Goal: Task Accomplishment & Management: Manage account settings

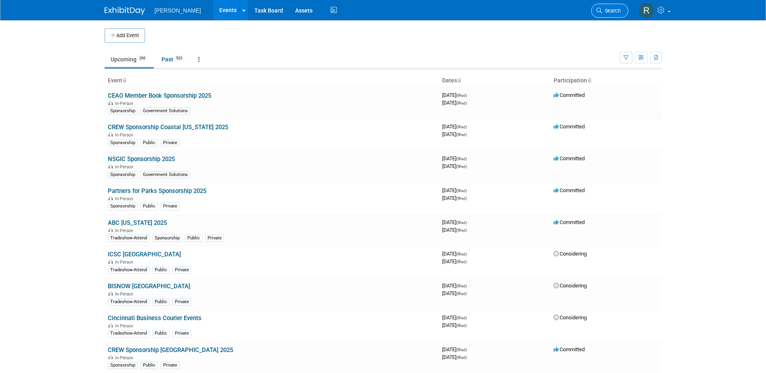
click at [605, 11] on span "Search" at bounding box center [611, 11] width 19 height 6
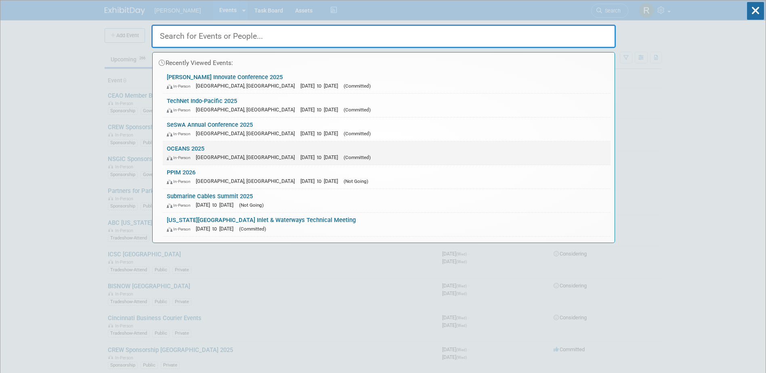
click at [201, 146] on link "OCEANS 2025 In-Person [GEOGRAPHIC_DATA], [GEOGRAPHIC_DATA] [DATE] to [DATE] (Co…" at bounding box center [387, 152] width 448 height 23
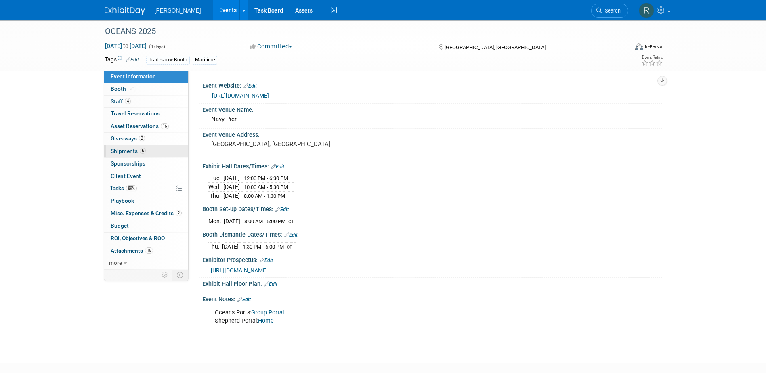
click at [123, 152] on span "Shipments 5" at bounding box center [128, 151] width 35 height 6
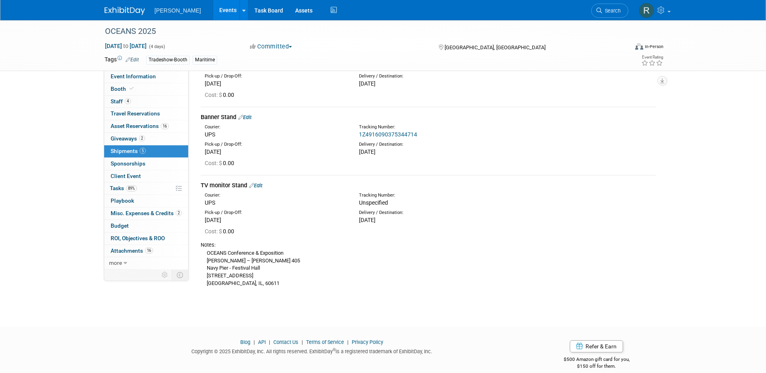
scroll to position [361, 0]
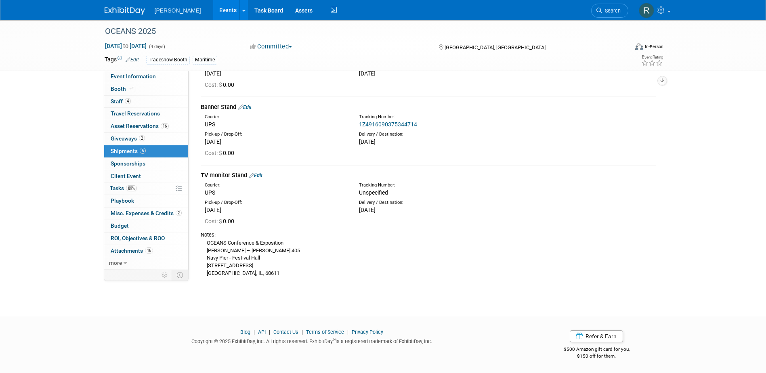
click at [258, 176] on link "Edit" at bounding box center [255, 175] width 13 height 6
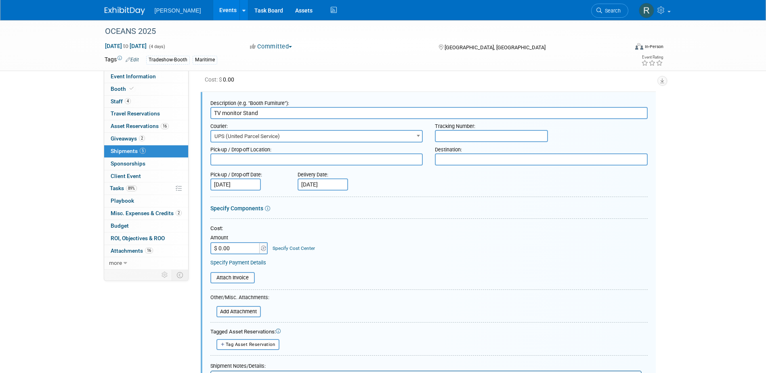
scroll to position [0, 0]
click at [455, 131] on input "text" at bounding box center [491, 136] width 113 height 12
paste input "1Z4916090375000595"
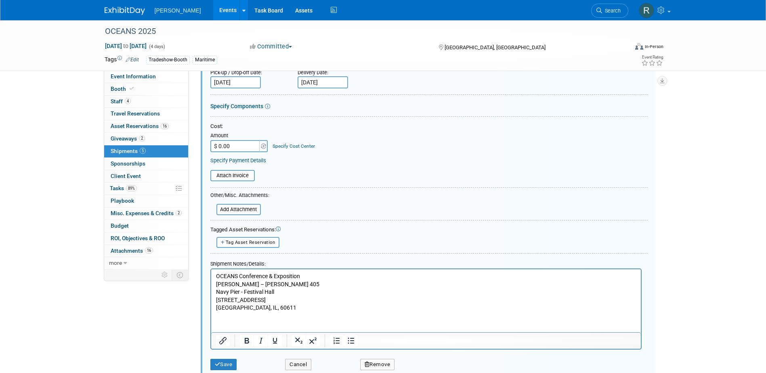
scroll to position [556, 0]
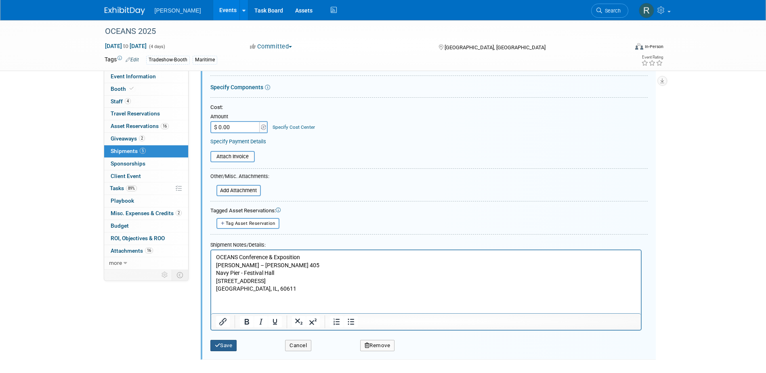
type input "1Z4916090375000595"
click at [220, 348] on button "Save" at bounding box center [223, 345] width 27 height 11
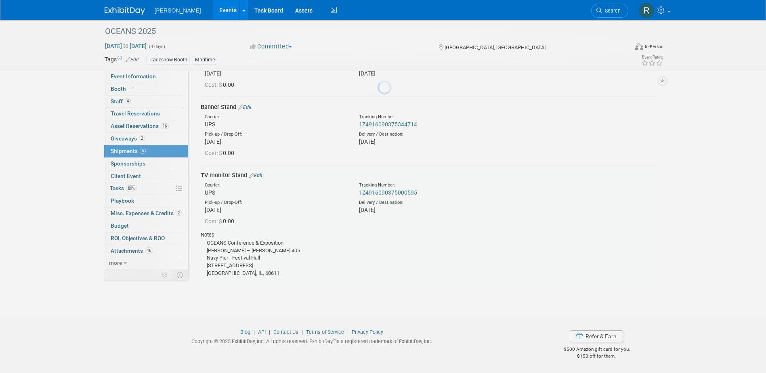
scroll to position [361, 0]
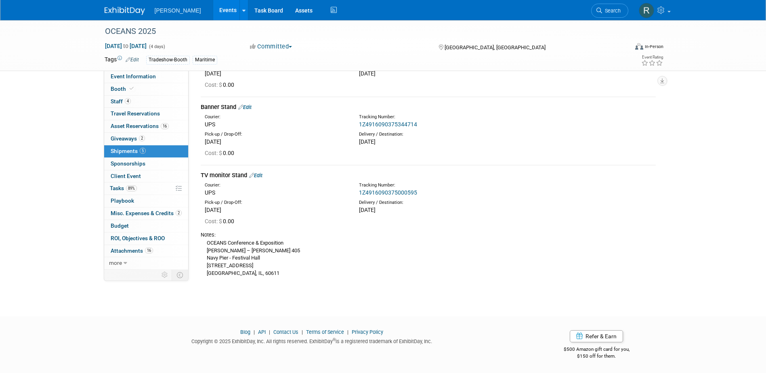
drag, startPoint x: 614, startPoint y: 8, endPoint x: 598, endPoint y: 9, distance: 15.3
click at [613, 8] on span "Search" at bounding box center [611, 11] width 19 height 6
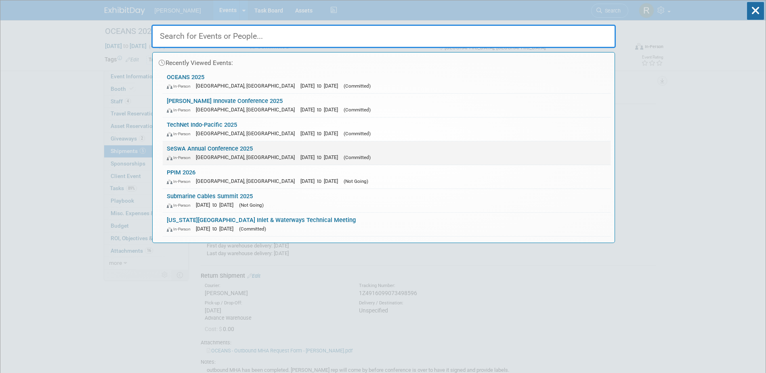
click at [244, 154] on div "In-Person Hilton Head Island, SC Oct 1, 2025 to Oct 3, 2025 (Committed)" at bounding box center [387, 157] width 440 height 8
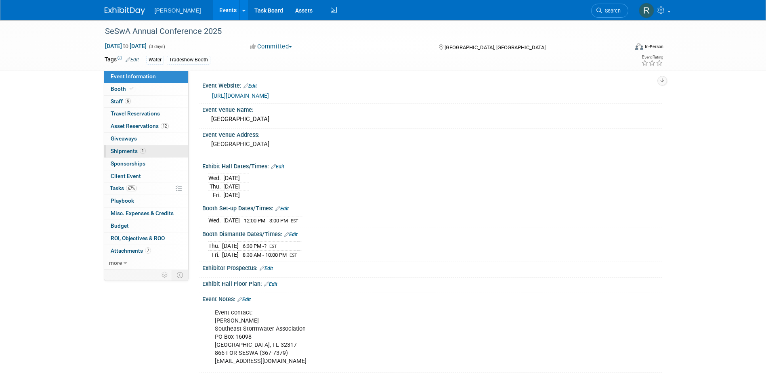
click at [126, 152] on span "Shipments 1" at bounding box center [128, 151] width 35 height 6
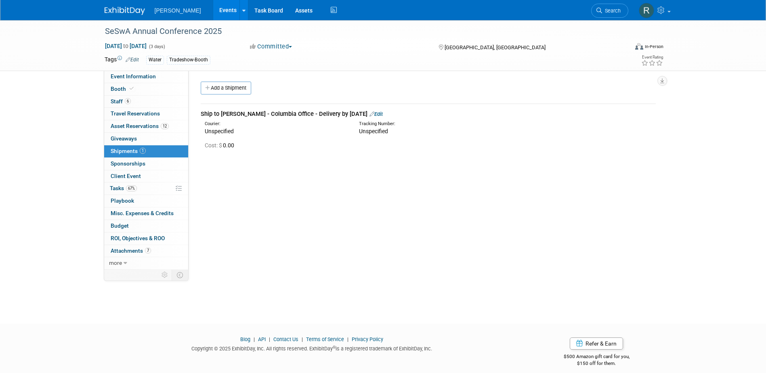
click at [233, 116] on div "Ship to James Riddle - Columbia Office - Delivery by Monday, Sept 29 Edit" at bounding box center [428, 114] width 455 height 8
click at [383, 114] on link "Edit" at bounding box center [375, 114] width 13 height 6
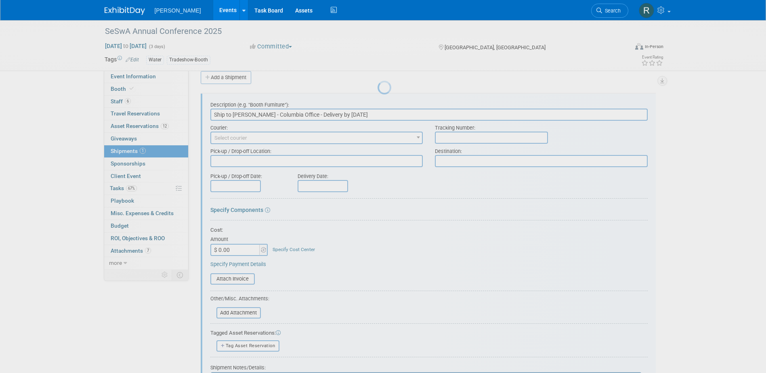
scroll to position [12, 0]
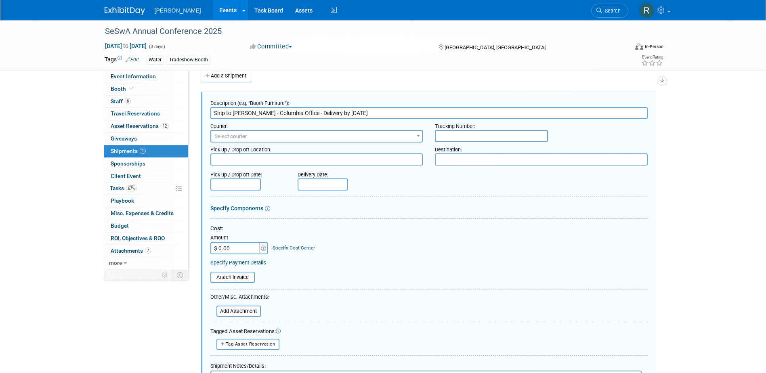
click at [455, 137] on input "text" at bounding box center [491, 136] width 113 height 12
paste input "1Z4916090373329066"
type input "1Z4916090373329066"
click at [345, 137] on span "Select courier" at bounding box center [316, 136] width 211 height 11
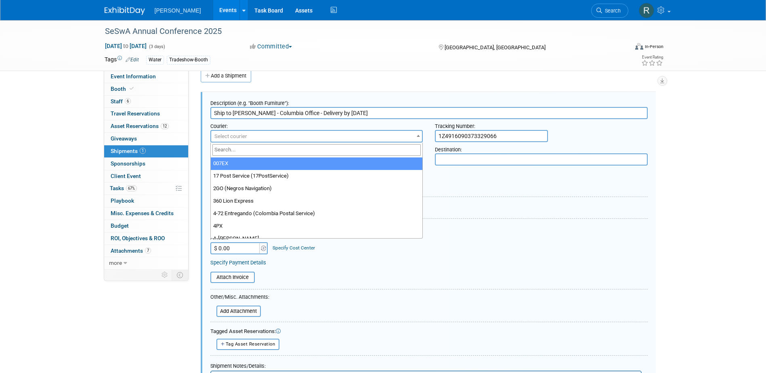
click at [302, 149] on input "search" at bounding box center [316, 150] width 209 height 12
type input "UPS"
select select "508"
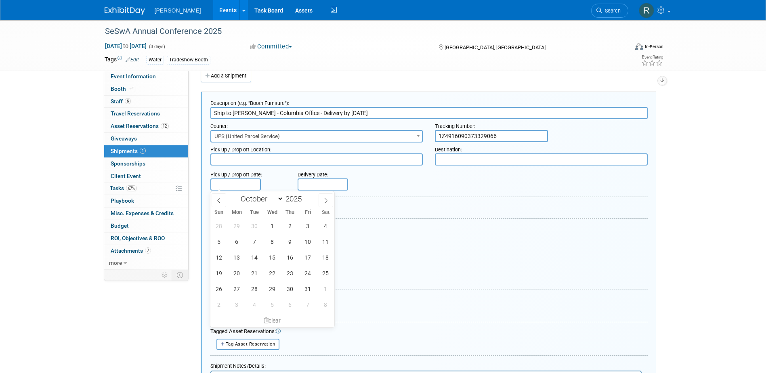
click at [244, 184] on input "text" at bounding box center [235, 184] width 50 height 12
click at [221, 201] on icon at bounding box center [219, 201] width 6 height 6
select select "8"
click at [290, 276] on span "25" at bounding box center [290, 273] width 16 height 16
type input "Sep 25, 2025"
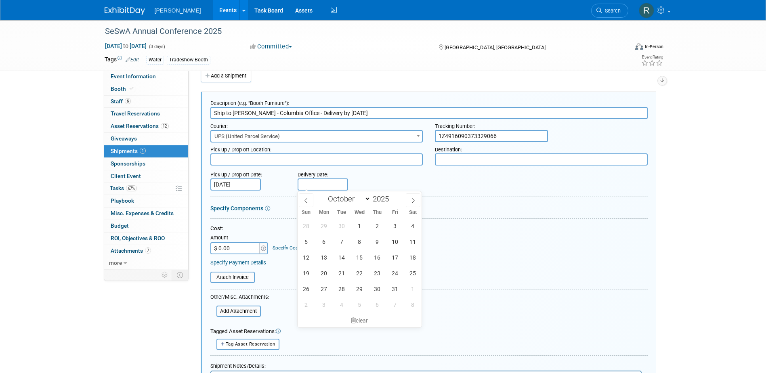
click at [319, 188] on input "text" at bounding box center [323, 184] width 50 height 12
click at [325, 227] on span "29" at bounding box center [324, 226] width 16 height 16
type input "Sep 29, 2025"
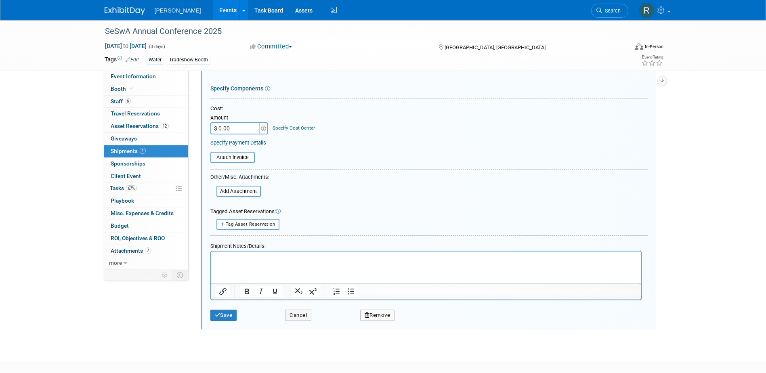
scroll to position [133, 0]
click at [227, 311] on button "Save" at bounding box center [223, 313] width 27 height 11
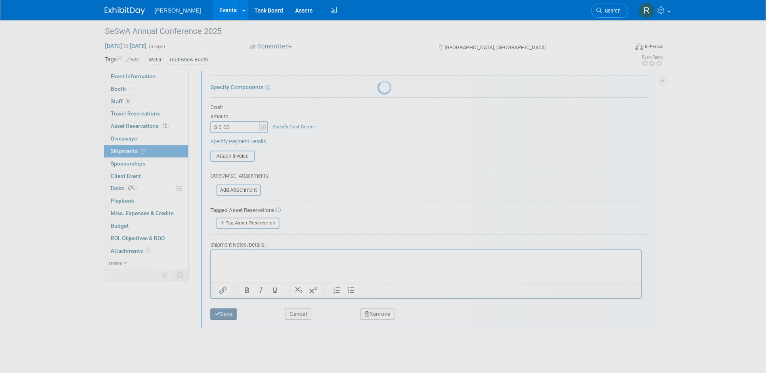
scroll to position [7, 0]
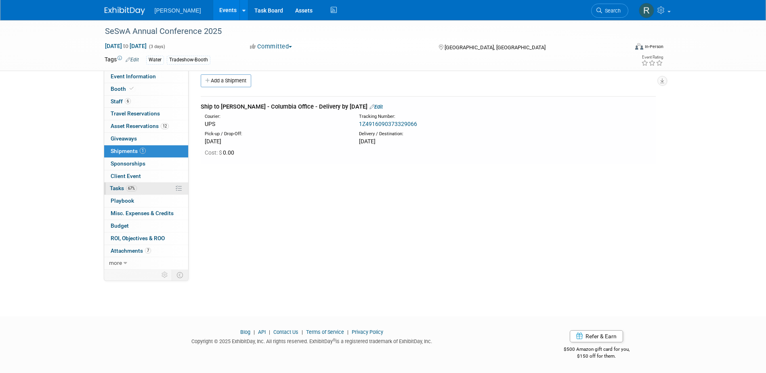
click at [124, 187] on span "Tasks 67%" at bounding box center [123, 188] width 27 height 6
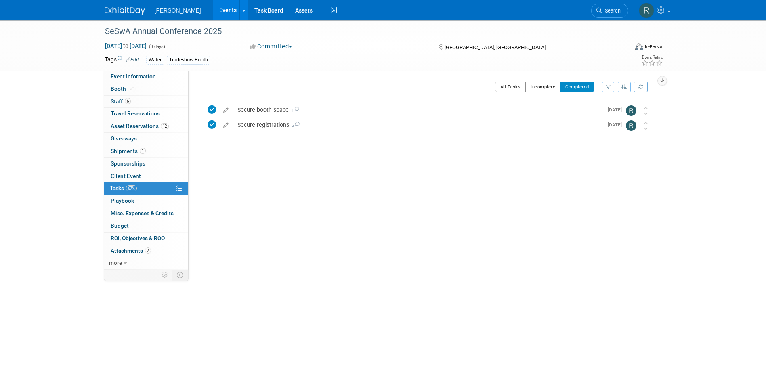
click at [541, 86] on button "Incomplete" at bounding box center [542, 87] width 35 height 10
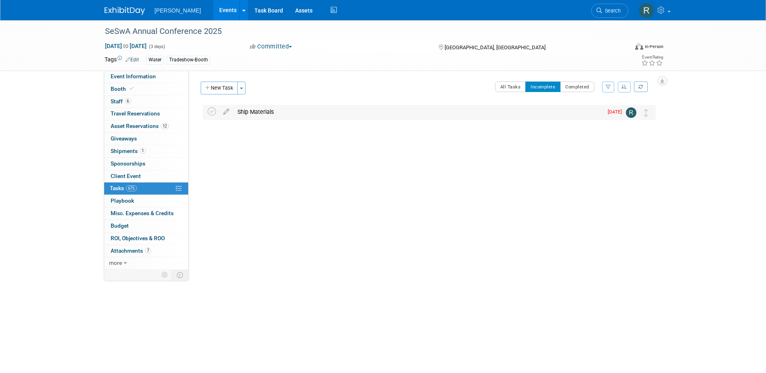
click at [247, 115] on div "Ship Materials" at bounding box center [417, 112] width 369 height 14
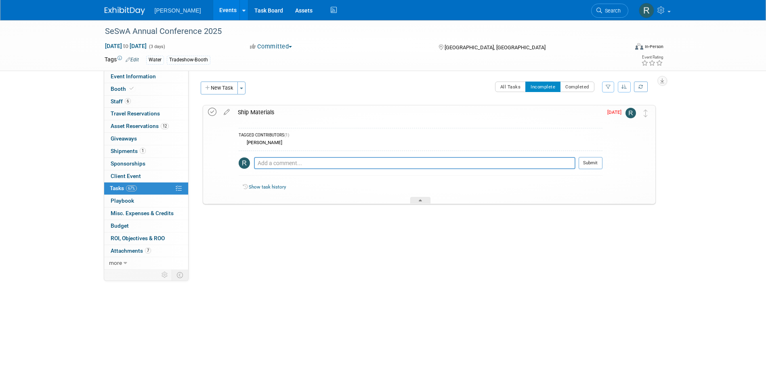
click at [213, 113] on icon at bounding box center [212, 112] width 8 height 8
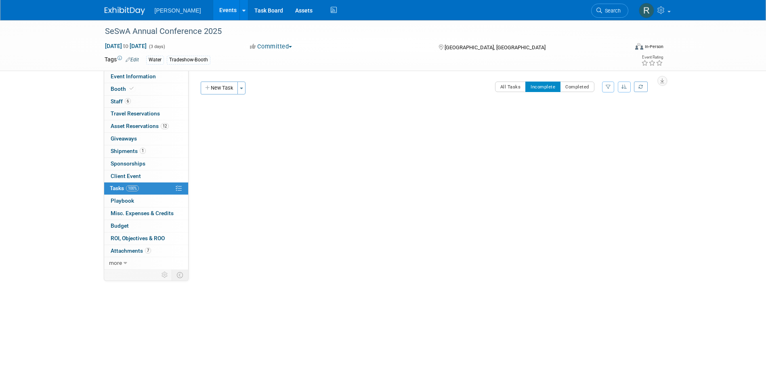
drag, startPoint x: 602, startPoint y: 6, endPoint x: 590, endPoint y: 11, distance: 13.3
click at [602, 7] on link "Search" at bounding box center [609, 11] width 37 height 14
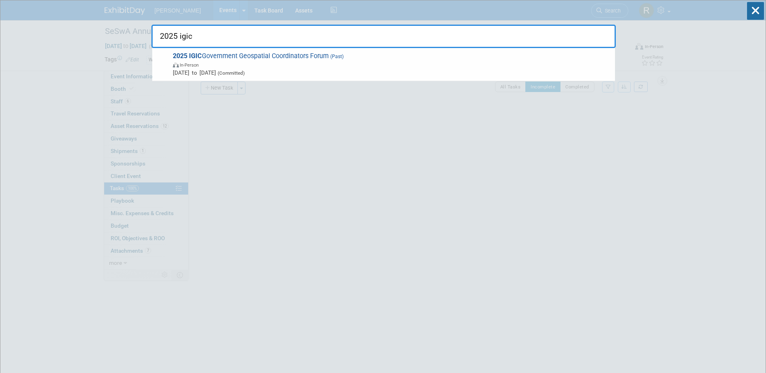
type input "2025 igic"
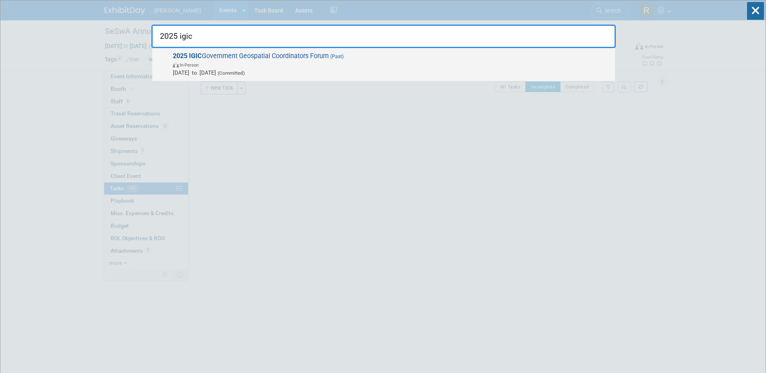
click at [278, 58] on span "2025 IGIC Government Geospatial Coordinators Forum (Past) In-Person Sep 25, 202…" at bounding box center [390, 64] width 440 height 25
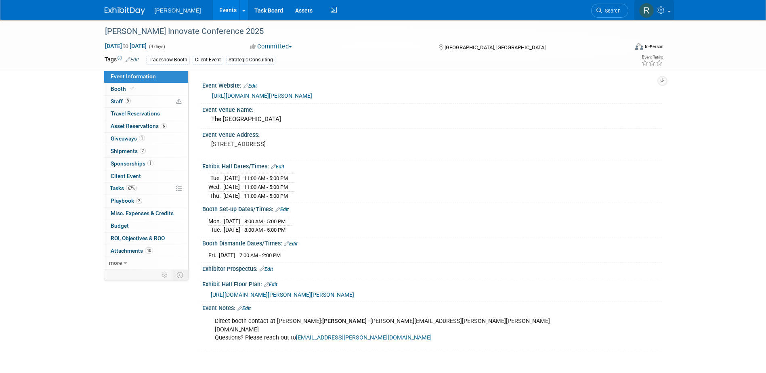
click at [672, 14] on link at bounding box center [654, 10] width 40 height 20
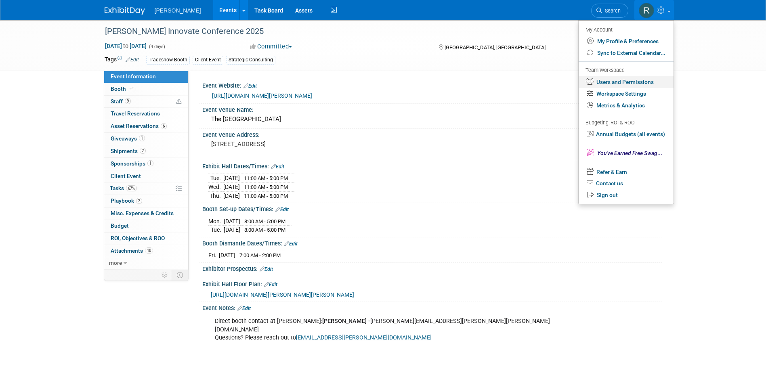
click at [616, 82] on link "Users and Permissions" at bounding box center [626, 82] width 95 height 12
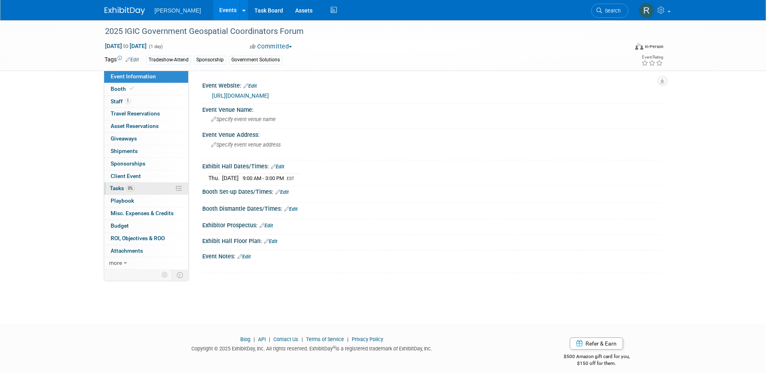
click at [126, 187] on span "Tasks 0%" at bounding box center [122, 188] width 25 height 6
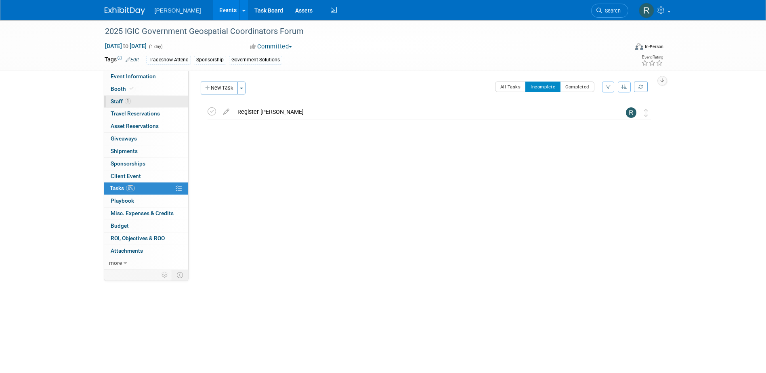
click at [137, 100] on link "1 Staff 1" at bounding box center [146, 102] width 84 height 12
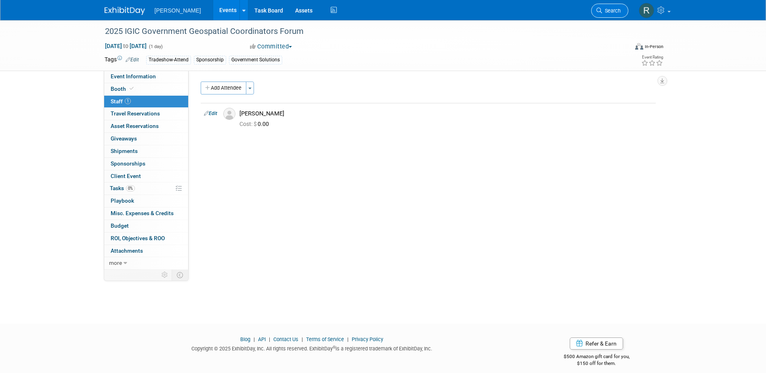
click at [599, 6] on link "Search" at bounding box center [609, 11] width 37 height 14
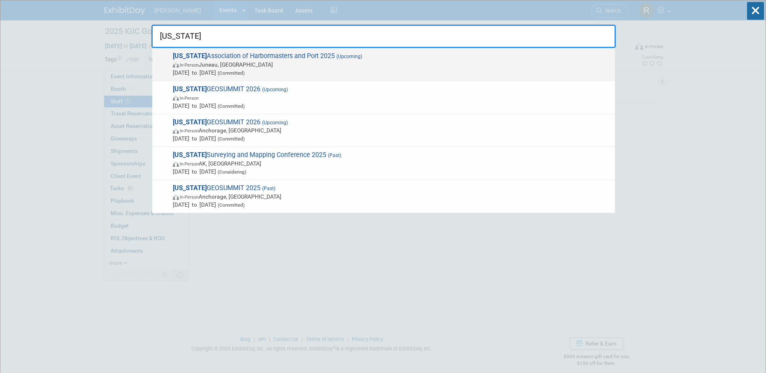
type input "alaska"
click at [262, 59] on span "Alaska Association of Harbormasters and Port 2025 (Upcoming) In-Person Juneau, …" at bounding box center [390, 64] width 440 height 25
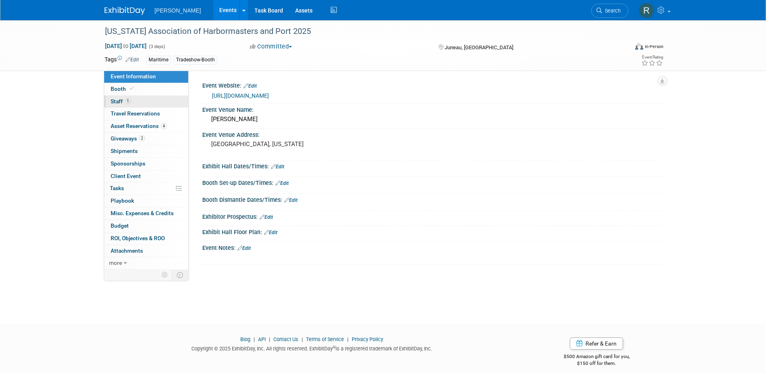
drag, startPoint x: 140, startPoint y: 100, endPoint x: 145, endPoint y: 105, distance: 7.1
click at [140, 100] on link "1 Staff 1" at bounding box center [146, 102] width 84 height 12
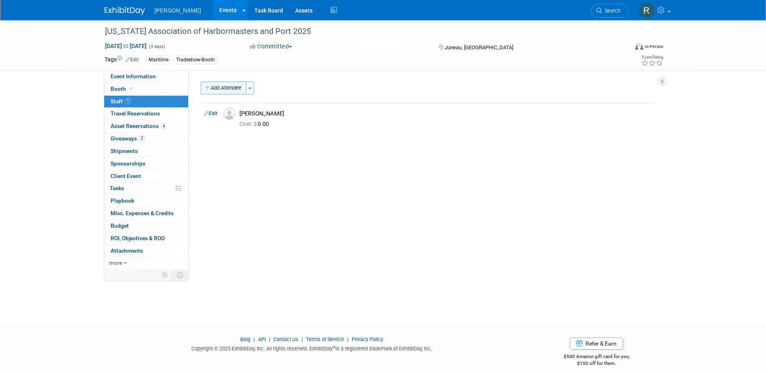
drag, startPoint x: 220, startPoint y: 90, endPoint x: 235, endPoint y: 121, distance: 35.2
click at [220, 90] on button "Add Attendee" at bounding box center [224, 88] width 46 height 13
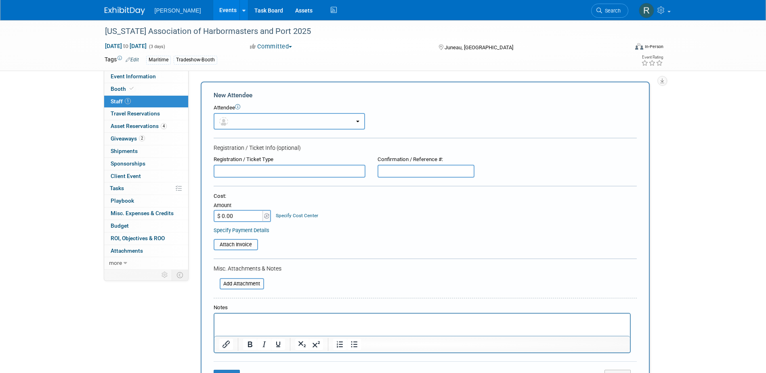
click at [247, 120] on button "button" at bounding box center [289, 121] width 151 height 17
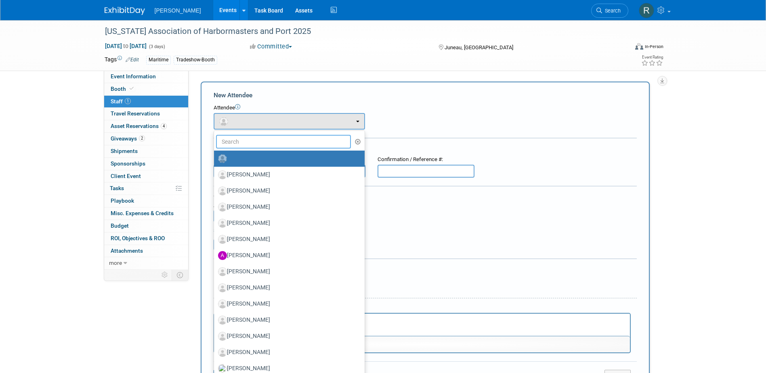
click at [247, 140] on input "text" at bounding box center [283, 142] width 135 height 14
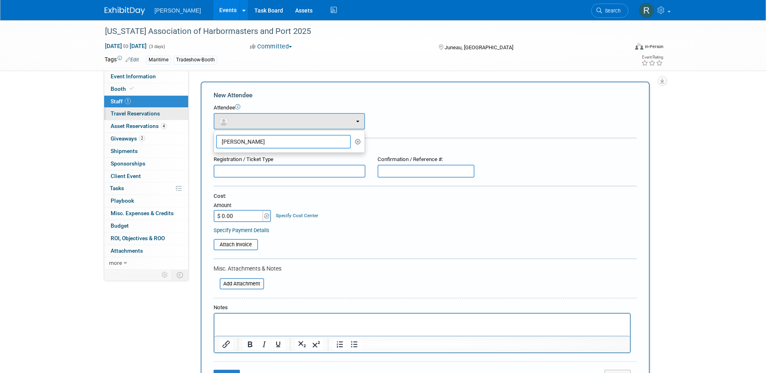
type input "Jensen"
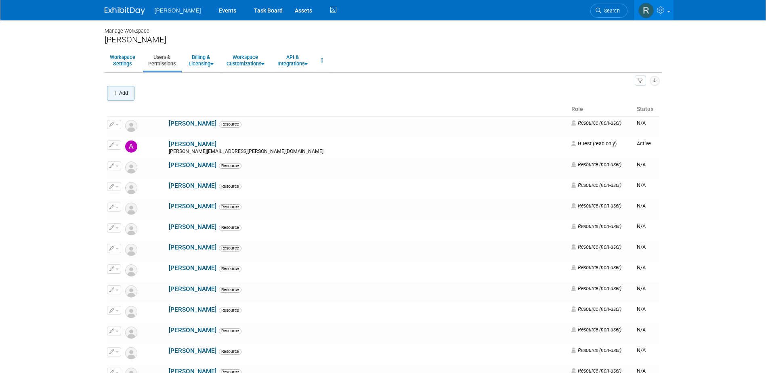
click at [122, 92] on button "Add" at bounding box center [120, 93] width 27 height 15
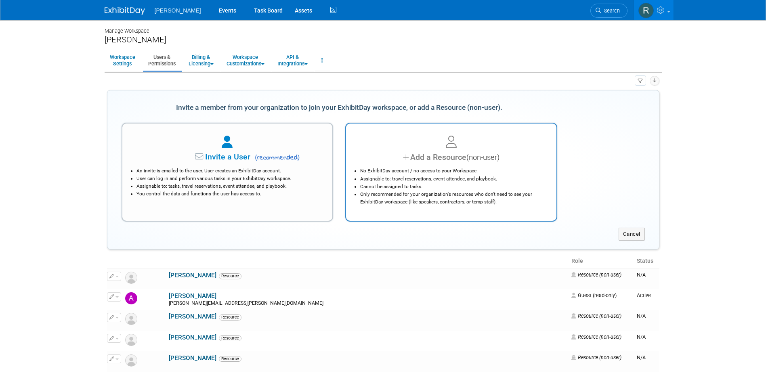
click at [412, 160] on div "Add a Resource (non-user)" at bounding box center [451, 157] width 190 height 12
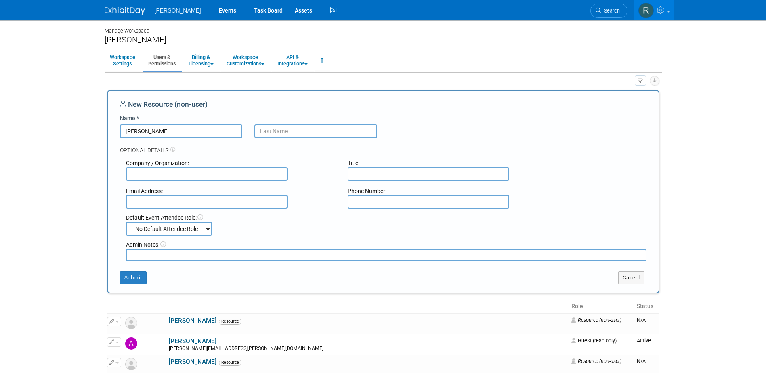
type input "[PERSON_NAME]"
type input "Haebler"
click at [136, 279] on button "Submit" at bounding box center [133, 277] width 27 height 13
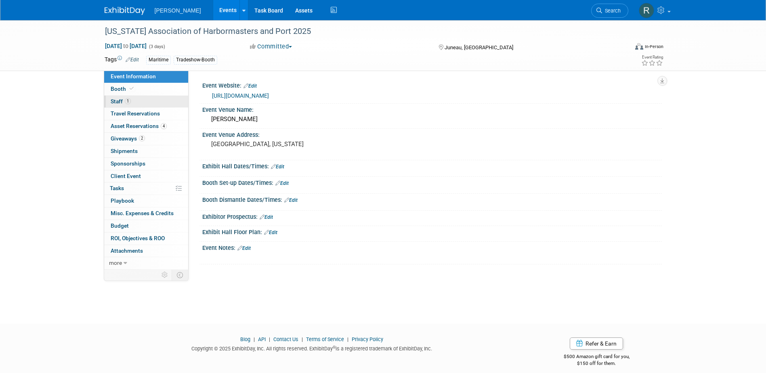
drag, startPoint x: 139, startPoint y: 101, endPoint x: 147, endPoint y: 99, distance: 8.2
click at [139, 101] on link "1 Staff 1" at bounding box center [146, 102] width 84 height 12
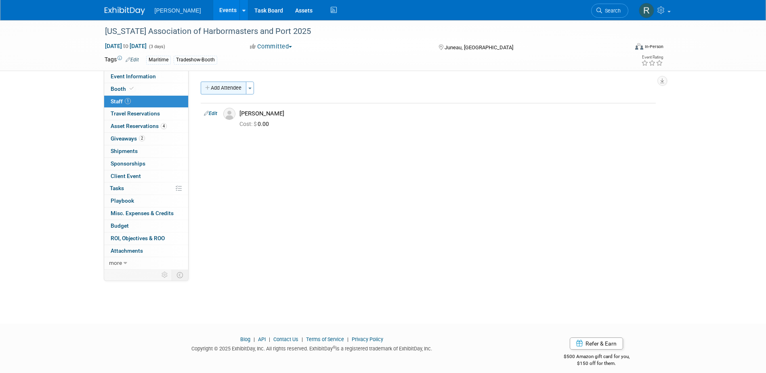
click at [210, 89] on icon "button" at bounding box center [208, 88] width 6 height 5
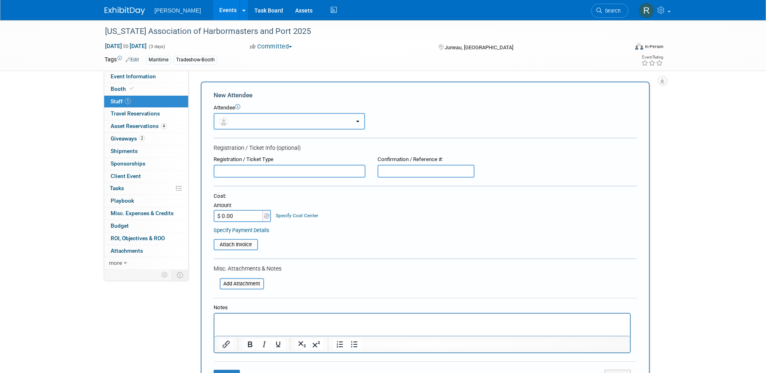
click at [232, 122] on button "button" at bounding box center [289, 121] width 151 height 17
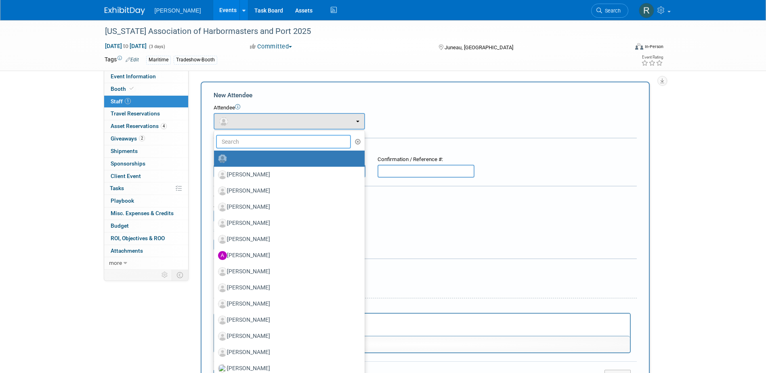
click at [243, 140] on input "text" at bounding box center [283, 142] width 135 height 14
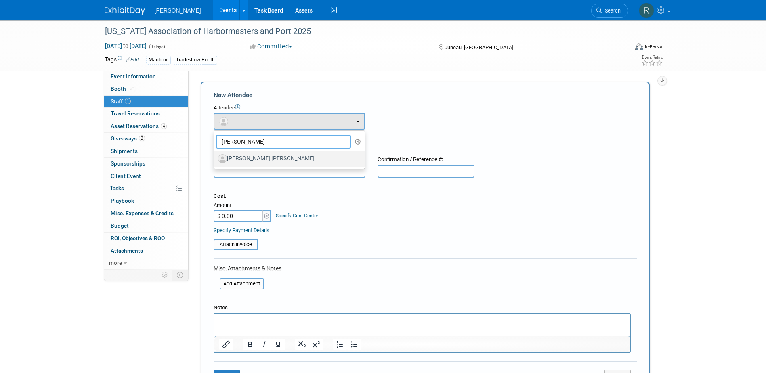
type input "Jensen"
click at [236, 160] on label "[PERSON_NAME] [PERSON_NAME]" at bounding box center [287, 158] width 138 height 13
click at [215, 160] on input "[PERSON_NAME] [PERSON_NAME]" at bounding box center [212, 157] width 5 height 5
select select "329068a6-ae12-40ea-be8c-a1314060be2c"
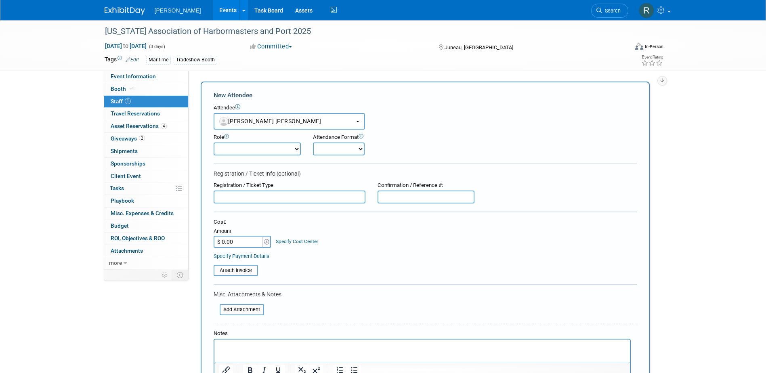
click at [235, 147] on select "Demonstrator Host Planner Presenter Sales Representative Set-up/Dismantle Crew …" at bounding box center [257, 149] width 87 height 13
drag, startPoint x: 333, startPoint y: 169, endPoint x: 304, endPoint y: 183, distance: 32.1
click at [333, 170] on form "New Attendee Attendee <img src="https://www.exhibitday.com/Images/Unassigned-Us…" at bounding box center [425, 252] width 423 height 322
click at [289, 198] on input "text" at bounding box center [290, 197] width 152 height 13
type input "Full Conference"
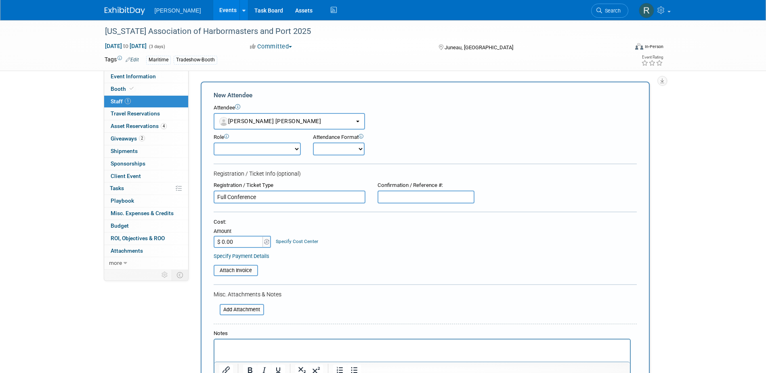
click at [246, 241] on input "$ 0.00" at bounding box center [239, 242] width 50 height 12
type input "$ 550.00"
click at [247, 269] on input "file" at bounding box center [209, 271] width 96 height 10
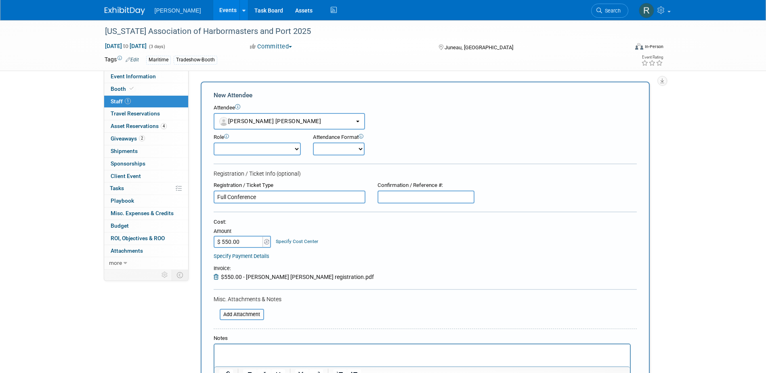
click at [411, 195] on input "text" at bounding box center [425, 197] width 97 height 13
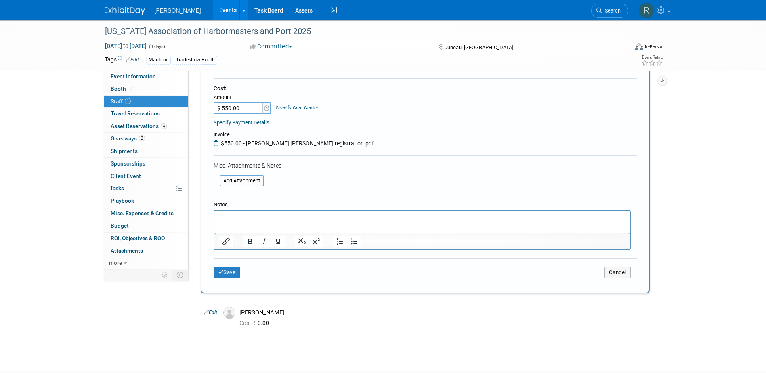
scroll to position [161, 0]
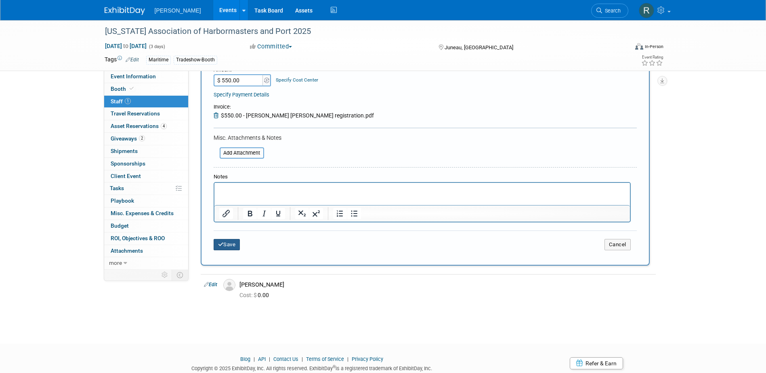
type input "01913"
click at [228, 247] on button "Save" at bounding box center [227, 244] width 27 height 11
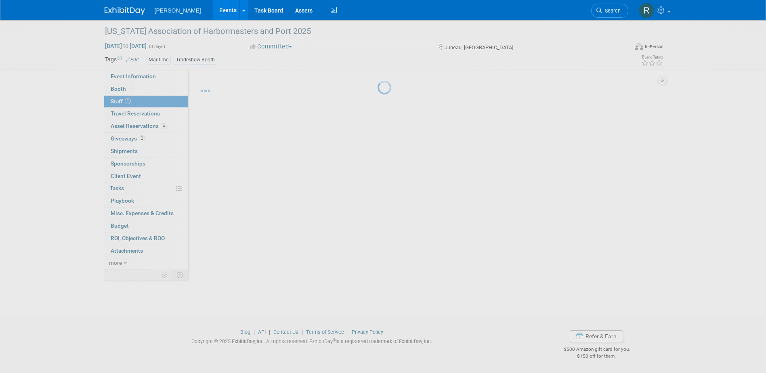
scroll to position [7, 0]
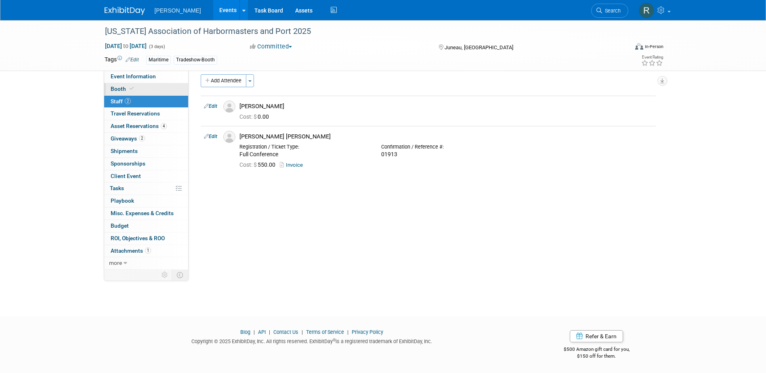
click at [137, 88] on link "Booth" at bounding box center [146, 89] width 84 height 12
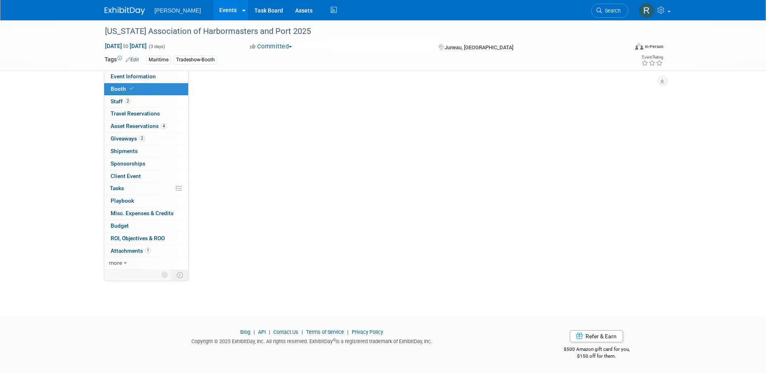
scroll to position [0, 0]
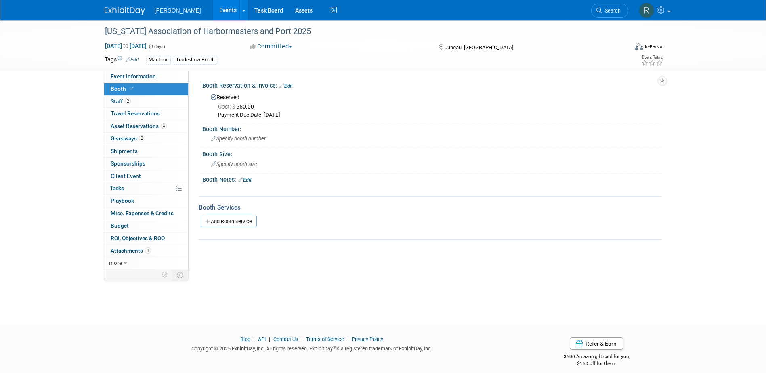
click at [602, 12] on span "Search" at bounding box center [611, 11] width 19 height 6
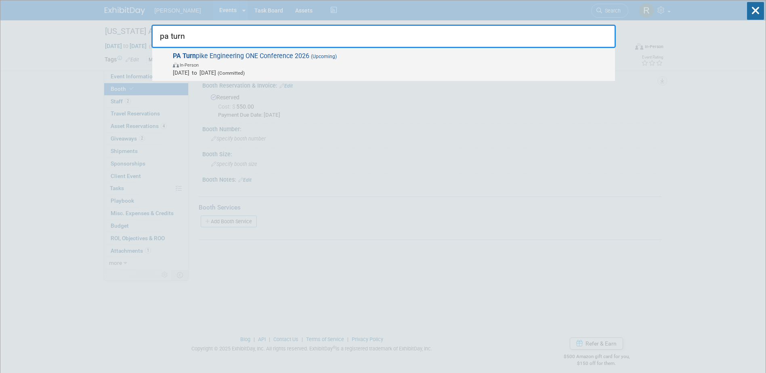
type input "pa turn"
click at [243, 56] on span "PA Turn pike Engineering ONE Conference 2026 (Upcoming) In-Person Jan 28, 2026 …" at bounding box center [390, 64] width 440 height 25
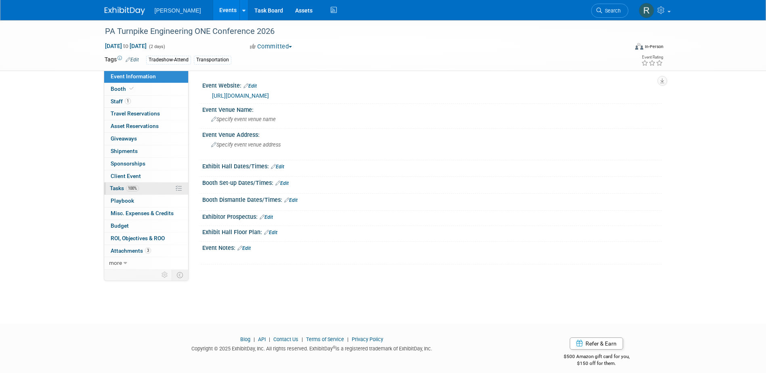
click at [140, 191] on link "100% Tasks 100%" at bounding box center [146, 188] width 84 height 12
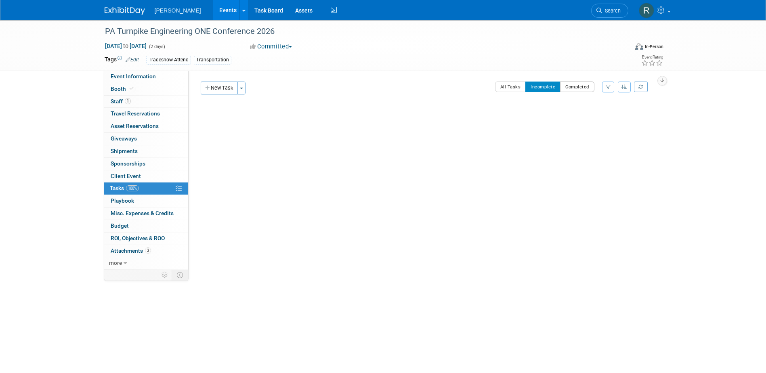
click at [570, 86] on button "Completed" at bounding box center [577, 87] width 34 height 10
click at [529, 84] on button "Incomplete" at bounding box center [542, 87] width 35 height 10
click at [604, 9] on span "Search" at bounding box center [611, 11] width 19 height 6
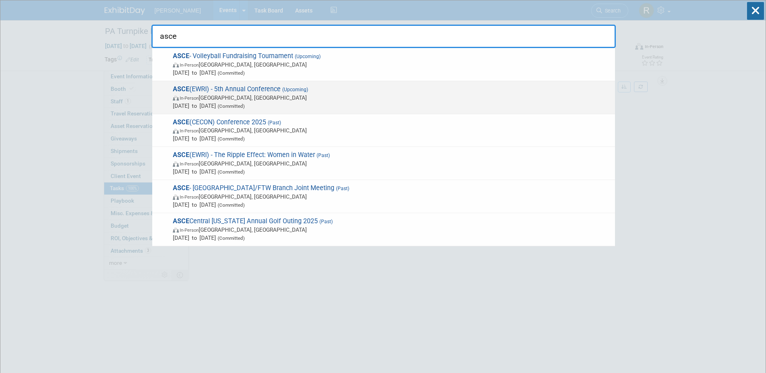
type input "asce"
click at [231, 96] on span "In-Person [GEOGRAPHIC_DATA], [GEOGRAPHIC_DATA]" at bounding box center [392, 98] width 438 height 8
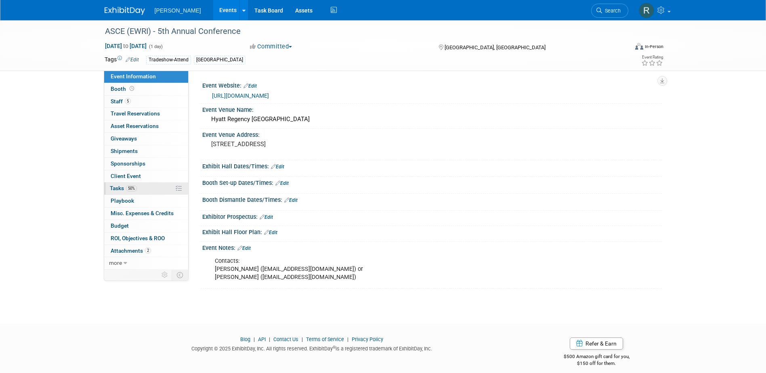
click at [132, 187] on span "50%" at bounding box center [131, 188] width 11 height 6
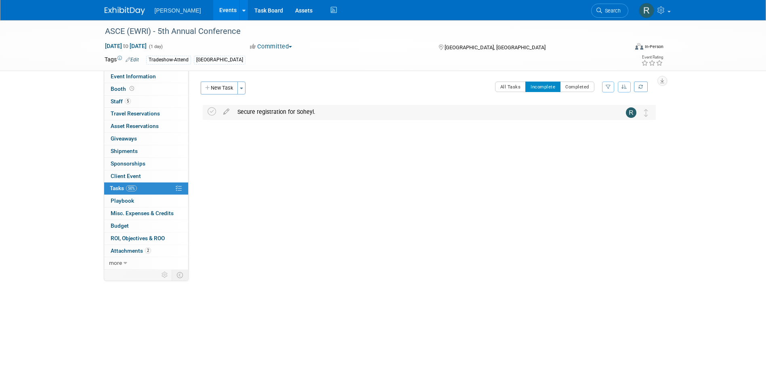
click at [283, 115] on div "Secure registration for Soheyl." at bounding box center [421, 112] width 376 height 14
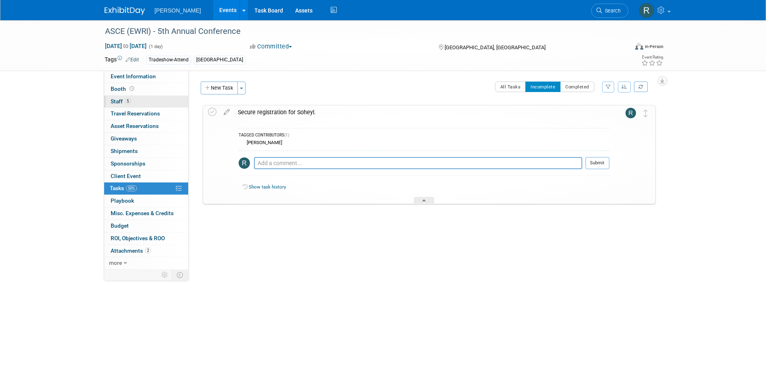
click at [135, 98] on link "5 Staff 5" at bounding box center [146, 102] width 84 height 12
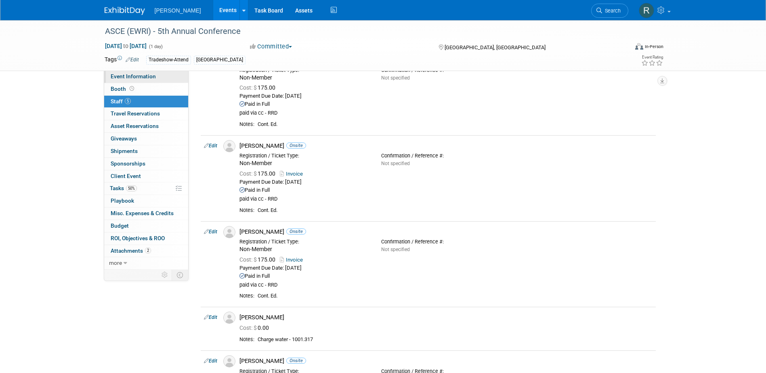
scroll to position [50, 0]
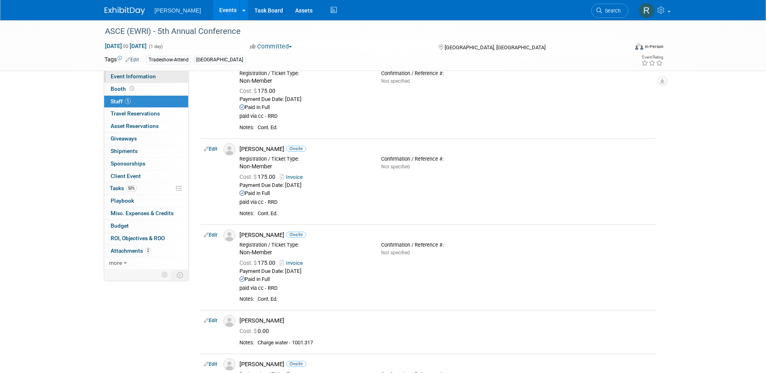
click at [149, 79] on span "Event Information" at bounding box center [133, 76] width 45 height 6
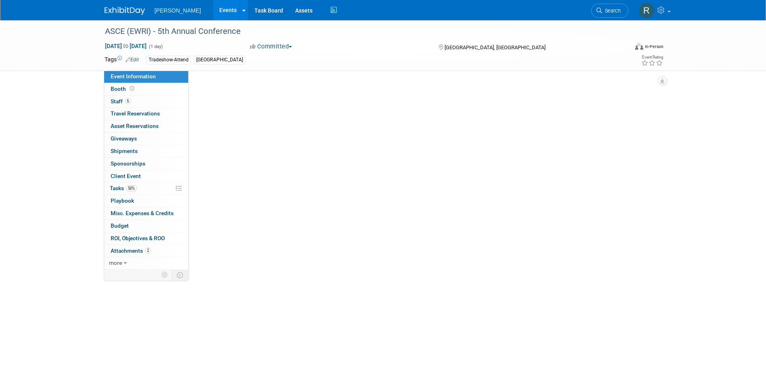
scroll to position [0, 0]
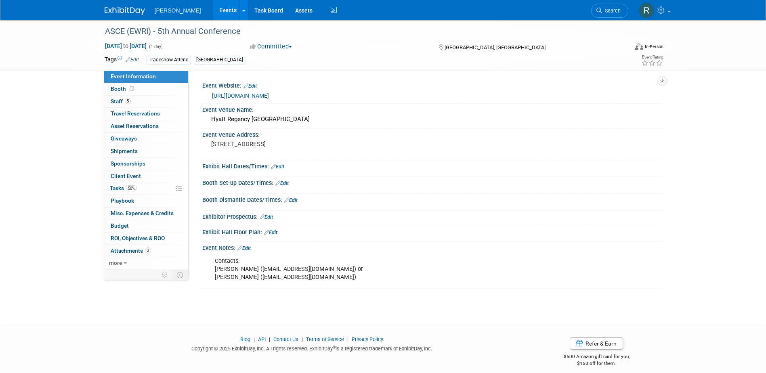
click at [252, 96] on link "[URL][DOMAIN_NAME]" at bounding box center [240, 95] width 57 height 6
drag, startPoint x: 133, startPoint y: 100, endPoint x: 154, endPoint y: 109, distance: 22.8
click at [133, 100] on link "5 Staff 5" at bounding box center [146, 102] width 84 height 12
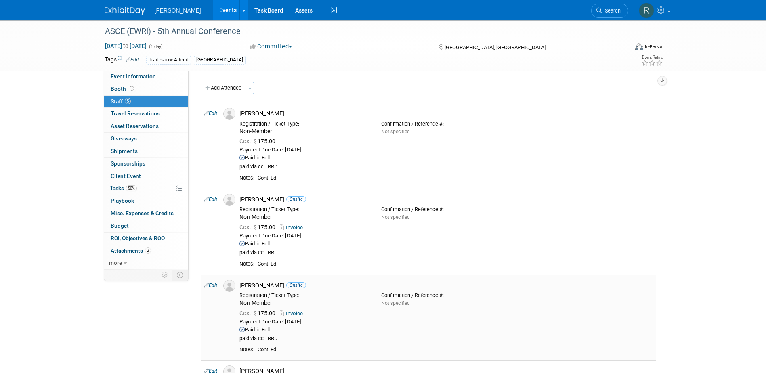
scroll to position [212, 0]
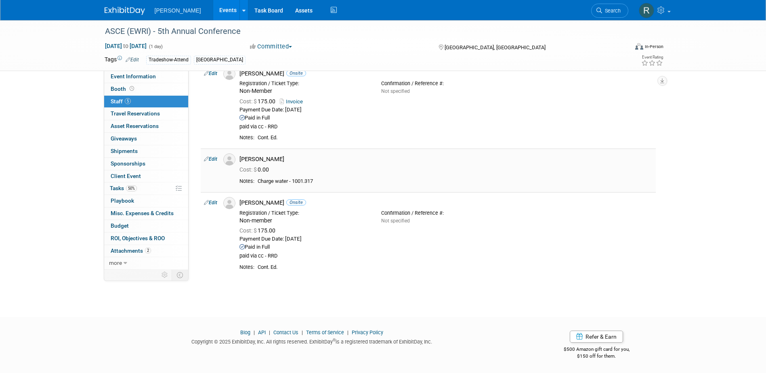
click at [215, 157] on link "Edit" at bounding box center [210, 159] width 13 height 6
select select "513702c8-90f4-4cee-b411-7b02e9a9240b"
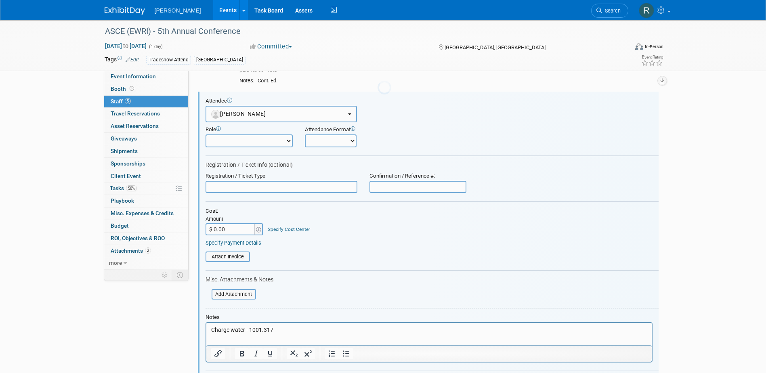
scroll to position [0, 0]
click at [246, 191] on input "text" at bounding box center [281, 187] width 152 height 12
type input "Non Member Full Conference"
click at [232, 229] on input "$ 0.00" at bounding box center [230, 229] width 50 height 12
type input "$ 175.00"
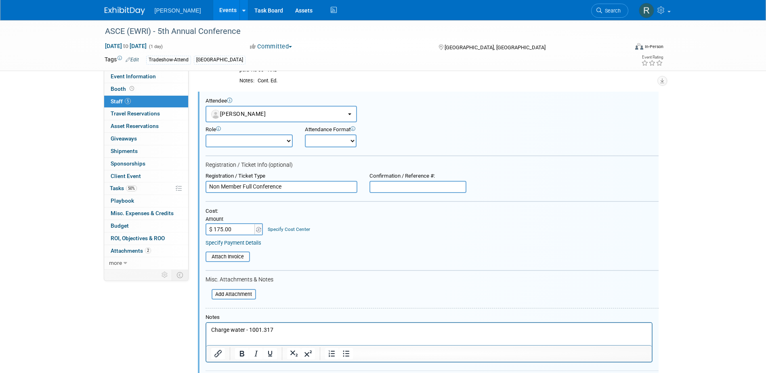
click at [283, 229] on link "Specify Cost Center" at bounding box center [289, 229] width 42 height 6
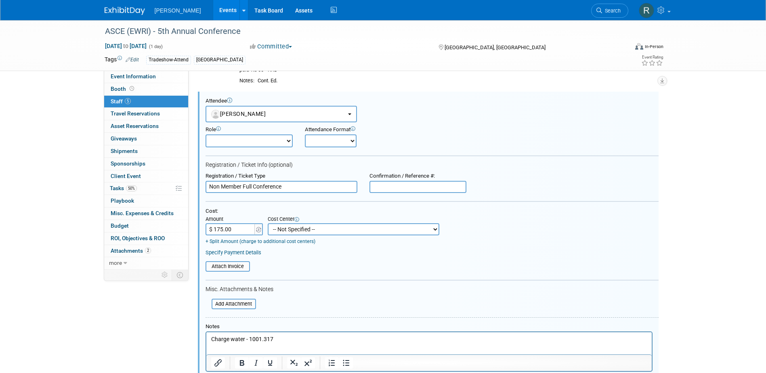
click at [283, 230] on select "-- Not Specified -- Advisory Services - Expenses_1001.502 Aerial Acquisition - …" at bounding box center [354, 229] width 172 height 12
select select "18966237"
click at [268, 224] on select "-- Not Specified -- Advisory Services - Expenses_1001.502 Aerial Acquisition - …" at bounding box center [354, 229] width 172 height 12
click at [221, 254] on link "Specify Payment Details" at bounding box center [233, 252] width 56 height 6
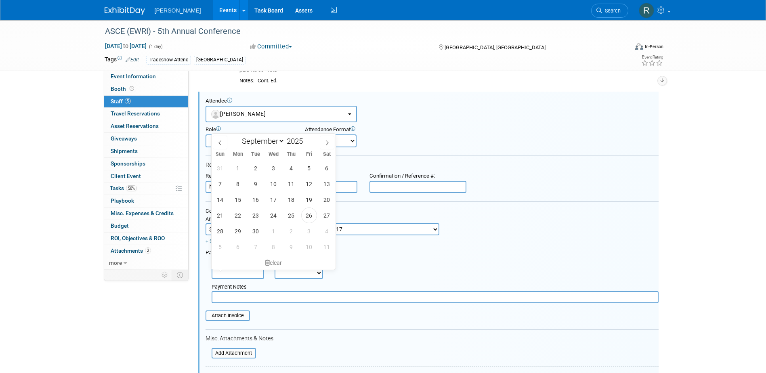
click at [230, 271] on input "text" at bounding box center [238, 273] width 52 height 12
click at [305, 218] on span "26" at bounding box center [309, 216] width 16 height 16
type input "[DATE]"
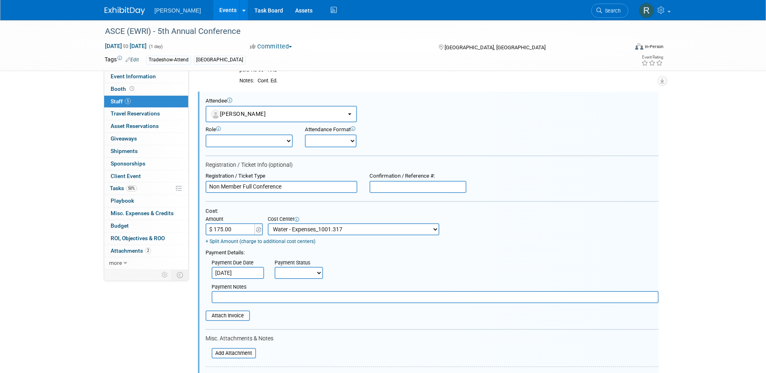
click at [298, 273] on select "Not Paid Yet Partially Paid Paid in Full" at bounding box center [299, 273] width 48 height 12
select select "1"
click at [275, 267] on select "Not Paid Yet Partially Paid Paid in Full" at bounding box center [299, 273] width 48 height 12
click at [298, 300] on input "text" at bounding box center [435, 297] width 447 height 12
type input "paid via cc - RRD"
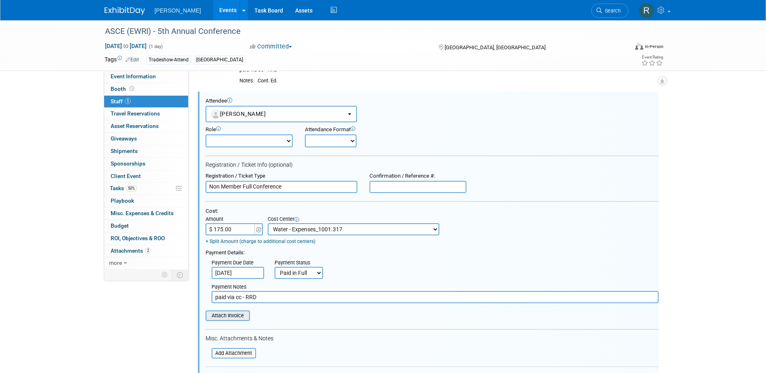
click at [231, 318] on input "file" at bounding box center [201, 315] width 96 height 9
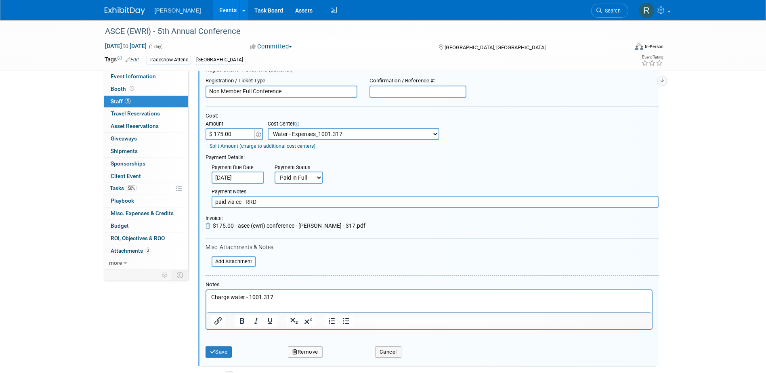
scroll to position [390, 0]
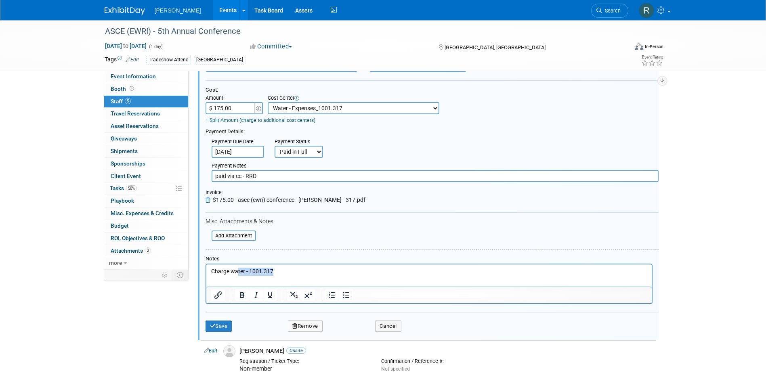
drag, startPoint x: 275, startPoint y: 270, endPoint x: 233, endPoint y: 284, distance: 44.9
click at [237, 271] on p "Charge water - 1001.317" at bounding box center [429, 272] width 436 height 8
click at [214, 331] on button "Save" at bounding box center [218, 326] width 27 height 11
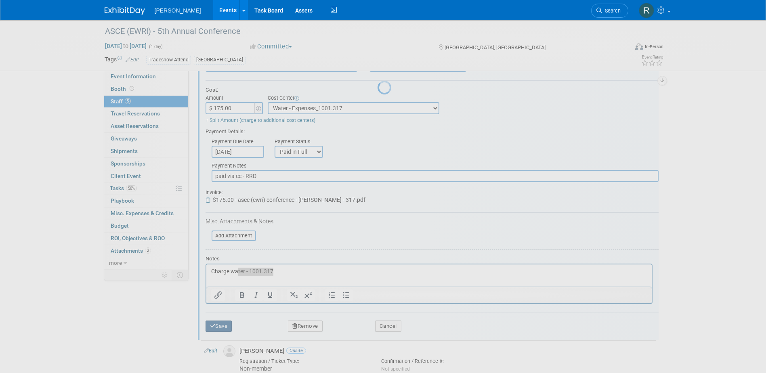
scroll to position [255, 0]
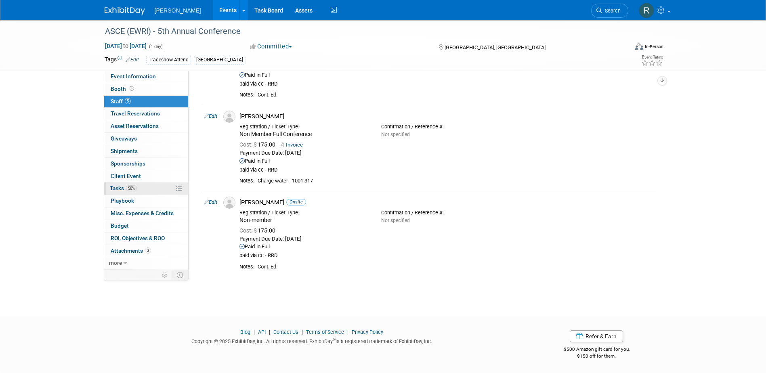
click at [132, 188] on span "50%" at bounding box center [131, 188] width 11 height 6
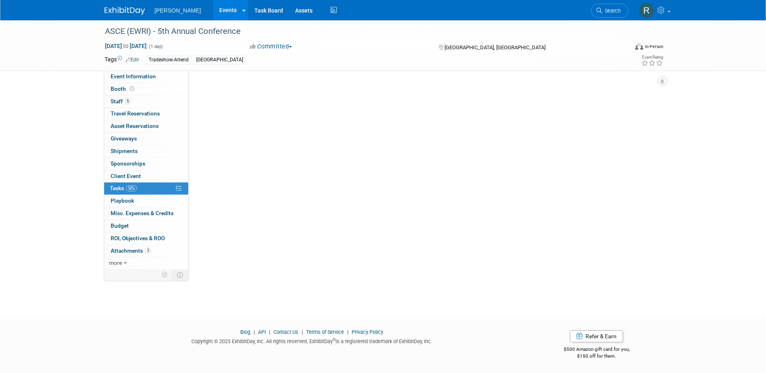
scroll to position [0, 0]
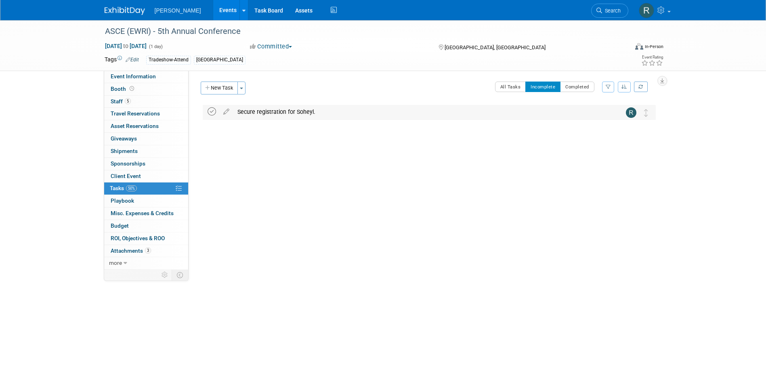
click at [213, 111] on icon at bounding box center [212, 111] width 8 height 8
click at [608, 9] on span "Search" at bounding box center [611, 11] width 19 height 6
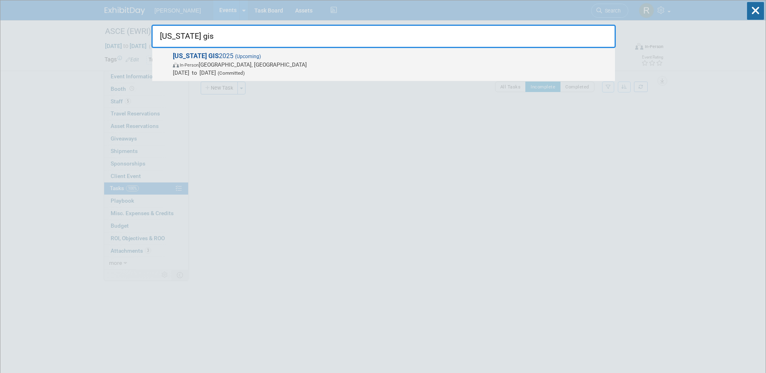
type input "texas gis"
click at [245, 71] on span "(Committed)" at bounding box center [230, 73] width 29 height 6
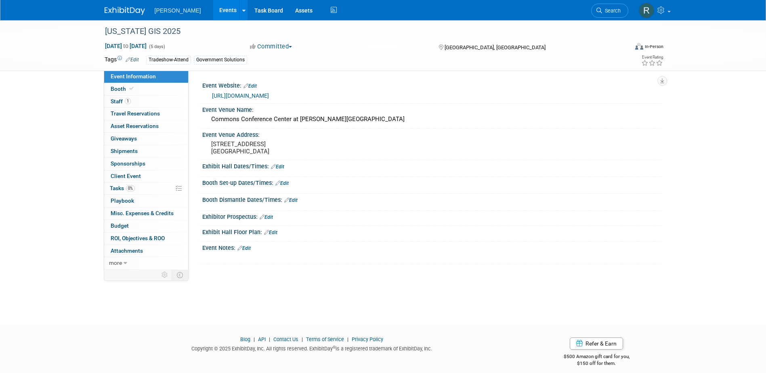
click at [256, 93] on link "[URL][DOMAIN_NAME]" at bounding box center [240, 95] width 57 height 6
click at [253, 86] on link "Edit" at bounding box center [249, 86] width 13 height 6
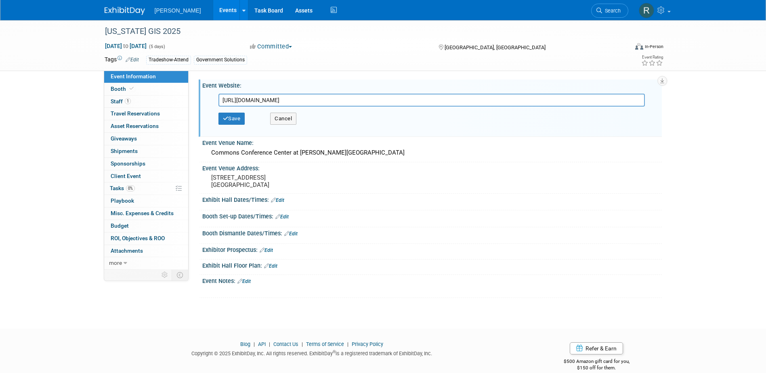
drag, startPoint x: 285, startPoint y: 99, endPoint x: 199, endPoint y: 101, distance: 85.6
click at [199, 101] on div "Event Website: Edit https://www.tnris.org/ https://www.tnris.org/ Save Cancel" at bounding box center [430, 108] width 463 height 57
type input "https://www.tnris.org/texas-gis-forum/2025/index.html"
click at [236, 120] on button "Save" at bounding box center [231, 119] width 27 height 12
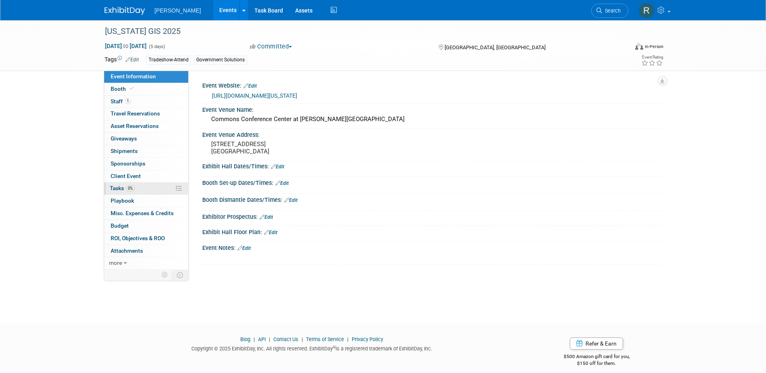
click at [116, 184] on link "0% Tasks 0%" at bounding box center [146, 188] width 84 height 12
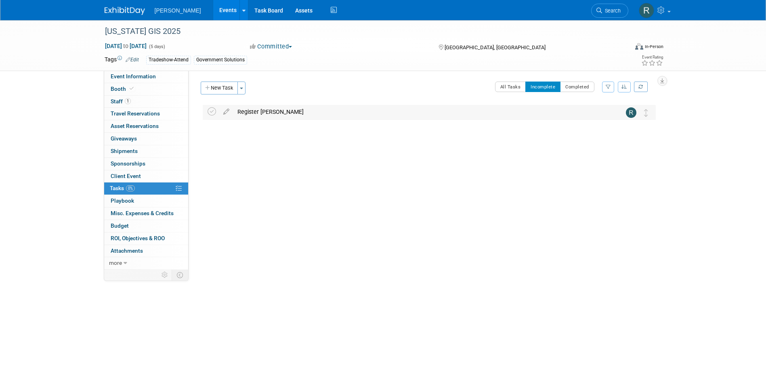
click at [253, 110] on div "Register [PERSON_NAME]" at bounding box center [421, 112] width 376 height 14
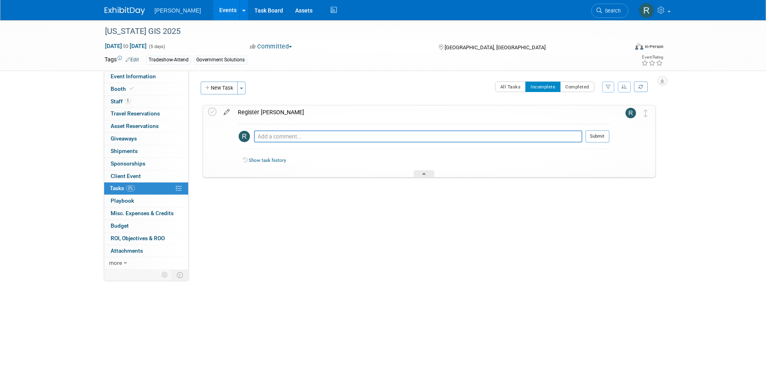
click at [224, 110] on icon at bounding box center [227, 110] width 14 height 10
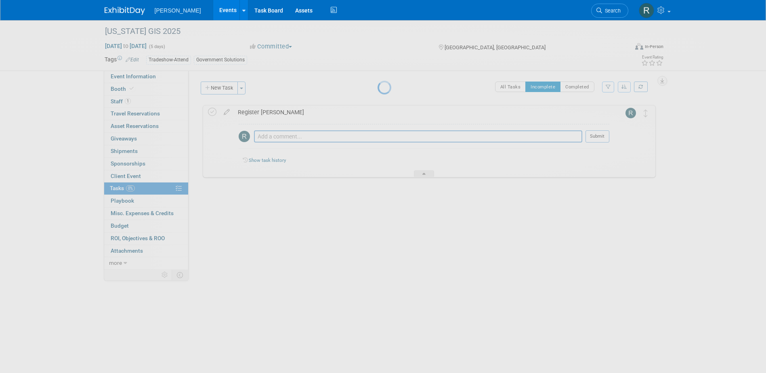
select select "8"
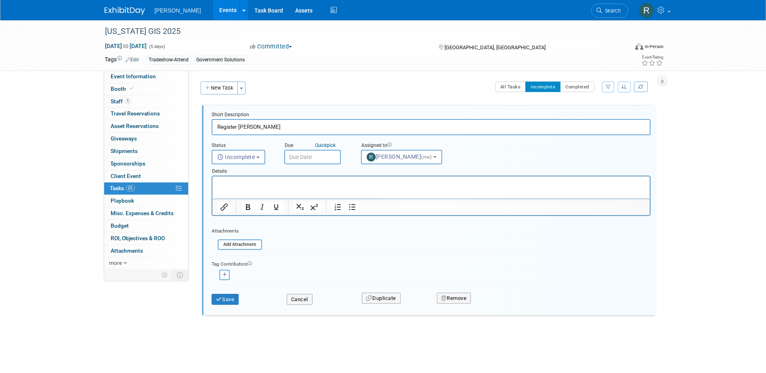
click at [327, 158] on input "text" at bounding box center [312, 157] width 57 height 15
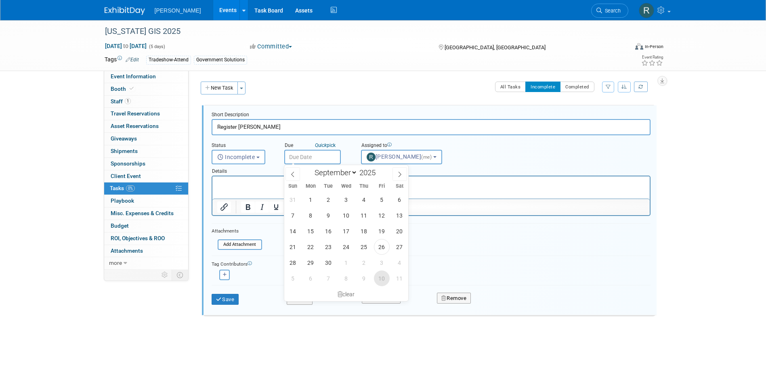
click at [379, 277] on span "10" at bounding box center [382, 278] width 16 height 16
type input "Oct 10, 2025"
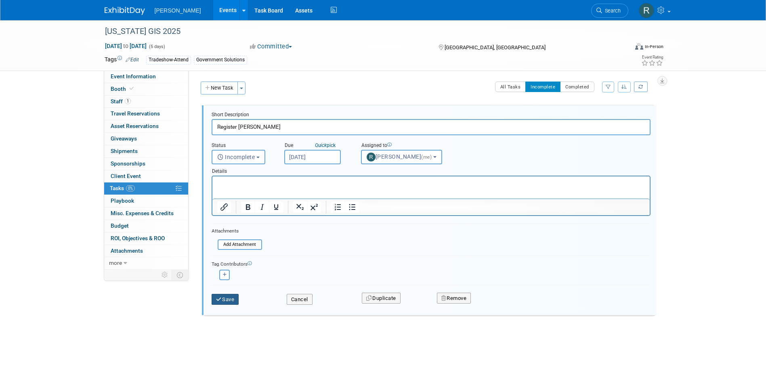
click at [224, 298] on button "Save" at bounding box center [225, 299] width 27 height 11
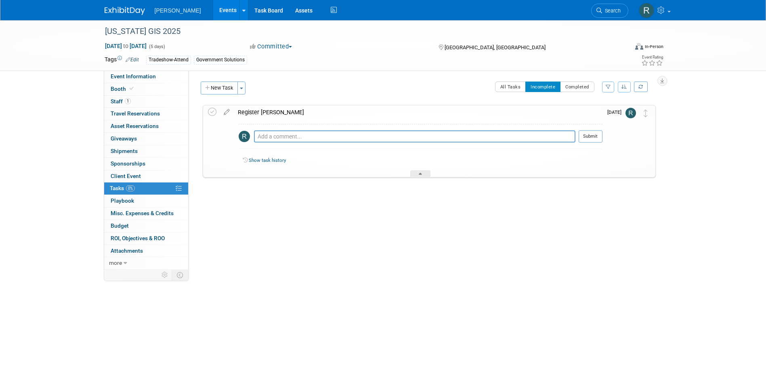
click at [224, 109] on icon at bounding box center [227, 110] width 14 height 10
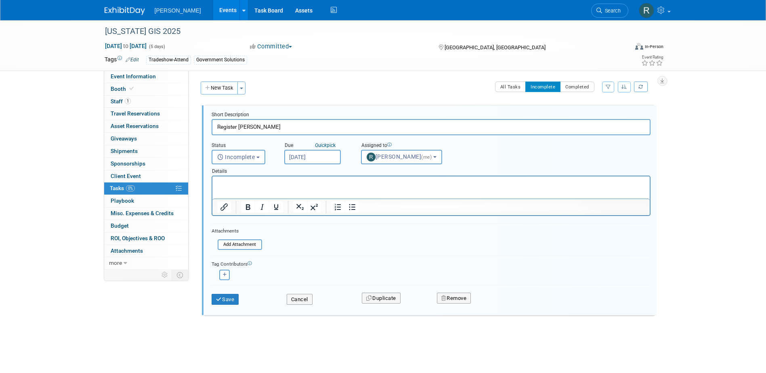
click at [246, 179] on html at bounding box center [430, 181] width 437 height 11
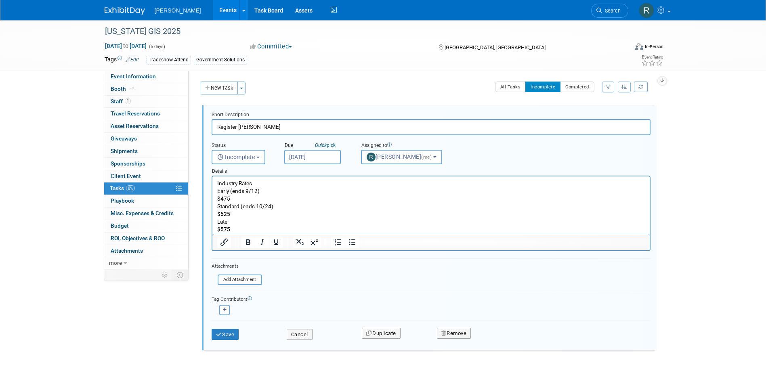
click at [268, 189] on p "Early (ends 9/12)" at bounding box center [431, 191] width 428 height 8
drag, startPoint x: 236, startPoint y: 199, endPoint x: 214, endPoint y: 191, distance: 23.7
click at [214, 191] on html "Industry Rates Early (ends 9/12) $475 Standard (ends 10/24) $525 Late $575" at bounding box center [430, 204] width 437 height 57
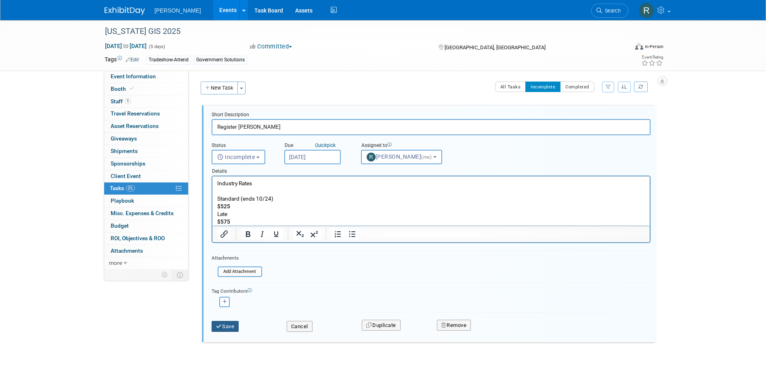
click at [224, 327] on button "Save" at bounding box center [225, 326] width 27 height 11
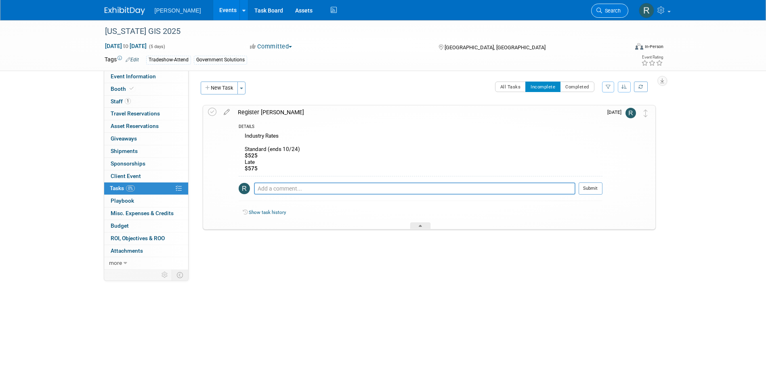
click at [604, 6] on link "Search" at bounding box center [609, 11] width 37 height 14
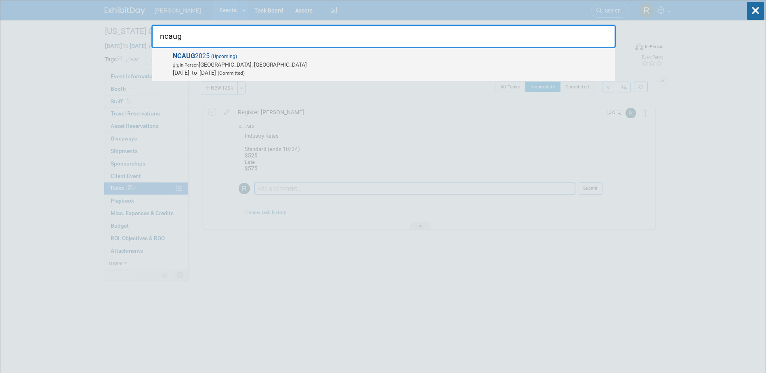
type input "ncaug"
click at [241, 55] on span "NCAUG 2025 (Upcoming) In-Person Asheville, NC Oct 1, 2025 to Oct 3, 2025 (Commi…" at bounding box center [390, 64] width 440 height 25
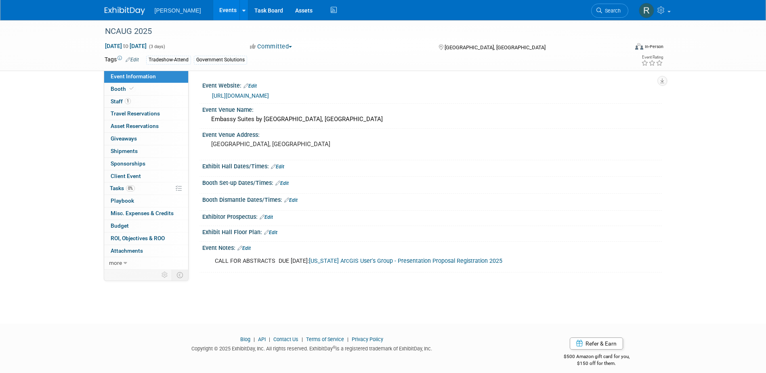
click at [245, 95] on link "[URL][DOMAIN_NAME]" at bounding box center [240, 95] width 57 height 6
click at [126, 184] on link "0% Tasks 0%" at bounding box center [146, 188] width 84 height 12
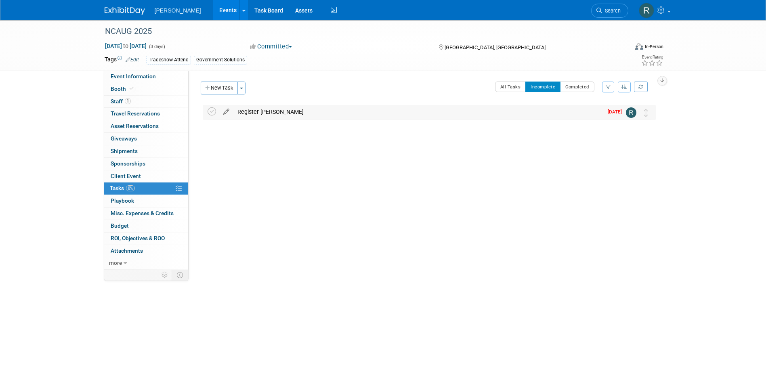
click at [223, 112] on icon at bounding box center [226, 110] width 14 height 10
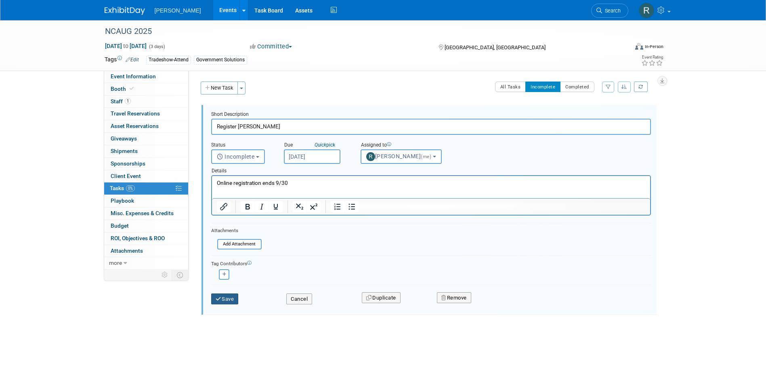
click at [225, 300] on button "Save" at bounding box center [224, 299] width 27 height 11
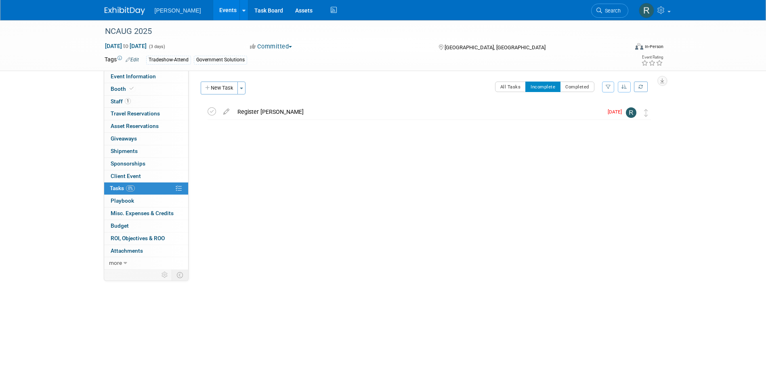
drag, startPoint x: 166, startPoint y: 31, endPoint x: 72, endPoint y: 27, distance: 94.2
click at [72, 27] on div "NCAUG 2025 [DATE] to [DATE] (3 days) [DATE] to [DATE] Committed Committed Consi…" at bounding box center [383, 45] width 766 height 51
copy div "NCAUG 2025"
click at [115, 99] on span "Staff 1" at bounding box center [121, 101] width 20 height 6
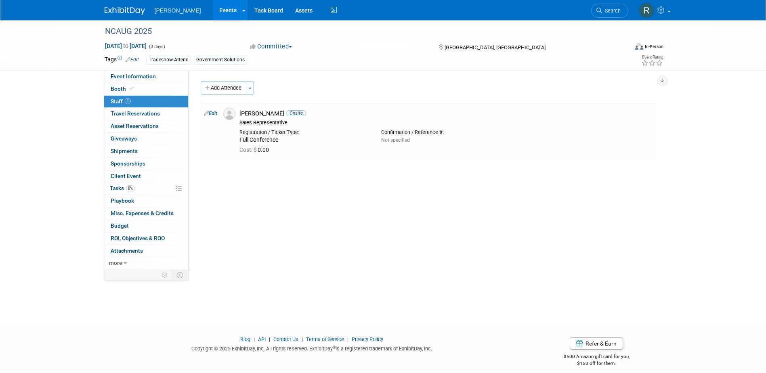
click at [215, 113] on link "Edit" at bounding box center [210, 114] width 13 height 6
select select "6a69f46f-5a76-4622-8c20-a1d01737a09e"
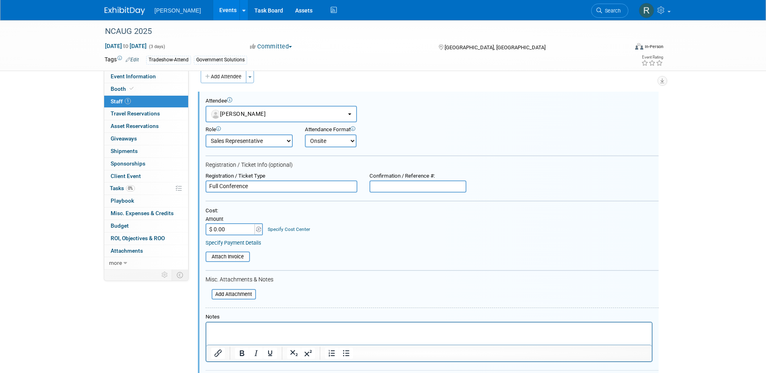
click at [390, 184] on input "text" at bounding box center [417, 186] width 97 height 12
paste input "03120"
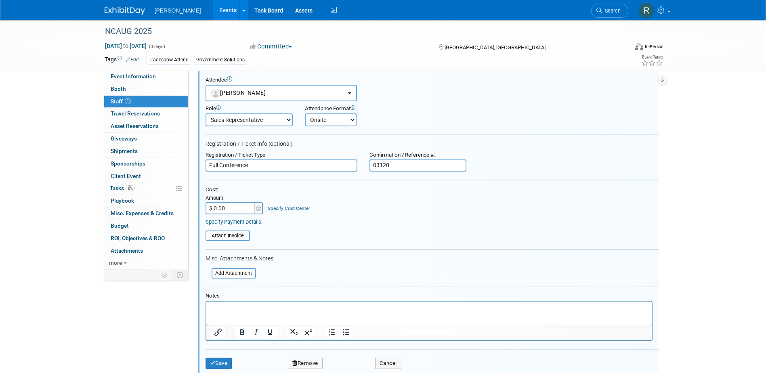
scroll to position [92, 0]
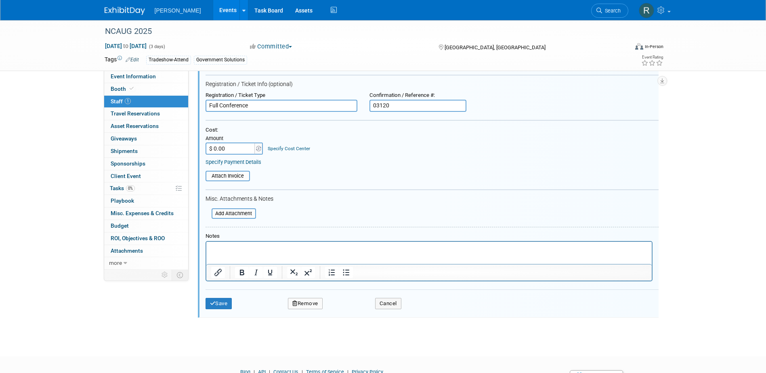
type input "03120"
click at [235, 151] on input "$ 0.00" at bounding box center [230, 149] width 50 height 12
type input "$ 325.00"
click at [278, 149] on link "Specify Cost Center" at bounding box center [289, 149] width 42 height 6
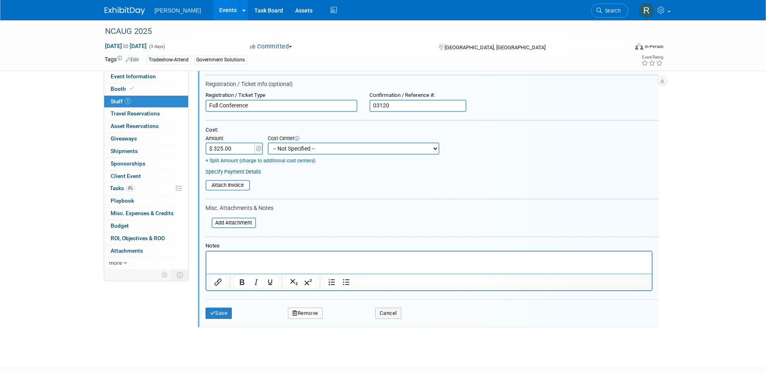
drag, startPoint x: 278, startPoint y: 149, endPoint x: 279, endPoint y: 154, distance: 5.7
click at [278, 149] on select "-- Not Specified -- Advisory Services - Expenses_1001.502 Aerial Acquisition - …" at bounding box center [354, 149] width 172 height 12
select select "18966241"
click at [268, 143] on select "-- Not Specified -- Advisory Services - Expenses_1001.502 Aerial Acquisition - …" at bounding box center [354, 149] width 172 height 12
click at [229, 188] on input "file" at bounding box center [201, 185] width 96 height 9
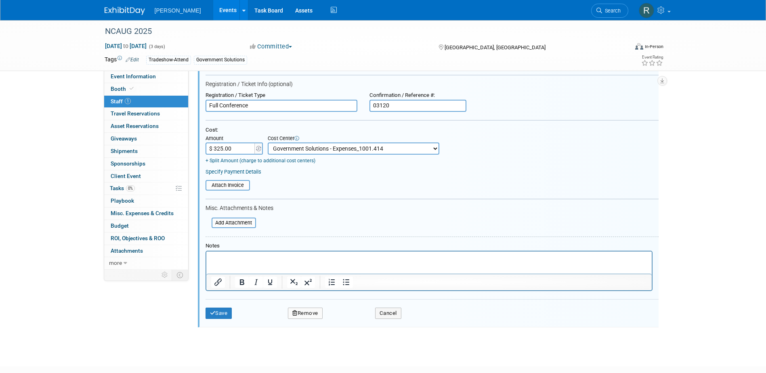
click at [237, 168] on div "Cost: Amount $ 325.00 Specify Cost Center Cost Center -- Not Specified -- Advis…" at bounding box center [431, 151] width 453 height 48
click at [237, 171] on link "Specify Payment Details" at bounding box center [233, 172] width 56 height 6
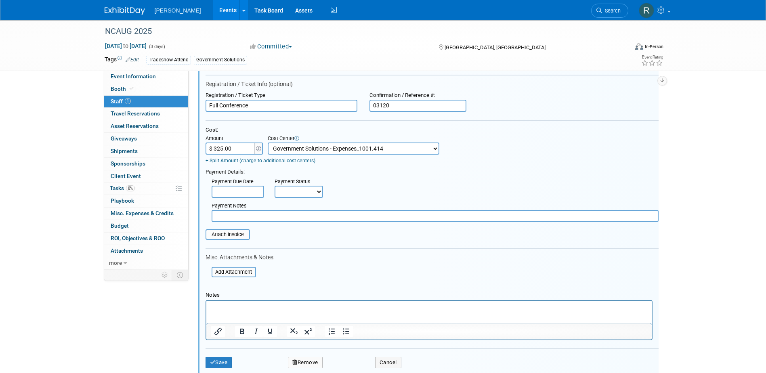
click at [238, 193] on input "text" at bounding box center [238, 192] width 52 height 12
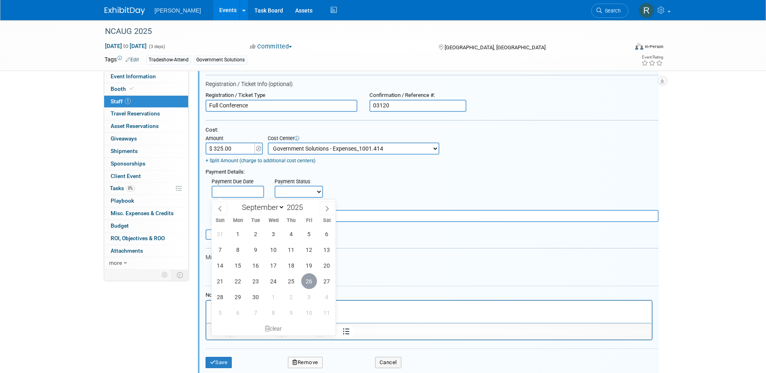
click at [306, 281] on span "26" at bounding box center [309, 281] width 16 height 16
type input "[DATE]"
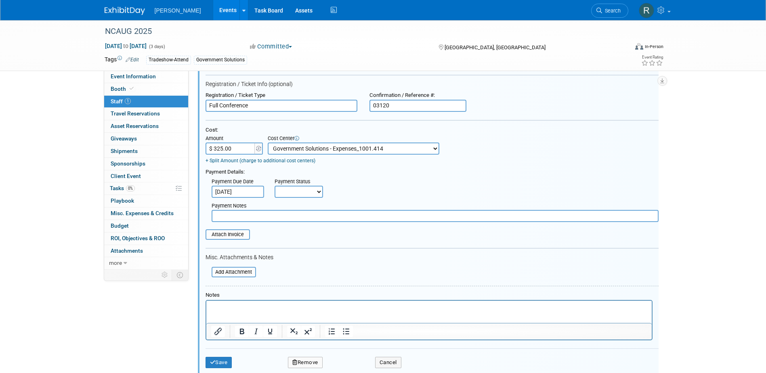
click at [303, 193] on select "Not Paid Yet Partially Paid Paid in Full" at bounding box center [299, 192] width 48 height 12
select select "1"
click at [275, 187] on select "Not Paid Yet Partially Paid Paid in Full" at bounding box center [299, 192] width 48 height 12
click at [305, 221] on input "text" at bounding box center [435, 216] width 447 height 12
type input "paid via cc - RRD"
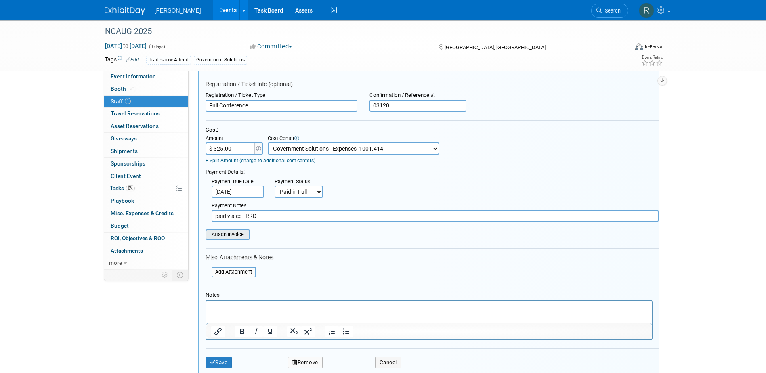
click at [236, 238] on input "file" at bounding box center [201, 234] width 96 height 9
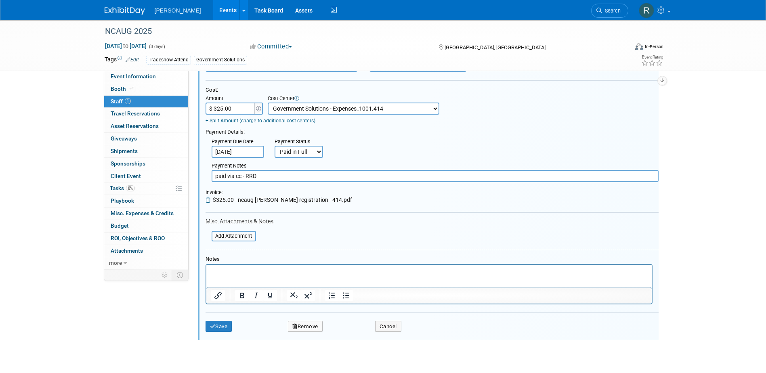
scroll to position [132, 0]
click at [220, 328] on button "Save" at bounding box center [218, 326] width 27 height 11
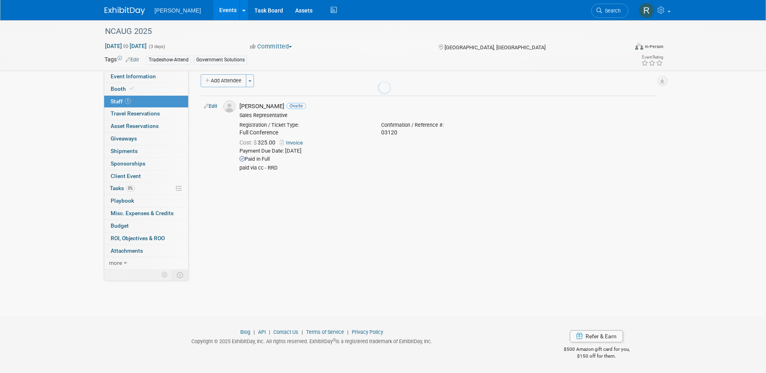
scroll to position [7, 0]
click at [127, 187] on span "0%" at bounding box center [130, 188] width 9 height 6
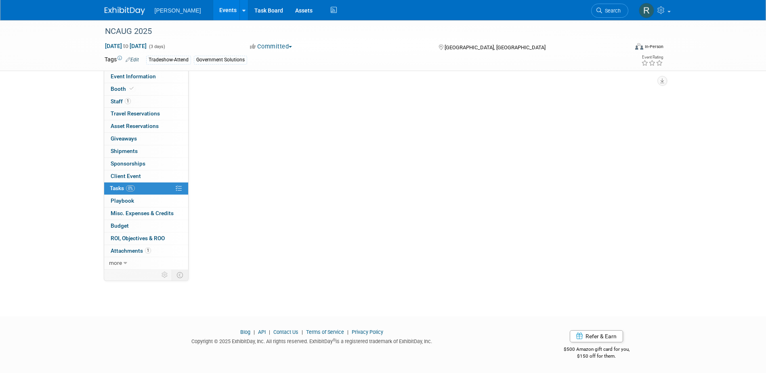
scroll to position [0, 0]
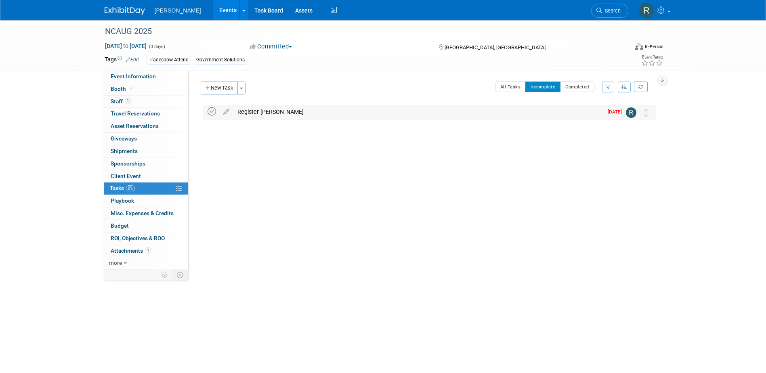
click at [211, 110] on icon at bounding box center [212, 111] width 8 height 8
click at [607, 13] on span "Search" at bounding box center [611, 11] width 19 height 6
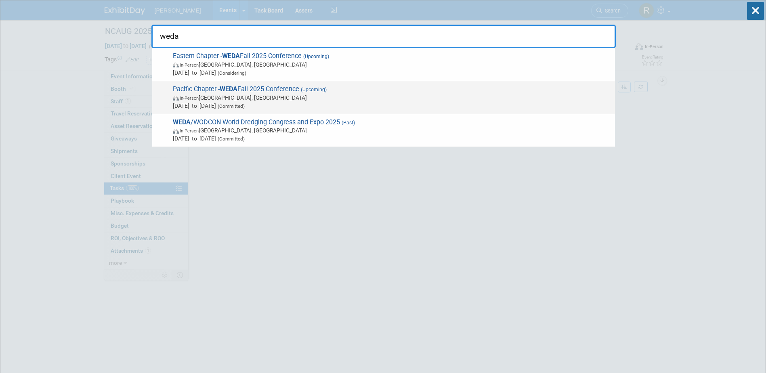
type input "weda"
click at [233, 102] on span "Oct 21, 2025 to Oct 23, 2025 (Committed)" at bounding box center [392, 106] width 438 height 8
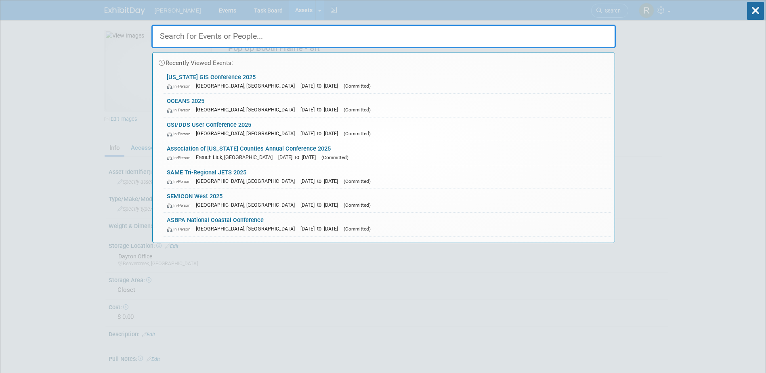
click at [188, 34] on input "text" at bounding box center [383, 36] width 464 height 23
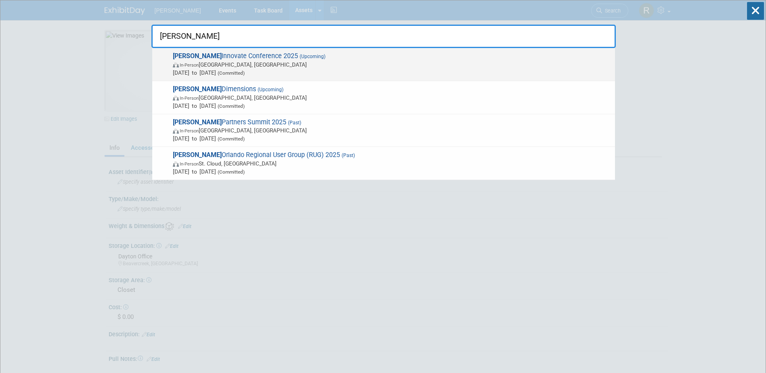
type input "trimble"
click at [219, 64] on span "In-Person Salt Lake City, UT" at bounding box center [392, 65] width 438 height 8
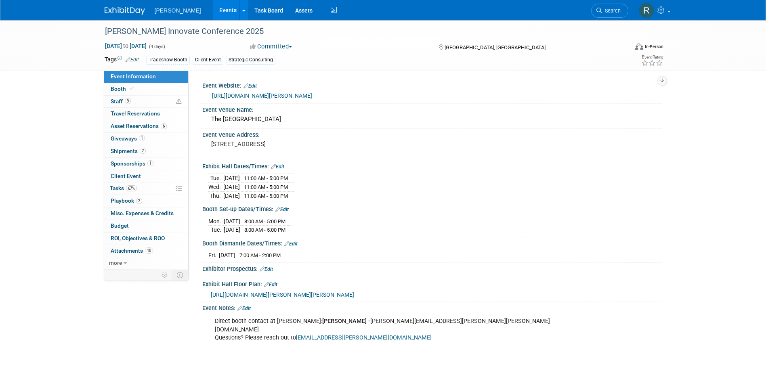
click at [240, 95] on link "[URL][DOMAIN_NAME][PERSON_NAME]" at bounding box center [262, 95] width 100 height 6
drag, startPoint x: 123, startPoint y: 190, endPoint x: 138, endPoint y: 182, distance: 16.2
click at [124, 190] on span "Tasks 67%" at bounding box center [123, 188] width 27 height 6
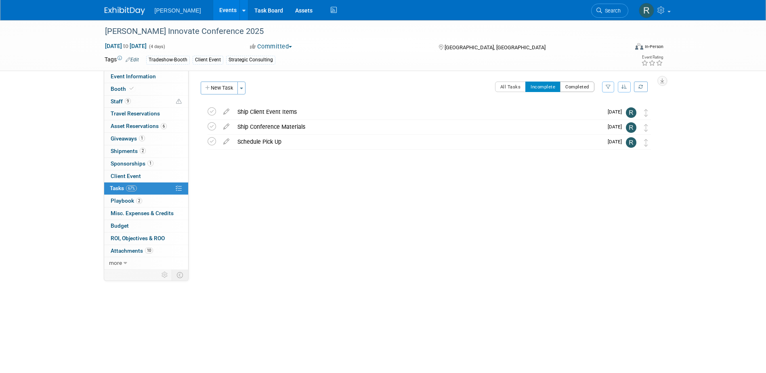
click at [568, 88] on button "Completed" at bounding box center [577, 87] width 34 height 10
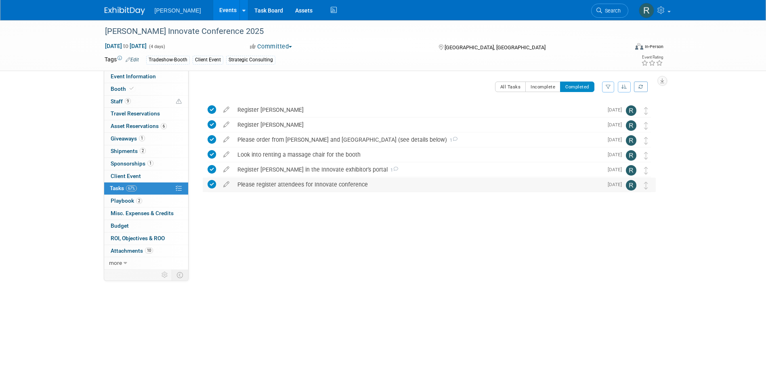
click at [264, 188] on div "Please register attendees for Innovate conference" at bounding box center [417, 185] width 369 height 14
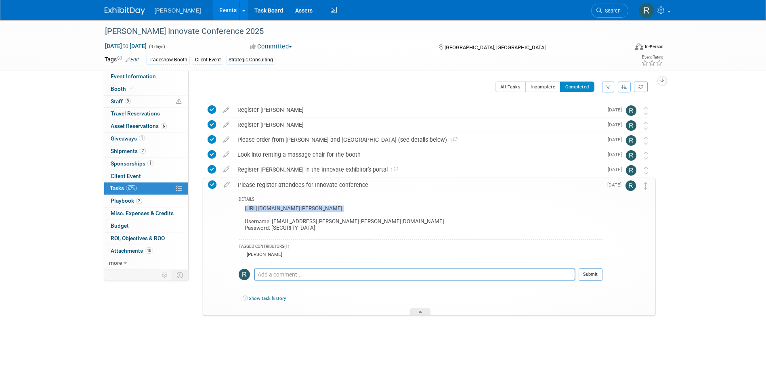
drag, startPoint x: 244, startPoint y: 209, endPoint x: 417, endPoint y: 212, distance: 172.4
click at [417, 212] on div "[URL][DOMAIN_NAME][PERSON_NAME] Username: [EMAIL_ADDRESS][PERSON_NAME][PERSON_N…" at bounding box center [421, 219] width 364 height 32
copy div "https://reg.rainfocus.com/flow/trimble/innovate25/ExhibitorPortal/login"
drag, startPoint x: 545, startPoint y: 86, endPoint x: 539, endPoint y: 86, distance: 6.5
click at [545, 86] on button "Incomplete" at bounding box center [542, 87] width 35 height 10
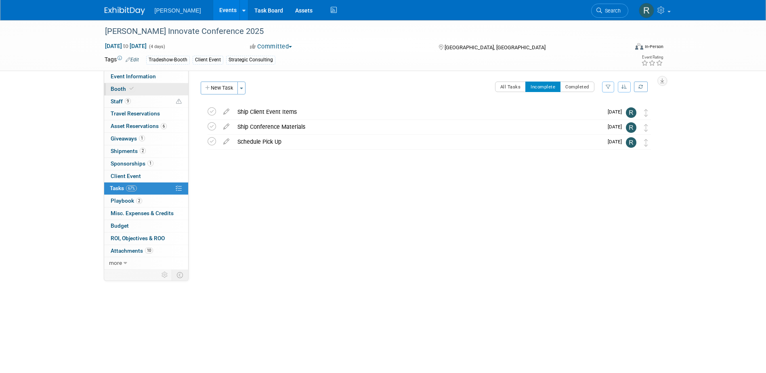
click at [133, 92] on link "Booth" at bounding box center [146, 89] width 84 height 12
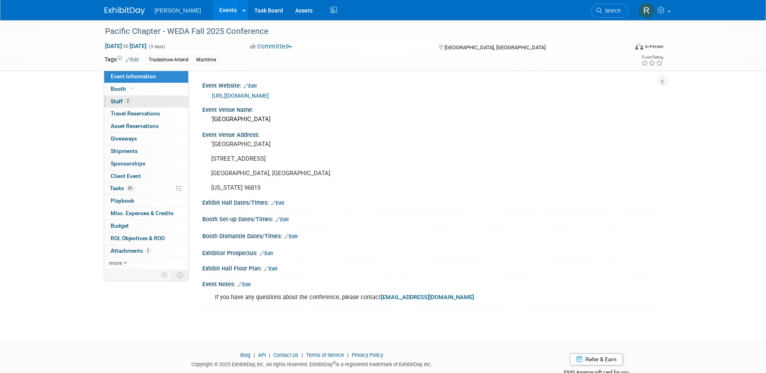
click at [145, 105] on link "2 Staff 2" at bounding box center [146, 102] width 84 height 12
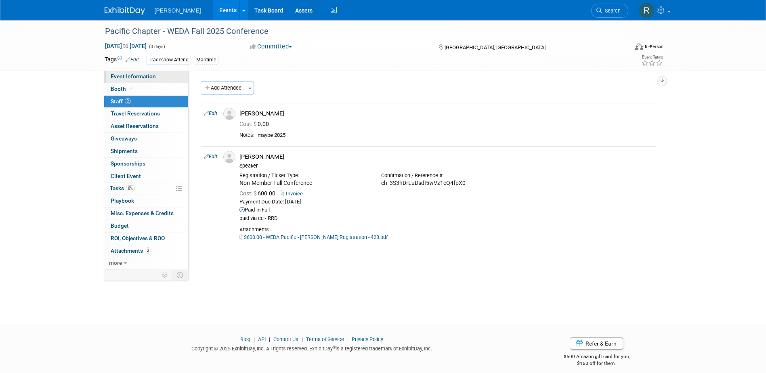
click at [152, 78] on span "Event Information" at bounding box center [133, 76] width 45 height 6
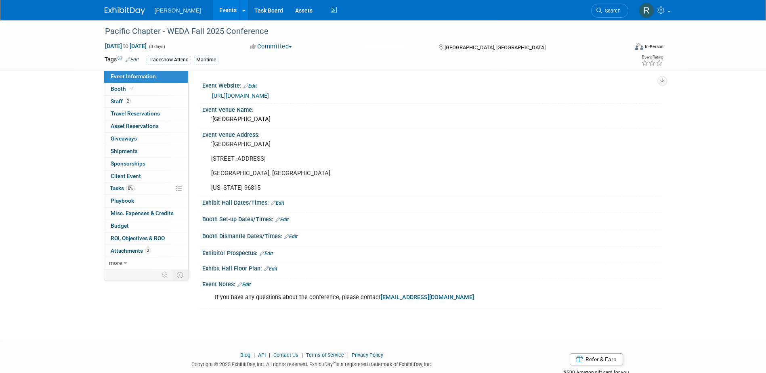
click at [253, 94] on link "https://www.westerndredging.org/index.php/regionalchapters/pacific-chapter" at bounding box center [240, 95] width 57 height 6
click at [140, 102] on link "2 Staff 2" at bounding box center [146, 102] width 84 height 12
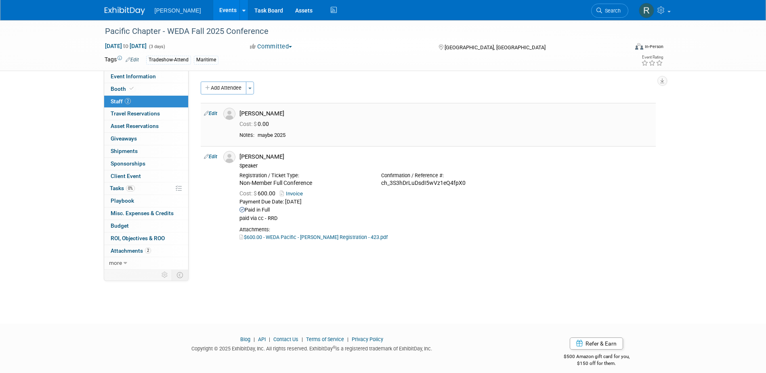
click at [214, 112] on link "Edit" at bounding box center [210, 114] width 13 height 6
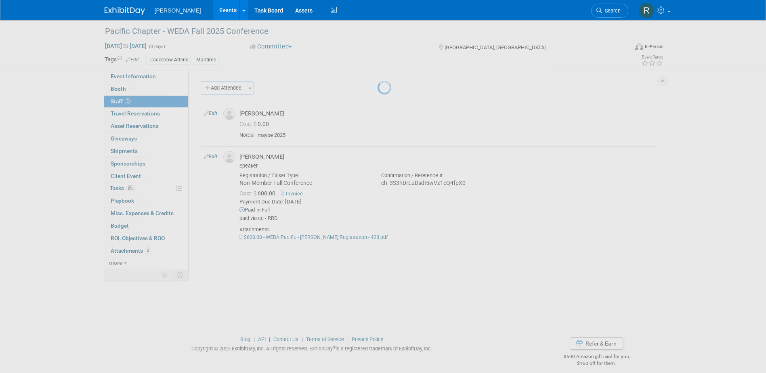
select select "daaf8e1a-4b92-4bb6-9ee1-caf9871fbc5e"
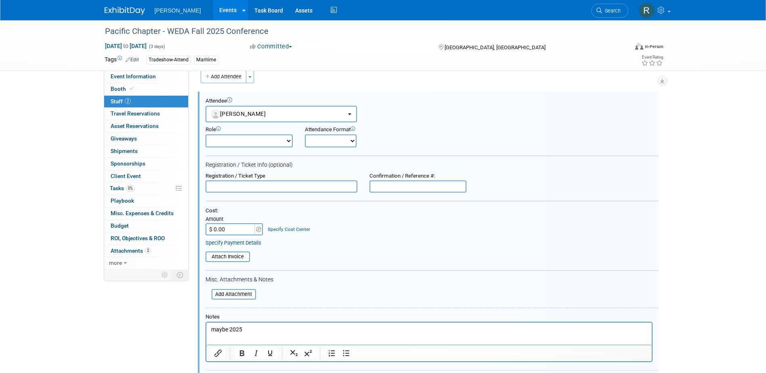
click at [247, 143] on select "Demonstrator Host Planner Presenter Sales Representative Set-up/Dismantle Crew …" at bounding box center [248, 140] width 87 height 13
click at [323, 162] on div "Registration / Ticket Info (optional)" at bounding box center [431, 164] width 453 height 7
click at [273, 190] on input "text" at bounding box center [281, 186] width 152 height 12
type input "Full Conference"
click at [245, 231] on input "$ 0.00" at bounding box center [230, 229] width 50 height 12
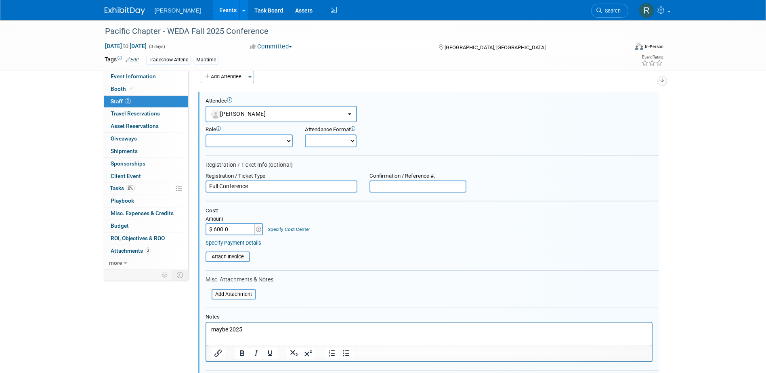
type input "$ 600.00"
click at [273, 229] on link "Specify Cost Center" at bounding box center [289, 229] width 42 height 6
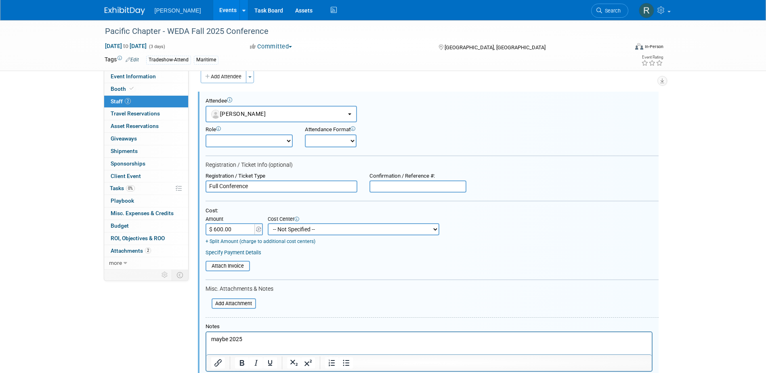
click at [277, 230] on select "-- Not Specified -- Advisory Services - Expenses_1001.502 Aerial Acquisition - …" at bounding box center [354, 229] width 172 height 12
select select "18966249"
click at [268, 224] on select "-- Not Specified -- Advisory Services - Expenses_1001.502 Aerial Acquisition - …" at bounding box center [354, 229] width 172 height 12
click at [231, 255] on link "Specify Payment Details" at bounding box center [233, 252] width 56 height 6
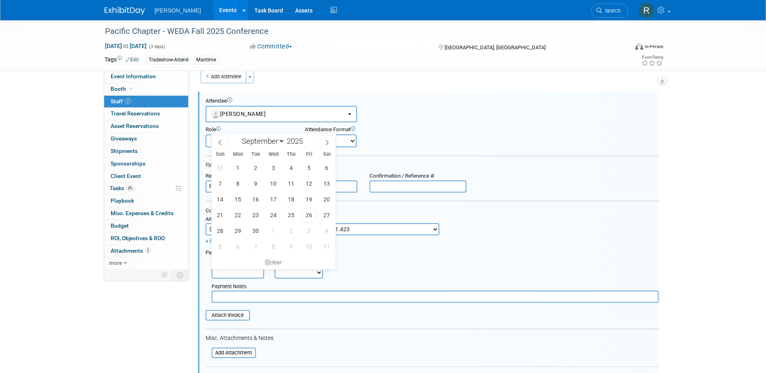
click at [231, 268] on input "text" at bounding box center [238, 272] width 52 height 12
drag, startPoint x: 306, startPoint y: 215, endPoint x: 304, endPoint y: 220, distance: 5.6
click at [306, 216] on span "26" at bounding box center [309, 215] width 16 height 16
type input "Sep 26, 2025"
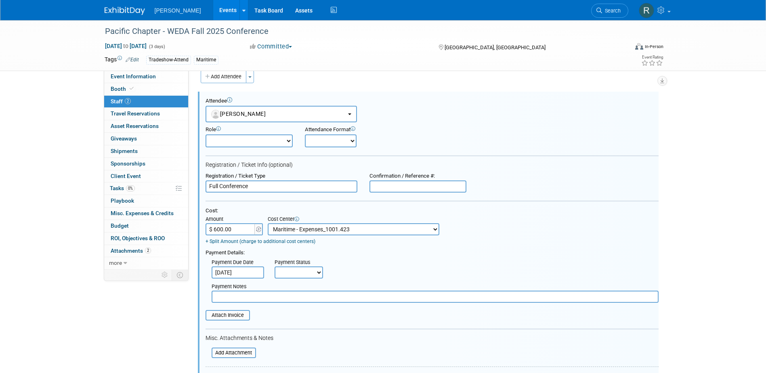
drag, startPoint x: 285, startPoint y: 275, endPoint x: 285, endPoint y: 280, distance: 5.7
click at [285, 275] on select "Not Paid Yet Partially Paid Paid in Full" at bounding box center [299, 272] width 48 height 12
select select "1"
click at [275, 267] on select "Not Paid Yet Partially Paid Paid in Full" at bounding box center [299, 272] width 48 height 12
click at [280, 300] on input "text" at bounding box center [435, 297] width 447 height 12
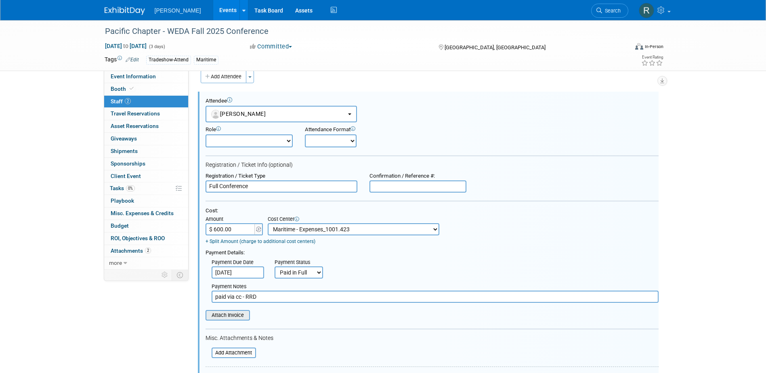
type input "paid via cc - RRD"
click at [243, 316] on input "file" at bounding box center [201, 315] width 96 height 9
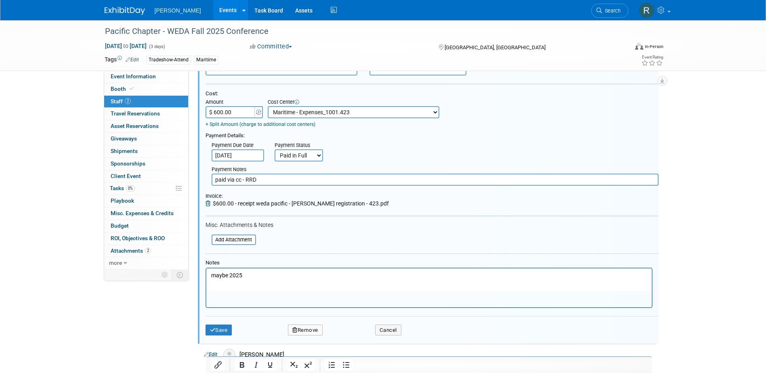
scroll to position [132, 0]
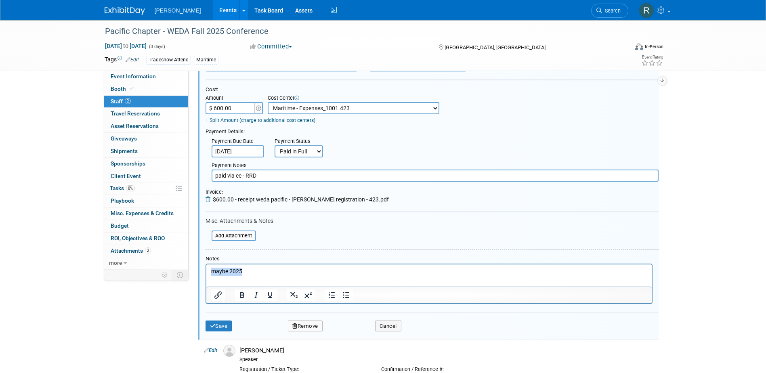
drag, startPoint x: 243, startPoint y: 271, endPoint x: 399, endPoint y: 537, distance: 308.2
click at [206, 271] on html "maybe 2025" at bounding box center [428, 269] width 445 height 11
click at [219, 330] on button "Save" at bounding box center [218, 326] width 27 height 11
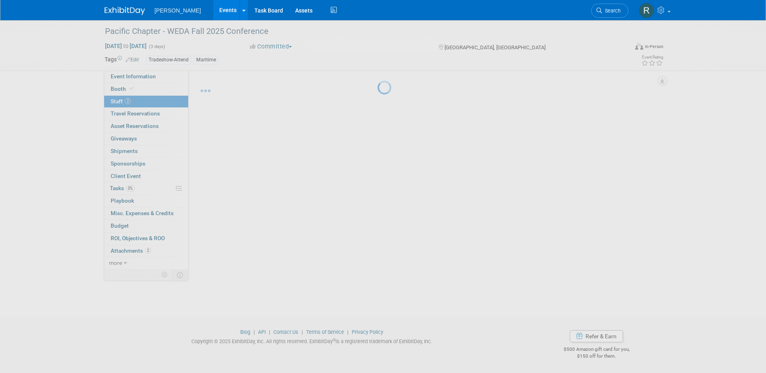
scroll to position [7, 0]
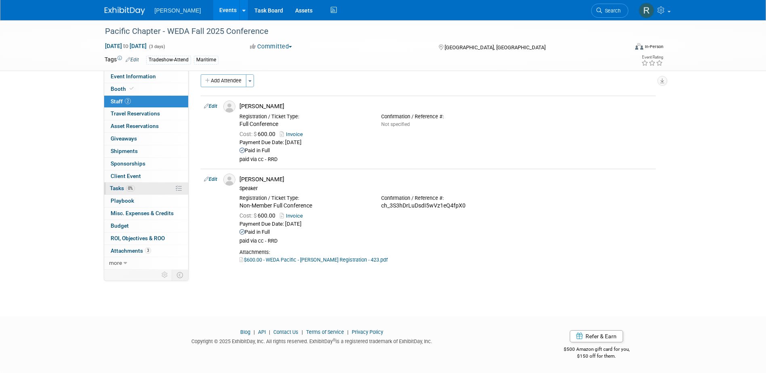
click at [128, 187] on span "0%" at bounding box center [130, 188] width 9 height 6
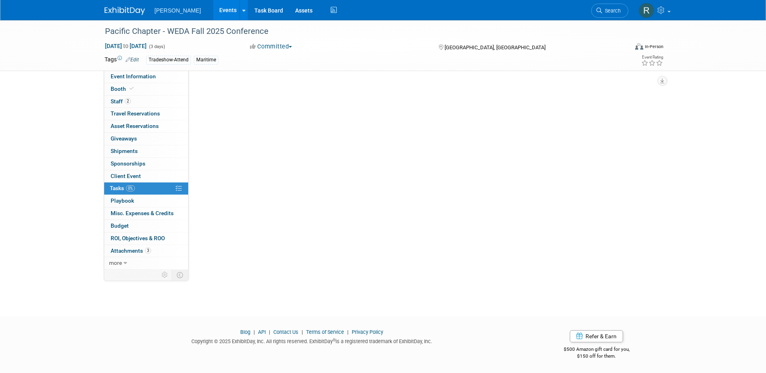
scroll to position [0, 0]
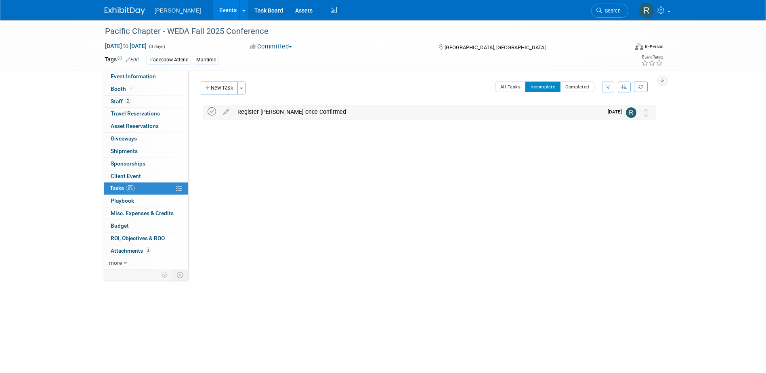
click at [210, 111] on icon at bounding box center [212, 111] width 8 height 8
drag, startPoint x: 124, startPoint y: 102, endPoint x: 207, endPoint y: 114, distance: 84.1
click at [124, 102] on span "Staff 2" at bounding box center [121, 101] width 20 height 6
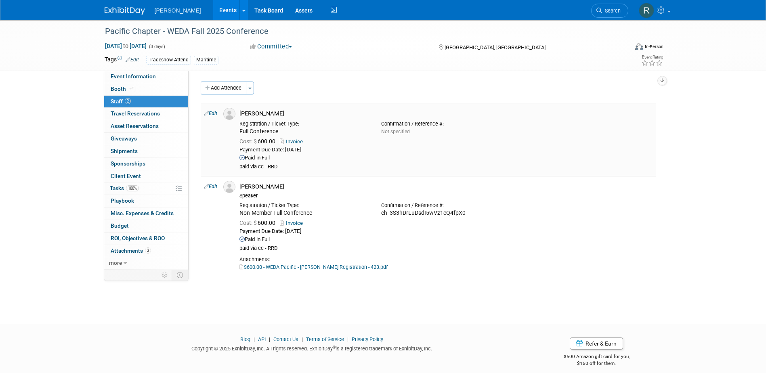
click at [214, 113] on link "Edit" at bounding box center [210, 114] width 13 height 6
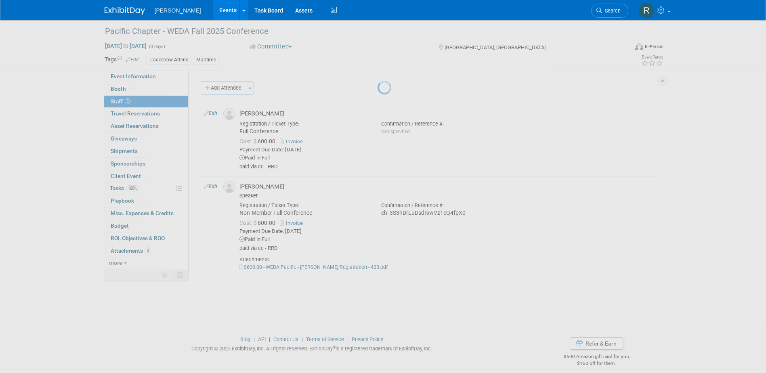
select select "daaf8e1a-4b92-4bb6-9ee1-caf9871fbc5e"
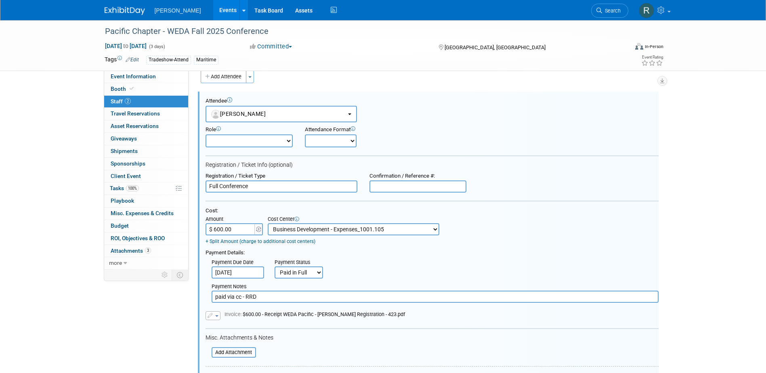
click at [214, 317] on button "button" at bounding box center [212, 315] width 15 height 9
click at [231, 340] on link "Remove attachment" at bounding box center [246, 338] width 81 height 11
click at [223, 317] on input "file" at bounding box center [201, 315] width 96 height 9
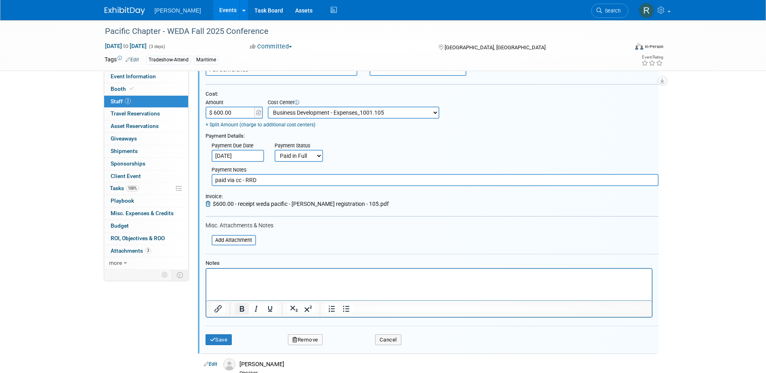
scroll to position [132, 0]
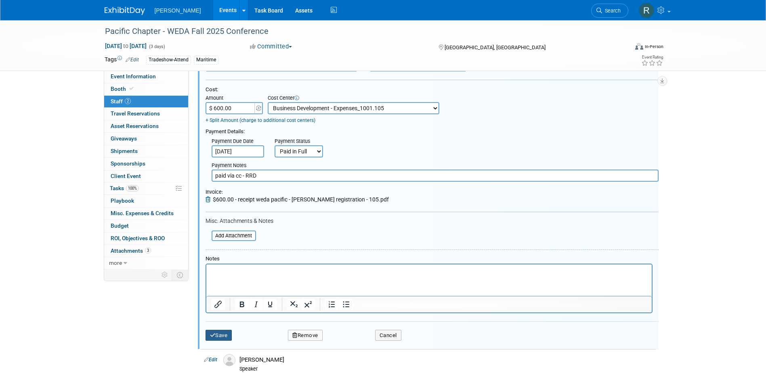
click at [223, 337] on button "Save" at bounding box center [218, 335] width 27 height 11
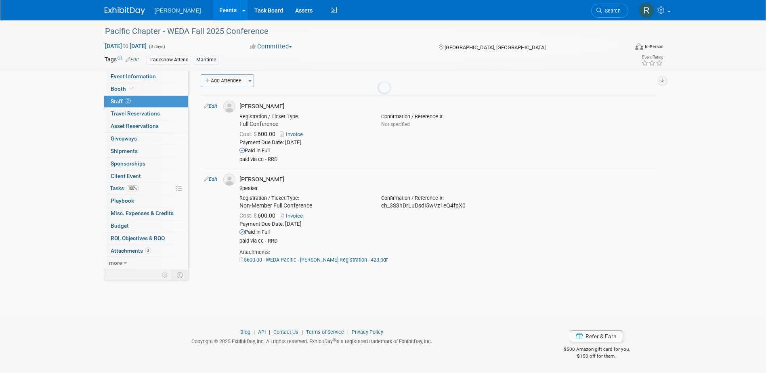
scroll to position [7, 0]
click at [213, 12] on link "Events" at bounding box center [227, 10] width 29 height 20
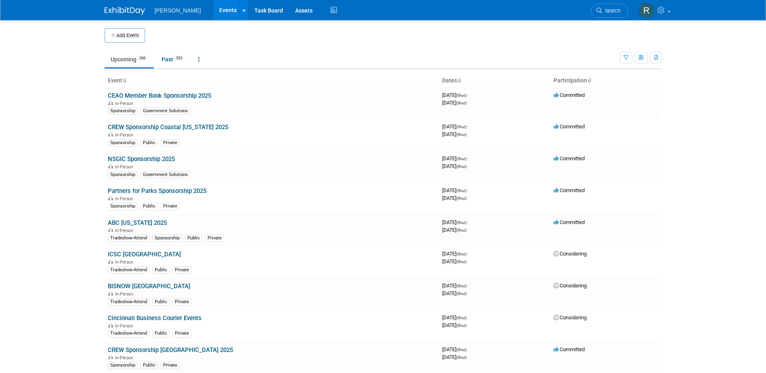
click at [606, 10] on span "Search" at bounding box center [611, 11] width 19 height 6
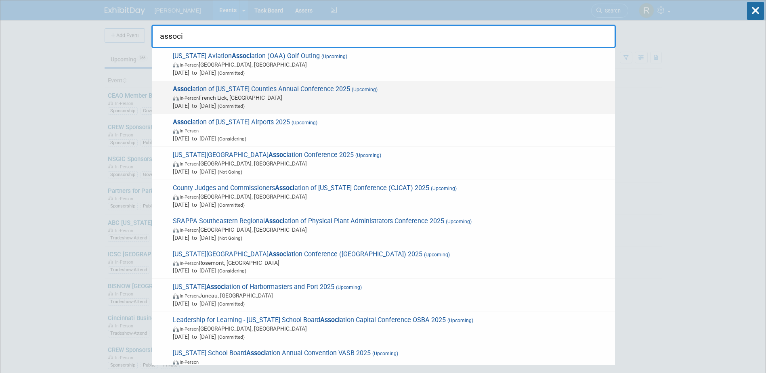
type input "associ"
click at [279, 88] on span "Associ ation of [US_STATE] Counties Annual Conference 2025 (Upcoming) In-Person…" at bounding box center [390, 97] width 440 height 25
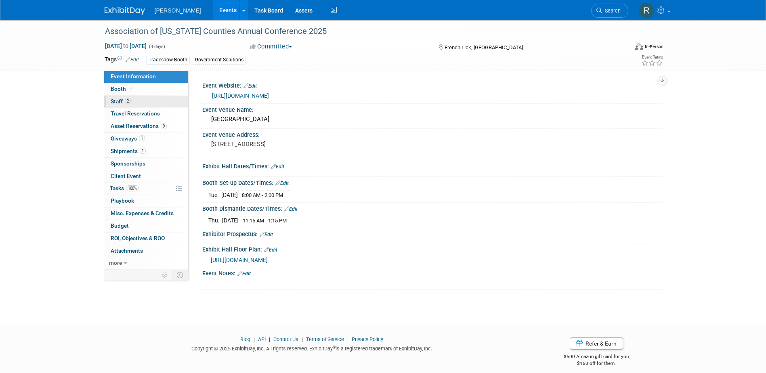
click at [124, 103] on span "Staff 2" at bounding box center [121, 101] width 20 height 6
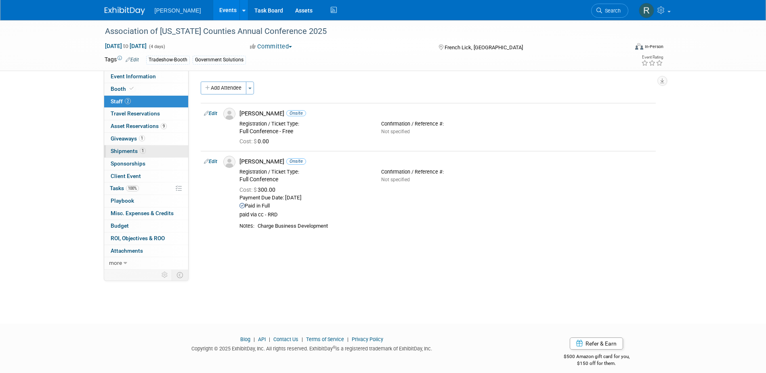
click at [121, 151] on span "Shipments 1" at bounding box center [128, 151] width 35 height 6
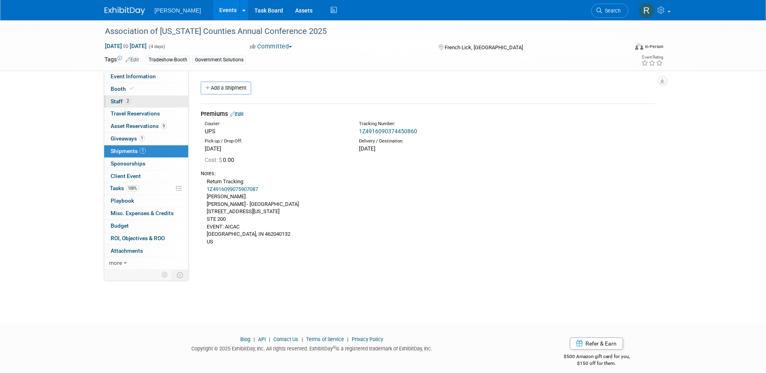
click at [120, 100] on span "Staff 2" at bounding box center [121, 101] width 20 height 6
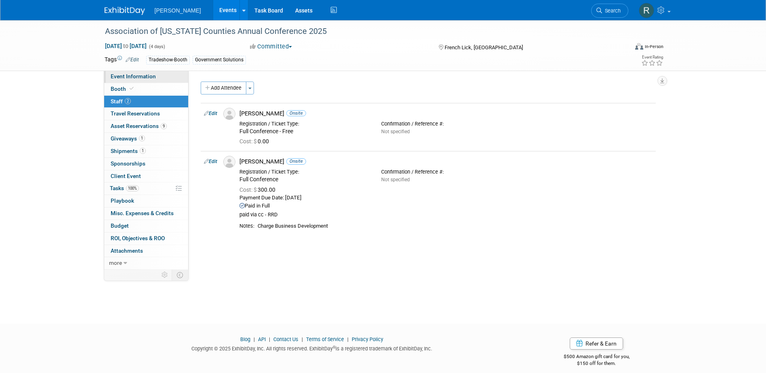
click at [138, 77] on span "Event Information" at bounding box center [133, 76] width 45 height 6
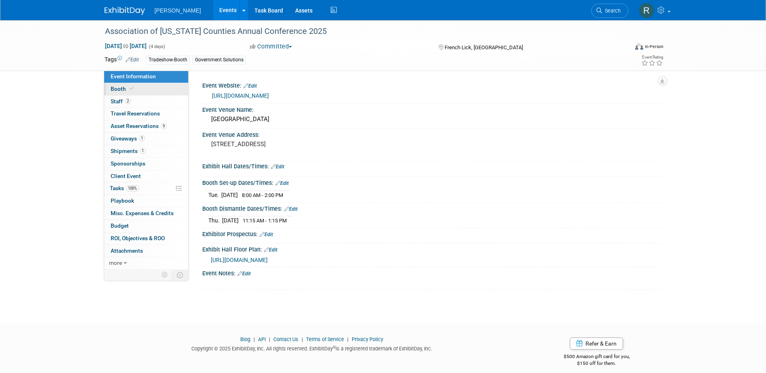
click at [126, 92] on link "Booth" at bounding box center [146, 89] width 84 height 12
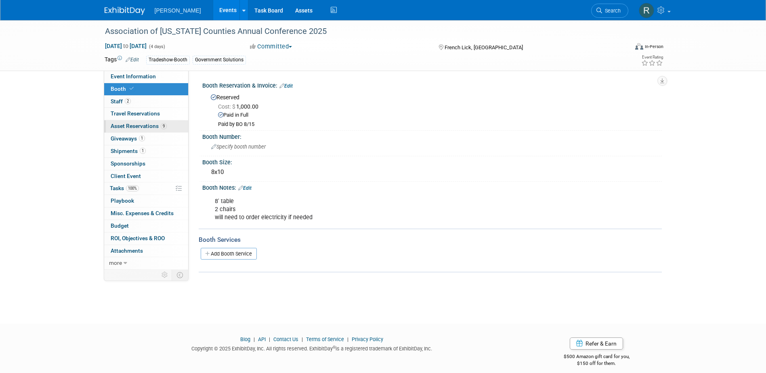
click at [126, 125] on span "Asset Reservations 9" at bounding box center [139, 126] width 56 height 6
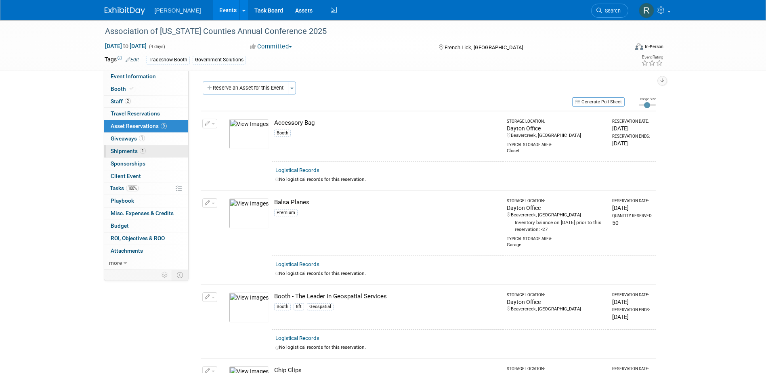
click at [122, 154] on span "Shipments 1" at bounding box center [128, 151] width 35 height 6
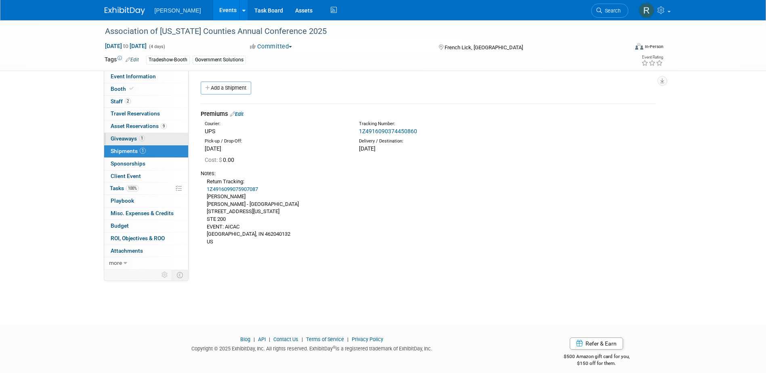
click at [123, 138] on span "Giveaways 1" at bounding box center [128, 138] width 34 height 6
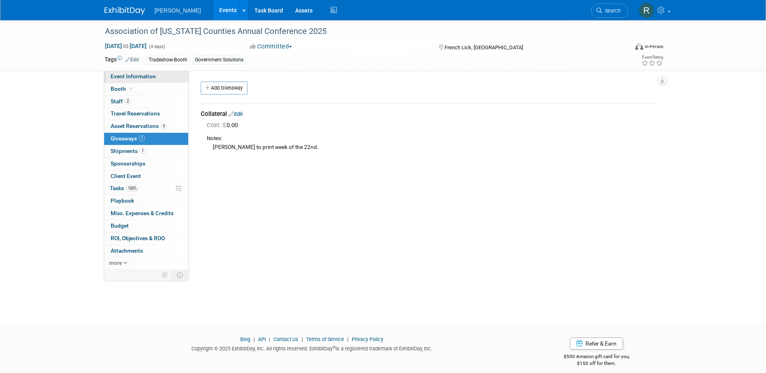
click at [122, 80] on link "Event Information" at bounding box center [146, 77] width 84 height 12
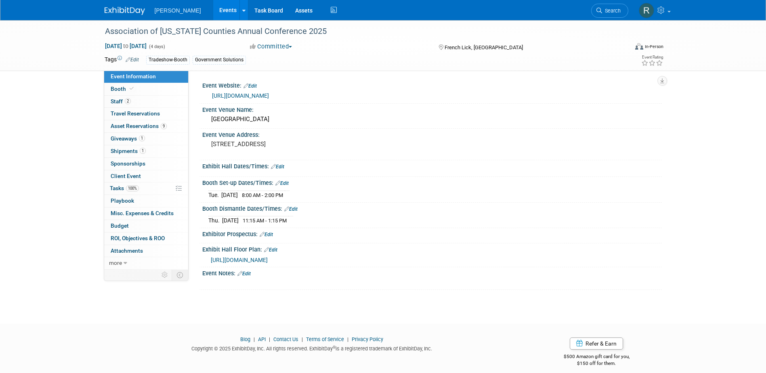
click at [610, 13] on link "Search" at bounding box center [609, 11] width 37 height 14
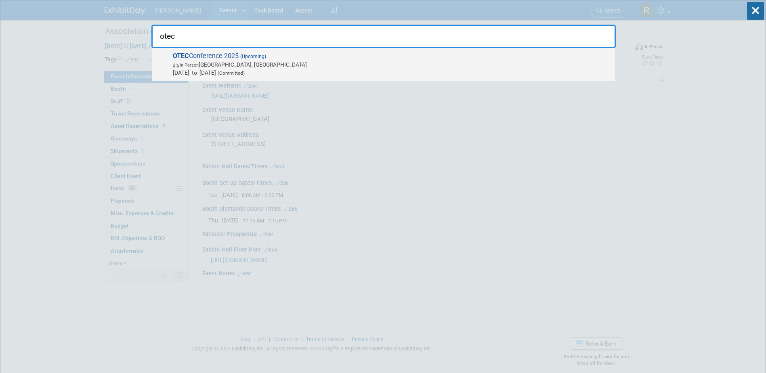
type input "otec"
click at [225, 64] on span "In-Person Columbus, OH" at bounding box center [392, 65] width 438 height 8
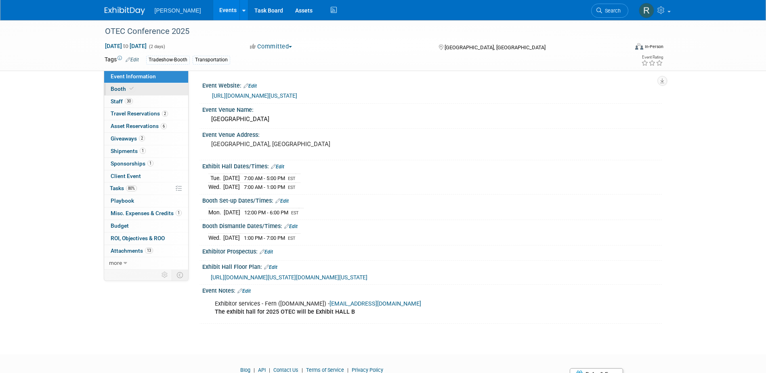
click at [126, 88] on span "Booth" at bounding box center [123, 89] width 25 height 6
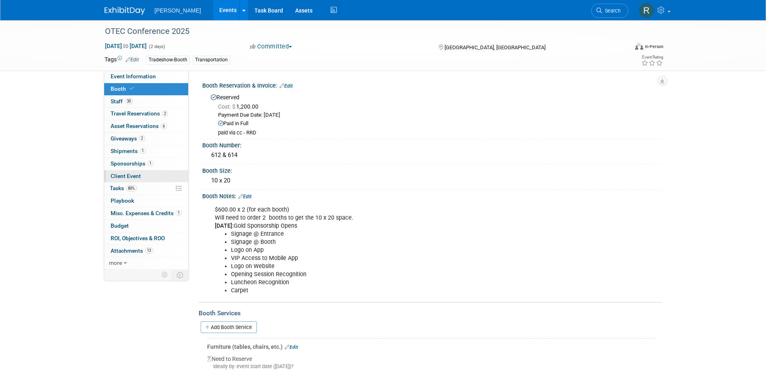
click at [119, 178] on span "Client Event" at bounding box center [126, 176] width 30 height 6
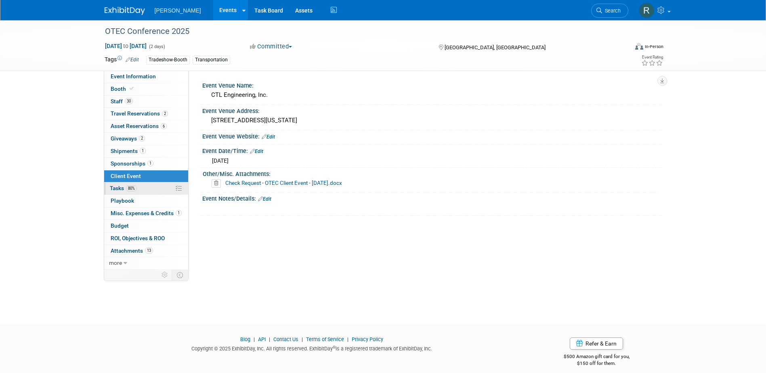
click at [132, 188] on span "80%" at bounding box center [131, 188] width 11 height 6
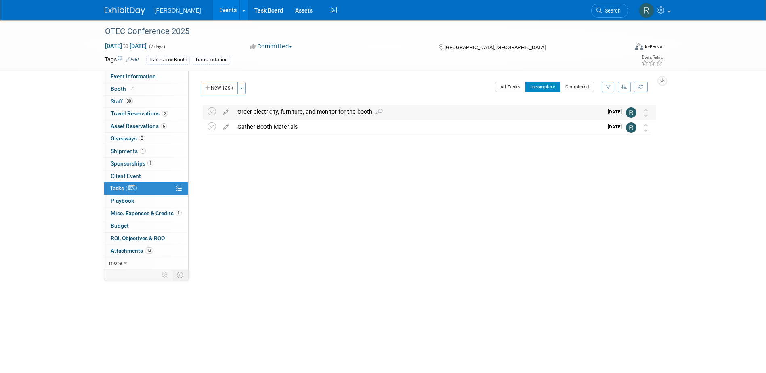
click at [260, 113] on div "Order electricity, furniture, and monitor for the booth 2" at bounding box center [417, 112] width 369 height 14
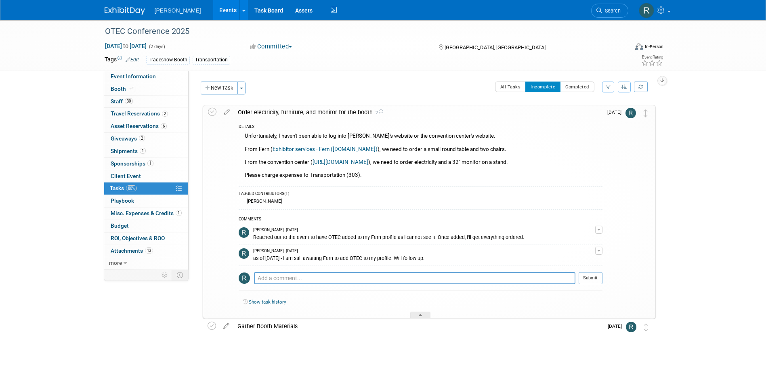
click at [255, 115] on div "Order electricity, furniture, and monitor for the booth 2" at bounding box center [418, 112] width 369 height 14
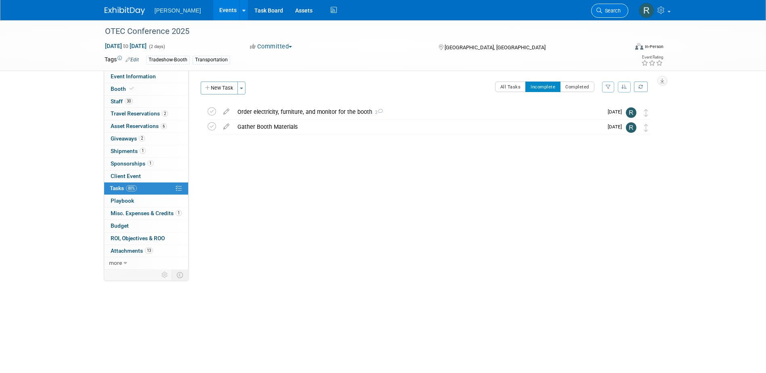
click at [616, 5] on link "Search" at bounding box center [609, 11] width 37 height 14
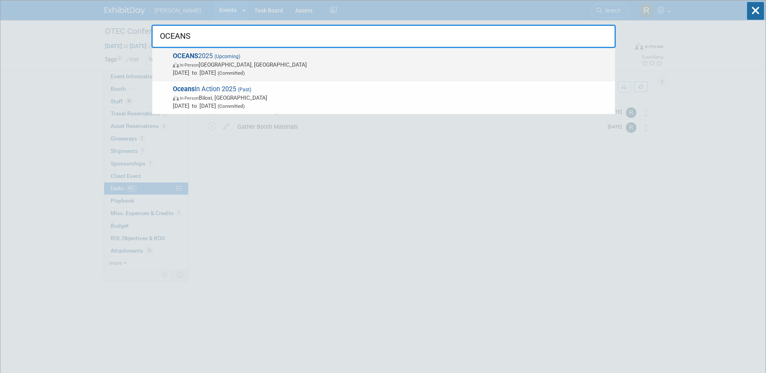
type input "OCEANS"
click at [216, 66] on span "In-Person Chicago, IL" at bounding box center [392, 65] width 438 height 8
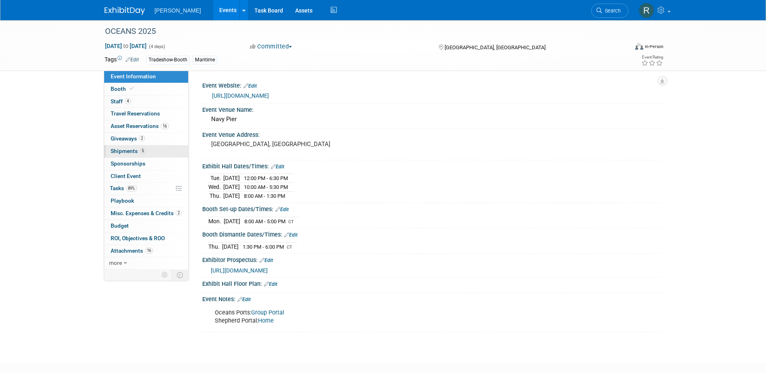
click at [121, 151] on span "Shipments 5" at bounding box center [128, 151] width 35 height 6
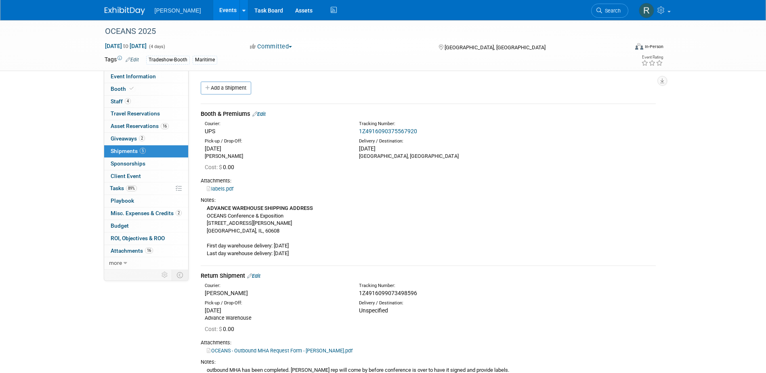
click at [262, 114] on link "Edit" at bounding box center [258, 114] width 13 height 6
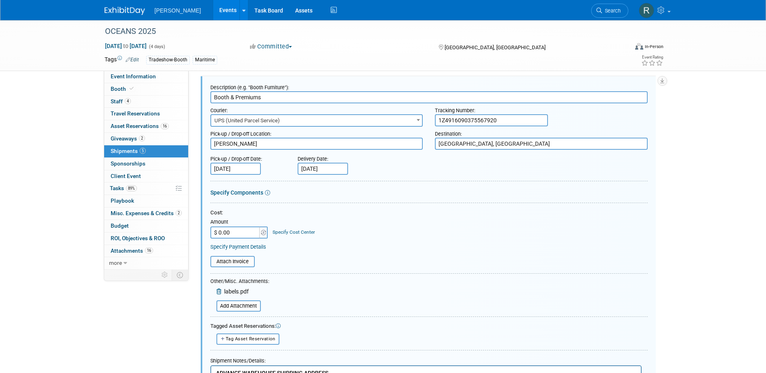
scroll to position [52, 0]
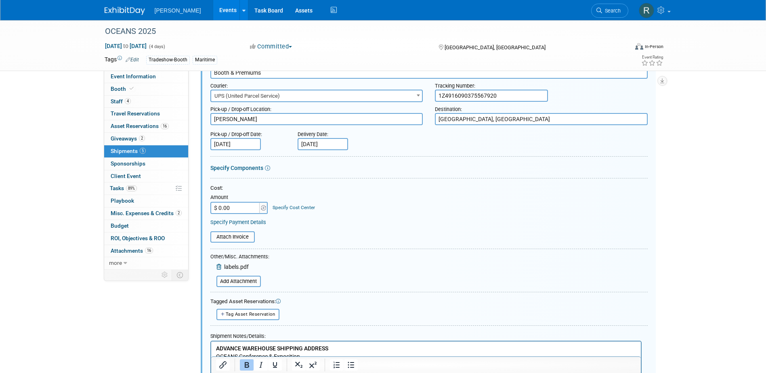
click at [236, 206] on input "$ 0.00" at bounding box center [235, 208] width 50 height 12
click at [215, 210] on input "$ 0.00" at bounding box center [235, 208] width 50 height 12
click at [226, 208] on input "$ 0.00" at bounding box center [235, 208] width 50 height 12
type input "$ 251.72"
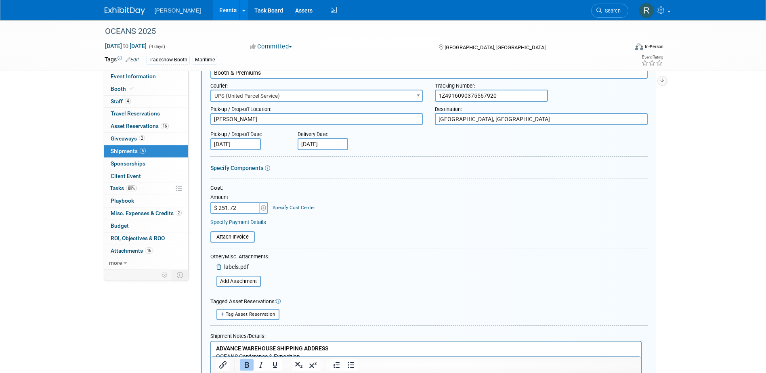
click at [283, 208] on link "Specify Cost Center" at bounding box center [294, 208] width 42 height 6
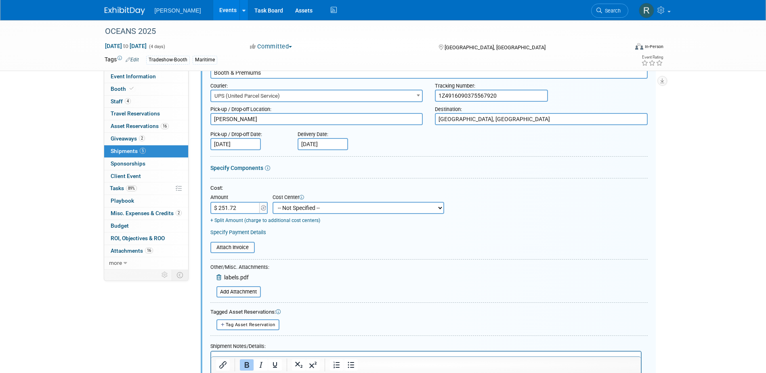
click at [283, 208] on select "-- Not Specified -- Advisory Services - Expenses_1001.502 Aerial Acquisition - …" at bounding box center [359, 208] width 172 height 12
select select "18966249"
click at [273, 202] on select "-- Not Specified -- Advisory Services - Expenses_1001.502 Aerial Acquisition - …" at bounding box center [359, 208] width 172 height 12
click at [236, 233] on link "Specify Payment Details" at bounding box center [238, 232] width 56 height 6
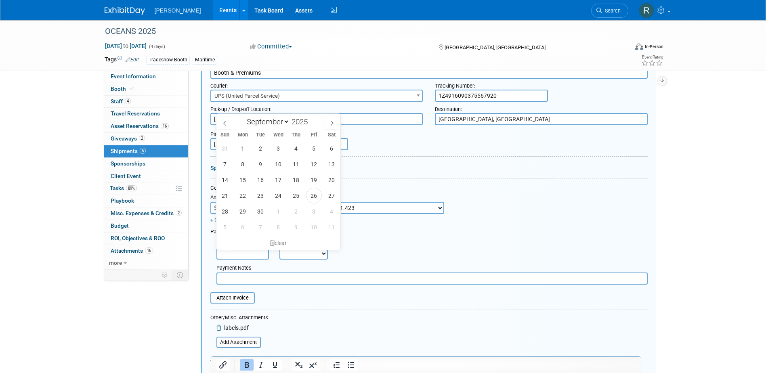
click at [254, 257] on input "text" at bounding box center [242, 253] width 52 height 12
click at [315, 196] on span "26" at bounding box center [314, 196] width 16 height 16
type input "Sep 26, 2025"
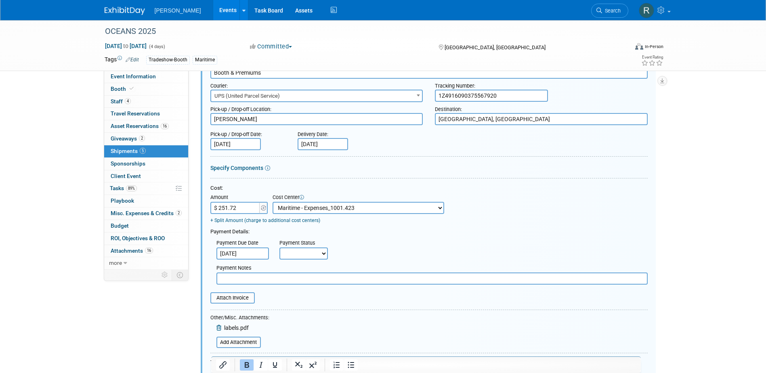
click at [304, 253] on select "Not Paid Yet Partially Paid Paid in Full" at bounding box center [303, 253] width 48 height 12
select select "1"
click at [279, 248] on select "Not Paid Yet Partially Paid Paid in Full" at bounding box center [303, 253] width 48 height 12
drag, startPoint x: 300, startPoint y: 281, endPoint x: 308, endPoint y: 281, distance: 8.1
click at [308, 281] on input "text" at bounding box center [431, 279] width 431 height 12
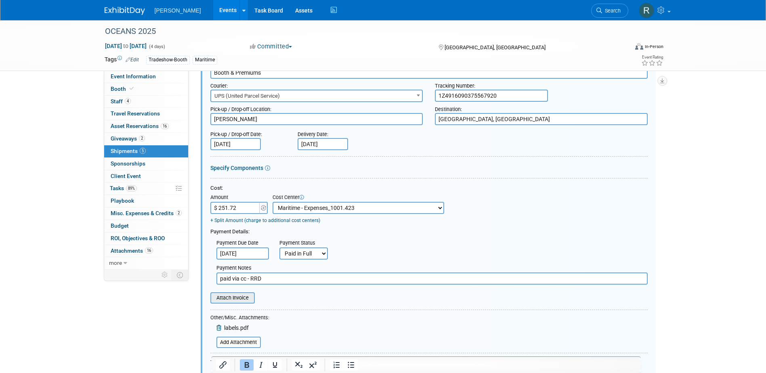
type input "paid via cc - RRD"
click at [235, 297] on input "file" at bounding box center [206, 298] width 96 height 10
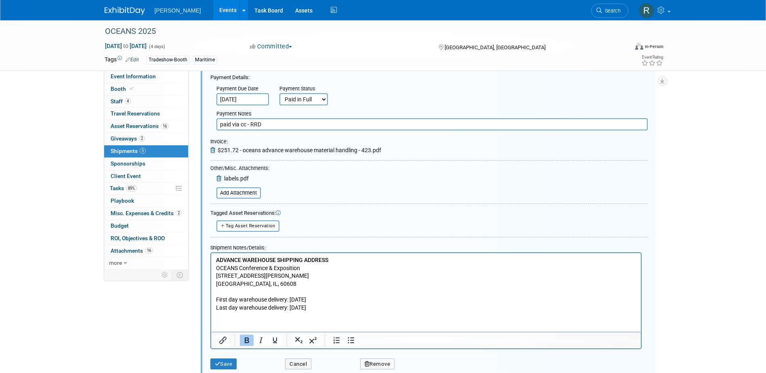
scroll to position [214, 0]
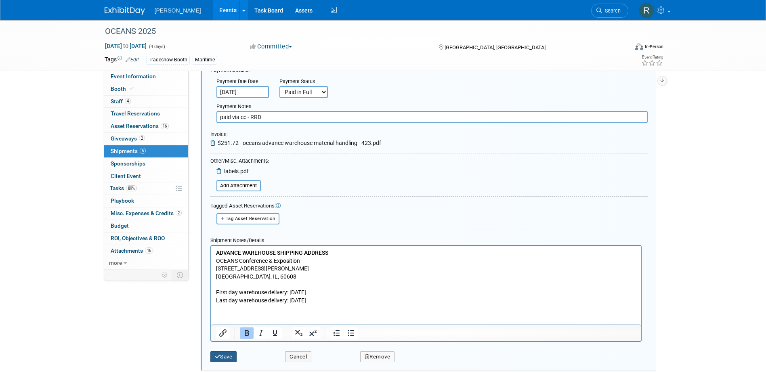
click at [225, 356] on button "Save" at bounding box center [223, 356] width 27 height 11
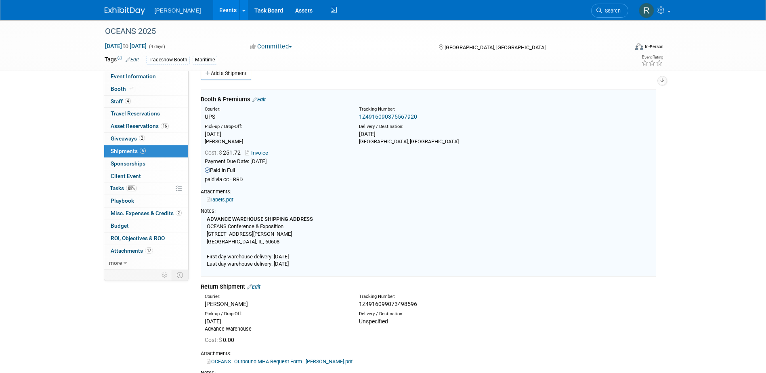
scroll to position [12, 0]
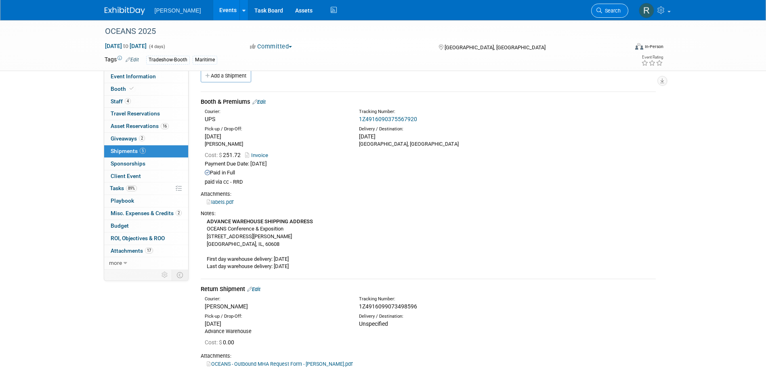
click at [612, 8] on span "Search" at bounding box center [611, 11] width 19 height 6
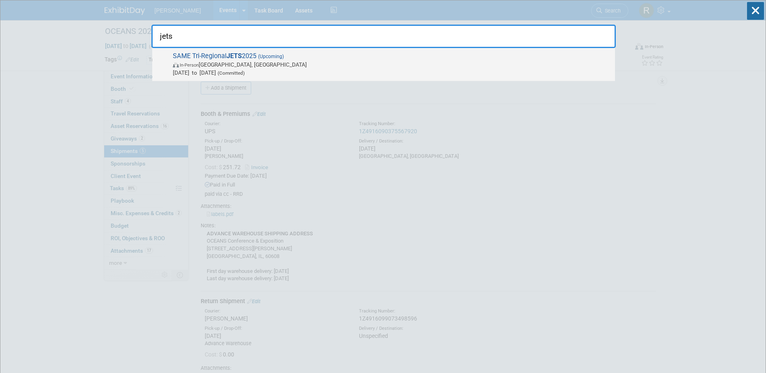
type input "jets"
click at [224, 77] on div "SAME Tri-Regional JETS 2025 (Upcoming) In-Person Jacksonville, FL Oct 21, 2025 …" at bounding box center [383, 64] width 463 height 33
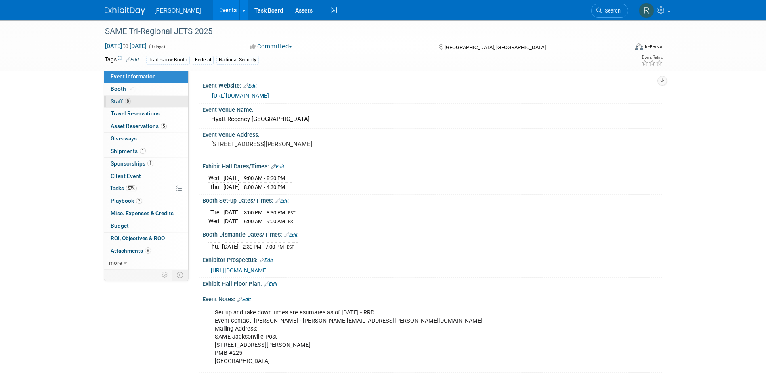
click at [137, 102] on link "8 Staff 8" at bounding box center [146, 102] width 84 height 12
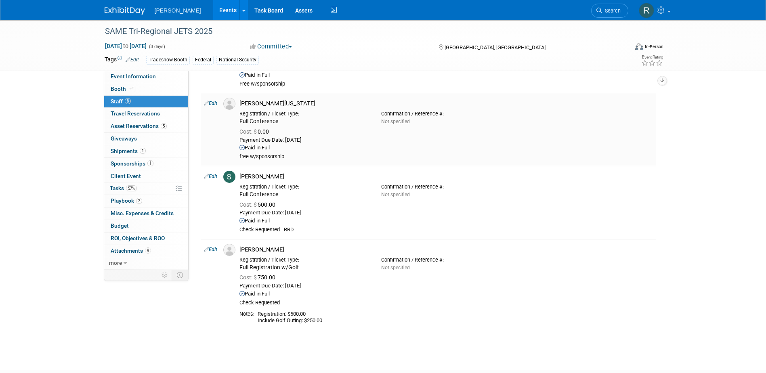
scroll to position [484, 0]
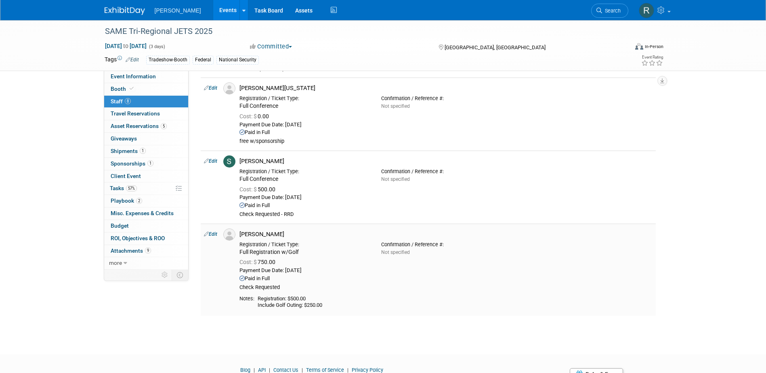
click at [216, 233] on link "Edit" at bounding box center [210, 234] width 13 height 6
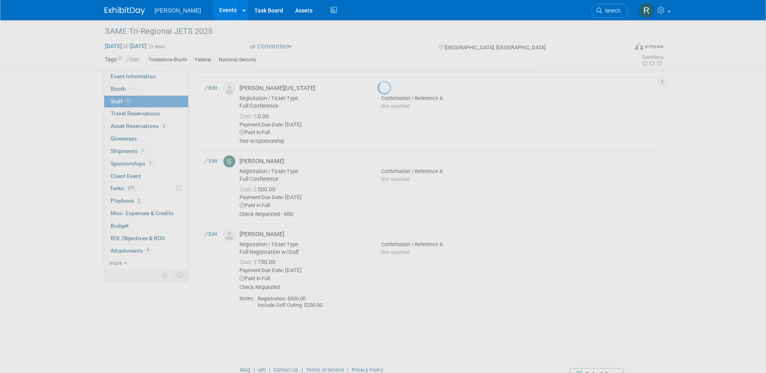
select select "f3fcef65-40d5-4404-844b-2751b273a07f"
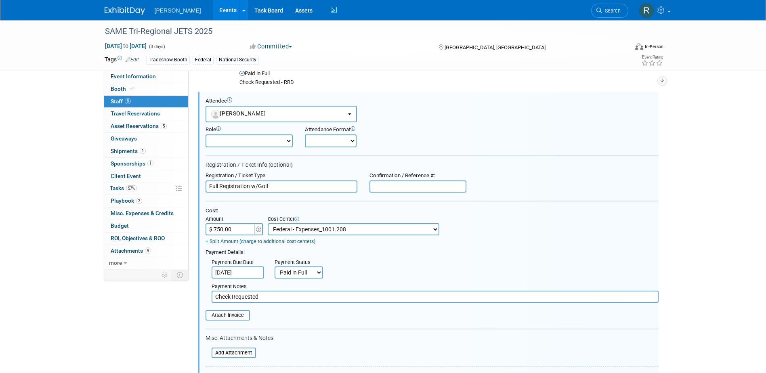
scroll to position [0, 0]
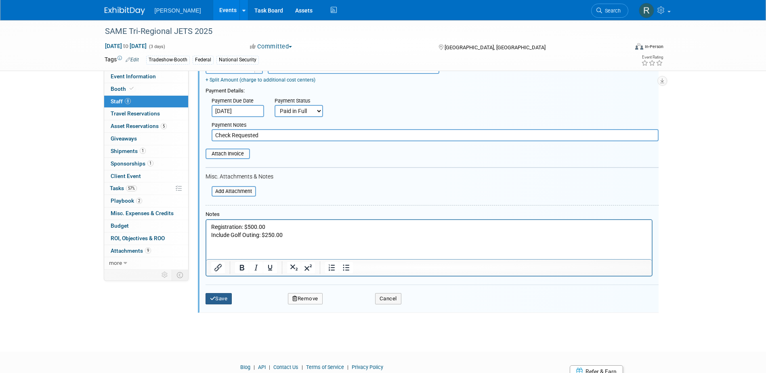
drag, startPoint x: 218, startPoint y: 300, endPoint x: 189, endPoint y: 255, distance: 53.4
click at [218, 300] on button "Save" at bounding box center [218, 298] width 27 height 11
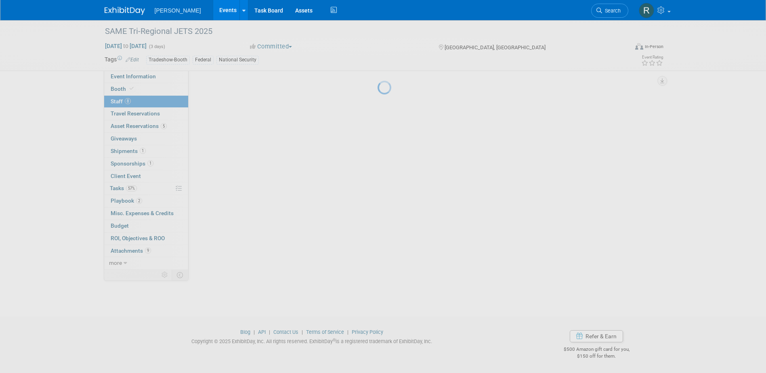
scroll to position [522, 0]
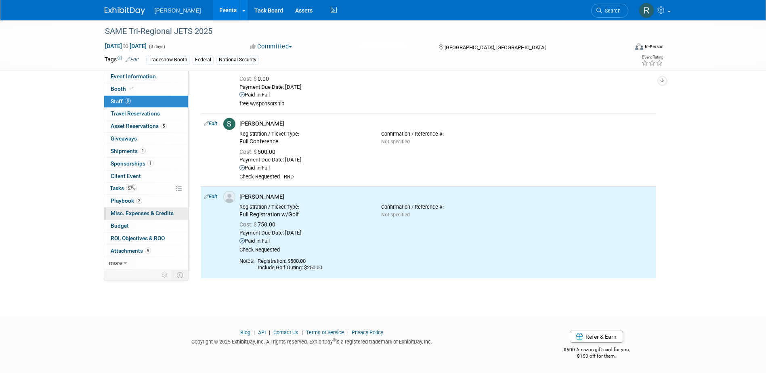
click at [127, 211] on span "Misc. Expenses & Credits 0" at bounding box center [142, 213] width 63 height 6
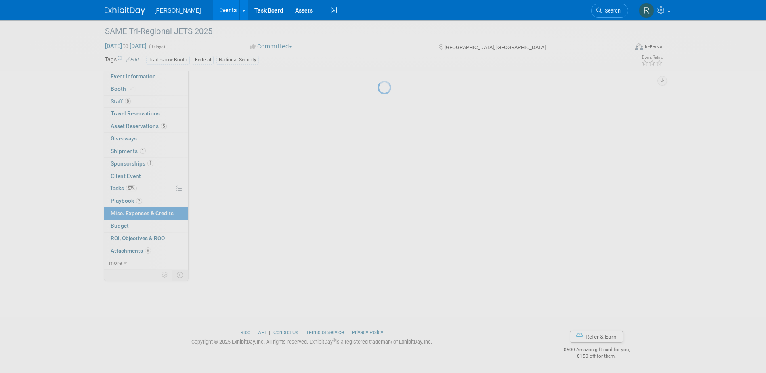
scroll to position [0, 0]
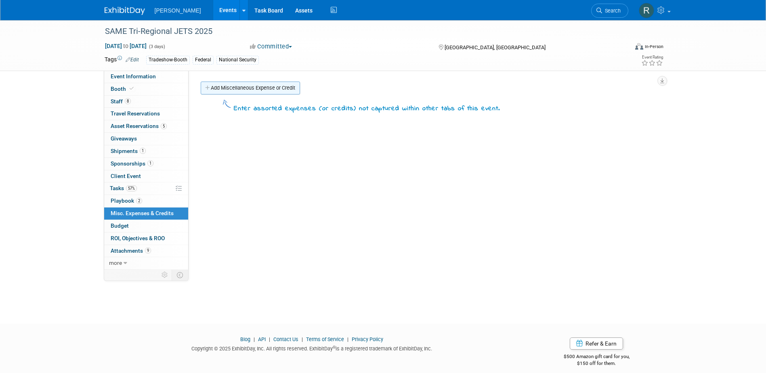
click at [215, 87] on link "Add Miscellaneous Expense or Credit" at bounding box center [250, 88] width 99 height 13
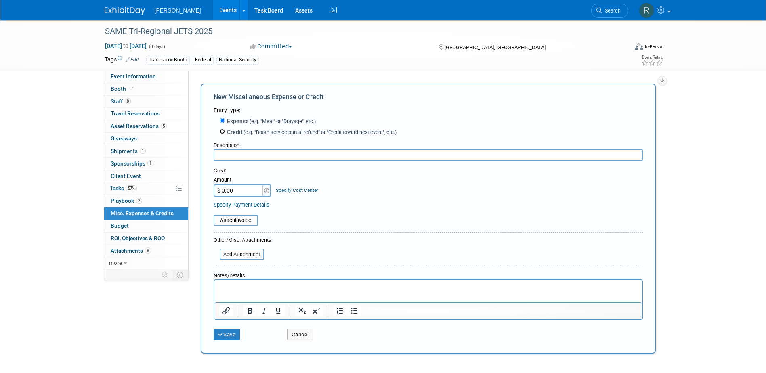
click at [222, 132] on input "Credit (e.g. "Booth service partial refund" or "Credit toward next event", etc.)" at bounding box center [222, 131] width 5 height 5
radio input "true"
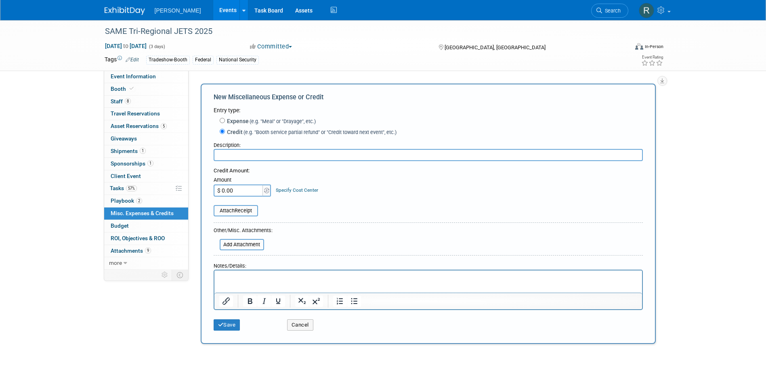
click at [227, 155] on input "text" at bounding box center [428, 155] width 429 height 12
type input "Shawn Moore's Registration Refund"
click at [237, 193] on input "$ 0.00" at bounding box center [239, 190] width 50 height 12
type input "$ 750.00"
click at [288, 191] on link "Specify Cost Center" at bounding box center [297, 190] width 42 height 6
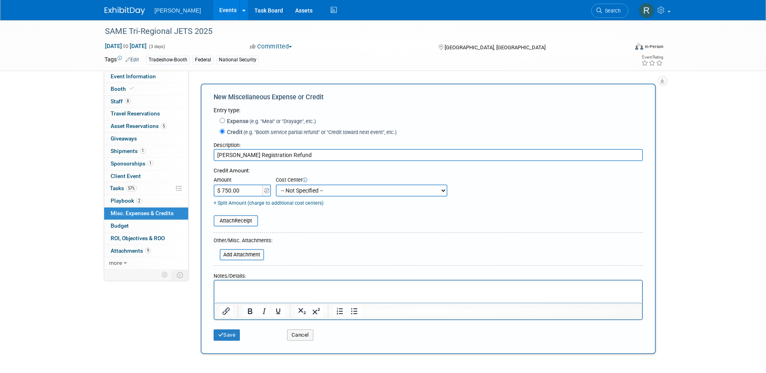
click at [318, 185] on select "-- Not Specified -- Advisory Services - Expenses_1001.502 Aerial Acquisition - …" at bounding box center [362, 190] width 172 height 12
select select "18966236"
click at [276, 185] on select "-- Not Specified -- Advisory Services - Expenses_1001.502 Aerial Acquisition - …" at bounding box center [362, 190] width 172 height 12
click at [245, 221] on input "file" at bounding box center [209, 221] width 96 height 10
click at [226, 335] on button "Save" at bounding box center [227, 334] width 27 height 11
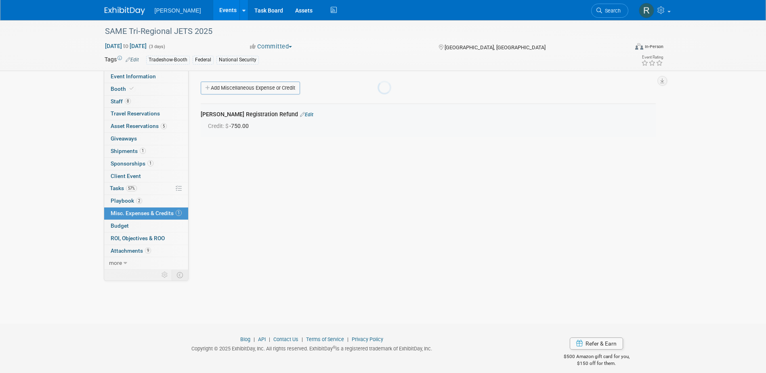
scroll to position [7, 0]
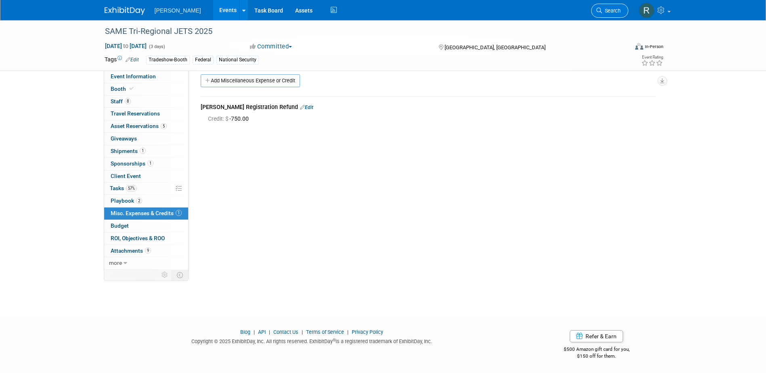
drag, startPoint x: 592, startPoint y: 15, endPoint x: 596, endPoint y: 11, distance: 5.7
click at [593, 15] on li "Search" at bounding box center [609, 10] width 37 height 20
click at [597, 11] on icon at bounding box center [599, 11] width 6 height 6
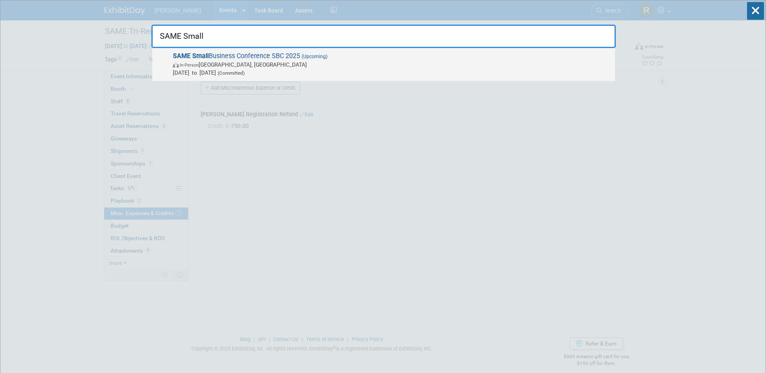
type input "SAME Small"
click at [277, 62] on span "In-Person Phoenix, AZ" at bounding box center [392, 65] width 438 height 8
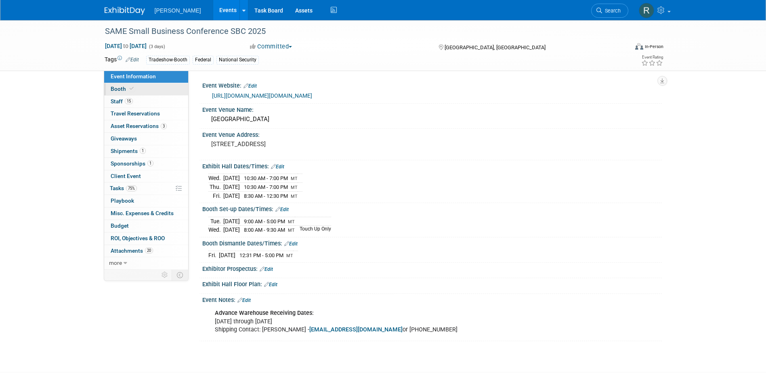
click at [136, 91] on link "Booth" at bounding box center [146, 89] width 84 height 12
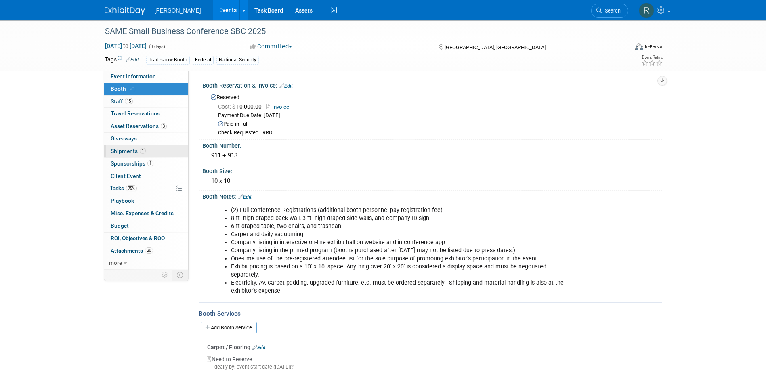
drag, startPoint x: 127, startPoint y: 150, endPoint x: 134, endPoint y: 150, distance: 7.3
click at [127, 150] on span "Shipments 1" at bounding box center [128, 151] width 35 height 6
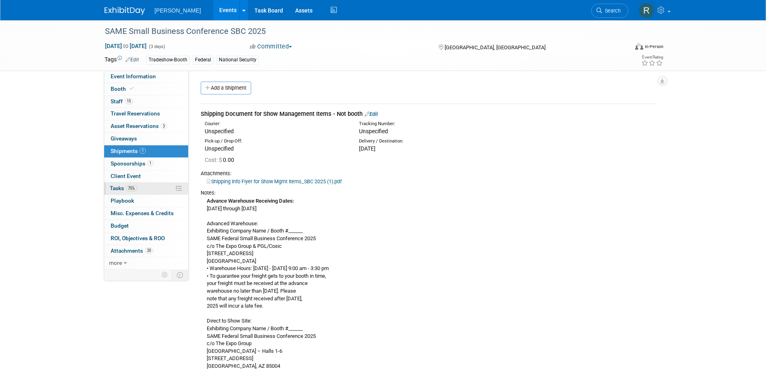
click at [122, 191] on span "Tasks 75%" at bounding box center [123, 188] width 27 height 6
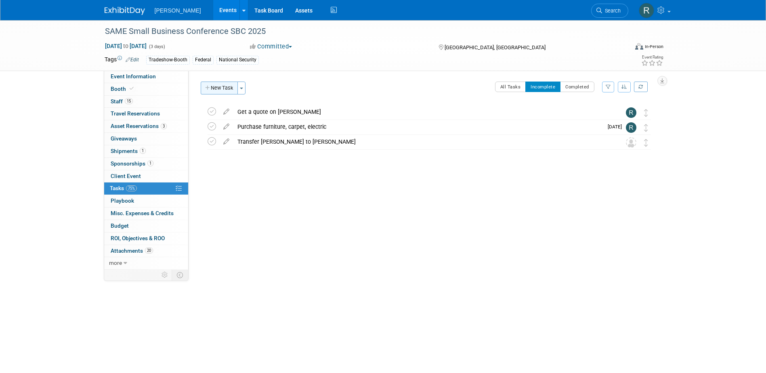
click at [222, 86] on button "New Task" at bounding box center [219, 88] width 37 height 13
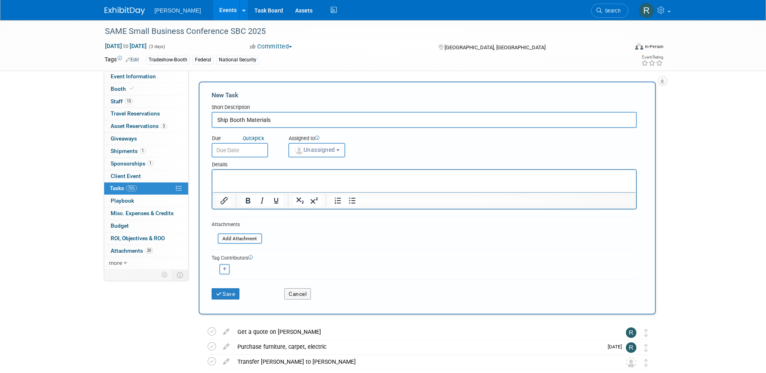
type input "Ship Booth Materials"
click at [256, 151] on input "text" at bounding box center [240, 150] width 57 height 15
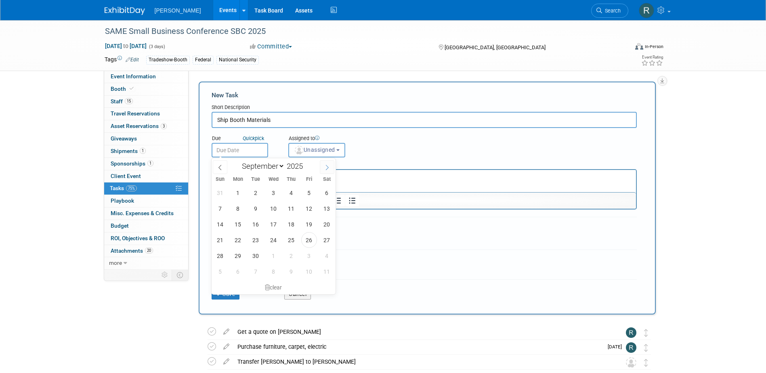
click at [323, 166] on span at bounding box center [327, 167] width 15 height 14
click at [325, 170] on icon at bounding box center [327, 168] width 6 height 6
select select "10"
click at [240, 226] on span "10" at bounding box center [238, 224] width 16 height 16
type input "Nov 10, 2025"
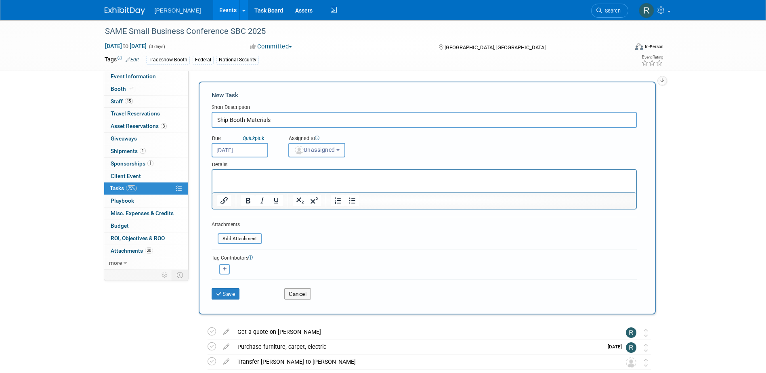
click at [325, 148] on span "Unassigned" at bounding box center [314, 150] width 41 height 6
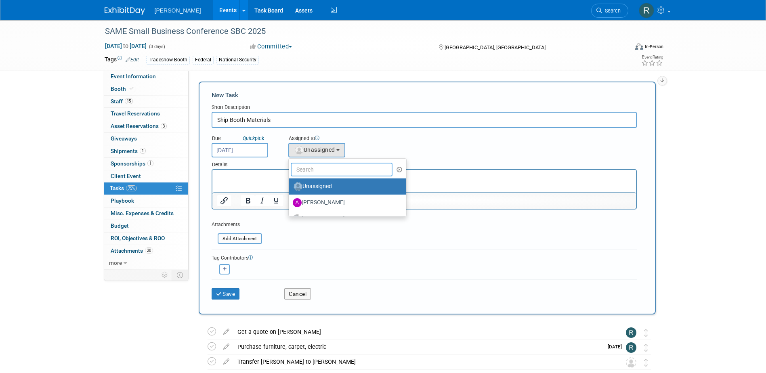
click at [325, 168] on input "text" at bounding box center [342, 170] width 102 height 14
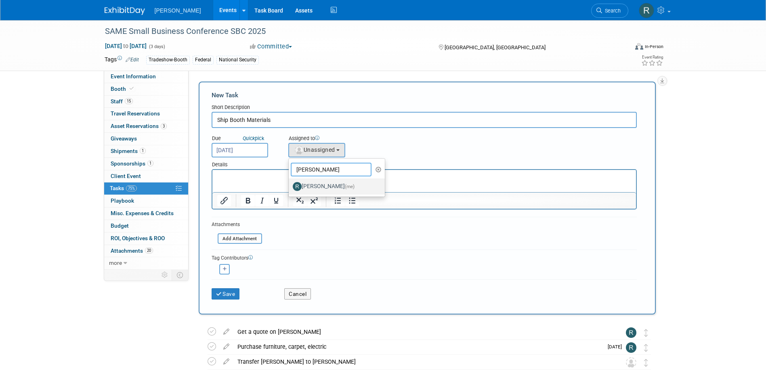
type input "Rebecca"
click at [325, 181] on label "Rebecca Deis (me)" at bounding box center [335, 186] width 84 height 13
click at [290, 183] on input "Rebecca Deis (me)" at bounding box center [287, 185] width 5 height 5
select select "844a177d-a181-44ff-a72a-5731d68e4351"
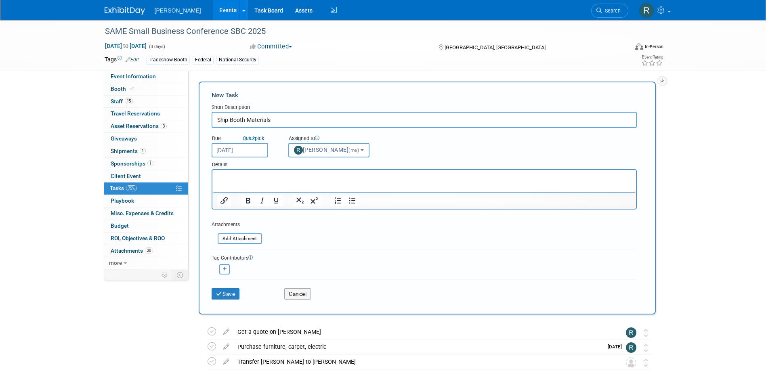
click at [222, 174] on p "Rich Text Area. Press ALT-0 for help." at bounding box center [424, 177] width 414 height 8
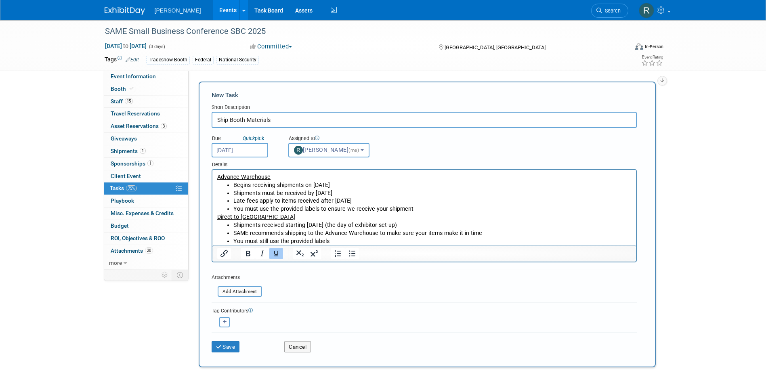
click at [227, 321] on button "button" at bounding box center [224, 322] width 10 height 10
select select
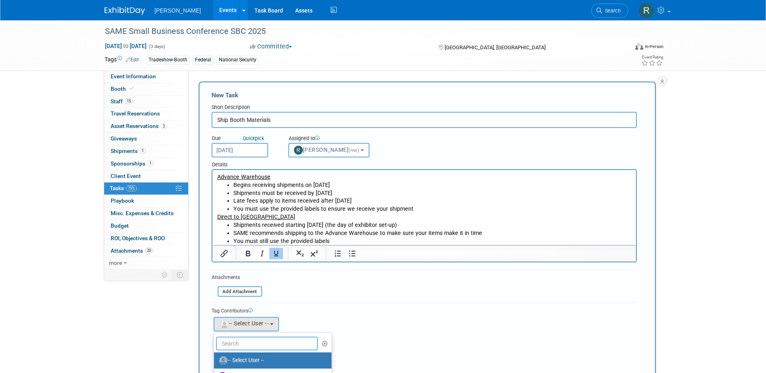
click at [243, 343] on input "text" at bounding box center [267, 344] width 102 height 14
type input "Buse"
click at [247, 358] on label "[PERSON_NAME]" at bounding box center [260, 360] width 84 height 13
click at [215, 358] on input "[PERSON_NAME]" at bounding box center [212, 359] width 5 height 5
select select "a3cff7b5-4442-4635-970b-8bf1698e1617"
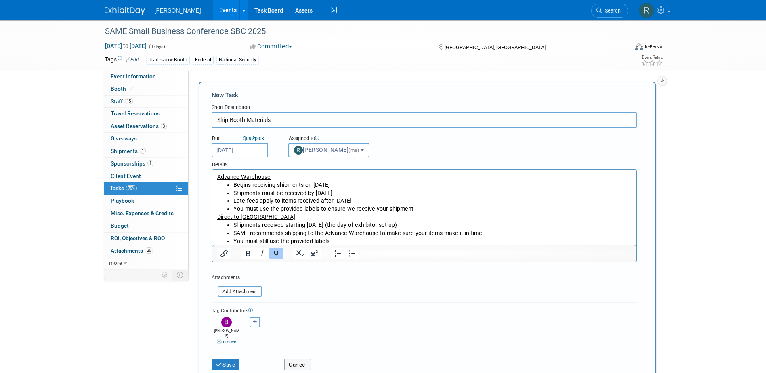
click at [253, 323] on icon "button" at bounding box center [255, 322] width 4 height 4
select select
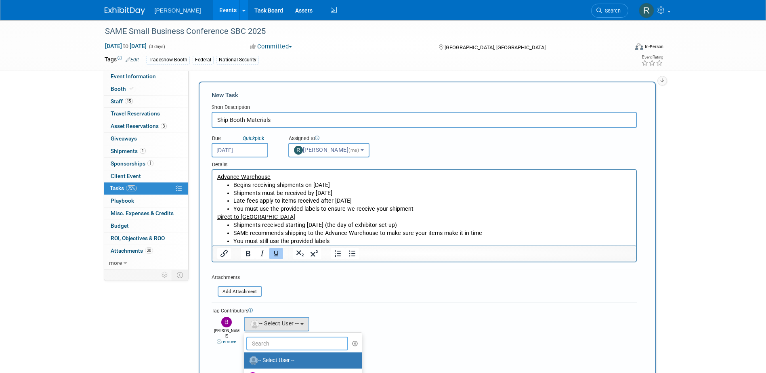
click at [254, 347] on input "text" at bounding box center [297, 344] width 102 height 14
type input "Kim"
click at [273, 359] on label "[PERSON_NAME]" at bounding box center [290, 360] width 84 height 13
click at [245, 359] on input "[PERSON_NAME]" at bounding box center [242, 359] width 5 height 5
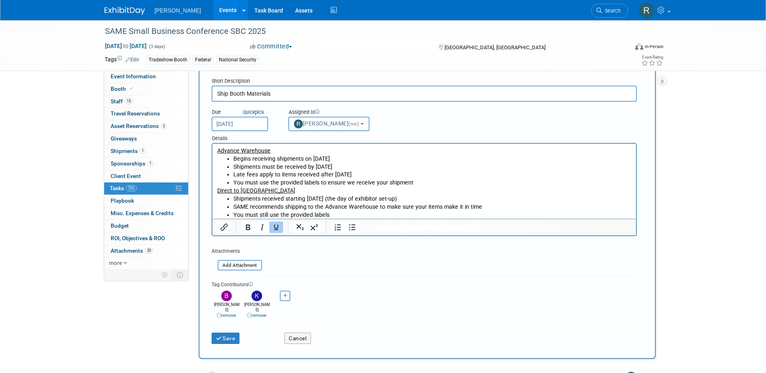
scroll to position [40, 0]
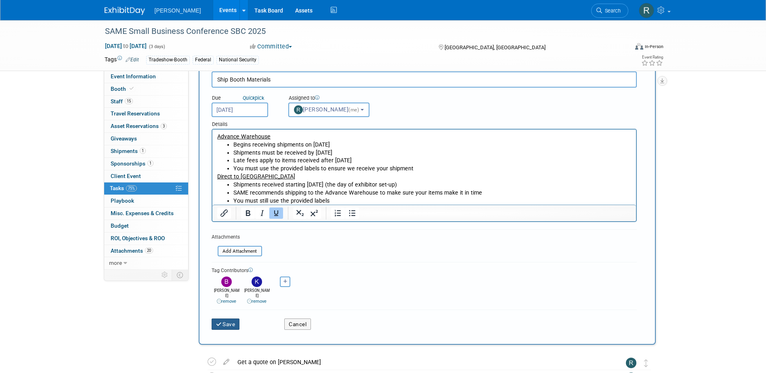
click at [227, 319] on button "Save" at bounding box center [226, 324] width 28 height 11
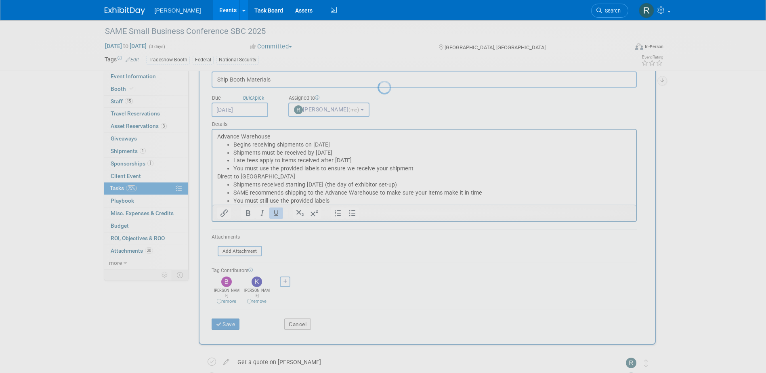
scroll to position [0, 0]
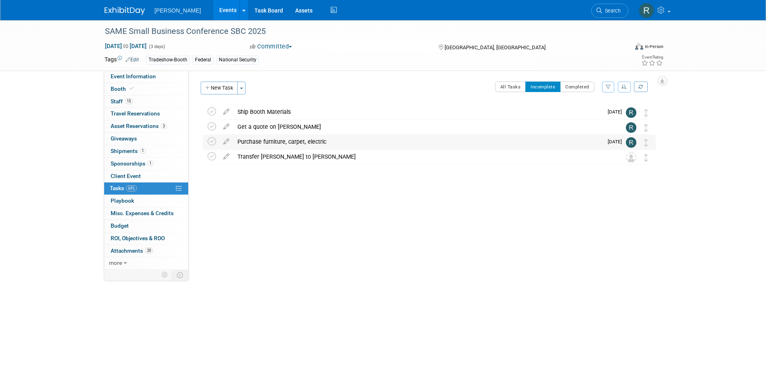
click at [256, 142] on div "Purchase furniture, carpet, electric" at bounding box center [417, 142] width 369 height 14
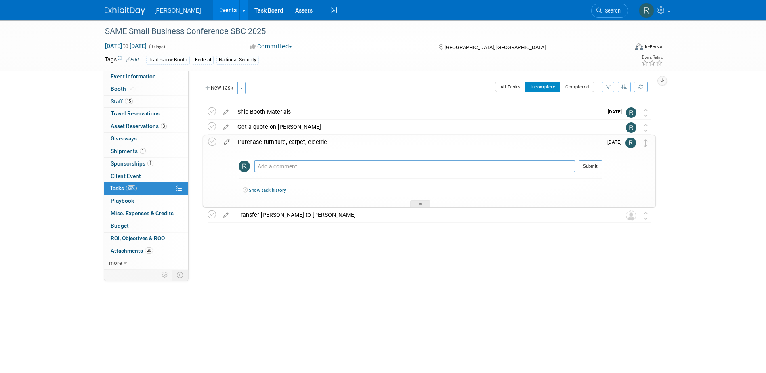
click at [226, 141] on icon at bounding box center [227, 140] width 14 height 10
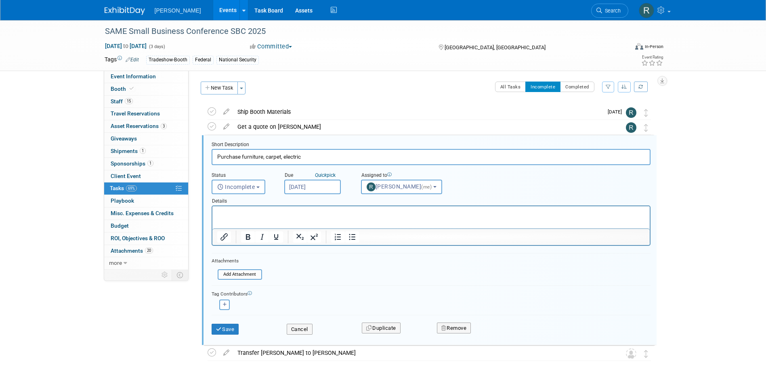
scroll to position [17, 0]
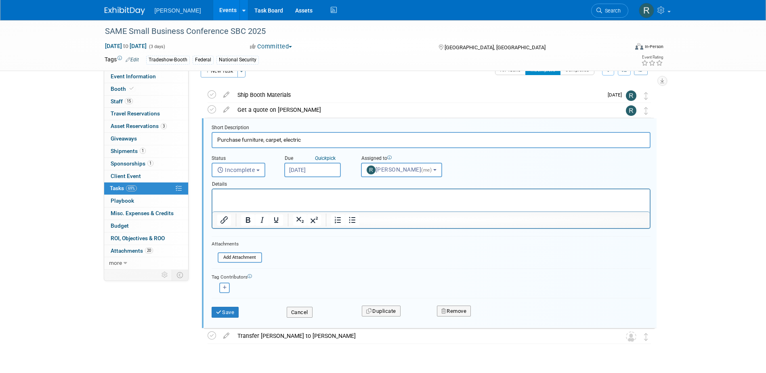
click at [254, 197] on p "Rich Text Area. Press ALT-0 for help." at bounding box center [431, 197] width 428 height 8
click at [302, 197] on p "﻿ExpoPortal® | The Expo Group" at bounding box center [431, 197] width 428 height 8
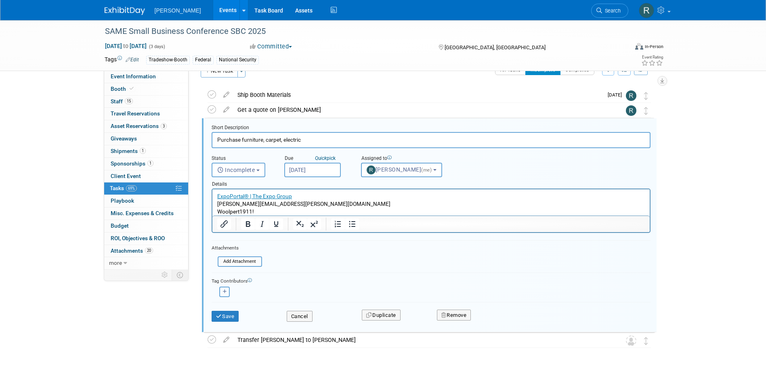
click at [224, 291] on icon "button" at bounding box center [225, 291] width 4 height 4
select select
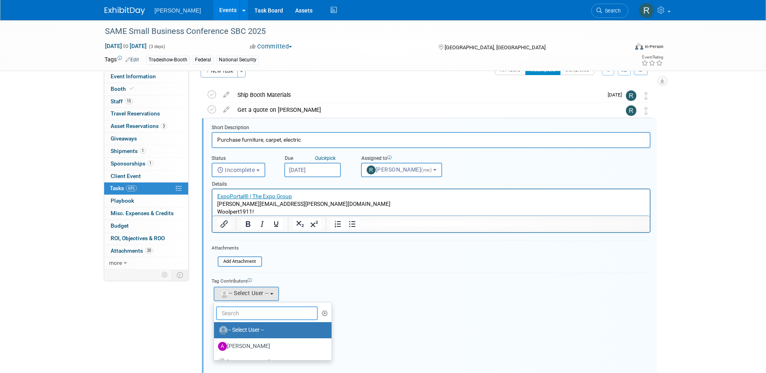
click at [244, 312] on input "text" at bounding box center [267, 313] width 102 height 14
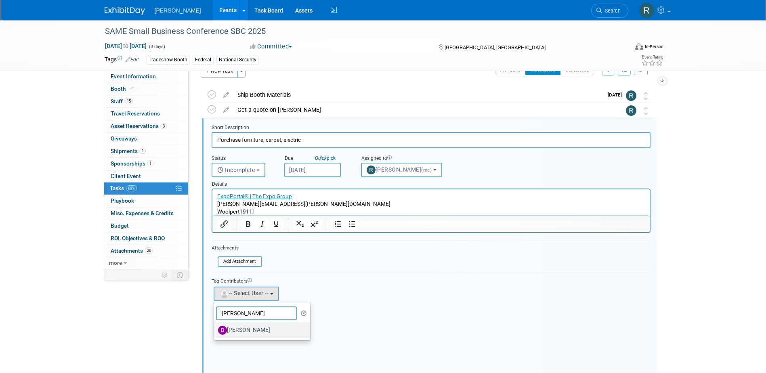
type input "Buse"
click at [246, 326] on label "[PERSON_NAME]" at bounding box center [260, 330] width 84 height 13
click at [215, 327] on input "[PERSON_NAME]" at bounding box center [212, 329] width 5 height 5
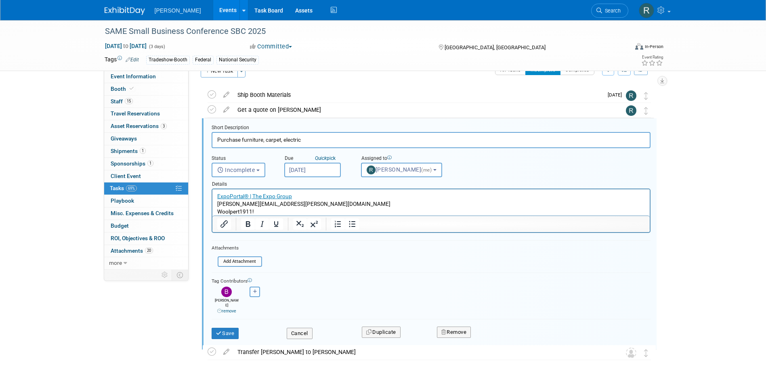
click at [254, 292] on icon "button" at bounding box center [255, 291] width 4 height 4
select select
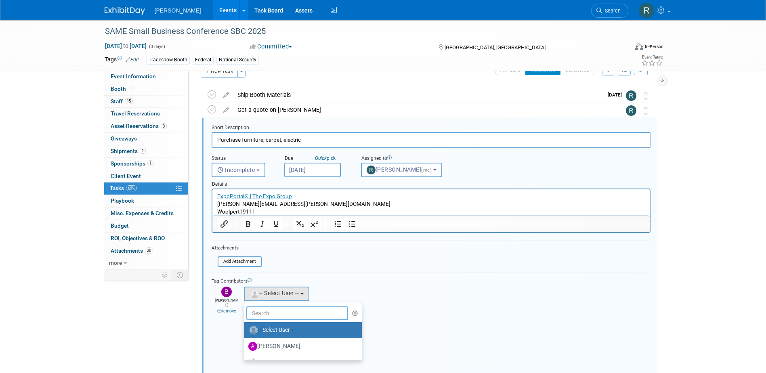
click at [267, 312] on input "text" at bounding box center [297, 313] width 102 height 14
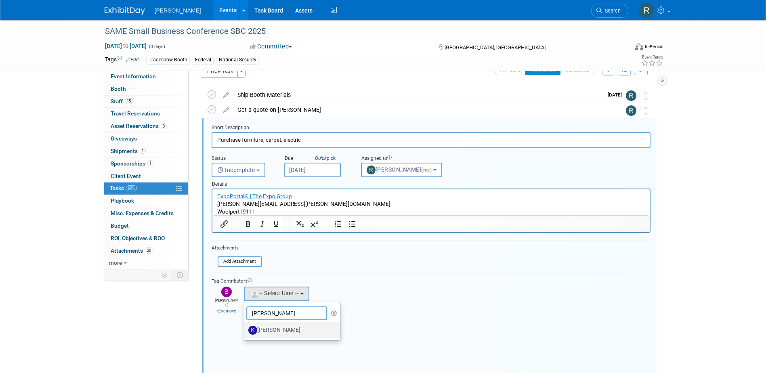
type input "Kim"
click at [286, 329] on label "[PERSON_NAME]" at bounding box center [290, 330] width 84 height 13
click at [245, 329] on input "[PERSON_NAME]" at bounding box center [242, 329] width 5 height 5
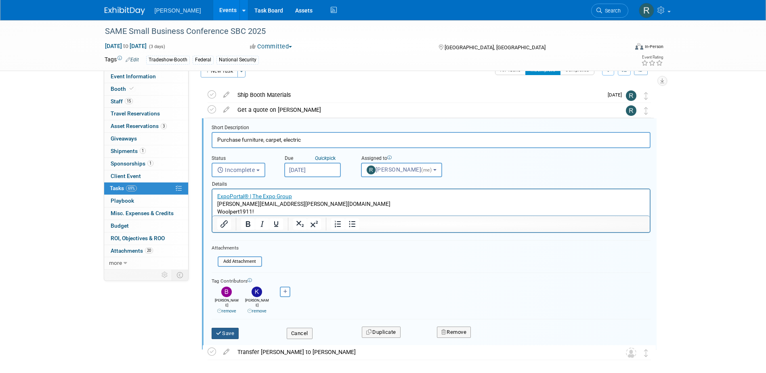
click at [229, 329] on button "Save" at bounding box center [225, 333] width 27 height 11
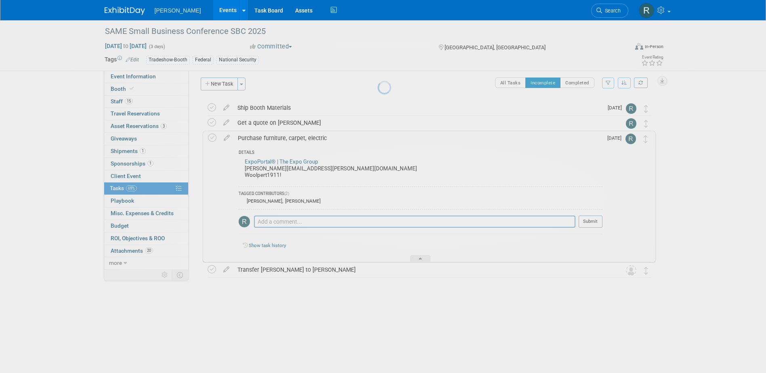
scroll to position [0, 0]
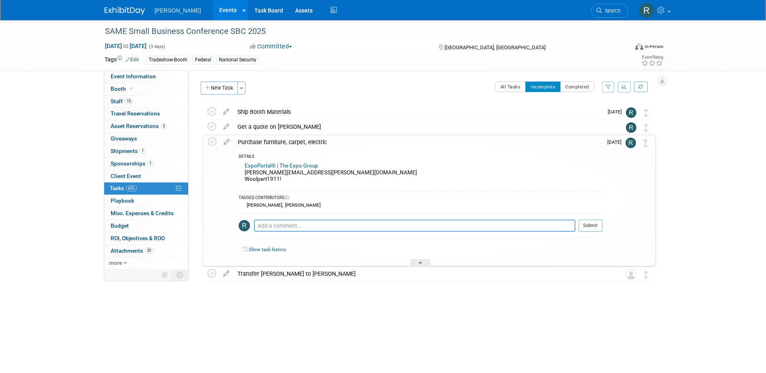
click at [249, 142] on div "Purchase furniture, carpet, electric" at bounding box center [418, 142] width 369 height 14
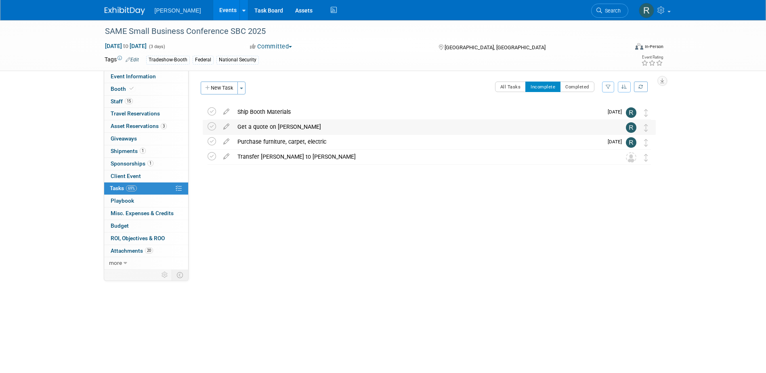
click at [257, 127] on div "Get a quote on margarita bar" at bounding box center [421, 127] width 376 height 14
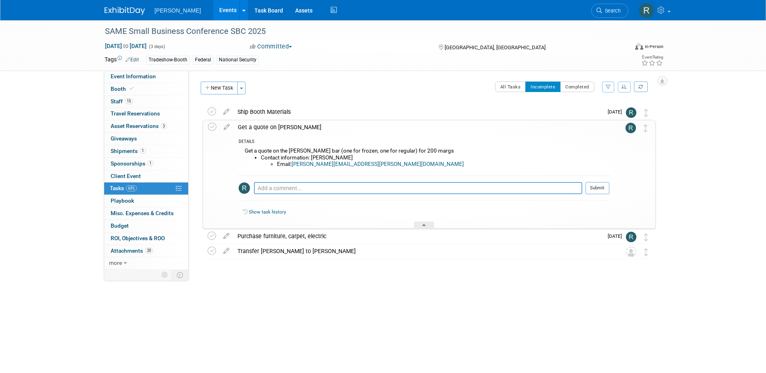
click at [304, 164] on link "raper-stephanie@aramark.com" at bounding box center [377, 164] width 172 height 6
drag, startPoint x: 367, startPoint y: 164, endPoint x: 293, endPoint y: 166, distance: 74.3
click at [293, 166] on li "Email: raper-stephanie@aramark.com" at bounding box center [443, 164] width 332 height 6
copy link "raper-stephanie@aramark.com"
click at [278, 191] on textarea at bounding box center [418, 188] width 328 height 12
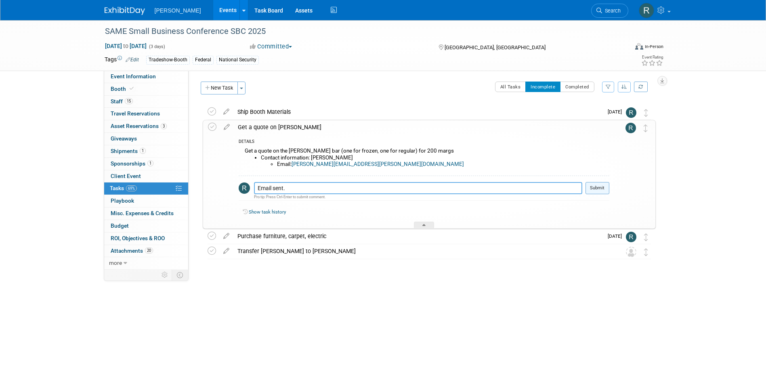
type textarea "Email sent."
click at [600, 187] on button "Submit" at bounding box center [597, 188] width 24 height 12
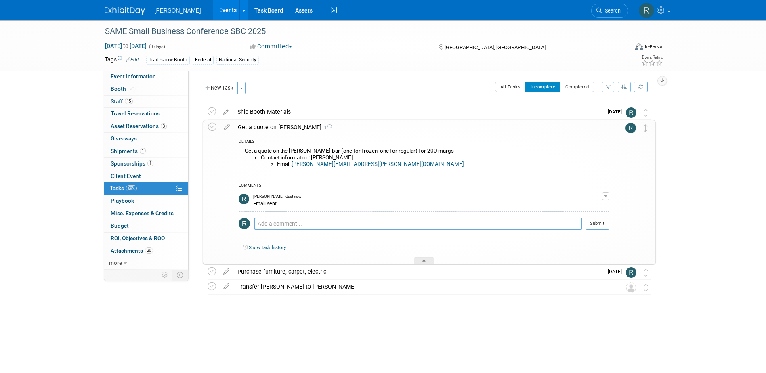
click at [279, 126] on div "Get a quote on margarita bar 1" at bounding box center [421, 127] width 375 height 14
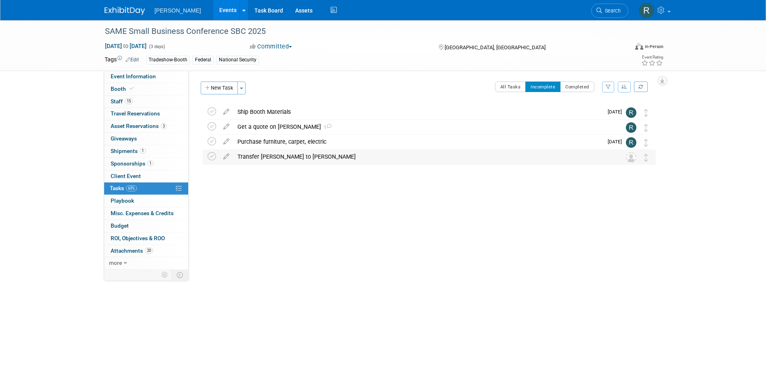
click at [269, 158] on div "Transfer Tim Summey to Teresa Schlosser" at bounding box center [421, 157] width 376 height 14
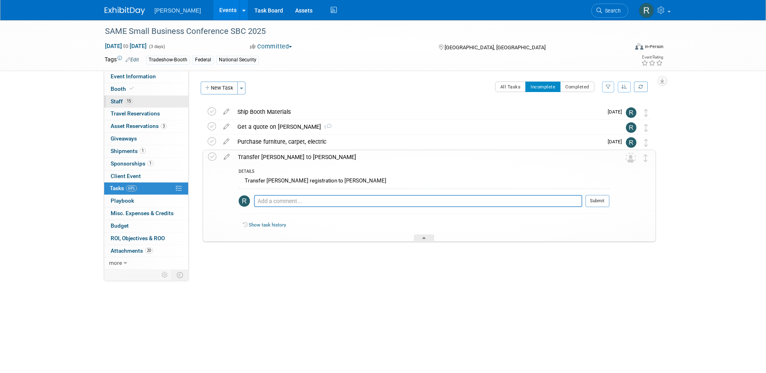
click at [122, 100] on span "Staff 15" at bounding box center [122, 101] width 22 height 6
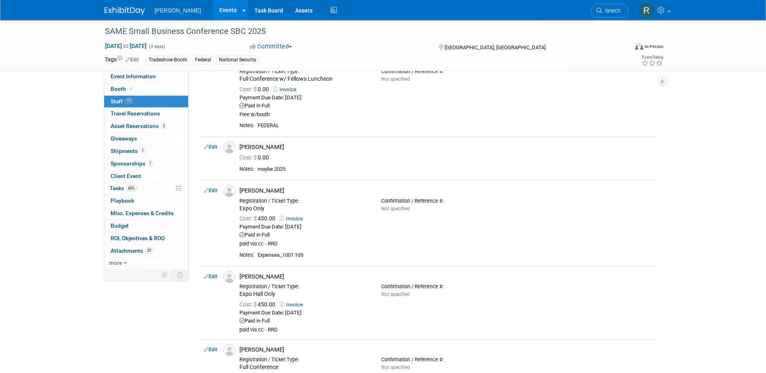
scroll to position [929, 0]
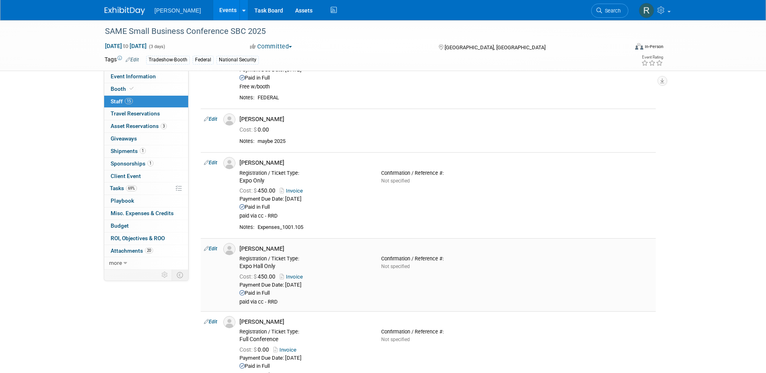
click at [215, 249] on link "Edit" at bounding box center [210, 249] width 13 height 6
select select "364a9bb5-7cf6-4509-addb-b42ef792fb9c"
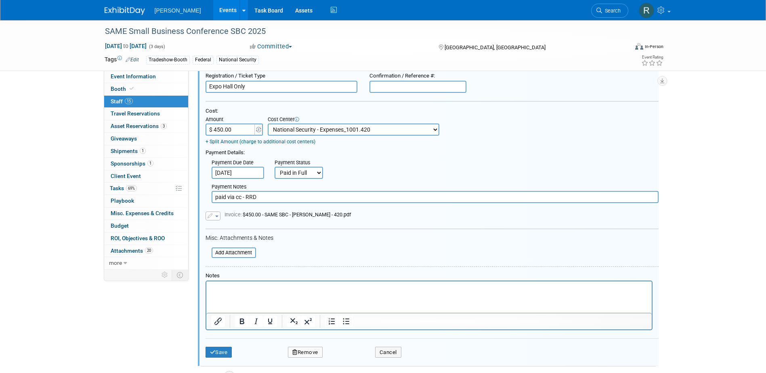
scroll to position [1196, 0]
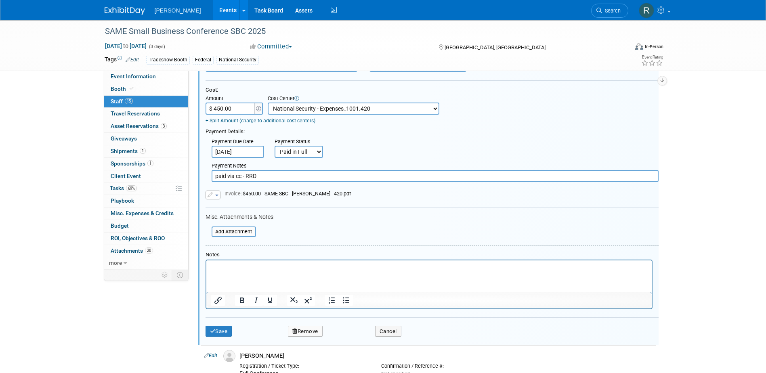
click at [212, 262] on html at bounding box center [428, 265] width 445 height 11
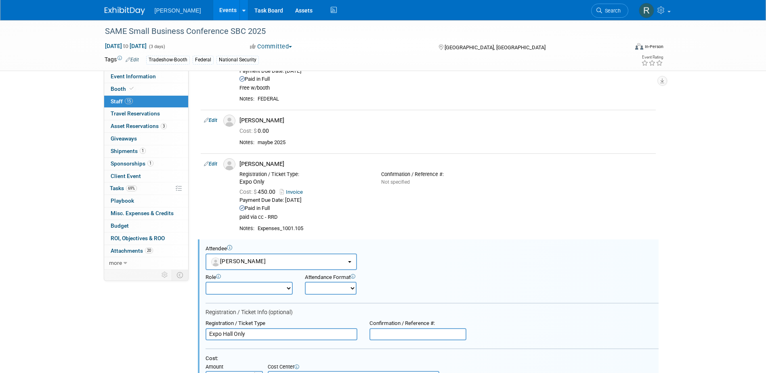
scroll to position [913, 0]
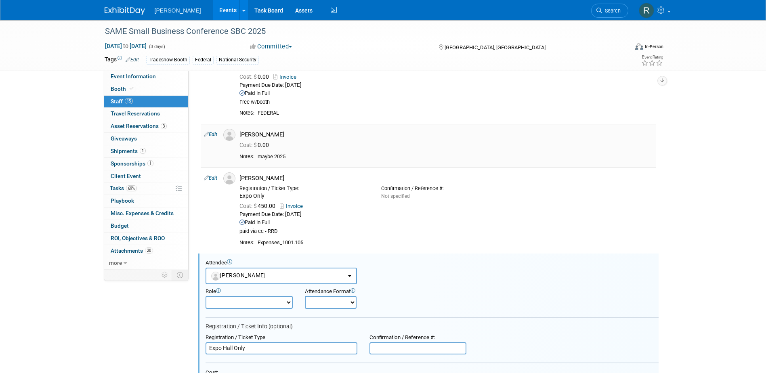
drag, startPoint x: 240, startPoint y: 134, endPoint x: 287, endPoint y: 135, distance: 46.4
click at [287, 135] on div "Teresa Schlosser" at bounding box center [445, 135] width 413 height 8
copy div "Teresa Schlosser"
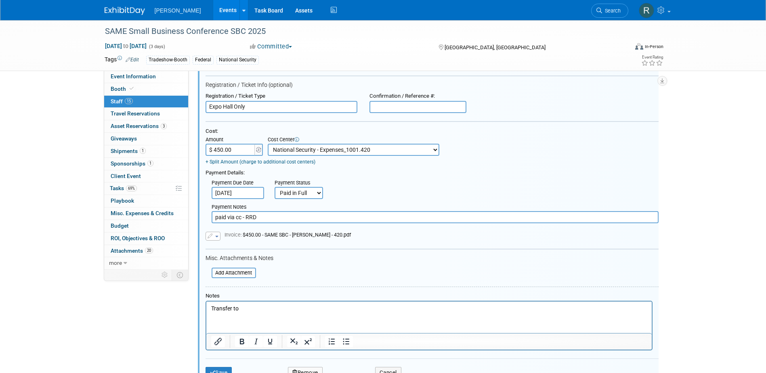
scroll to position [1155, 0]
click at [257, 309] on p "Transfer to" at bounding box center [429, 308] width 436 height 8
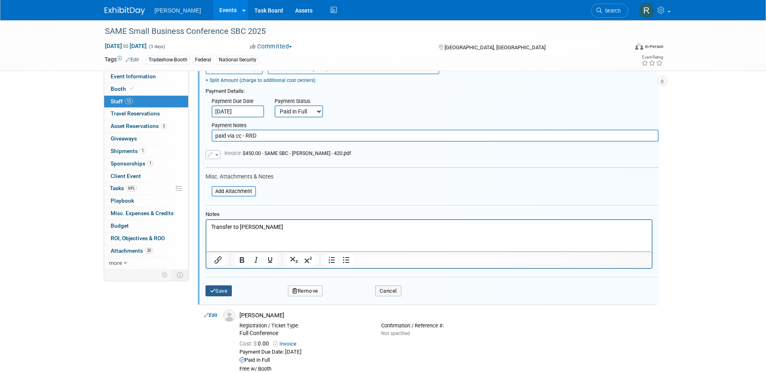
click at [224, 289] on button "Save" at bounding box center [218, 290] width 27 height 11
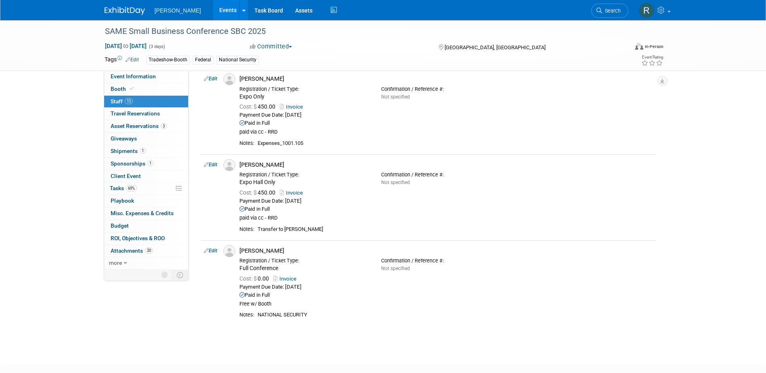
scroll to position [939, 0]
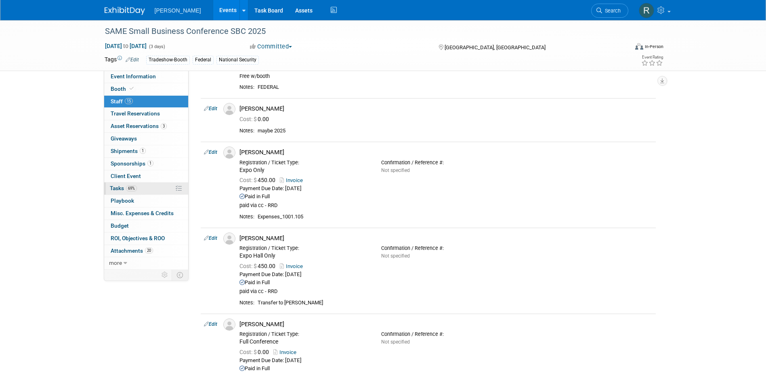
click at [127, 188] on span "69%" at bounding box center [131, 188] width 11 height 6
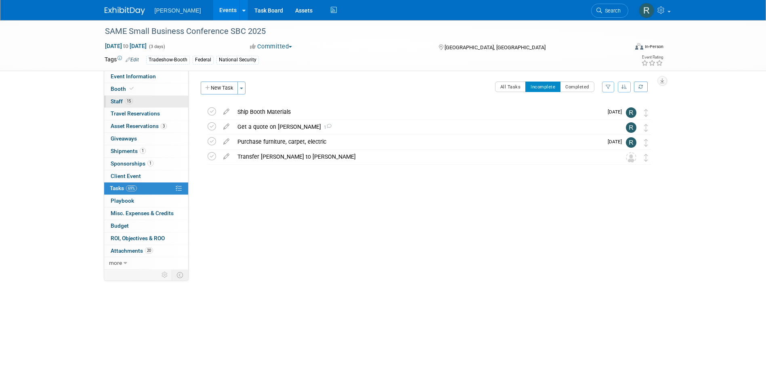
click at [124, 101] on span "Staff 15" at bounding box center [122, 101] width 22 height 6
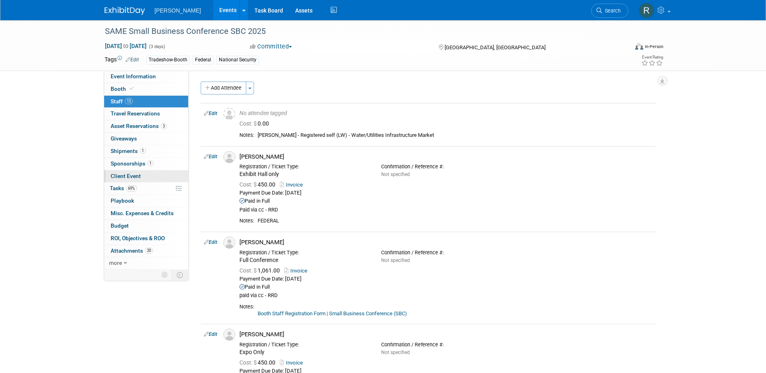
drag, startPoint x: 119, startPoint y: 187, endPoint x: 119, endPoint y: 181, distance: 5.7
click at [119, 187] on span "Tasks 69%" at bounding box center [123, 188] width 27 height 6
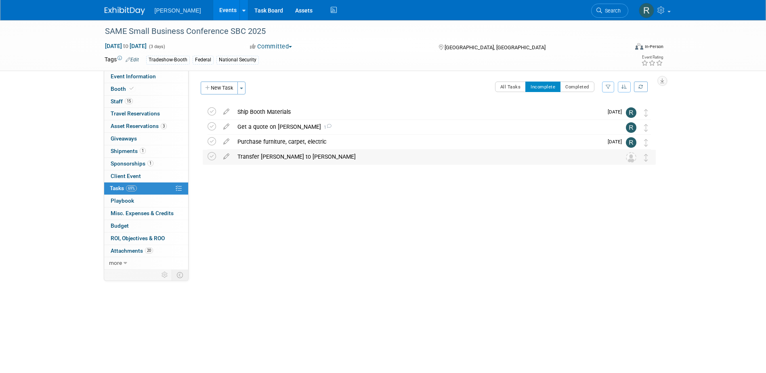
click at [269, 155] on div "Transfer Tim Summey to Teresa Schlosser" at bounding box center [421, 157] width 376 height 14
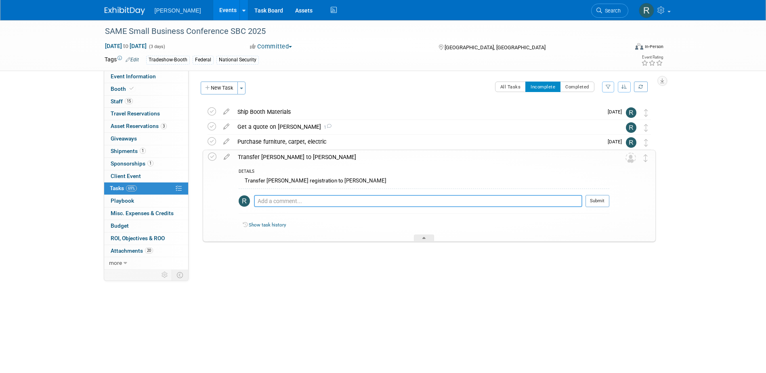
click at [270, 205] on textarea at bounding box center [418, 201] width 328 height 12
type textarea "email sent."
click at [595, 197] on button "Submit" at bounding box center [597, 201] width 24 height 12
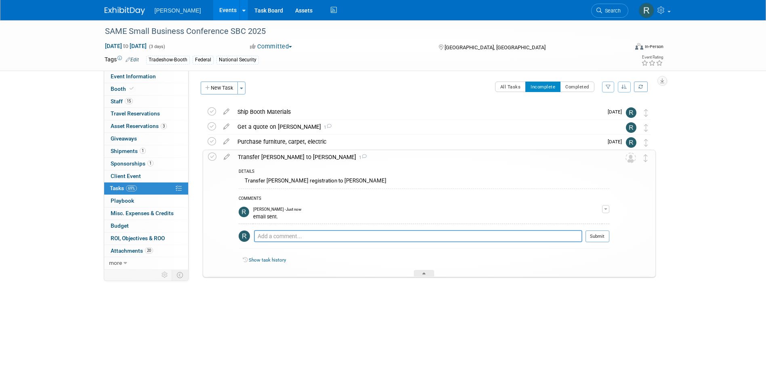
click at [608, 8] on span "Search" at bounding box center [611, 11] width 19 height 6
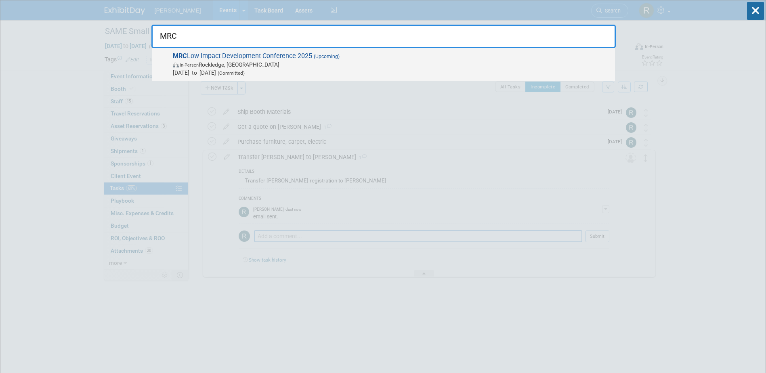
type input "MRC"
click at [245, 67] on span "In-Person Rockledge, FL" at bounding box center [392, 65] width 438 height 8
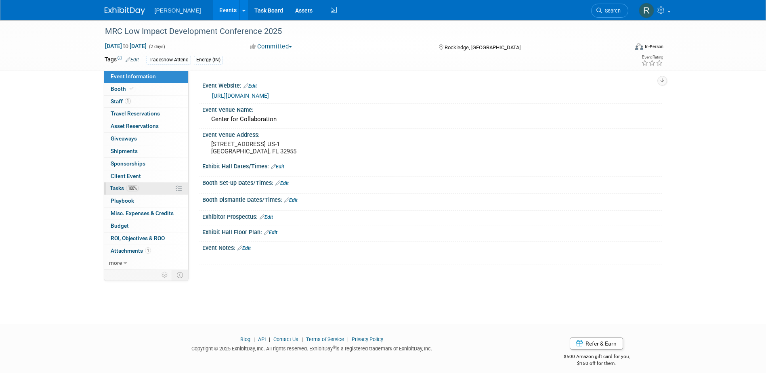
click at [127, 185] on span "Tasks 100%" at bounding box center [124, 188] width 29 height 6
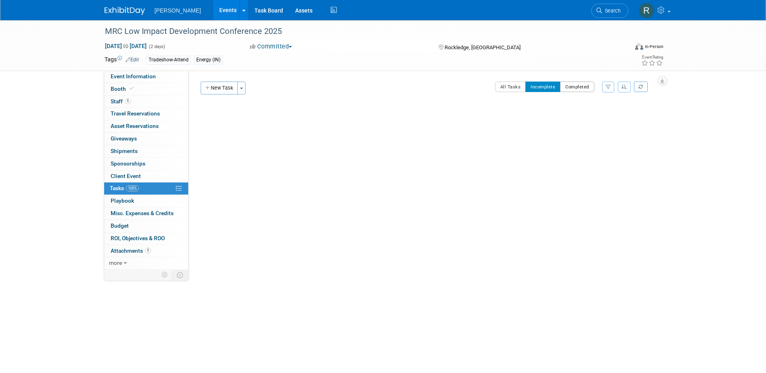
click at [568, 85] on button "Completed" at bounding box center [577, 87] width 34 height 10
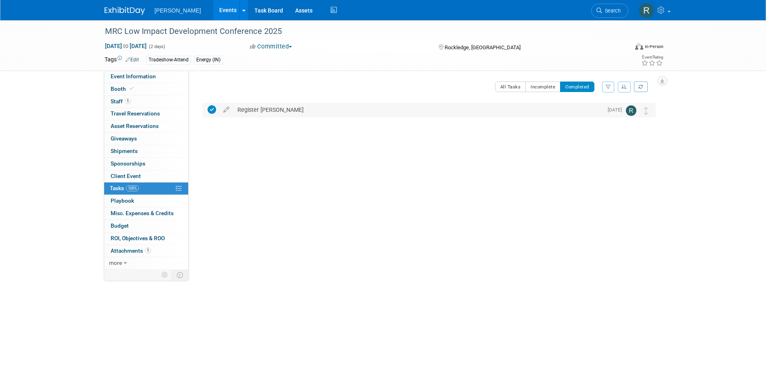
click at [270, 107] on div "Register [PERSON_NAME]" at bounding box center [417, 110] width 369 height 14
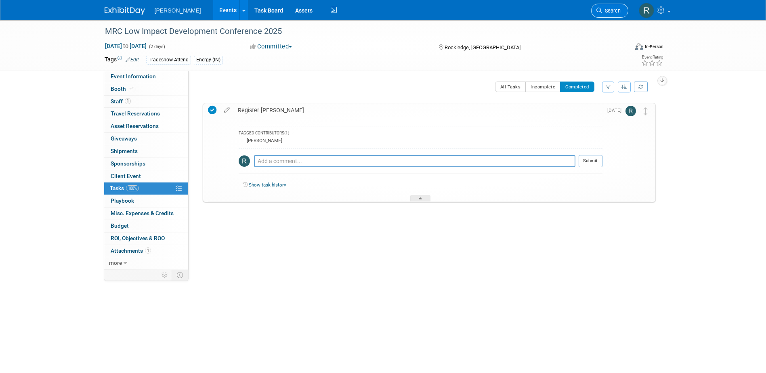
click at [606, 13] on span "Search" at bounding box center [611, 11] width 19 height 6
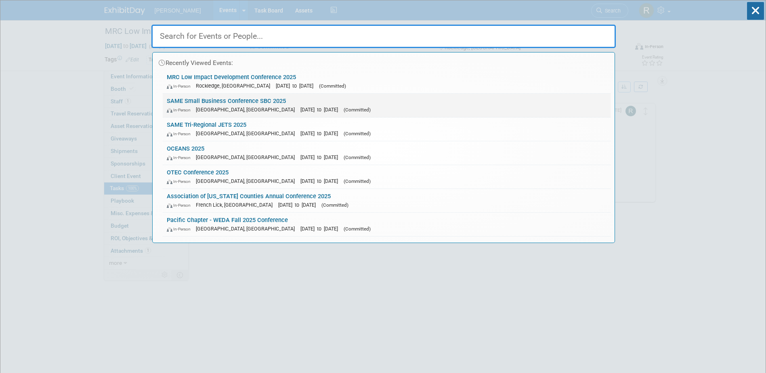
click at [208, 103] on link "SAME Small Business Conference SBC 2025 In-Person [GEOGRAPHIC_DATA], [GEOGRAPHI…" at bounding box center [387, 105] width 448 height 23
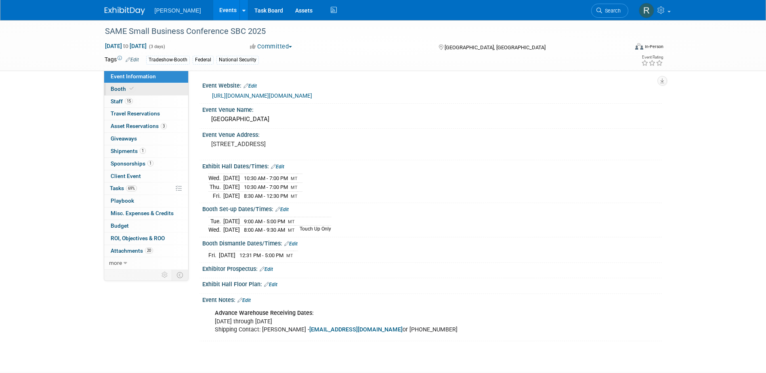
click at [136, 90] on link "Booth" at bounding box center [146, 89] width 84 height 12
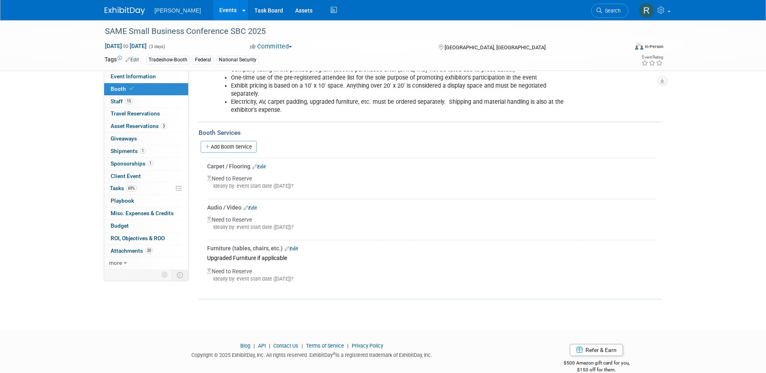
scroll to position [194, 0]
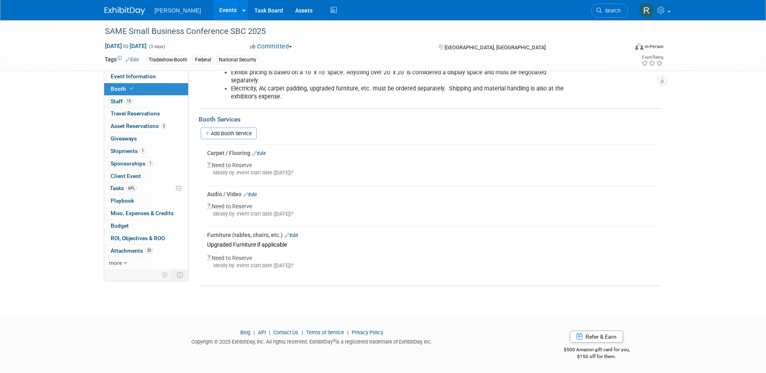
drag, startPoint x: 264, startPoint y: 151, endPoint x: 256, endPoint y: 165, distance: 15.4
click at [263, 151] on link "Edit" at bounding box center [258, 154] width 13 height 6
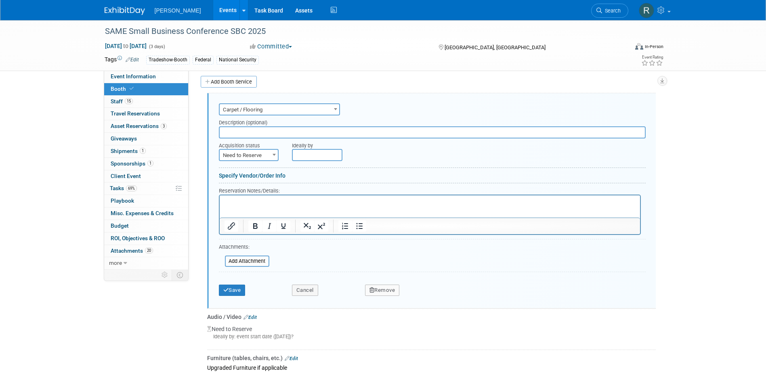
scroll to position [247, 0]
click at [259, 130] on input "text" at bounding box center [432, 132] width 427 height 12
type input "10 x 20 Standard Carpet & Padding"
click at [255, 154] on span "Need to Reserve" at bounding box center [249, 154] width 58 height 11
select select "2"
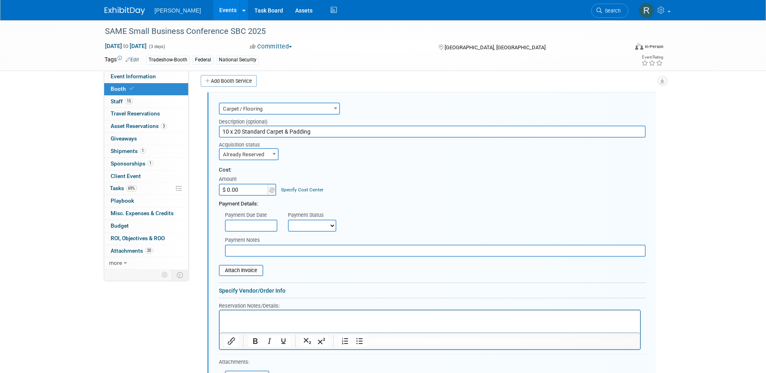
click at [252, 191] on input "$ 0.00" at bounding box center [244, 190] width 50 height 12
type input "$ 1,143.00"
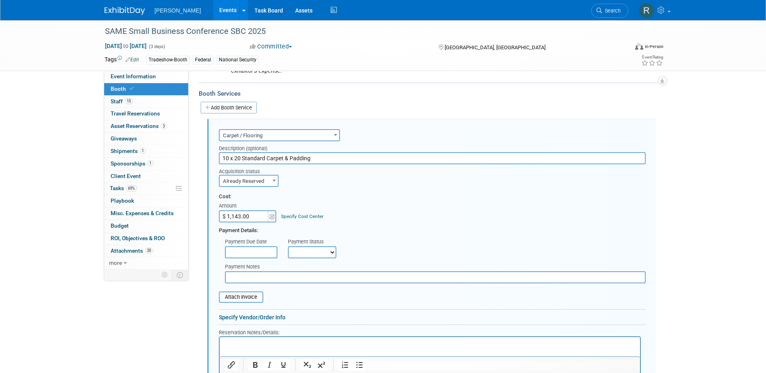
scroll to position [206, 0]
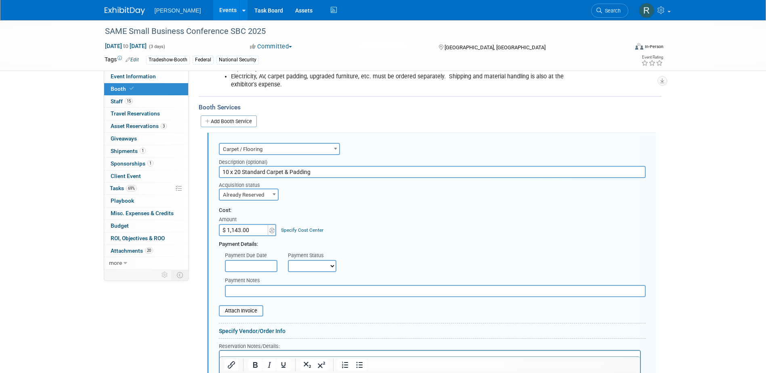
click at [296, 227] on link "Specify Cost Center" at bounding box center [302, 230] width 42 height 6
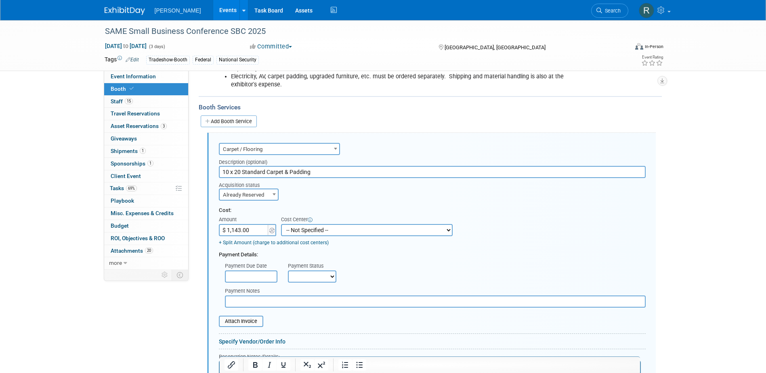
click at [304, 233] on select "-- Not Specified -- Advisory Services - Expenses_1001.502 Aerial Acquisition - …" at bounding box center [367, 230] width 172 height 12
click at [403, 254] on div "Payment Details:" at bounding box center [432, 253] width 427 height 12
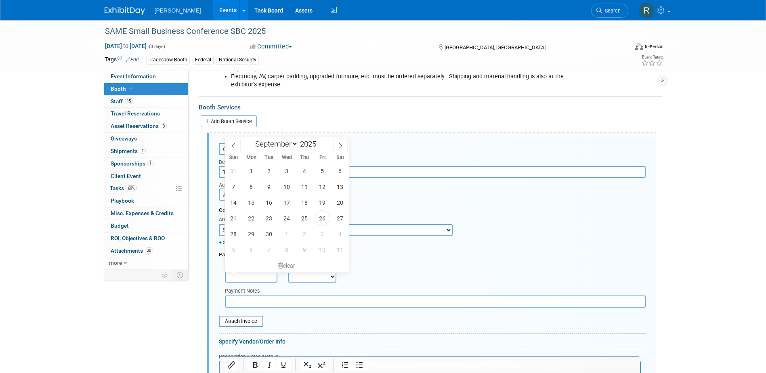
click at [264, 272] on input "text" at bounding box center [251, 276] width 52 height 12
click at [322, 221] on span "26" at bounding box center [322, 218] width 16 height 16
type input "Sep 26, 2025"
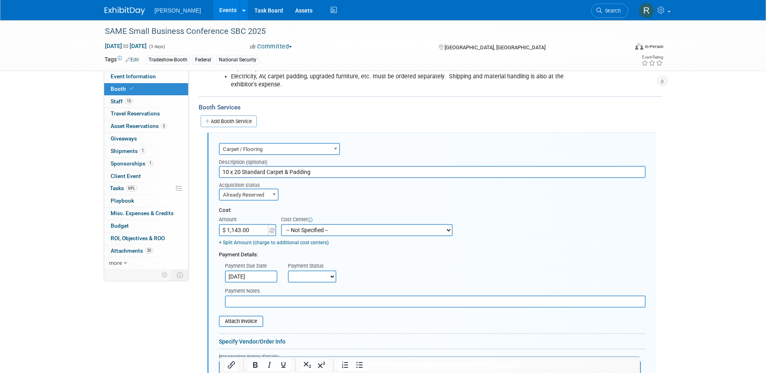
click at [304, 278] on select "Not Paid Yet Partially Paid Paid in Full" at bounding box center [312, 276] width 48 height 12
select select "1"
click at [288, 270] on select "Not Paid Yet Partially Paid Paid in Full" at bounding box center [312, 276] width 48 height 12
click at [316, 304] on input "text" at bounding box center [435, 302] width 421 height 12
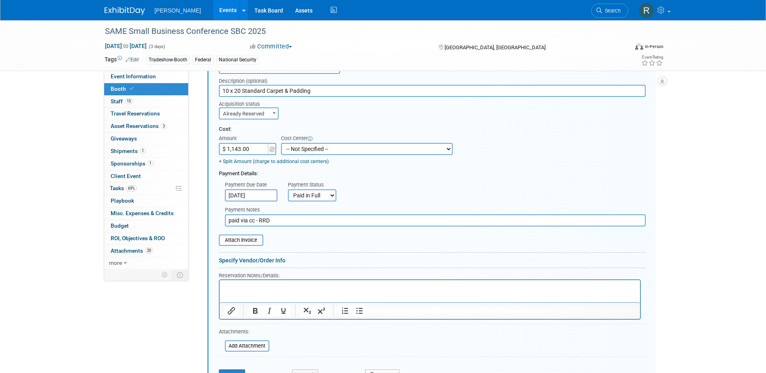
scroll to position [327, 0]
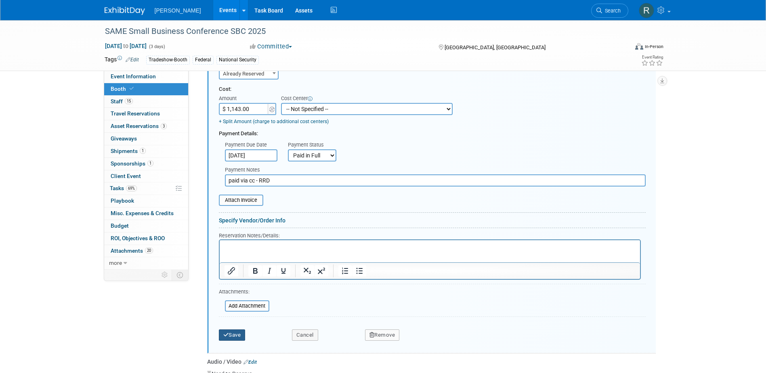
type input "paid via cc - RRD"
click at [231, 332] on button "Save" at bounding box center [232, 334] width 27 height 11
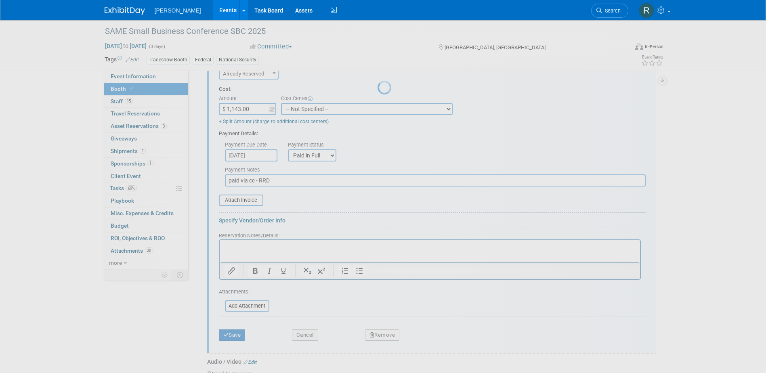
scroll to position [233, 0]
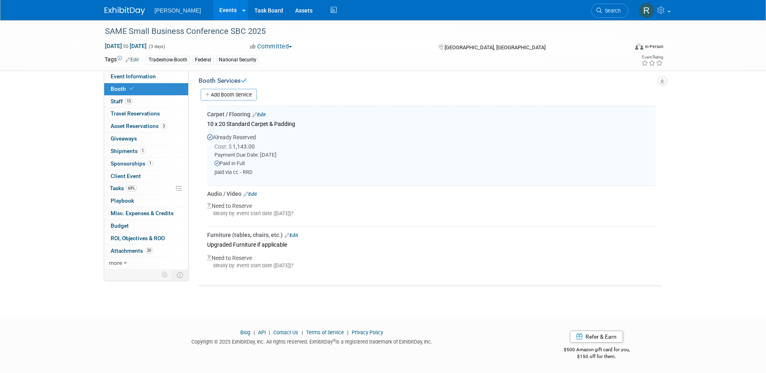
click at [291, 234] on link "Edit" at bounding box center [291, 236] width 13 height 6
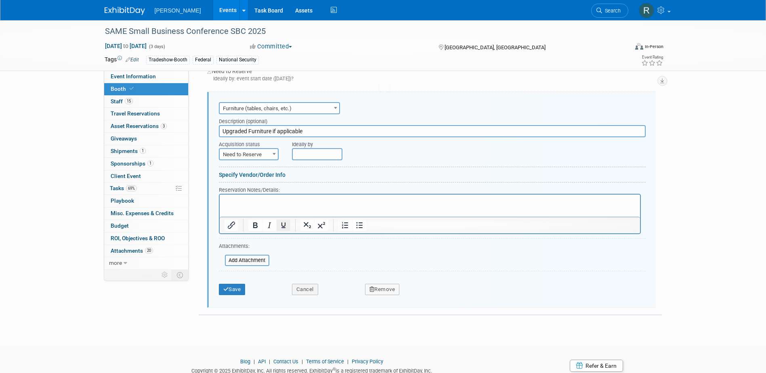
scroll to position [0, 0]
drag, startPoint x: 303, startPoint y: 132, endPoint x: 214, endPoint y: 134, distance: 89.6
click at [214, 134] on div "Description (optional) Upgraded Furniture if applicable" at bounding box center [432, 125] width 439 height 23
type input "Meeting Chair, Cocktail Table, Barstool, table & Wastebasket"
click at [250, 152] on span "Need to Reserve" at bounding box center [249, 154] width 58 height 11
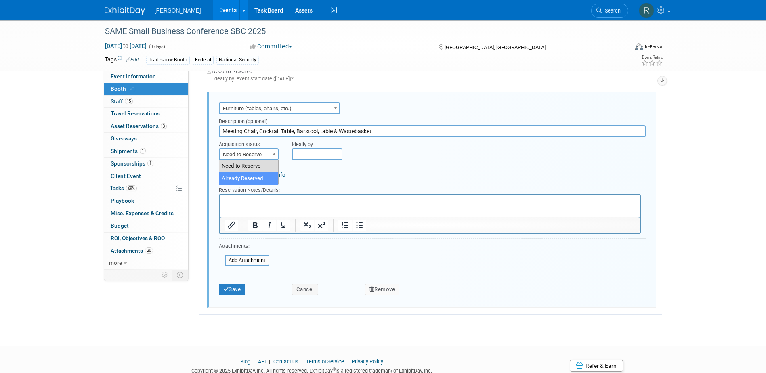
select select "2"
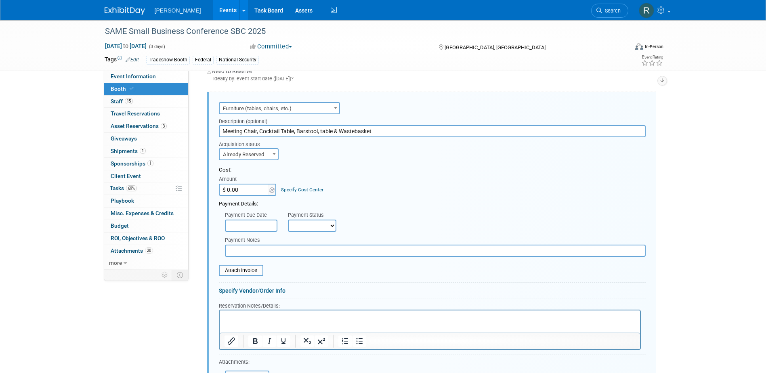
click at [261, 188] on input "$ 0.00" at bounding box center [244, 190] width 50 height 12
click at [535, 317] on p "Rich Text Area. Press ALT-0 for help." at bounding box center [429, 318] width 411 height 8
click at [257, 190] on input "$ 0.00" at bounding box center [244, 190] width 50 height 12
type input "$ 3,902.34"
click at [262, 225] on input "text" at bounding box center [251, 226] width 52 height 12
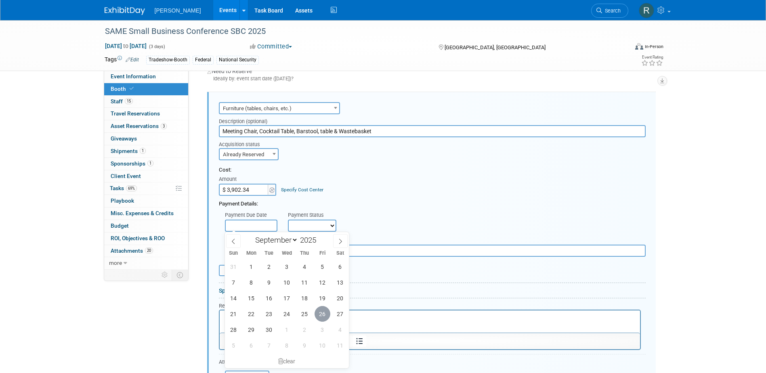
click at [322, 310] on span "26" at bounding box center [322, 314] width 16 height 16
type input "[DATE]"
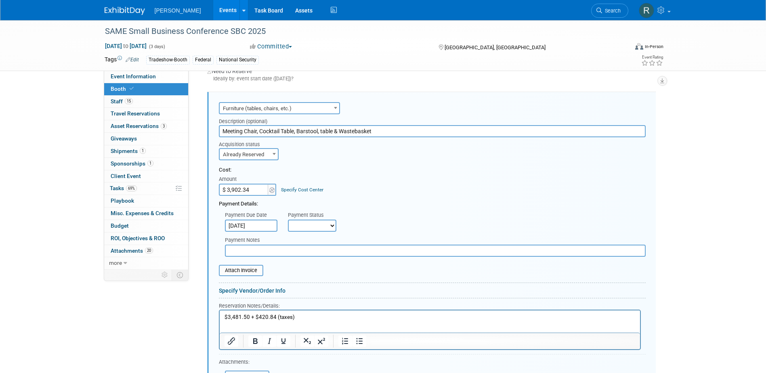
click at [312, 224] on select "Not Paid Yet Partially Paid Paid in Full" at bounding box center [312, 226] width 48 height 12
select select "1"
click at [288, 220] on select "Not Paid Yet Partially Paid Paid in Full" at bounding box center [312, 226] width 48 height 12
click at [315, 254] on input "text" at bounding box center [435, 251] width 421 height 12
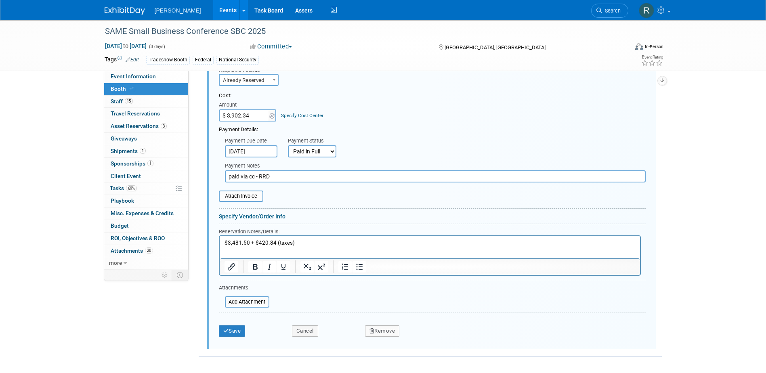
scroll to position [449, 0]
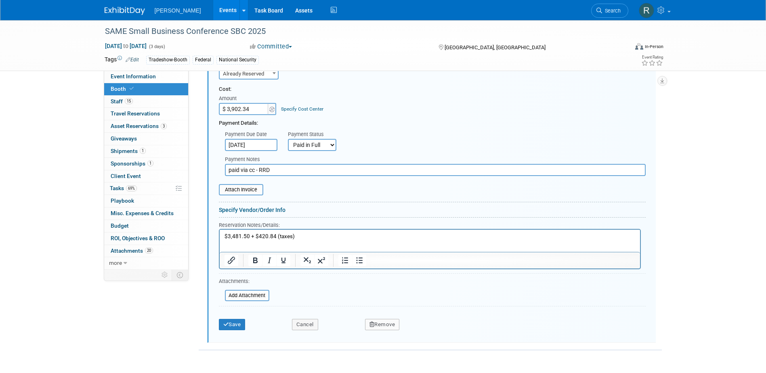
type input "paid via cc - RRD"
click at [237, 319] on div "Save" at bounding box center [249, 322] width 73 height 17
click at [237, 321] on button "Save" at bounding box center [232, 324] width 27 height 11
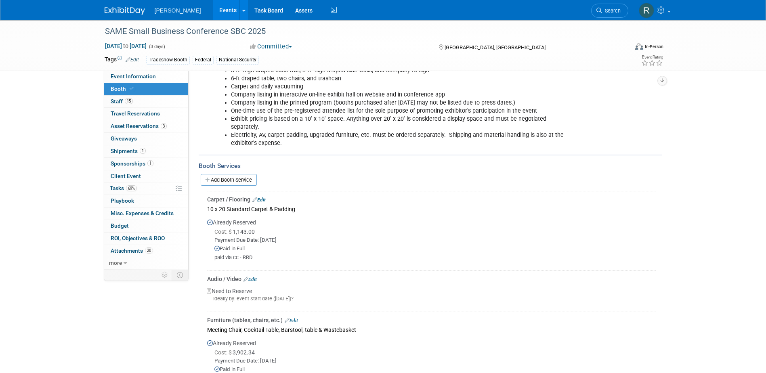
scroll to position [147, 0]
click at [264, 198] on link "Edit" at bounding box center [258, 200] width 13 height 6
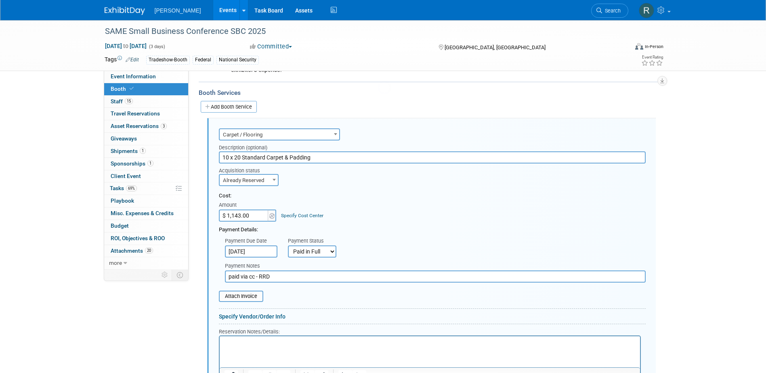
scroll to position [247, 0]
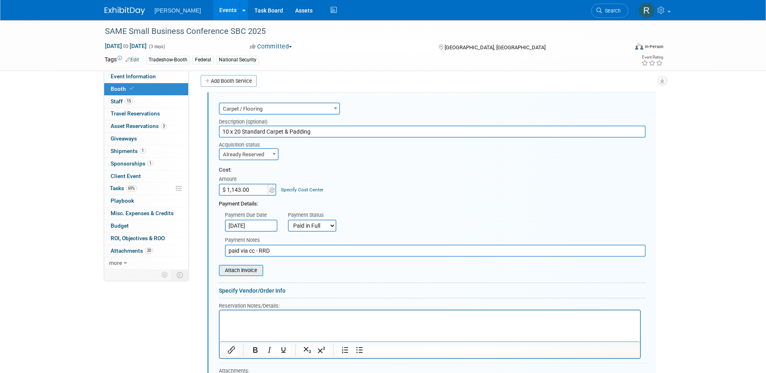
click at [248, 271] on input "file" at bounding box center [214, 271] width 96 height 10
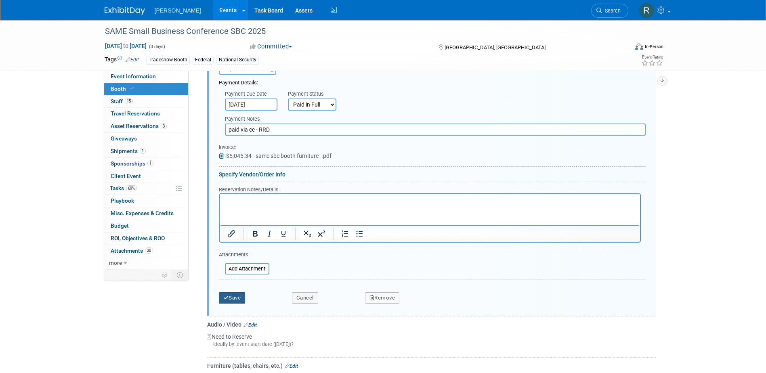
click at [233, 300] on button "Save" at bounding box center [232, 297] width 27 height 11
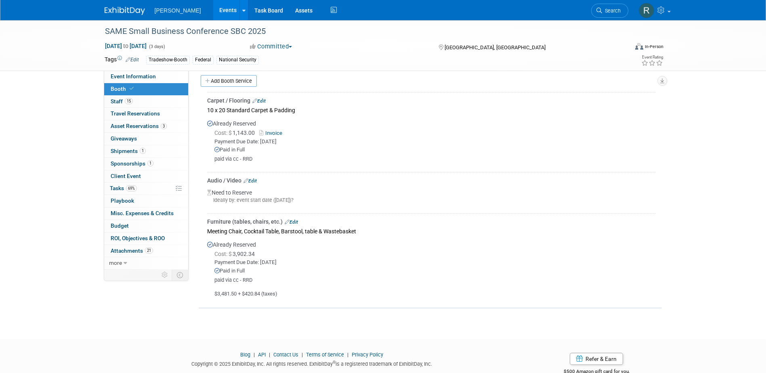
click at [263, 99] on link "Edit" at bounding box center [258, 101] width 13 height 6
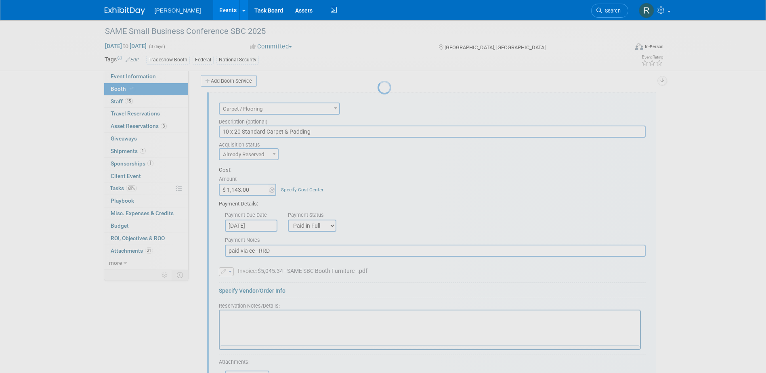
scroll to position [0, 0]
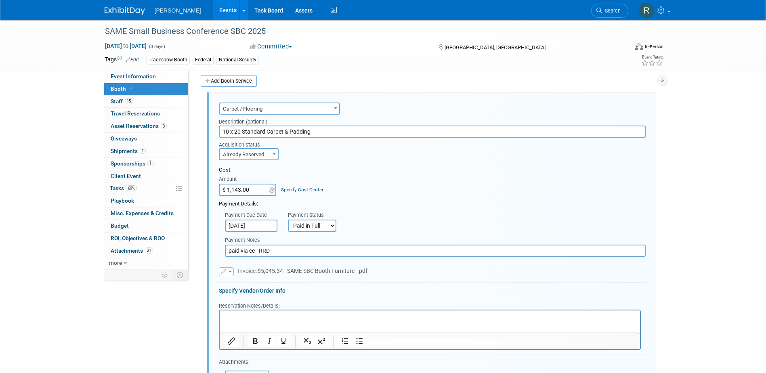
click at [285, 187] on link "Specify Cost Center" at bounding box center [302, 190] width 42 height 6
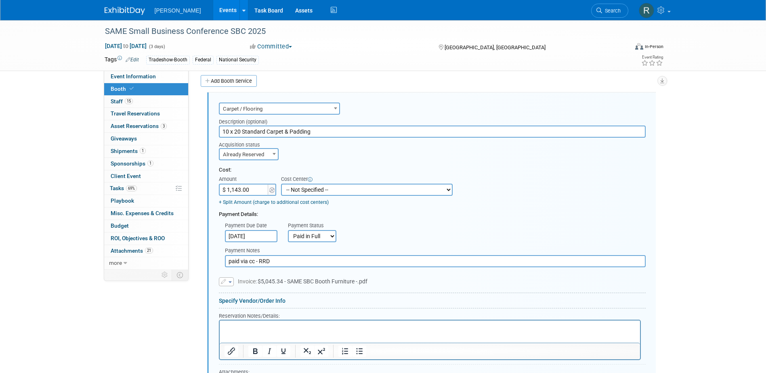
click at [304, 191] on select "-- Not Specified -- Advisory Services - Expenses_1001.502 Aerial Acquisition - …" at bounding box center [367, 190] width 172 height 12
select select "18966242"
click at [281, 184] on select "-- Not Specified -- Advisory Services - Expenses_1001.502 Aerial Acquisition - …" at bounding box center [367, 190] width 172 height 12
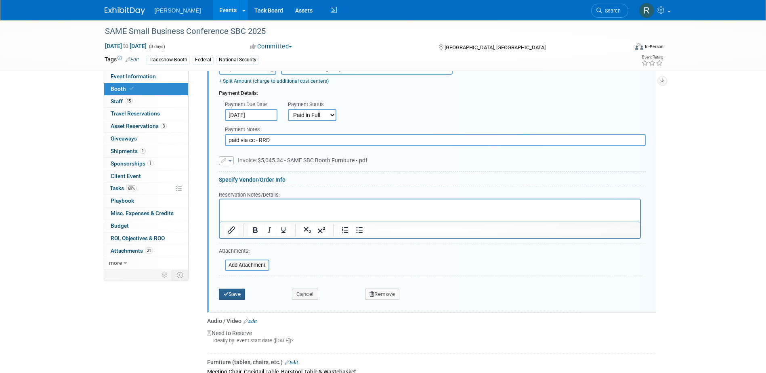
click at [231, 293] on button "Save" at bounding box center [232, 294] width 27 height 11
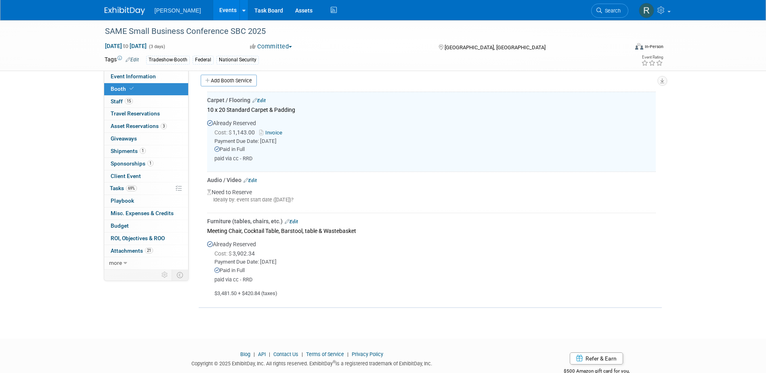
scroll to position [247, 0]
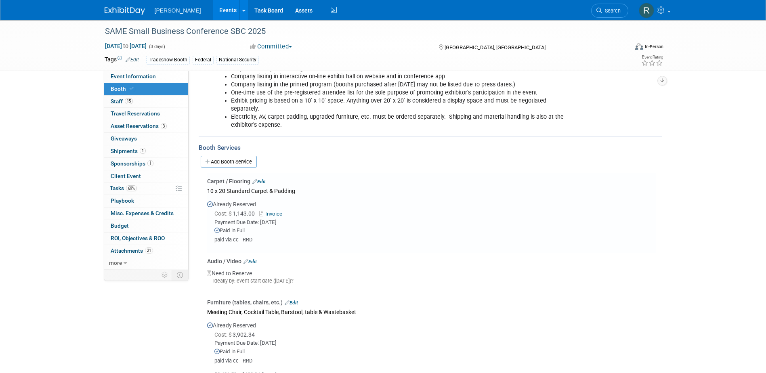
click at [262, 180] on link "Edit" at bounding box center [258, 182] width 13 height 6
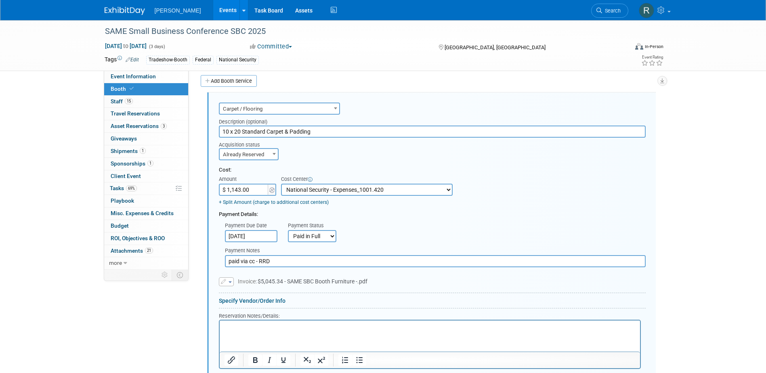
click at [225, 281] on icon "button" at bounding box center [224, 281] width 6 height 5
click at [241, 304] on link "Remove attachment" at bounding box center [259, 305] width 81 height 11
click at [231, 284] on input "file" at bounding box center [214, 281] width 96 height 10
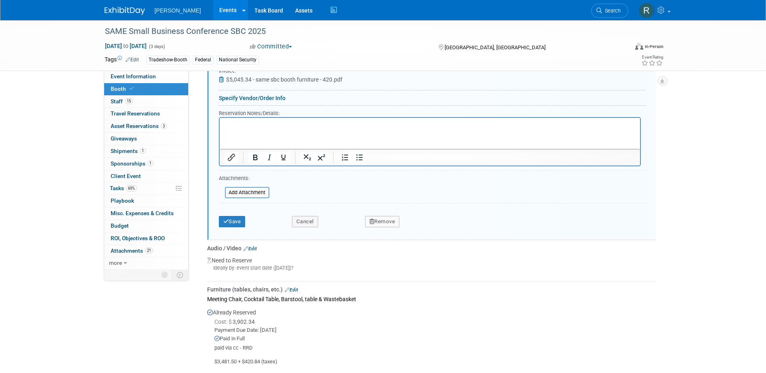
scroll to position [489, 0]
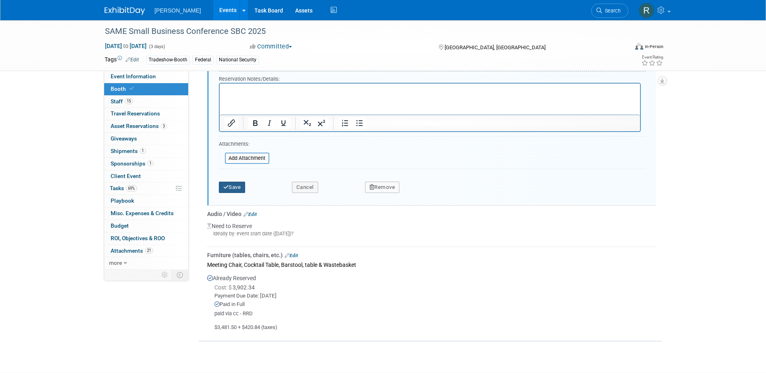
drag, startPoint x: 229, startPoint y: 189, endPoint x: 249, endPoint y: 194, distance: 20.8
click at [229, 189] on button "Save" at bounding box center [232, 187] width 27 height 11
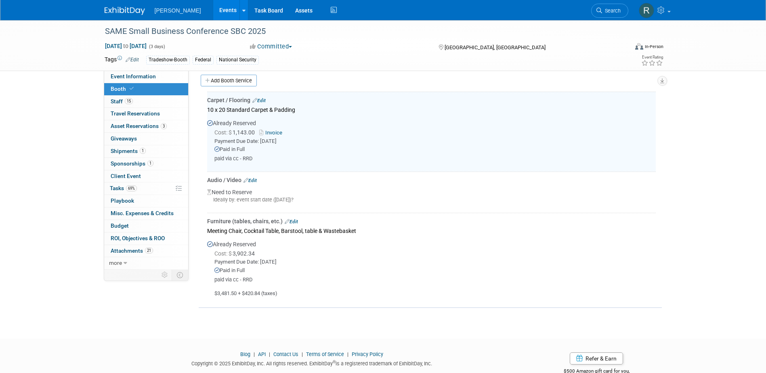
scroll to position [247, 0]
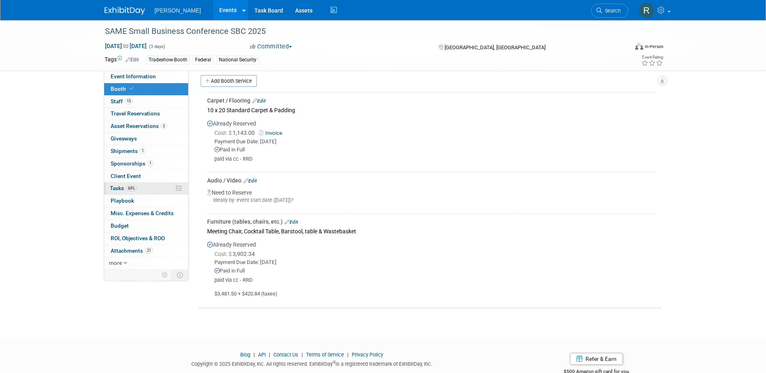
drag, startPoint x: 130, startPoint y: 188, endPoint x: 135, endPoint y: 188, distance: 4.5
click at [130, 188] on span "69%" at bounding box center [131, 188] width 11 height 6
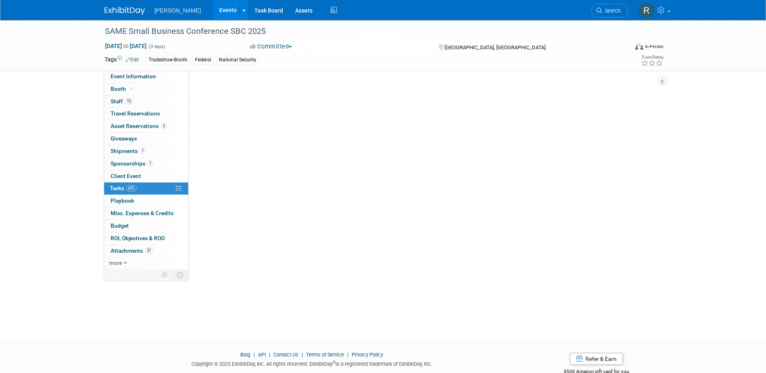
scroll to position [0, 0]
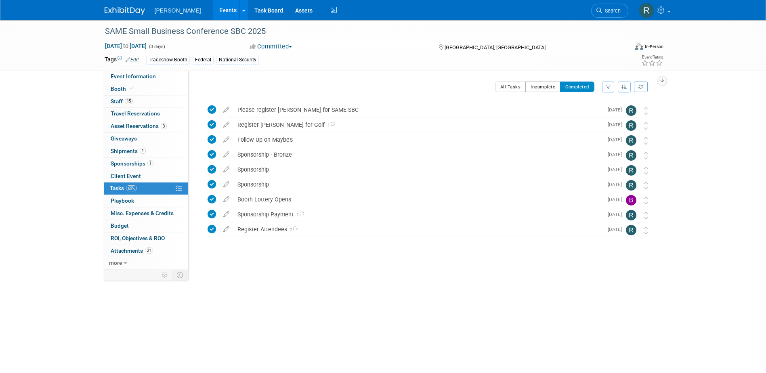
click at [537, 90] on button "Incomplete" at bounding box center [542, 87] width 35 height 10
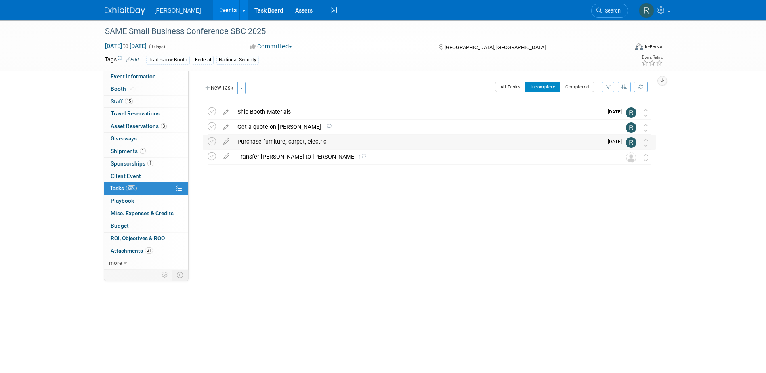
click at [252, 142] on div "Purchase furniture, carpet, electric" at bounding box center [417, 142] width 369 height 14
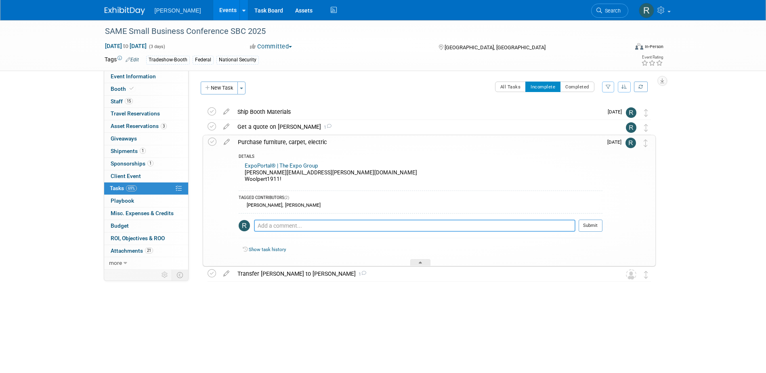
click at [271, 224] on textarea at bounding box center [414, 226] width 321 height 12
type textarea "Furniture and carpet ordered, just need electric & TV."
click at [591, 227] on button "Submit" at bounding box center [591, 226] width 24 height 12
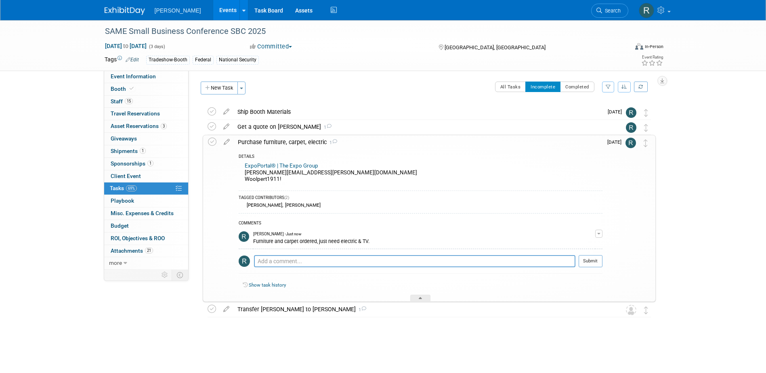
click at [268, 140] on div "Purchase furniture, carpet, electric 1" at bounding box center [418, 142] width 369 height 14
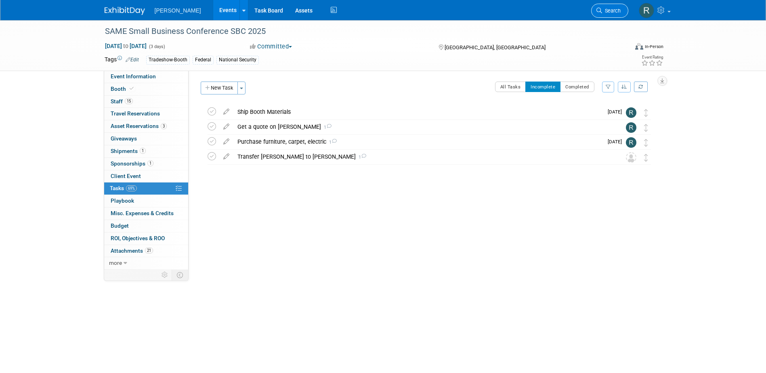
click at [602, 9] on span "Search" at bounding box center [611, 11] width 19 height 6
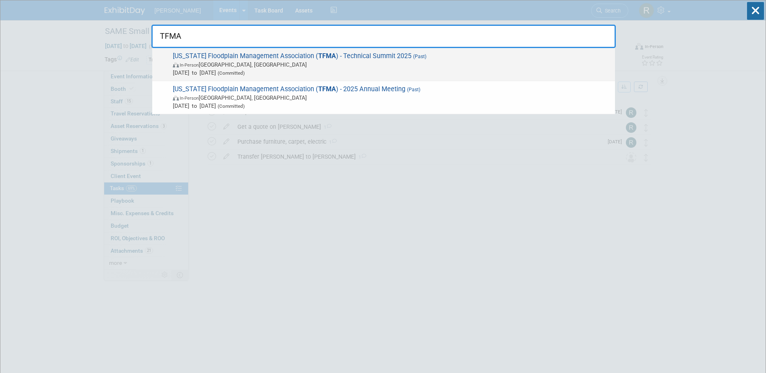
type input "TFMA"
click at [361, 67] on span "In-Person San Antonio, TX" at bounding box center [392, 65] width 438 height 8
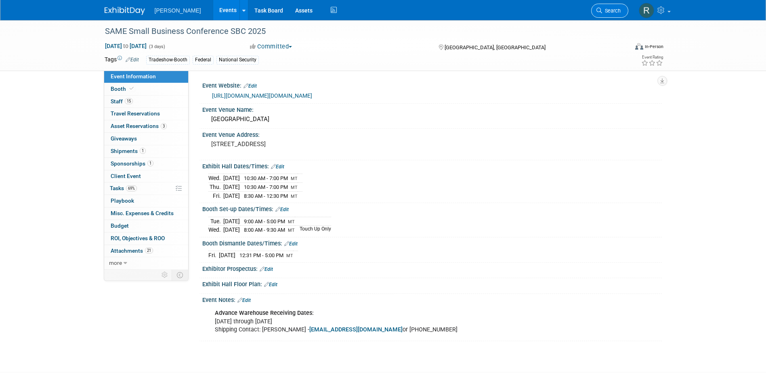
click at [610, 7] on link "Search" at bounding box center [609, 11] width 37 height 14
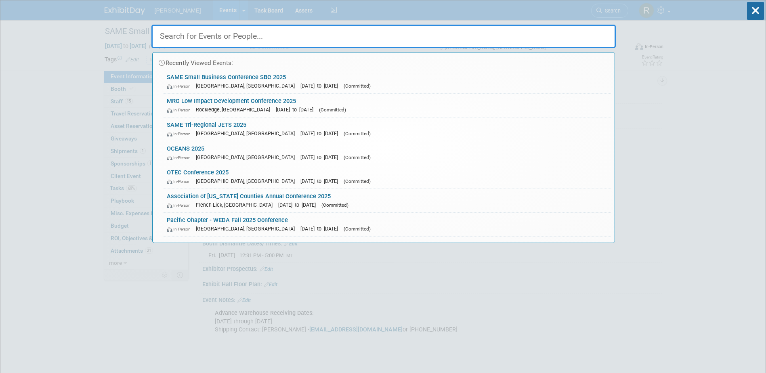
click at [315, 39] on input "text" at bounding box center [383, 36] width 464 height 23
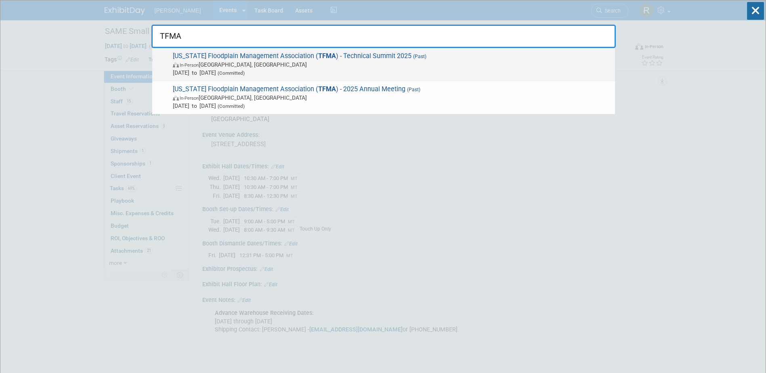
type input "TFMA"
click at [304, 67] on span "In-Person [GEOGRAPHIC_DATA], [GEOGRAPHIC_DATA]" at bounding box center [392, 65] width 438 height 8
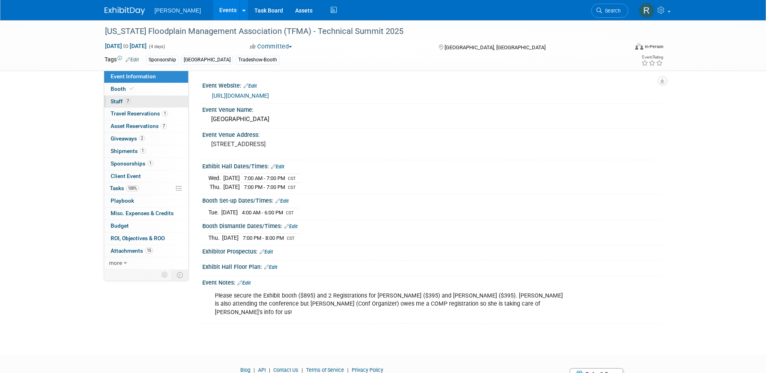
click at [119, 102] on span "Staff 7" at bounding box center [121, 101] width 20 height 6
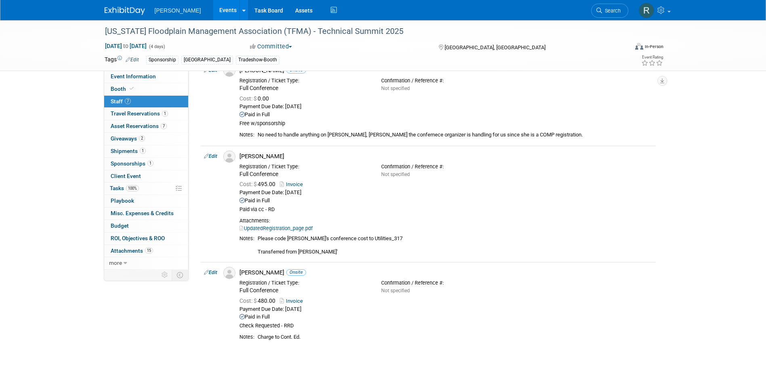
scroll to position [323, 0]
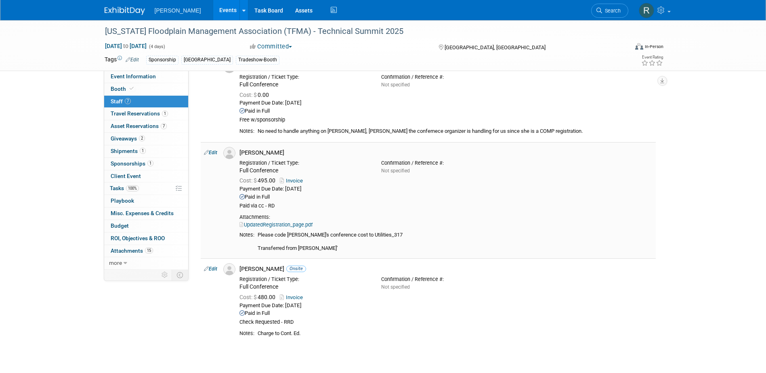
click at [297, 225] on link "UpdatedRegistration_page.pdf" at bounding box center [275, 225] width 73 height 6
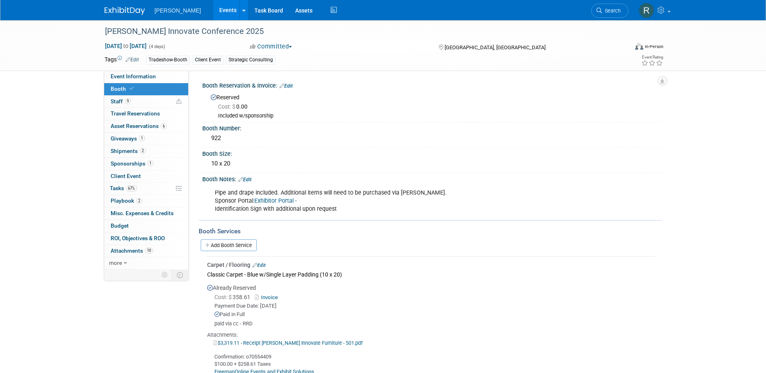
drag, startPoint x: 614, startPoint y: 6, endPoint x: 558, endPoint y: 10, distance: 55.9
click at [613, 6] on link "Search" at bounding box center [609, 11] width 37 height 14
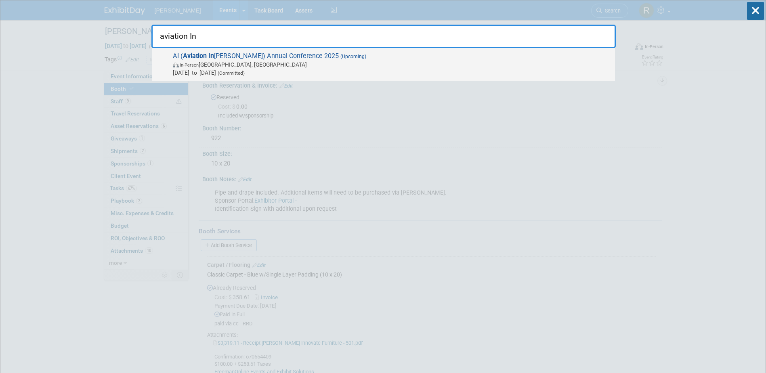
type input "aviation In"
click at [244, 68] on span "In-Person South Bend, IN" at bounding box center [392, 65] width 438 height 8
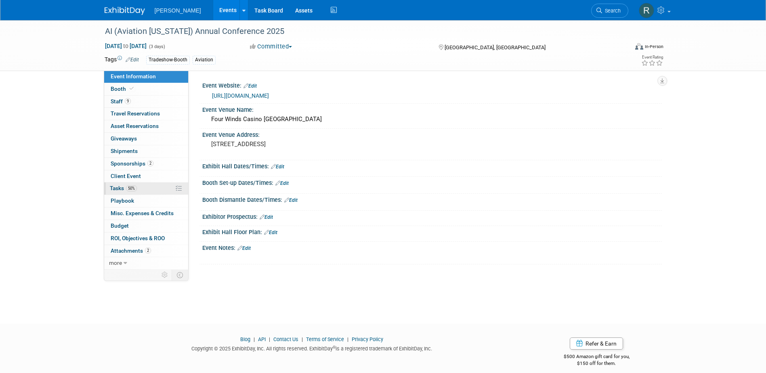
click at [128, 189] on span "50%" at bounding box center [131, 188] width 11 height 6
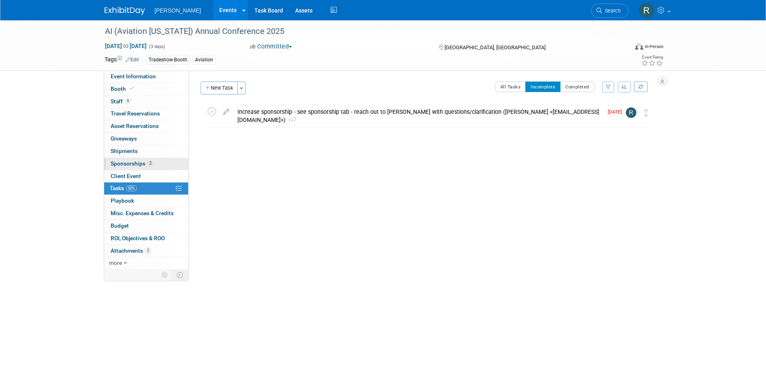
click at [124, 161] on span "Sponsorships 2" at bounding box center [132, 163] width 43 height 6
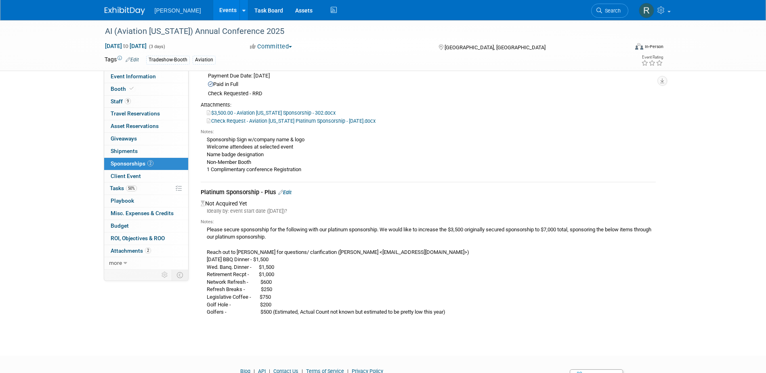
scroll to position [81, 0]
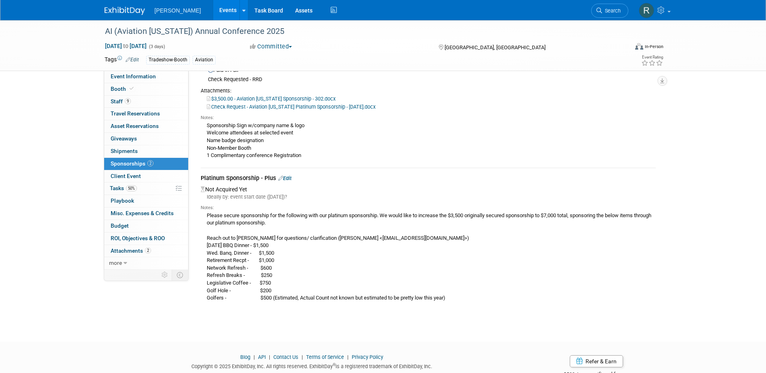
click at [288, 177] on link "Edit" at bounding box center [284, 178] width 13 height 6
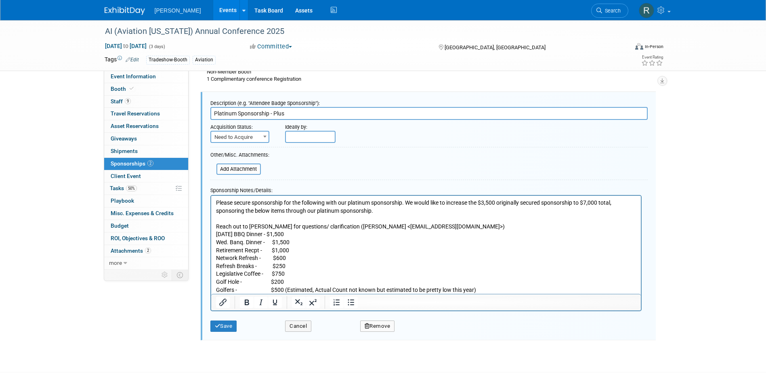
scroll to position [0, 0]
click at [250, 138] on span "Need to Acquire" at bounding box center [239, 137] width 57 height 11
select select "2"
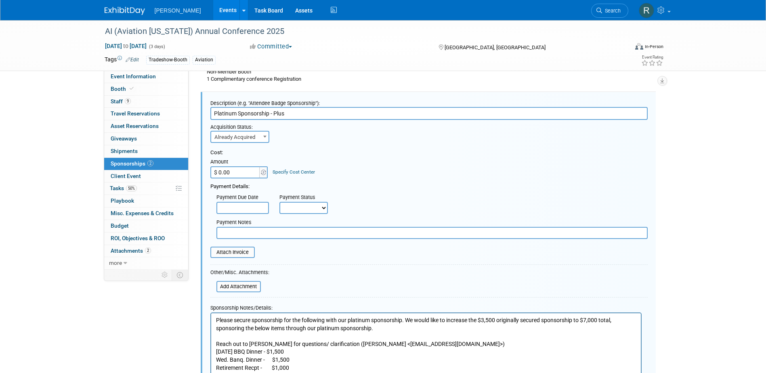
click at [247, 172] on input "$ 0.00" at bounding box center [235, 172] width 50 height 12
type input "$ 3,500.00"
click at [280, 170] on link "Specify Cost Center" at bounding box center [294, 172] width 42 height 6
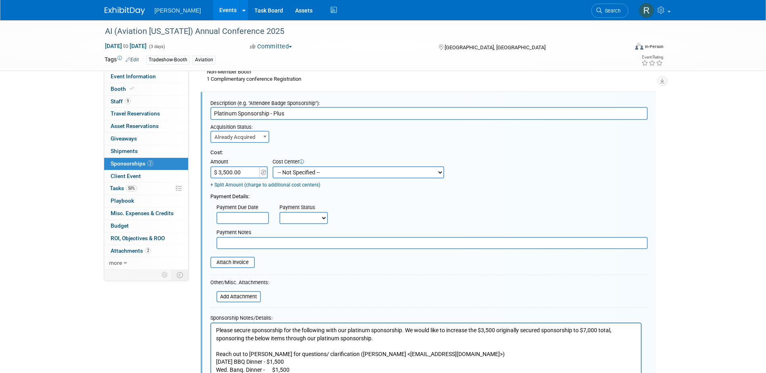
click at [283, 170] on select "-- Not Specified -- Advisory Services - Expenses_1001.502 Aerial Acquisition - …" at bounding box center [359, 172] width 172 height 12
select select "18966233"
click at [273, 166] on select "-- Not Specified -- Advisory Services - Expenses_1001.502 Aerial Acquisition - …" at bounding box center [359, 172] width 172 height 12
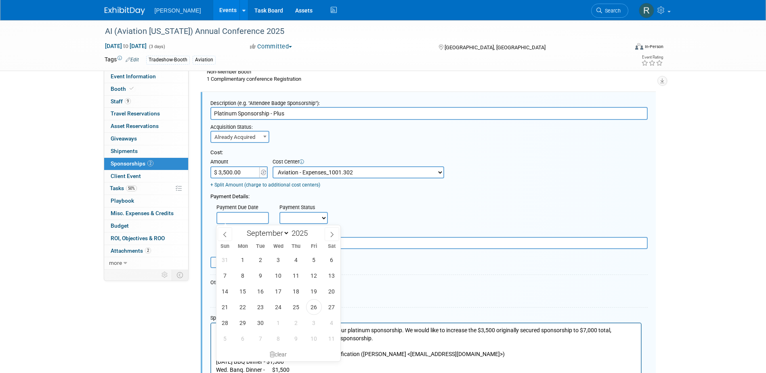
click at [240, 216] on input "text" at bounding box center [242, 218] width 52 height 12
click at [318, 311] on span "26" at bounding box center [314, 307] width 16 height 16
type input "Sep 26, 2025"
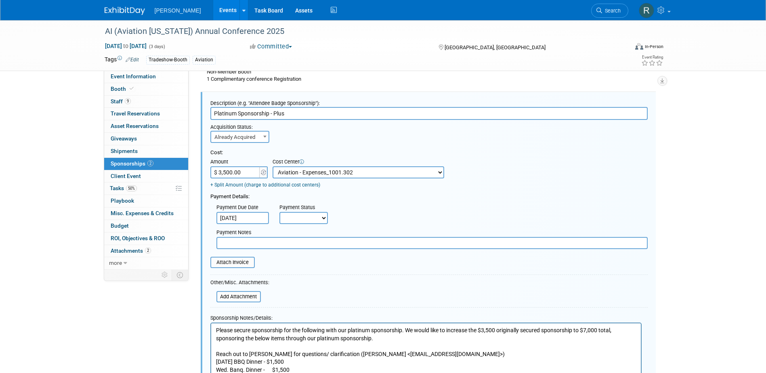
click at [310, 224] on select "Not Paid Yet Partially Paid Paid in Full" at bounding box center [303, 218] width 48 height 12
select select "1"
click at [279, 212] on select "Not Paid Yet Partially Paid Paid in Full" at bounding box center [303, 218] width 48 height 12
click at [308, 243] on input "text" at bounding box center [431, 243] width 431 height 12
type input "check requested - RRD"
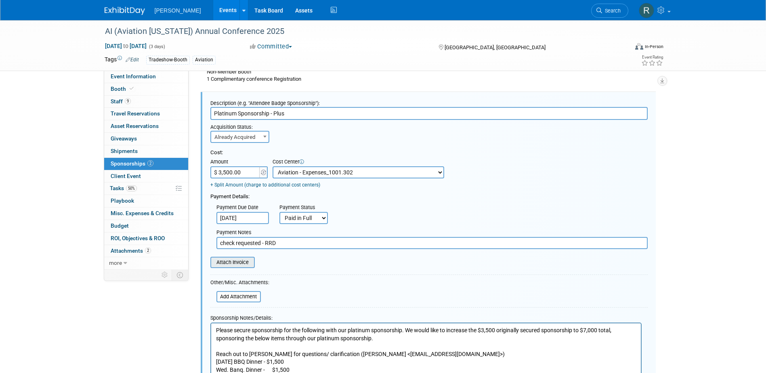
click at [247, 263] on input "file" at bounding box center [206, 263] width 96 height 10
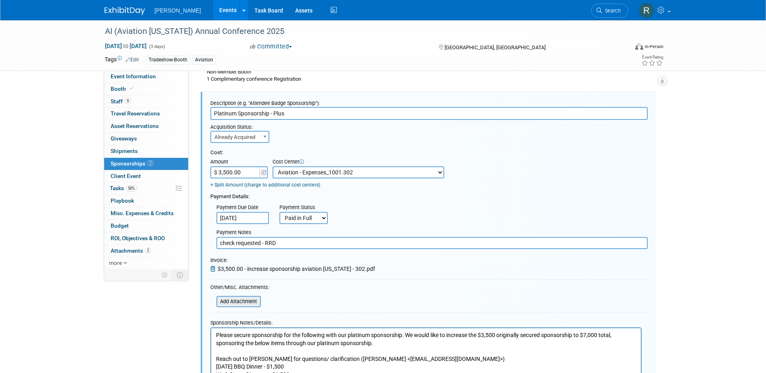
click at [244, 300] on input "file" at bounding box center [212, 302] width 96 height 10
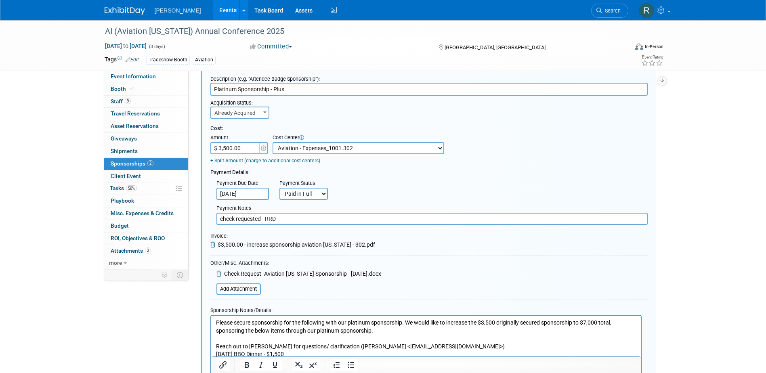
scroll to position [278, 0]
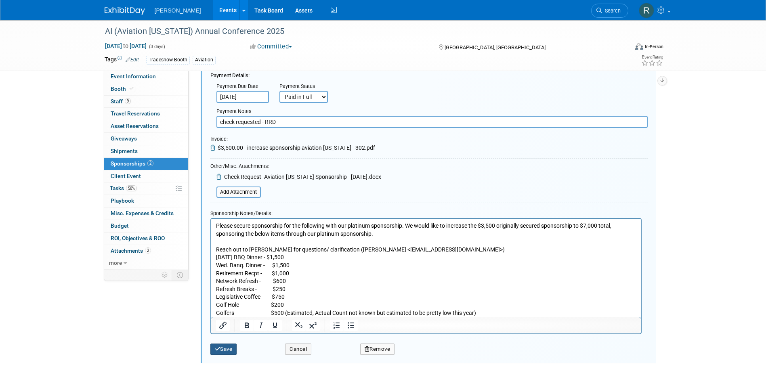
click at [227, 349] on button "Save" at bounding box center [223, 349] width 27 height 11
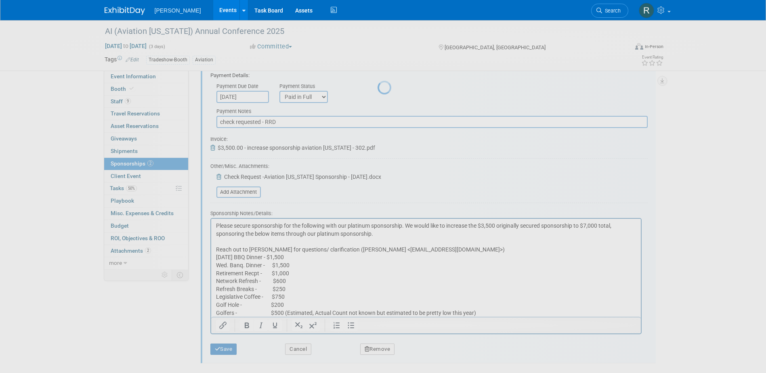
scroll to position [153, 0]
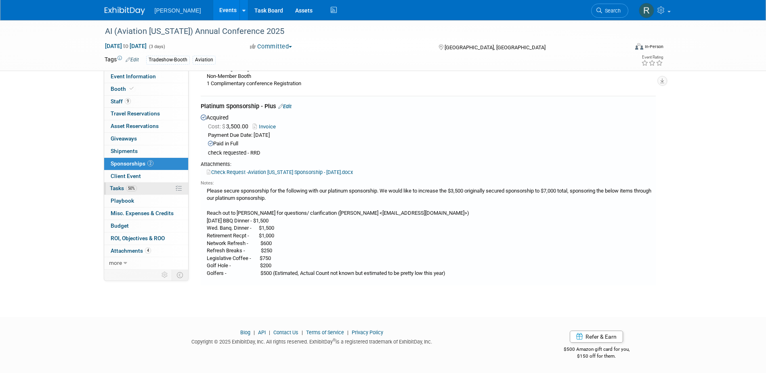
click at [115, 188] on span "Tasks 50%" at bounding box center [123, 188] width 27 height 6
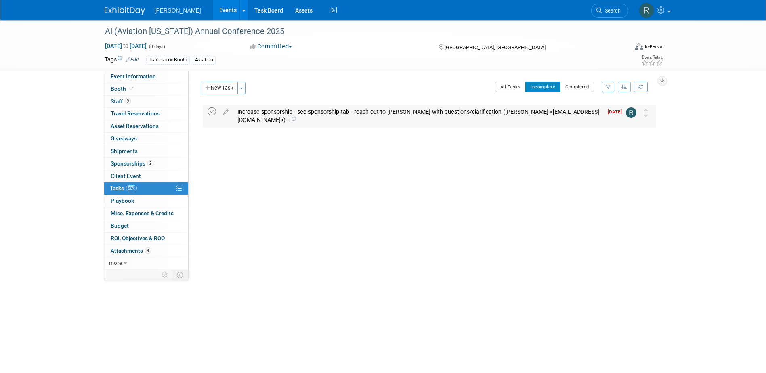
click at [213, 111] on icon at bounding box center [212, 111] width 8 height 8
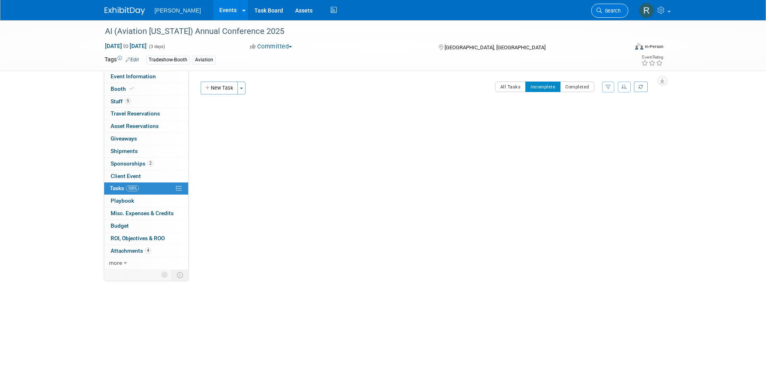
click at [610, 10] on span "Search" at bounding box center [611, 11] width 19 height 6
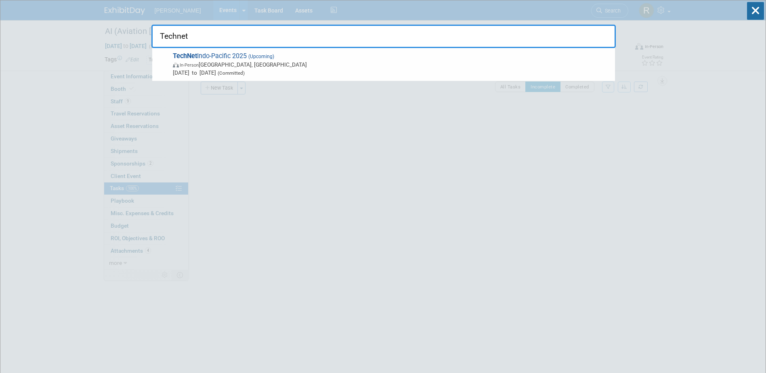
type input "Technet"
click at [278, 58] on span "TechNet Indo-Pacific 2025 (Upcoming) In-Person Honolulu, HI Oct 28, 2025 to Oct…" at bounding box center [390, 64] width 440 height 25
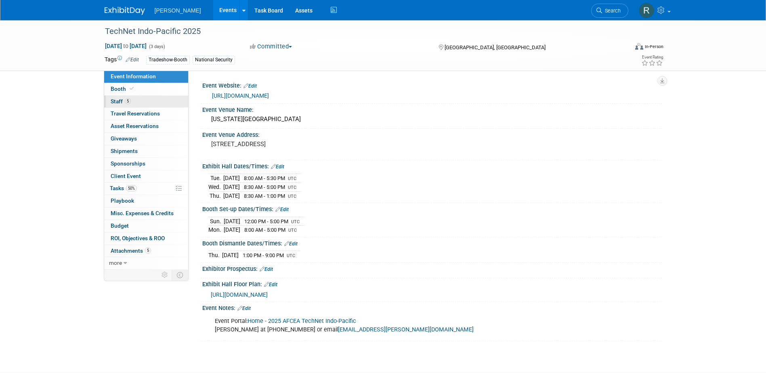
click at [126, 100] on span "5" at bounding box center [128, 101] width 6 height 6
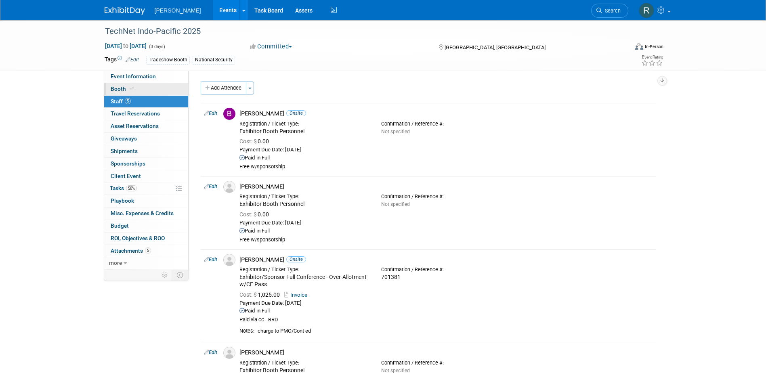
click at [136, 85] on link "Booth" at bounding box center [146, 89] width 84 height 12
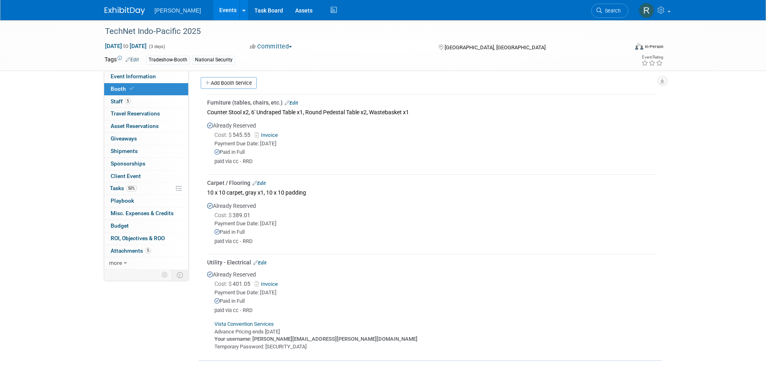
scroll to position [202, 0]
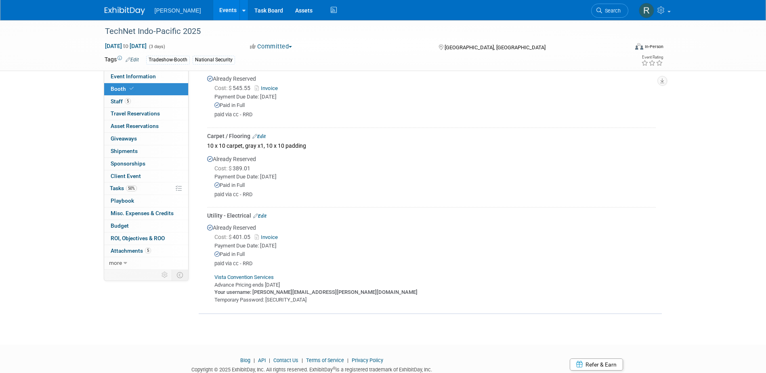
click at [263, 214] on link "Edit" at bounding box center [259, 216] width 13 height 6
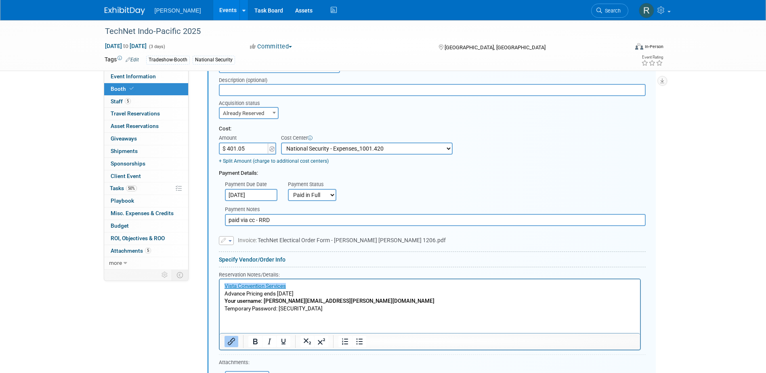
scroll to position [398, 0]
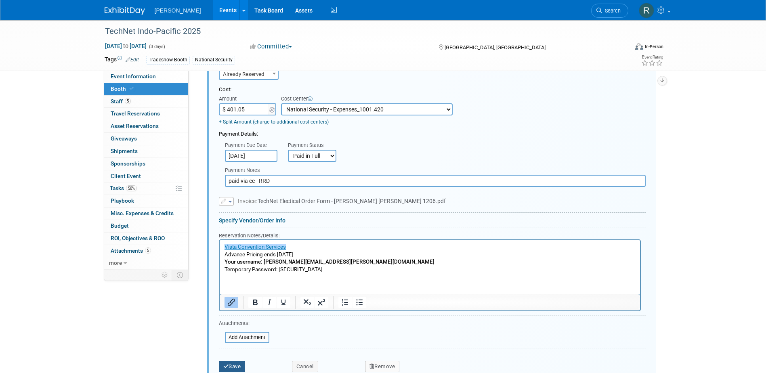
click at [232, 365] on button "Save" at bounding box center [232, 366] width 27 height 11
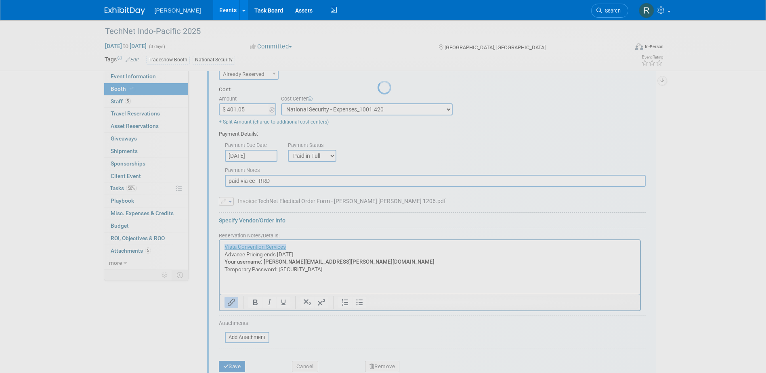
scroll to position [229, 0]
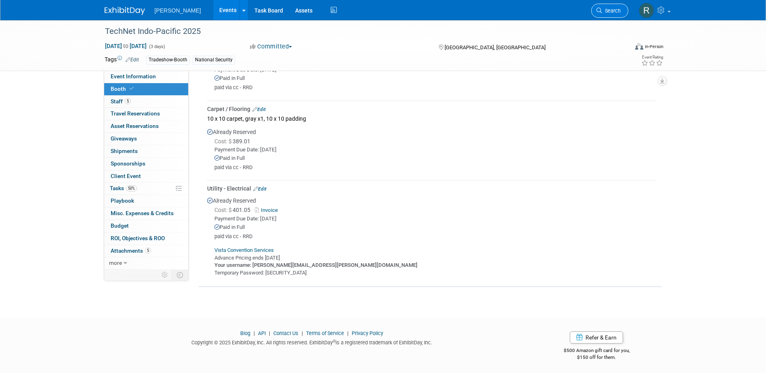
click at [609, 11] on span "Search" at bounding box center [611, 11] width 19 height 6
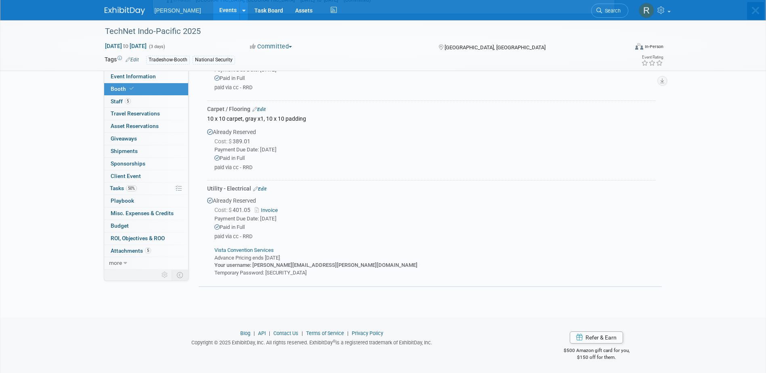
scroll to position [0, 0]
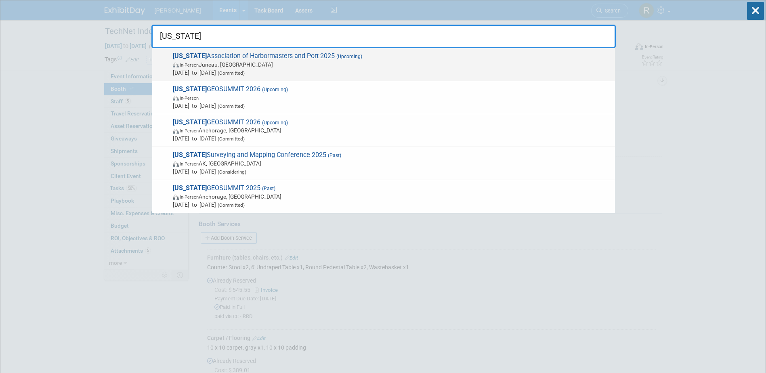
type input "[US_STATE]"
click at [233, 56] on span "[US_STATE] Association of Harbormasters and Port 2025 (Upcoming) In-Person [GEO…" at bounding box center [390, 64] width 440 height 25
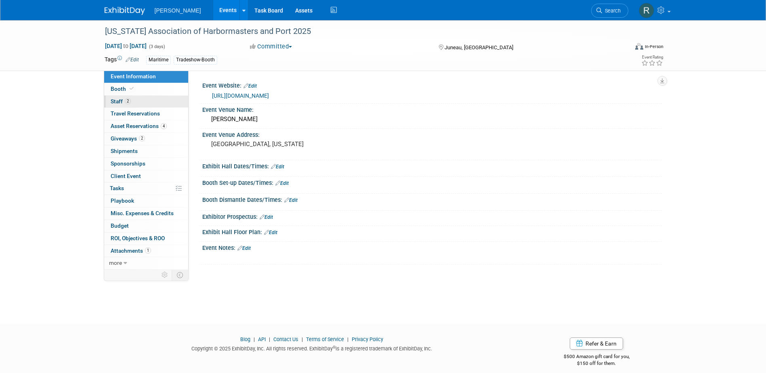
click at [136, 101] on link "2 Staff 2" at bounding box center [146, 102] width 84 height 12
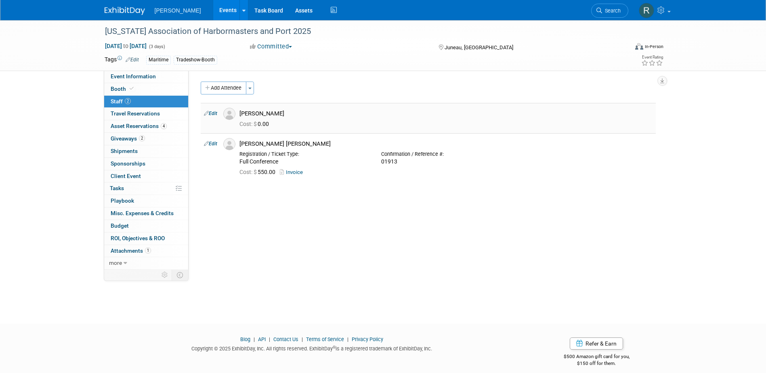
click at [216, 115] on link "Edit" at bounding box center [210, 114] width 13 height 6
select select "a0fe36e7-411e-4781-9d52-96c0754063eb"
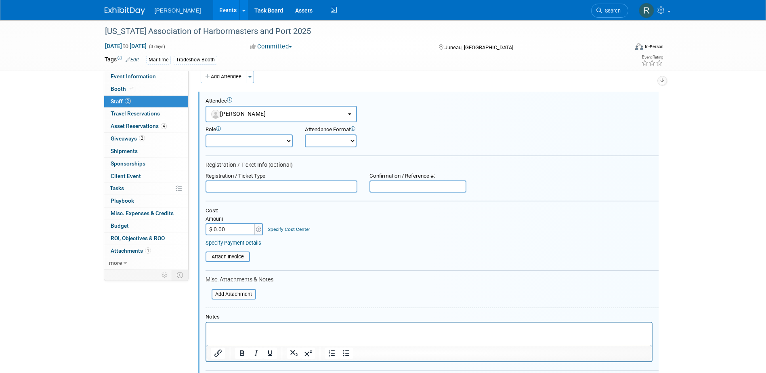
click at [235, 230] on input "$ 0.00" at bounding box center [230, 229] width 50 height 12
type input "$ 2,500.00"
click at [234, 258] on input "file" at bounding box center [201, 256] width 96 height 9
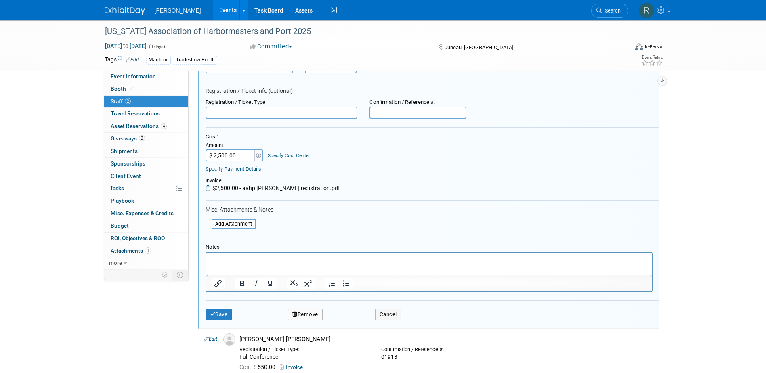
scroll to position [92, 0]
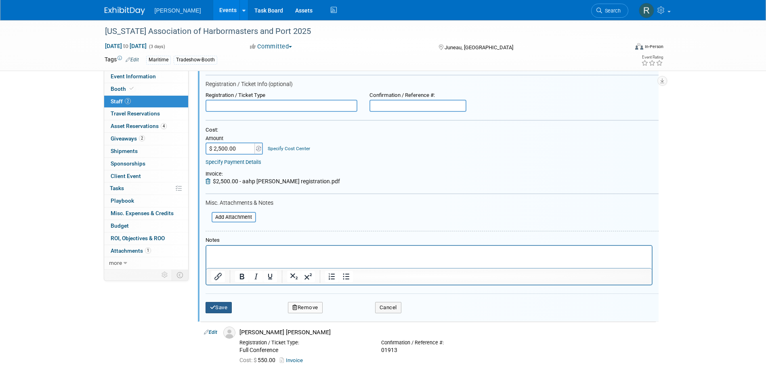
click at [226, 306] on button "Save" at bounding box center [218, 307] width 27 height 11
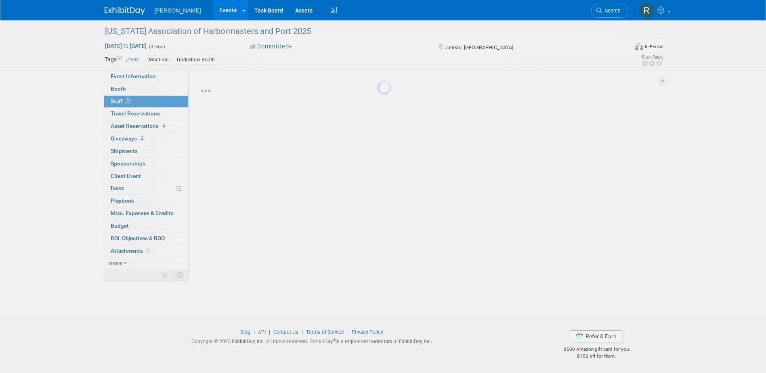
scroll to position [7, 0]
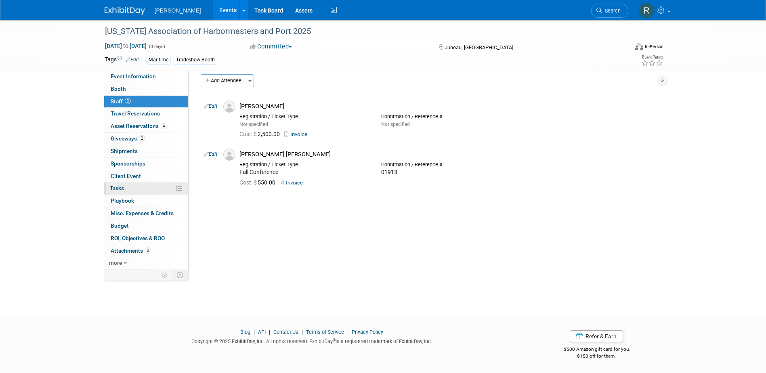
click at [122, 187] on span "Tasks 0%" at bounding box center [117, 188] width 14 height 6
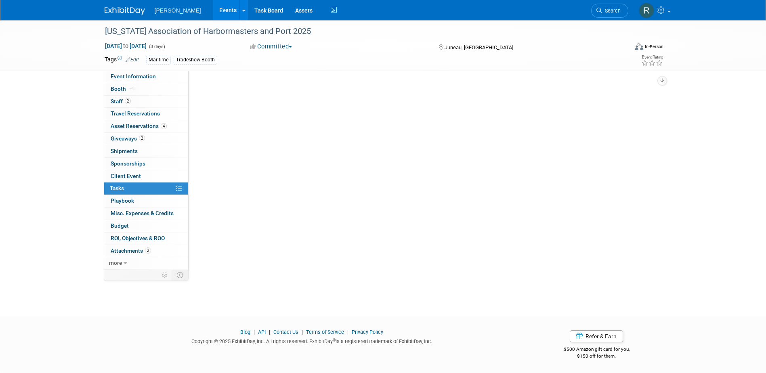
scroll to position [0, 0]
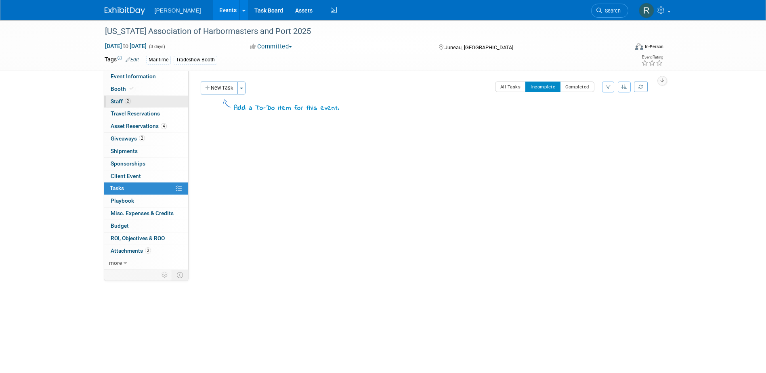
click at [128, 98] on link "2 Staff 2" at bounding box center [146, 102] width 84 height 12
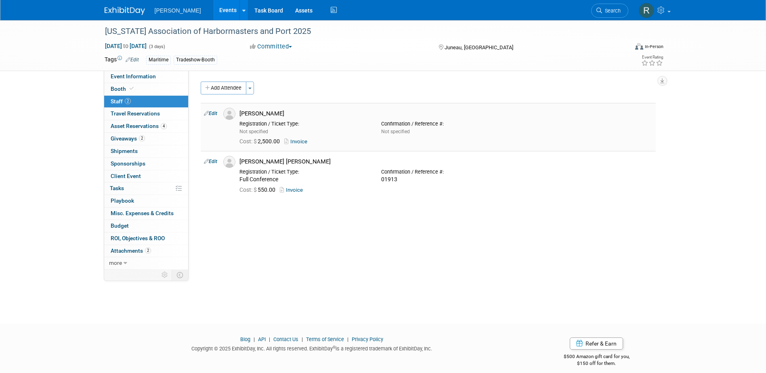
click at [216, 112] on link "Edit" at bounding box center [210, 114] width 13 height 6
select select "a0fe36e7-411e-4781-9d52-96c0754063eb"
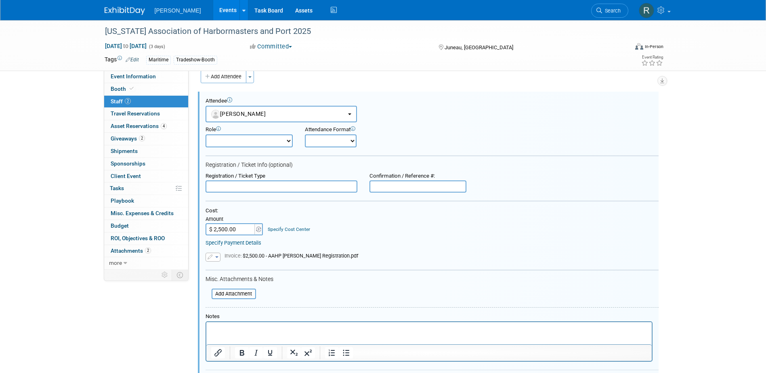
click at [297, 231] on link "Specify Cost Center" at bounding box center [289, 229] width 42 height 6
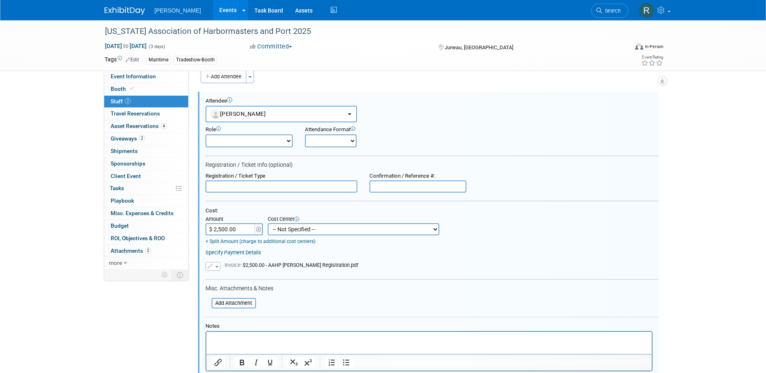
click at [337, 231] on select "-- Not Specified -- Advisory Services - Expenses_1001.502 Aerial Acquisition - …" at bounding box center [354, 229] width 172 height 12
click at [497, 195] on form "Attendee <img src="https://www.exhibitday.com/Images/Unassigned-User-Icon.png" …" at bounding box center [431, 252] width 453 height 308
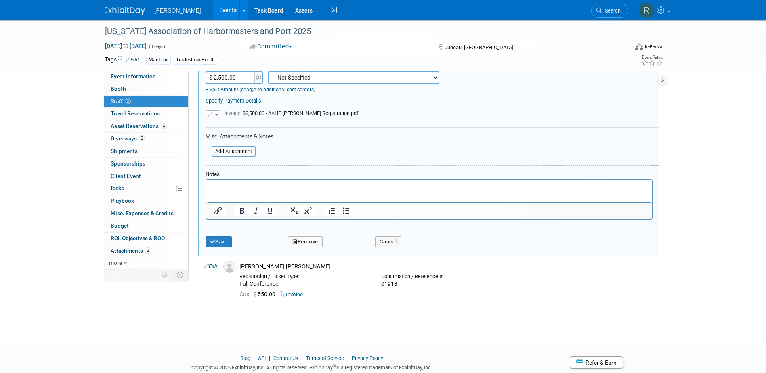
scroll to position [190, 0]
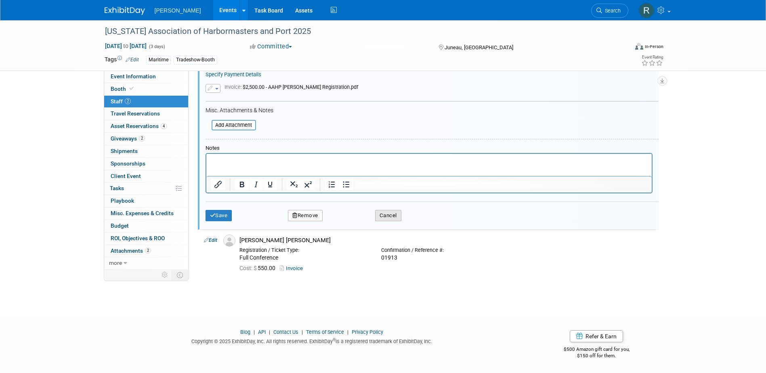
click at [392, 212] on button "Cancel" at bounding box center [388, 215] width 26 height 11
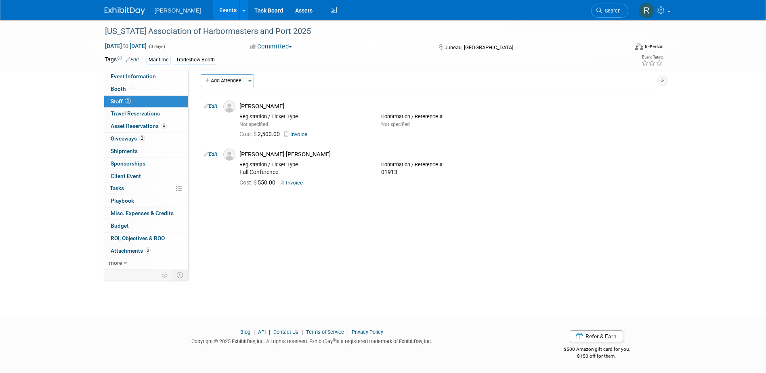
scroll to position [0, 0]
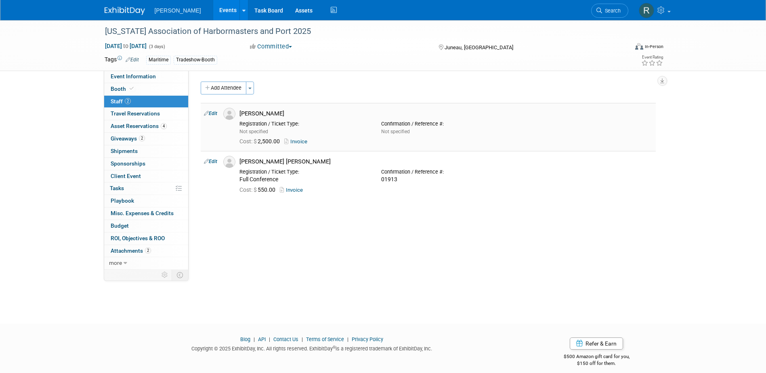
click at [212, 113] on link "Edit" at bounding box center [210, 114] width 13 height 6
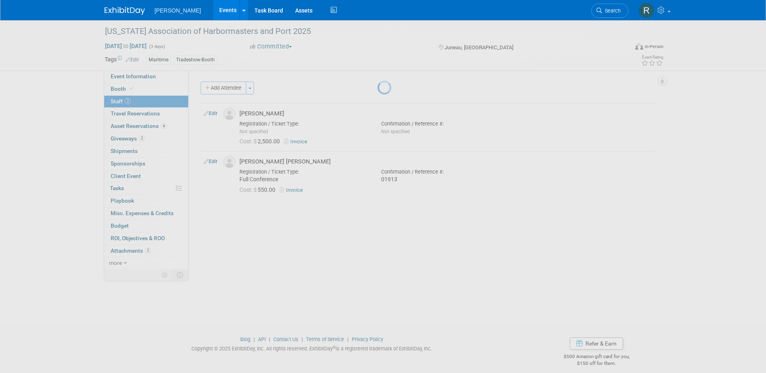
select select "a0fe36e7-411e-4781-9d52-96c0754063eb"
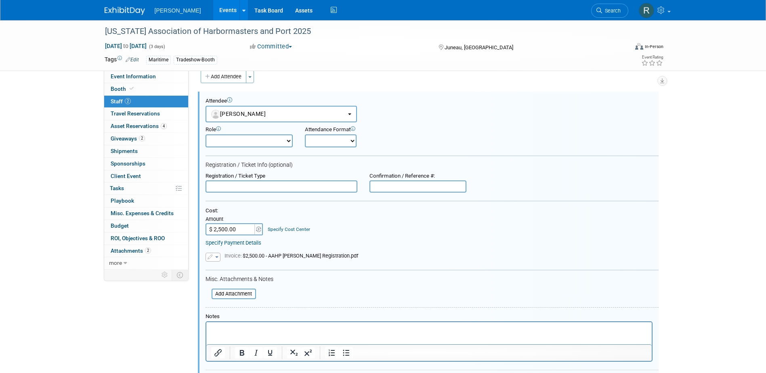
click at [281, 230] on link "Specify Cost Center" at bounding box center [289, 229] width 42 height 6
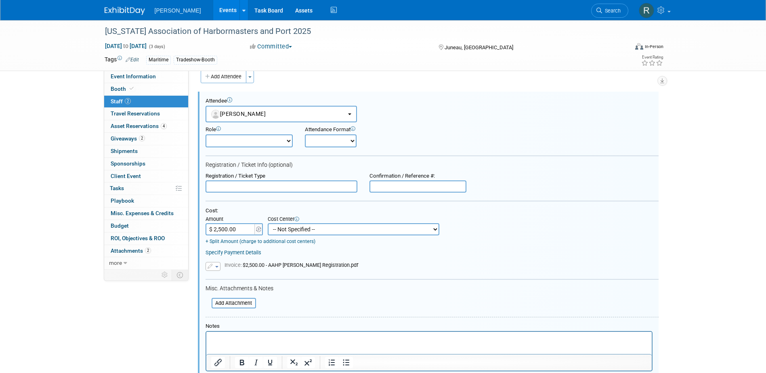
click at [298, 228] on select "-- Not Specified -- Advisory Services - Expenses_1001.502 Aerial Acquisition - …" at bounding box center [354, 229] width 172 height 12
select select "18966250"
click at [268, 224] on select "-- Not Specified -- Advisory Services - Expenses_1001.502 Aerial Acquisition - …" at bounding box center [354, 229] width 172 height 12
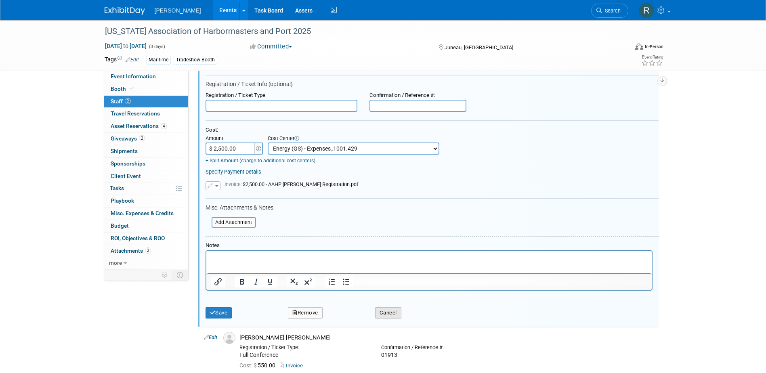
click at [377, 314] on button "Cancel" at bounding box center [388, 312] width 26 height 11
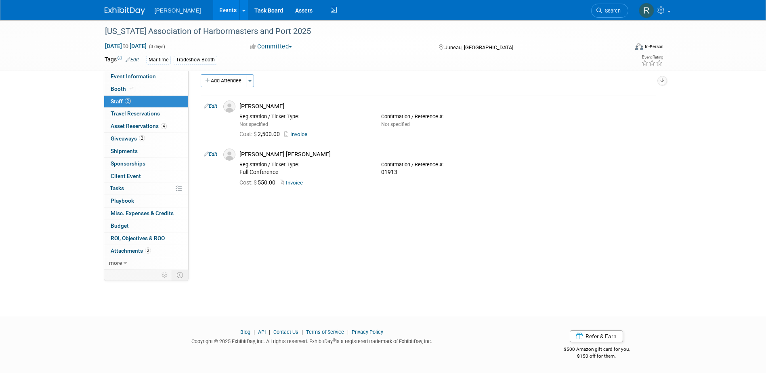
drag, startPoint x: 610, startPoint y: 8, endPoint x: 598, endPoint y: 16, distance: 14.7
click at [610, 8] on span "Search" at bounding box center [611, 11] width 19 height 6
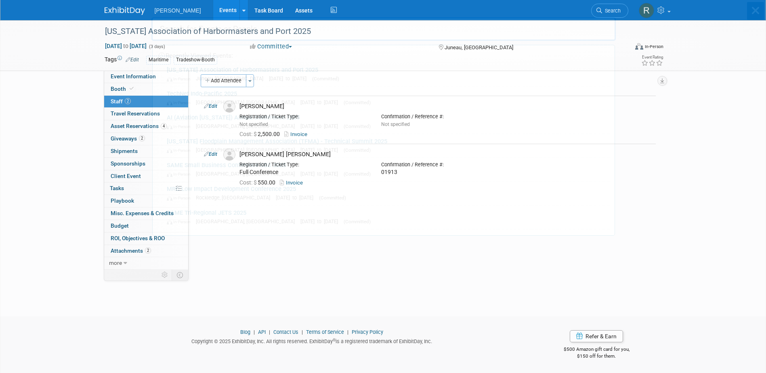
scroll to position [0, 0]
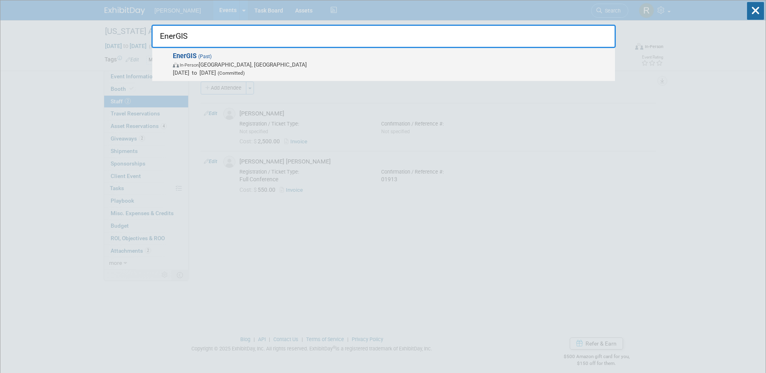
type input "EnerGIS"
click at [213, 65] on span "In-Person Canonsburg, PA" at bounding box center [392, 65] width 438 height 8
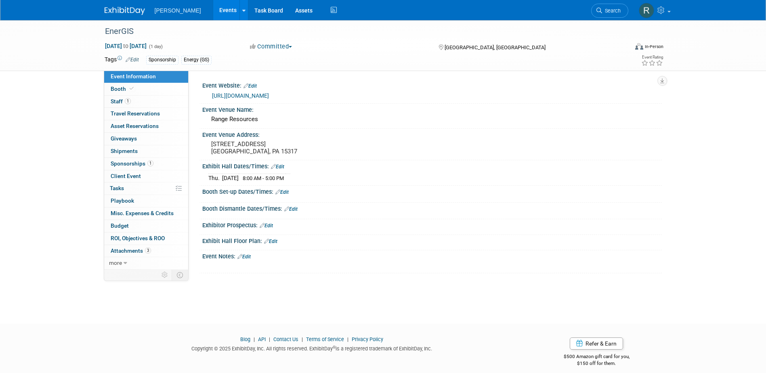
click at [135, 164] on span "Sponsorships 1" at bounding box center [132, 163] width 43 height 6
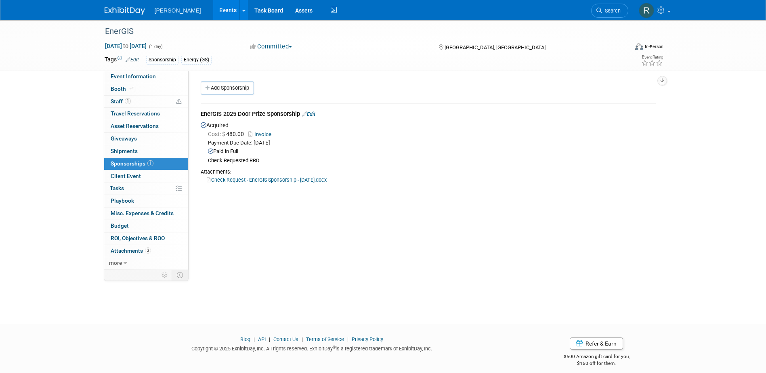
click at [312, 113] on link "Edit" at bounding box center [308, 114] width 13 height 6
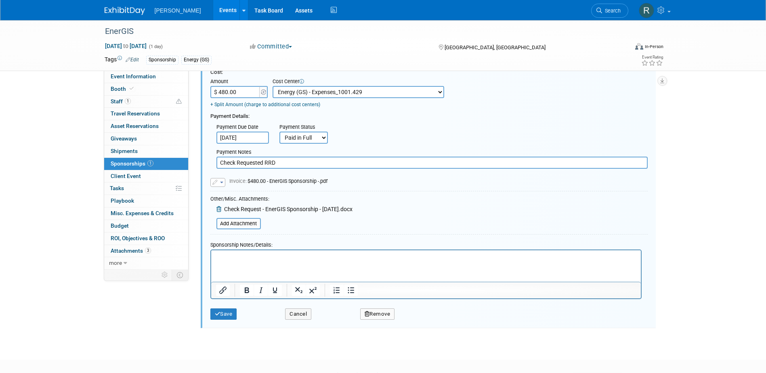
scroll to position [93, 0]
click at [228, 313] on button "Save" at bounding box center [223, 313] width 27 height 11
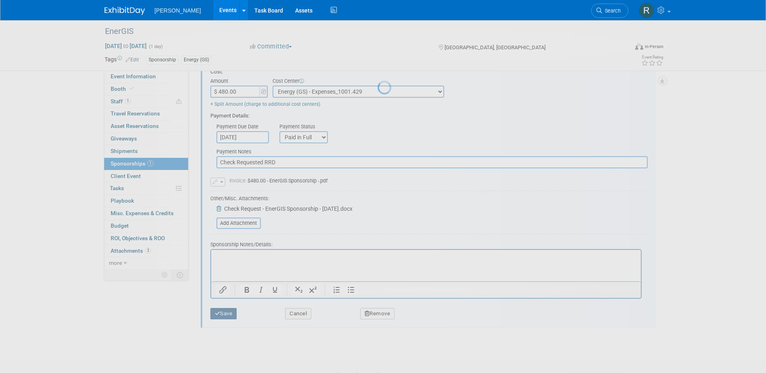
scroll to position [7, 0]
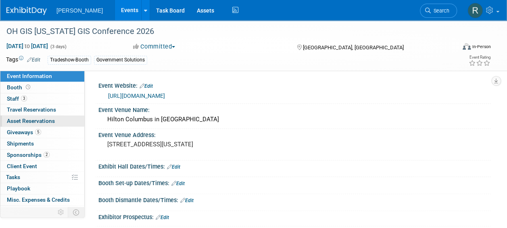
click at [34, 116] on link "0 Asset Reservations 0" at bounding box center [42, 120] width 84 height 11
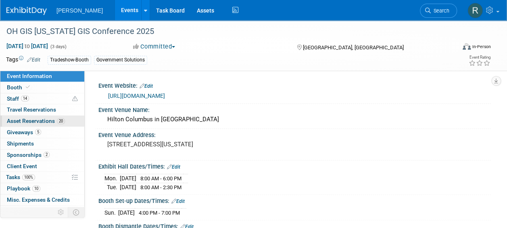
click at [45, 122] on span "Asset Reservations 20" at bounding box center [36, 120] width 58 height 6
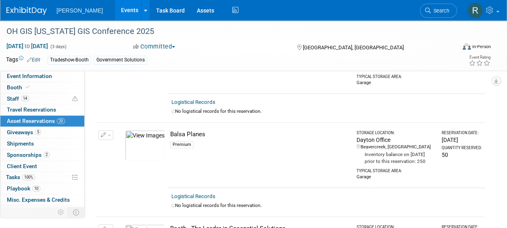
scroll to position [202, 0]
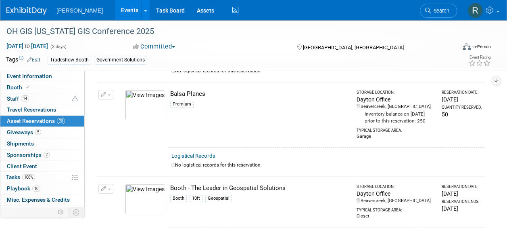
click at [107, 98] on button "button" at bounding box center [106, 95] width 15 height 10
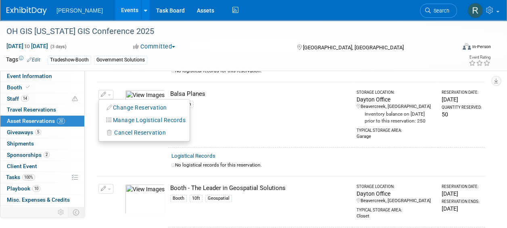
click at [220, 137] on td "Balsa Planes Premium" at bounding box center [260, 114] width 184 height 65
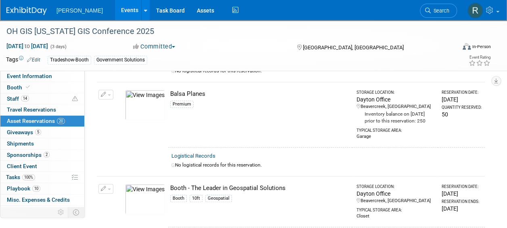
click at [193, 159] on link "Logistical Records" at bounding box center [194, 156] width 44 height 6
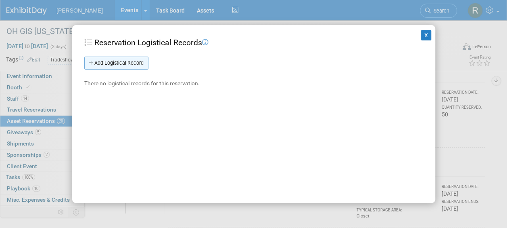
click at [124, 62] on link "Add Logistical Record" at bounding box center [116, 63] width 64 height 13
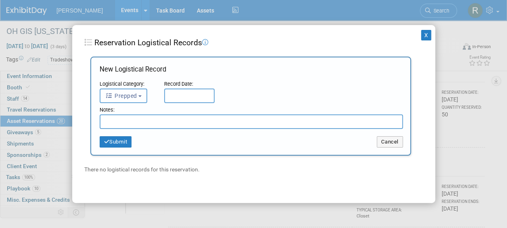
click at [132, 96] on span "Prepped" at bounding box center [121, 95] width 32 height 6
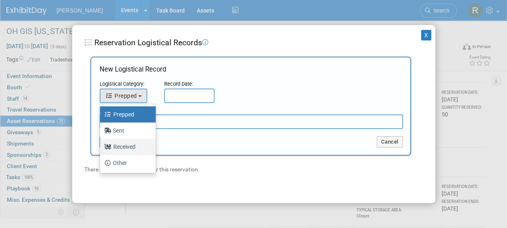
click at [131, 147] on label "Received" at bounding box center [126, 146] width 44 height 13
click at [101, 147] on input "Received" at bounding box center [98, 145] width 5 height 5
select select "3"
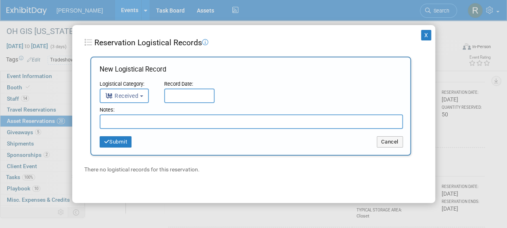
click at [189, 94] on input "text" at bounding box center [189, 95] width 50 height 15
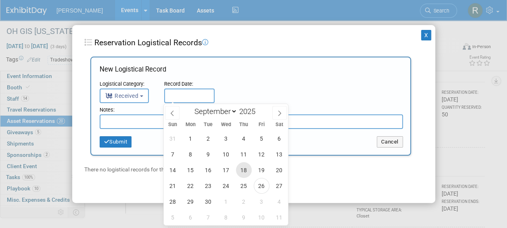
click at [244, 171] on span "18" at bounding box center [244, 170] width 16 height 16
type input "Sep 18, 2025"
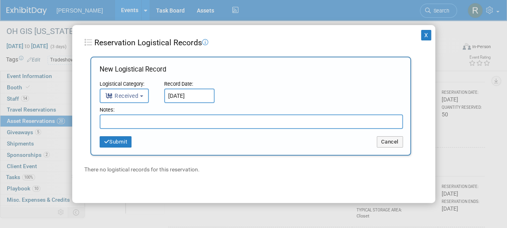
click at [171, 124] on input "text" at bounding box center [252, 121] width 304 height 15
type input "27 Returned"
click at [111, 144] on button "Submit" at bounding box center [116, 141] width 32 height 11
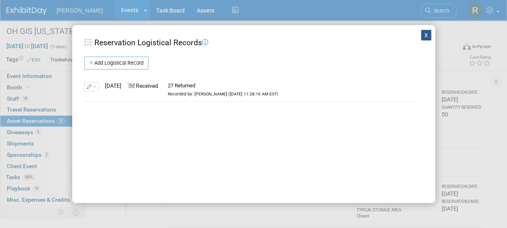
click at [422, 35] on button "X" at bounding box center [426, 35] width 10 height 10
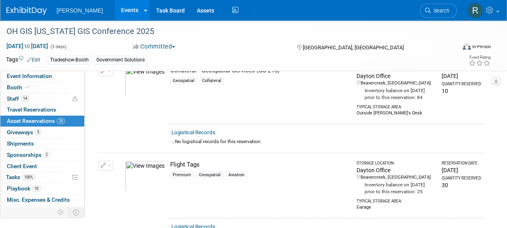
scroll to position [565, 0]
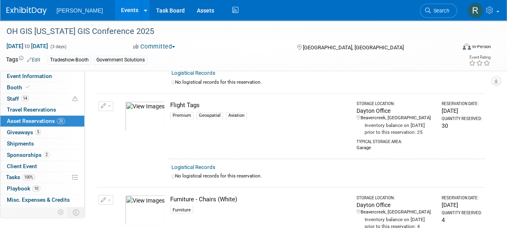
click at [200, 171] on div "Logistical Records" at bounding box center [327, 167] width 310 height 8
click at [200, 170] on link "Logistical Records" at bounding box center [194, 167] width 44 height 6
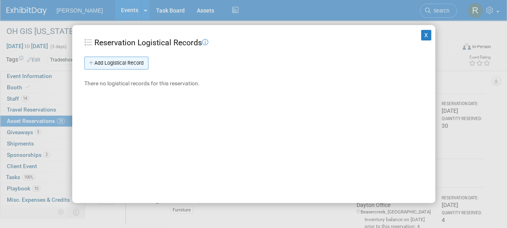
click at [138, 61] on link "Add Logistical Record" at bounding box center [116, 63] width 64 height 13
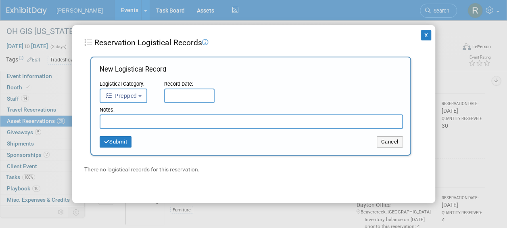
click at [136, 90] on button "Prepped" at bounding box center [124, 95] width 48 height 15
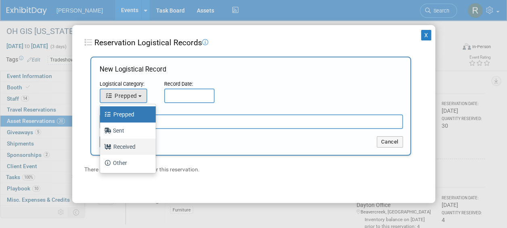
click at [123, 145] on label "Received" at bounding box center [126, 146] width 44 height 13
click at [101, 145] on input "Received" at bounding box center [98, 145] width 5 height 5
select select "3"
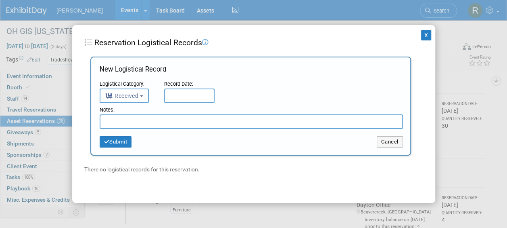
click at [182, 94] on input "text" at bounding box center [189, 95] width 50 height 15
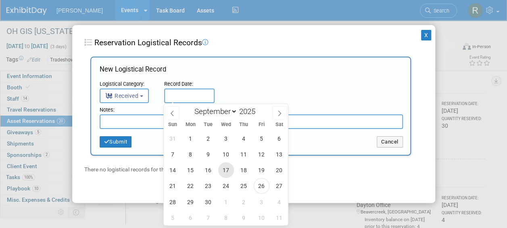
click at [228, 168] on span "17" at bounding box center [226, 170] width 16 height 16
type input "Sep 17, 2025"
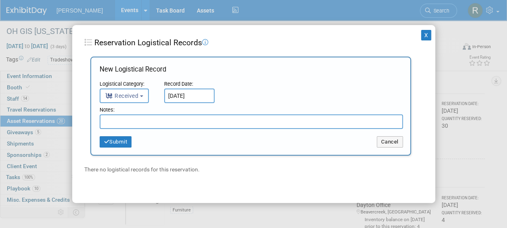
click at [151, 125] on input "text" at bounding box center [252, 121] width 304 height 15
type input "7 Returned"
click at [116, 144] on button "Submit" at bounding box center [116, 141] width 32 height 11
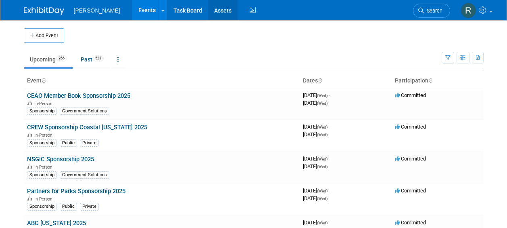
click at [208, 8] on link "Assets" at bounding box center [222, 10] width 29 height 20
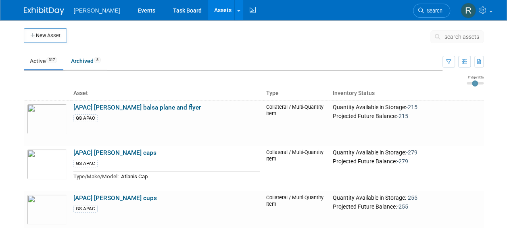
click at [445, 37] on span "search assets" at bounding box center [462, 37] width 35 height 6
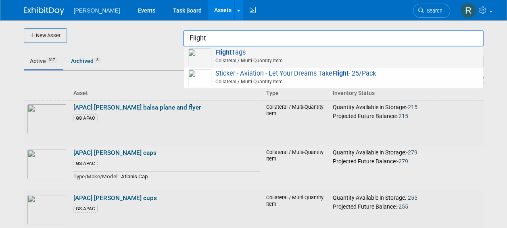
click at [264, 57] on span "Collateral / Multi-Quantity Item" at bounding box center [335, 60] width 289 height 7
type input "Flight Tags"
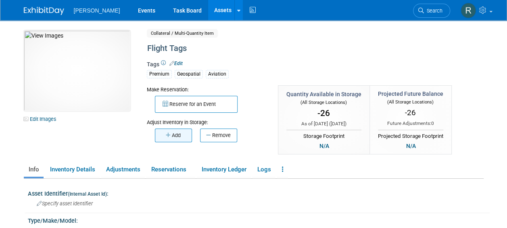
click at [172, 132] on button "Add" at bounding box center [173, 135] width 37 height 14
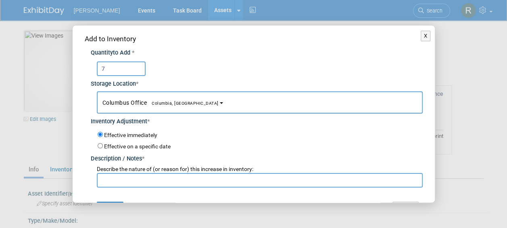
type input "7"
click at [137, 105] on button "Columbus Office [GEOGRAPHIC_DATA], [GEOGRAPHIC_DATA]" at bounding box center [260, 102] width 326 height 22
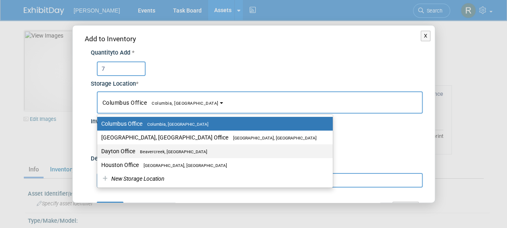
click at [132, 152] on label "Dayton Office [GEOGRAPHIC_DATA], [GEOGRAPHIC_DATA]" at bounding box center [213, 151] width 224 height 10
click at [99, 152] on input "Dayton Office [GEOGRAPHIC_DATA], [GEOGRAPHIC_DATA]" at bounding box center [95, 151] width 5 height 5
select select "11223930"
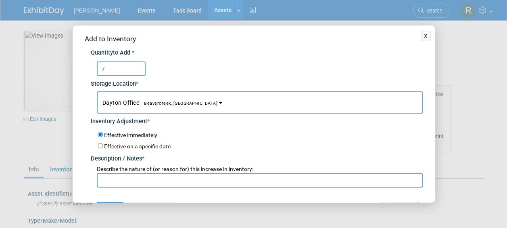
click at [124, 183] on input "text" at bounding box center [260, 180] width 326 height 15
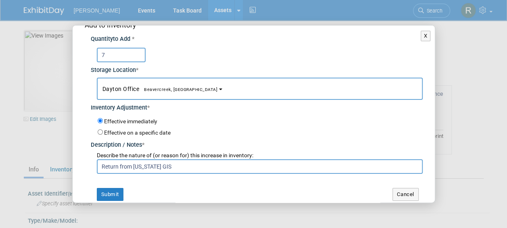
scroll to position [19, 0]
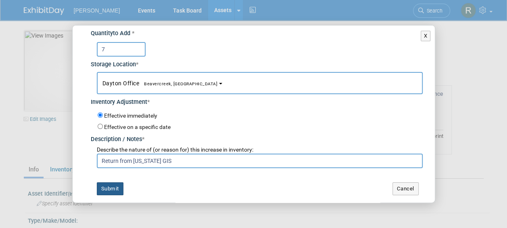
type input "Return from [US_STATE] GIS"
click at [114, 187] on button "Submit" at bounding box center [110, 188] width 27 height 13
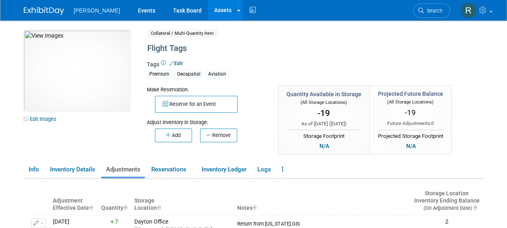
click at [262, 106] on div "Reserve for an Event" at bounding box center [206, 102] width 119 height 19
click at [208, 9] on link "Assets" at bounding box center [222, 10] width 29 height 20
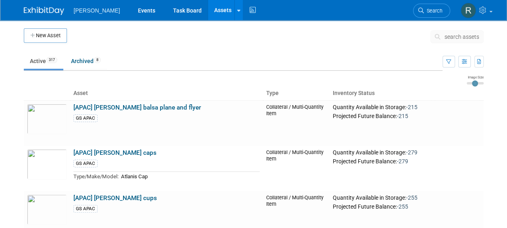
click at [455, 37] on span "search assets" at bounding box center [462, 37] width 35 height 6
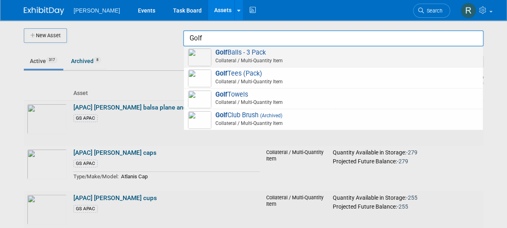
click at [251, 57] on span "Golf Balls - 3 Pack Collateral / Multi-Quantity Item" at bounding box center [333, 56] width 291 height 17
type input "Golf Balls - 3 Pack"
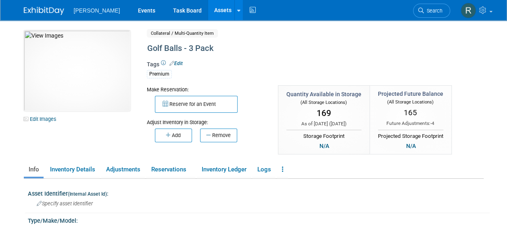
click at [267, 107] on div "Make Reservation: Reserve for an Event Adjust Inventory in Storage: Add" at bounding box center [206, 113] width 131 height 57
click at [212, 134] on icon "button" at bounding box center [209, 134] width 6 height 5
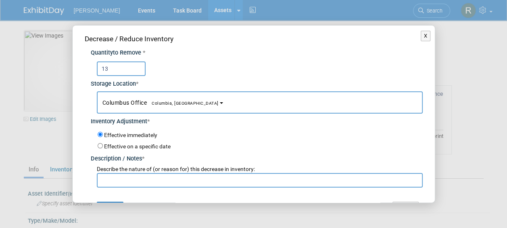
type input "13"
click at [162, 101] on span "Columbia, [GEOGRAPHIC_DATA]" at bounding box center [183, 103] width 72 height 5
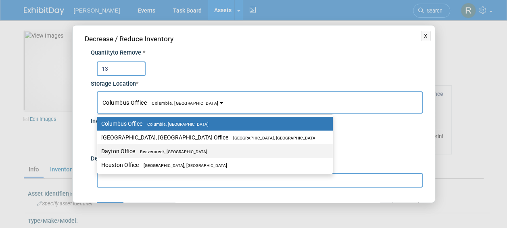
click at [145, 150] on span "Beavercreek, [GEOGRAPHIC_DATA]" at bounding box center [171, 151] width 72 height 5
click at [99, 150] on input "Dayton Office Beavercreek, OH" at bounding box center [95, 151] width 5 height 5
select select "11223930"
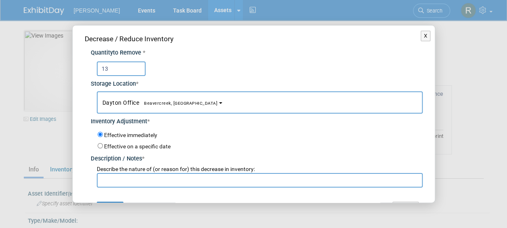
click at [146, 178] on input "text" at bounding box center [260, 180] width 326 height 15
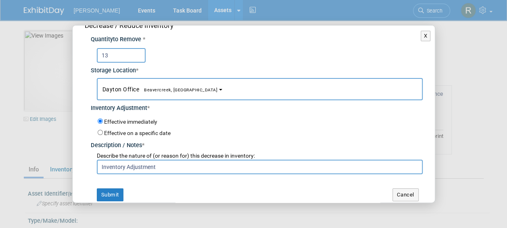
scroll to position [19, 0]
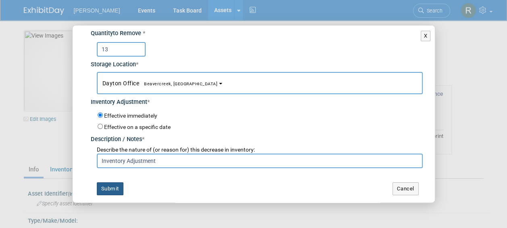
type input "Inventory Adjustment"
click at [118, 186] on button "Submit" at bounding box center [110, 188] width 27 height 13
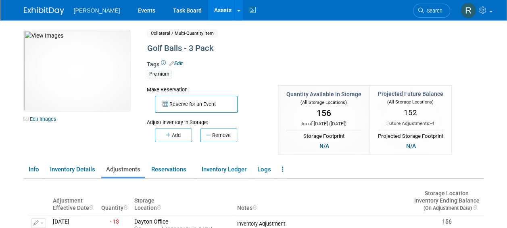
click at [272, 63] on div "Tags Edit Premium" at bounding box center [298, 71] width 303 height 23
click at [208, 8] on link "Assets" at bounding box center [222, 10] width 29 height 20
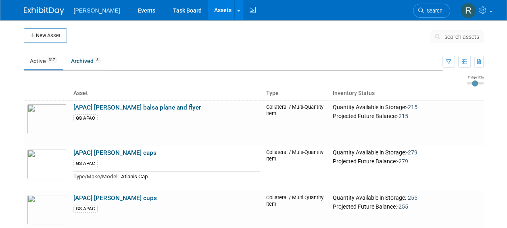
click at [462, 35] on span "search assets" at bounding box center [462, 37] width 35 height 6
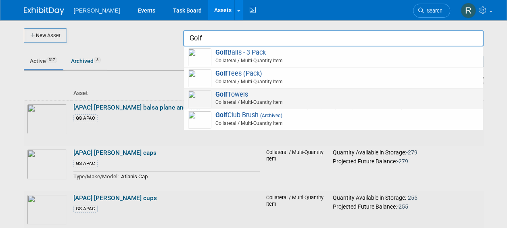
click at [235, 98] on span "Golf Towels Collateral / Multi-Quantity Item" at bounding box center [333, 98] width 291 height 17
type input "Golf Towels"
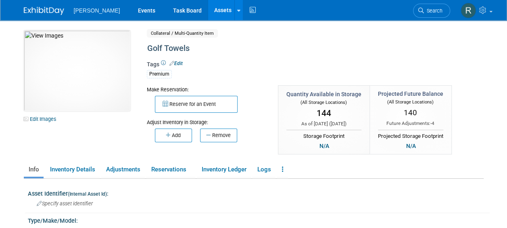
click at [263, 116] on div "Adjust Inventory in Storage:" at bounding box center [206, 119] width 119 height 13
click at [176, 136] on button "Add" at bounding box center [173, 135] width 37 height 14
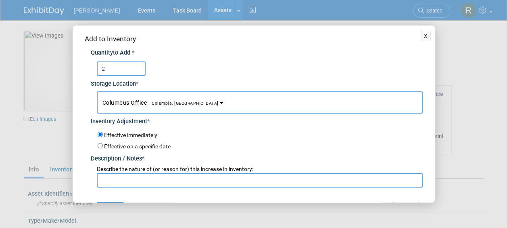
type input "2"
click at [135, 102] on span "Columbus Office Columbia, SC" at bounding box center [161, 102] width 116 height 6
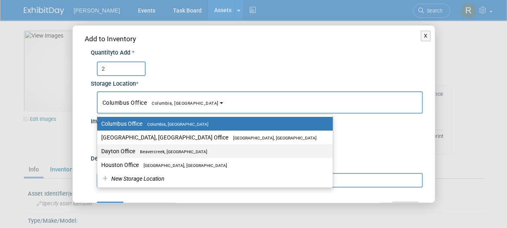
click at [131, 150] on label "Dayton Office Beavercreek, OH" at bounding box center [213, 151] width 224 height 10
click at [99, 150] on input "Dayton Office Beavercreek, OH" at bounding box center [95, 151] width 5 height 5
select select "11223930"
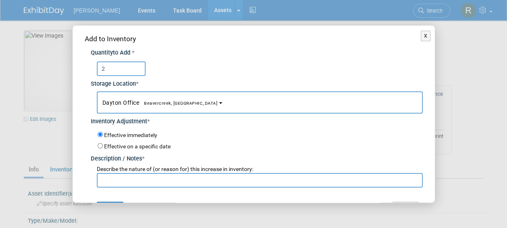
click at [129, 184] on input "text" at bounding box center [260, 180] width 326 height 15
paste input "Inventory Adjustment"
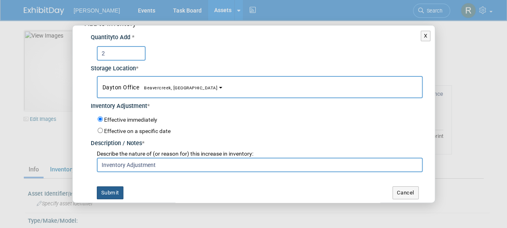
scroll to position [19, 0]
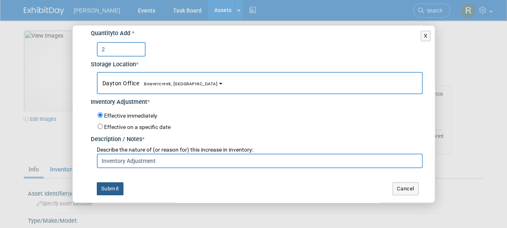
type input "Inventory Adjustment"
click at [113, 182] on button "Submit" at bounding box center [110, 188] width 27 height 13
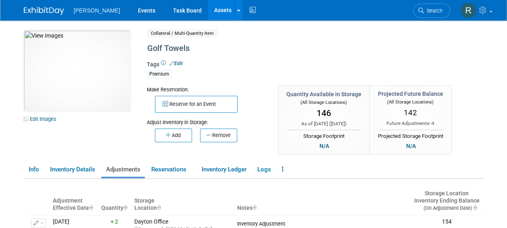
click at [208, 11] on link "Assets" at bounding box center [222, 10] width 29 height 20
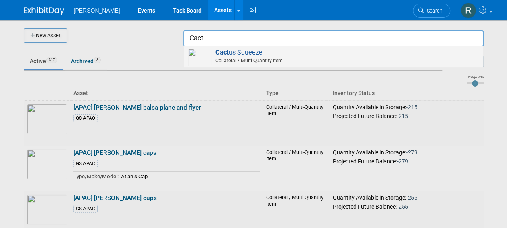
click at [232, 53] on span "Cact us Squeeze Collateral / Multi-Quantity Item" at bounding box center [333, 56] width 291 height 17
type input "Cactus Squeeze"
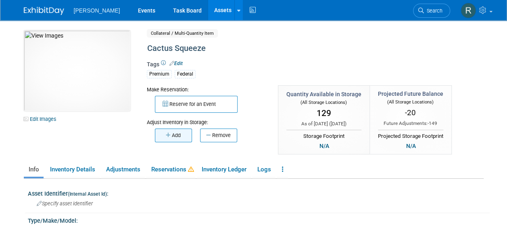
click at [171, 134] on button "Add" at bounding box center [173, 135] width 37 height 14
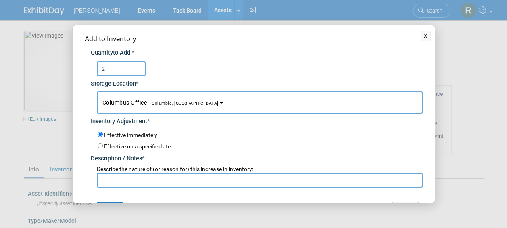
type input "2"
click at [143, 106] on button "Columbus Office Columbia, SC" at bounding box center [260, 102] width 326 height 22
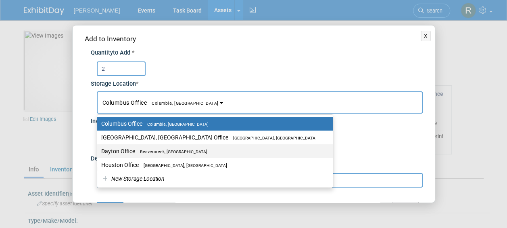
click at [124, 151] on label "Dayton Office Beavercreek, OH" at bounding box center [213, 151] width 224 height 10
click at [99, 151] on input "Dayton Office Beavercreek, OH" at bounding box center [95, 151] width 5 height 5
select select "11223930"
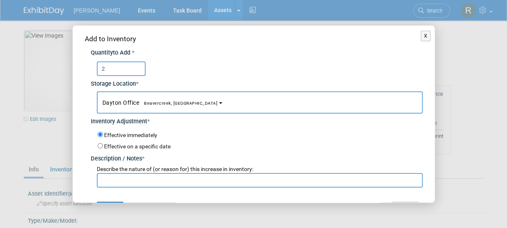
click at [118, 179] on input "text" at bounding box center [260, 180] width 326 height 15
paste input "Inventory Adjustment"
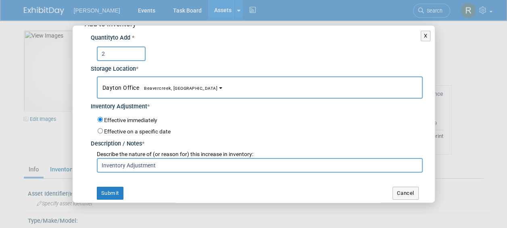
scroll to position [19, 0]
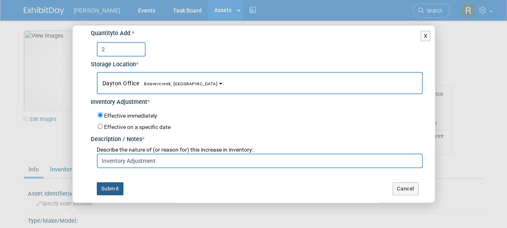
type input "Inventory Adjustment"
click at [111, 188] on button "Submit" at bounding box center [110, 188] width 27 height 13
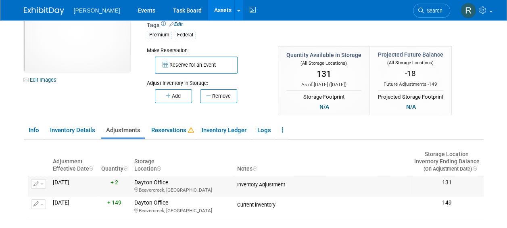
scroll to position [81, 0]
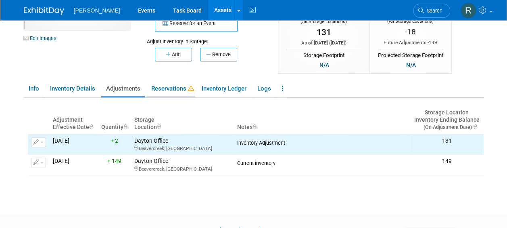
click at [173, 88] on link "Reservations" at bounding box center [171, 89] width 49 height 14
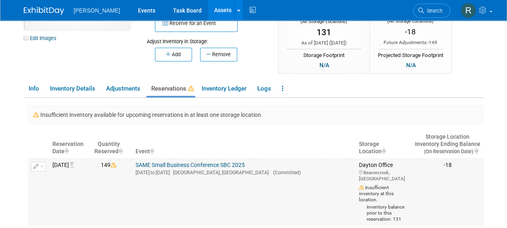
click at [174, 164] on link "SAME Small Business Conference SBC 2025" at bounding box center [190, 164] width 109 height 6
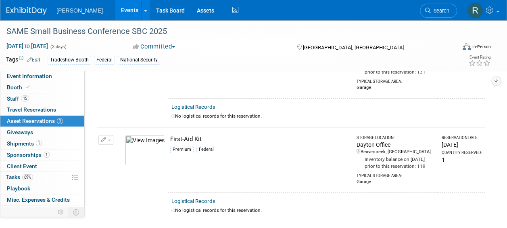
scroll to position [81, 0]
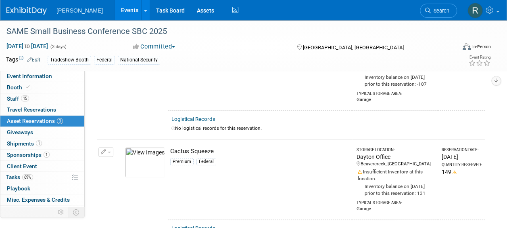
click at [109, 155] on button "button" at bounding box center [106, 152] width 15 height 10
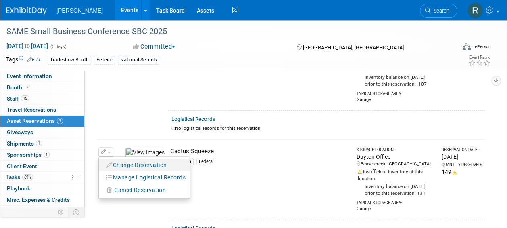
click at [140, 170] on button "Change Reservation" at bounding box center [137, 164] width 68 height 11
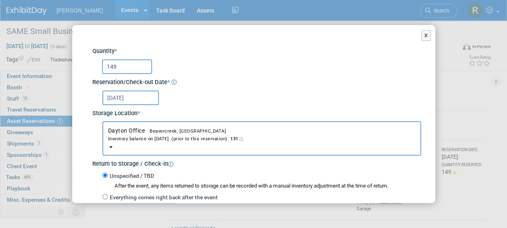
click at [136, 68] on input "149" at bounding box center [127, 66] width 50 height 15
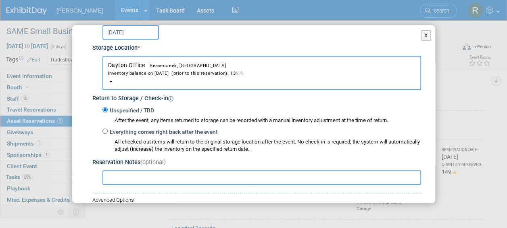
scroll to position [121, 0]
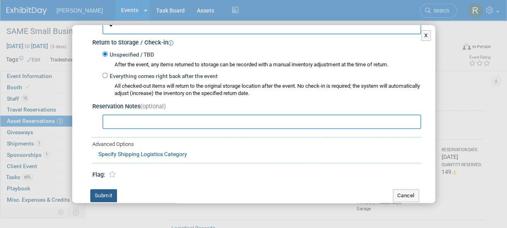
type input "131"
click at [99, 194] on button "Submit" at bounding box center [103, 195] width 27 height 13
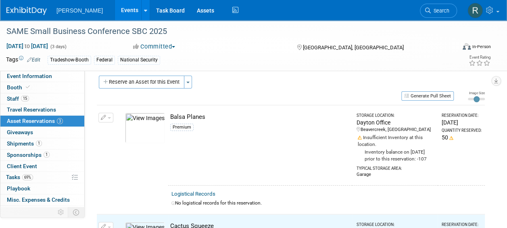
scroll to position [0, 0]
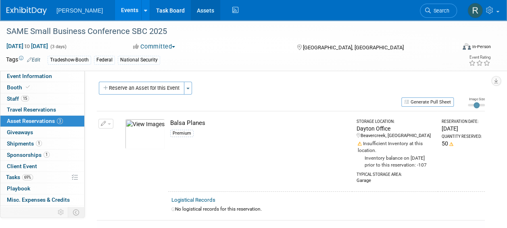
click at [191, 10] on link "Assets" at bounding box center [205, 10] width 29 height 20
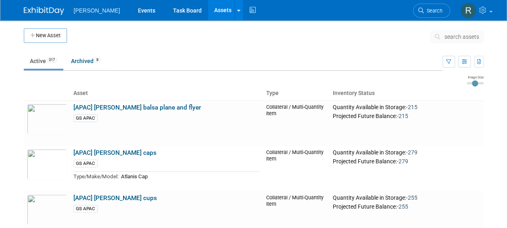
click at [458, 37] on span "search assets" at bounding box center [462, 37] width 35 height 6
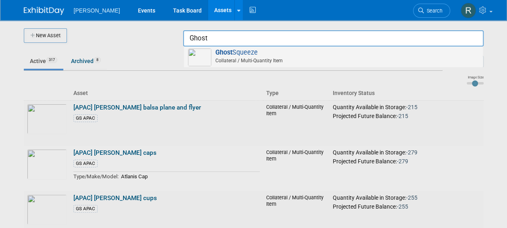
click at [239, 47] on div "Ghost Squeeze Collateral / Multi-Quantity Item" at bounding box center [333, 56] width 299 height 21
type input "Ghost Squeeze"
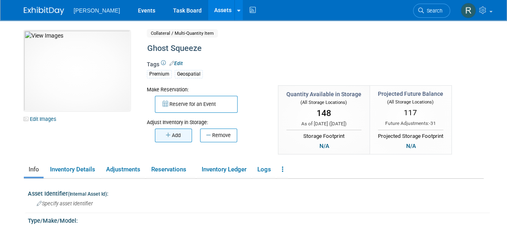
click at [176, 135] on button "Add" at bounding box center [173, 135] width 37 height 14
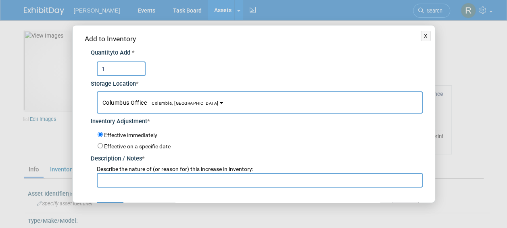
type input "1"
click at [164, 104] on span "Columbia, [GEOGRAPHIC_DATA]" at bounding box center [183, 103] width 72 height 5
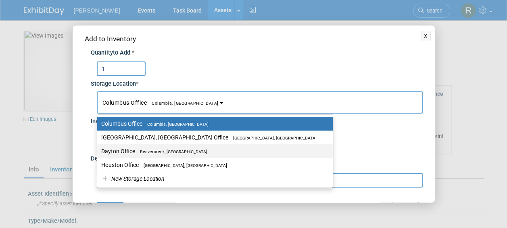
click at [132, 151] on label "Dayton Office [GEOGRAPHIC_DATA], [GEOGRAPHIC_DATA]" at bounding box center [213, 151] width 224 height 10
click at [99, 151] on input "Dayton Office [GEOGRAPHIC_DATA], [GEOGRAPHIC_DATA]" at bounding box center [95, 151] width 5 height 5
select select "11223930"
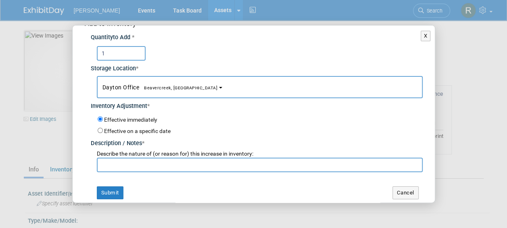
scroll to position [19, 0]
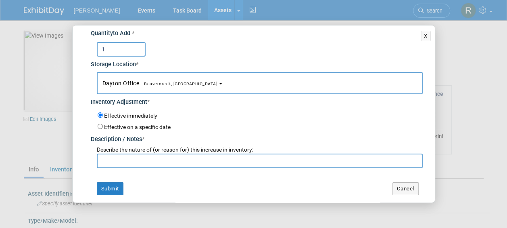
click at [132, 156] on input "text" at bounding box center [260, 160] width 326 height 15
paste input "Inventory Adjustment"
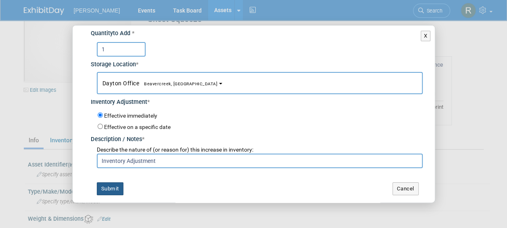
scroll to position [40, 0]
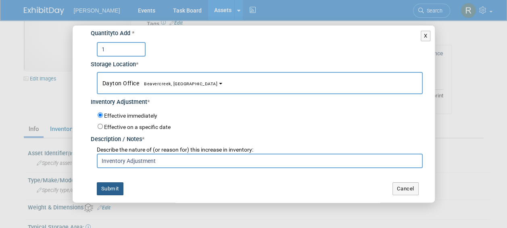
type input "Inventory Adjustment"
click at [113, 187] on button "Submit" at bounding box center [110, 188] width 27 height 13
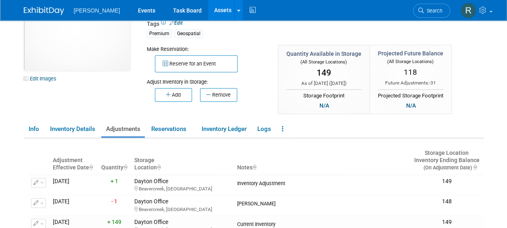
click at [208, 8] on link "Assets" at bounding box center [222, 10] width 29 height 20
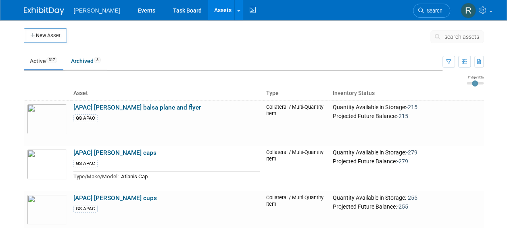
click at [447, 34] on span "search assets" at bounding box center [462, 37] width 35 height 6
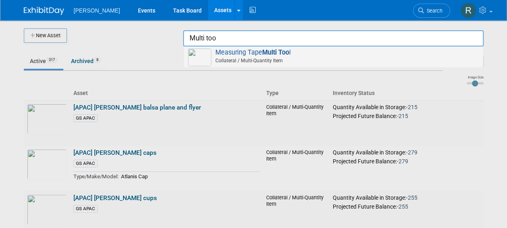
click at [289, 53] on strong "Multi Too" at bounding box center [275, 52] width 27 height 8
type input "Measuring Tape Multi Tool"
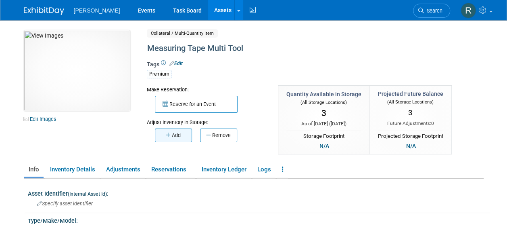
click at [179, 134] on button "Add" at bounding box center [173, 135] width 37 height 14
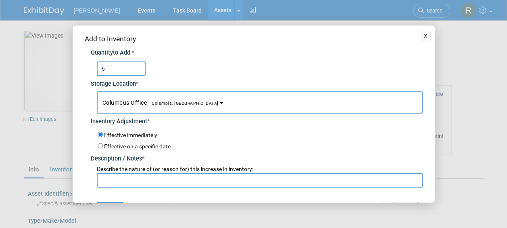
type input "6"
click at [153, 102] on span "Columbia, [GEOGRAPHIC_DATA]" at bounding box center [183, 103] width 72 height 5
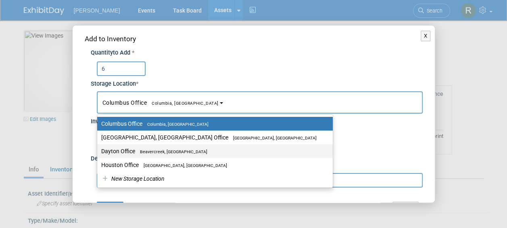
click at [136, 149] on span "Beavercreek, [GEOGRAPHIC_DATA]" at bounding box center [171, 151] width 72 height 5
click at [99, 149] on input "Dayton Office Beavercreek, OH" at bounding box center [95, 151] width 5 height 5
select select "11223930"
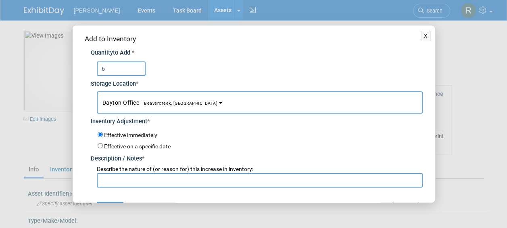
click at [132, 177] on input "text" at bounding box center [260, 180] width 326 height 15
paste input "Inventory Adjustment"
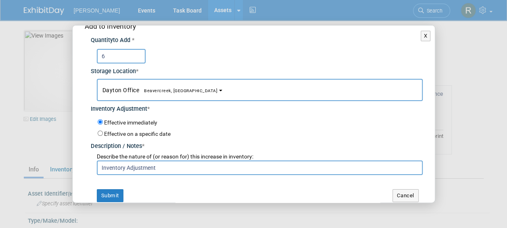
scroll to position [19, 0]
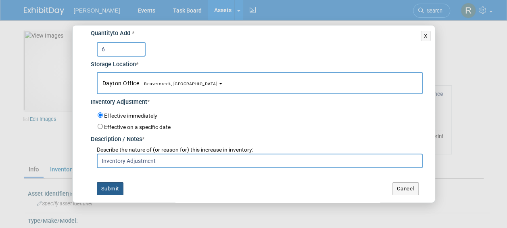
type input "Inventory Adjustment"
click at [114, 187] on button "Submit" at bounding box center [110, 188] width 27 height 13
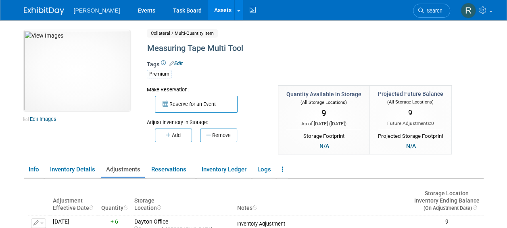
drag, startPoint x: 191, startPoint y: 10, endPoint x: 205, endPoint y: 15, distance: 15.6
click at [208, 10] on link "Assets" at bounding box center [222, 10] width 29 height 20
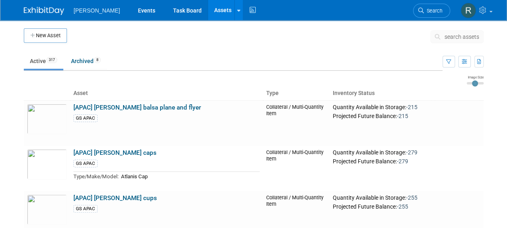
click at [452, 38] on span "search assets" at bounding box center [462, 37] width 35 height 6
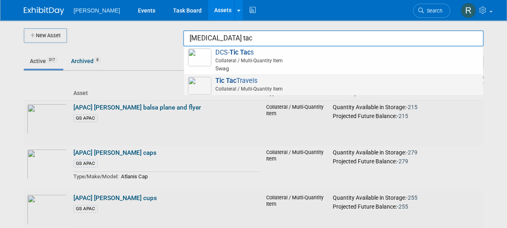
click at [225, 78] on strong "Tic Tac" at bounding box center [226, 81] width 21 height 8
type input "Tic Tac Travels"
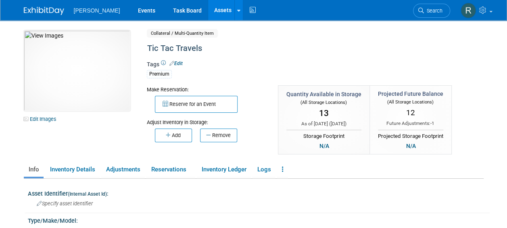
click at [208, 7] on link "Assets" at bounding box center [222, 10] width 29 height 20
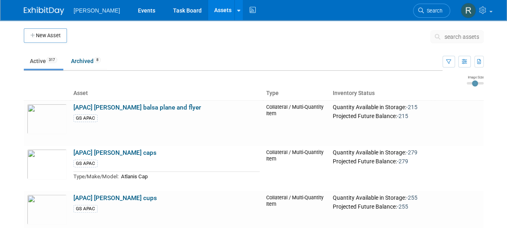
click at [447, 38] on span "search assets" at bounding box center [462, 37] width 35 height 6
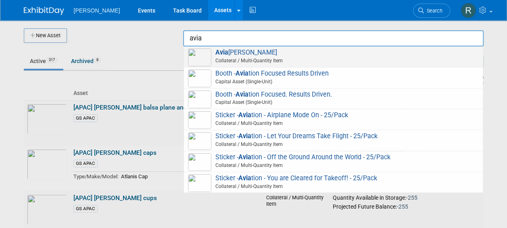
click at [265, 51] on span "Avia tor Sunglasses Collateral / Multi-Quantity Item" at bounding box center [333, 56] width 291 height 17
type input "Aviator Sunglasses"
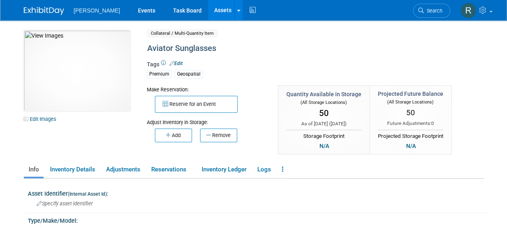
drag, startPoint x: 190, startPoint y: 12, endPoint x: 197, endPoint y: 12, distance: 6.9
click at [208, 12] on link "Assets" at bounding box center [222, 10] width 29 height 20
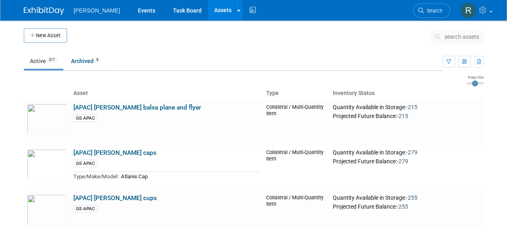
click at [447, 37] on span "search assets" at bounding box center [462, 37] width 35 height 6
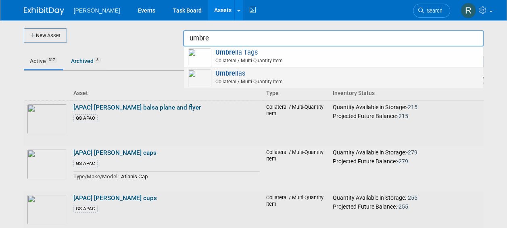
click at [237, 75] on span "Umbre llas Collateral / Multi-Quantity Item" at bounding box center [333, 77] width 291 height 17
type input "Umbrellas"
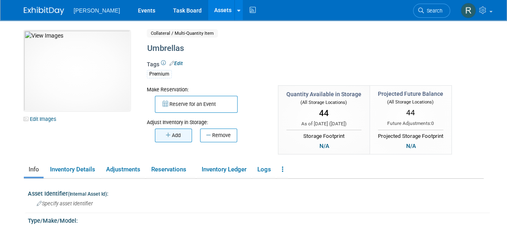
click at [177, 135] on button "Add" at bounding box center [173, 135] width 37 height 14
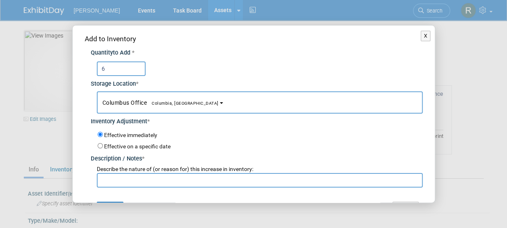
type input "6"
click at [140, 104] on span "Columbus Office [GEOGRAPHIC_DATA], [GEOGRAPHIC_DATA]" at bounding box center [161, 102] width 116 height 6
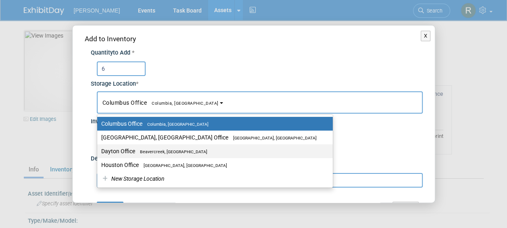
click at [134, 150] on label "Dayton Office [GEOGRAPHIC_DATA], [GEOGRAPHIC_DATA]" at bounding box center [213, 151] width 224 height 10
click at [99, 150] on input "Dayton Office [GEOGRAPHIC_DATA], [GEOGRAPHIC_DATA]" at bounding box center [95, 151] width 5 height 5
select select "11223930"
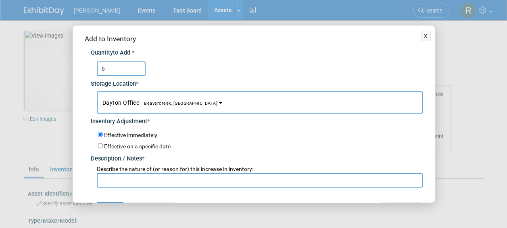
click at [128, 179] on input "text" at bounding box center [260, 180] width 326 height 15
paste input "Inventory Adjustment"
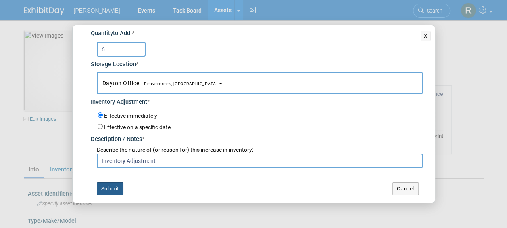
type input "Inventory Adjustment"
click at [113, 191] on button "Submit" at bounding box center [110, 188] width 27 height 13
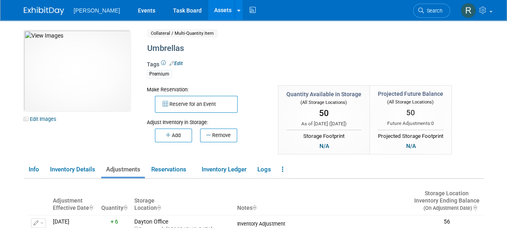
click at [208, 10] on link "Assets" at bounding box center [222, 10] width 29 height 20
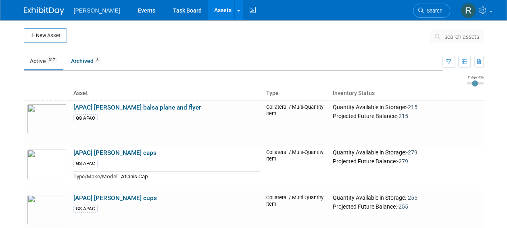
click at [447, 38] on span "search assets" at bounding box center [462, 37] width 35 height 6
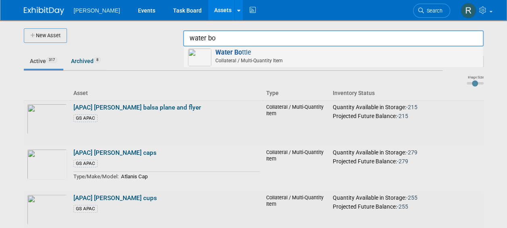
click at [238, 52] on strong "Water Bo" at bounding box center [229, 52] width 27 height 8
type input "Water Bottle"
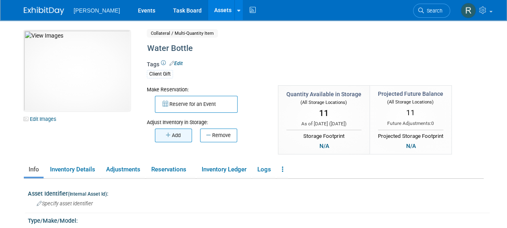
click at [178, 136] on button "Add" at bounding box center [173, 135] width 37 height 14
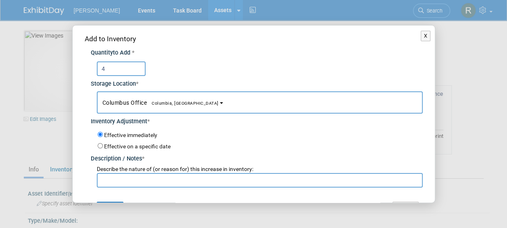
type input "4"
click at [169, 105] on button "Columbus Office [GEOGRAPHIC_DATA], [GEOGRAPHIC_DATA]" at bounding box center [260, 102] width 326 height 22
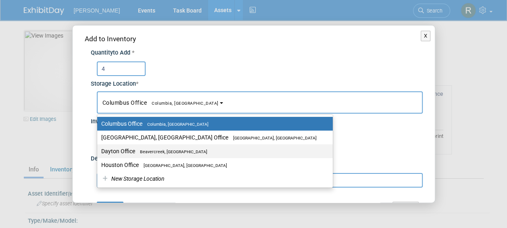
click at [136, 147] on label "Dayton Office [GEOGRAPHIC_DATA], [GEOGRAPHIC_DATA]" at bounding box center [213, 151] width 224 height 10
click at [99, 149] on input "Dayton Office [GEOGRAPHIC_DATA], [GEOGRAPHIC_DATA]" at bounding box center [95, 151] width 5 height 5
select select "11223930"
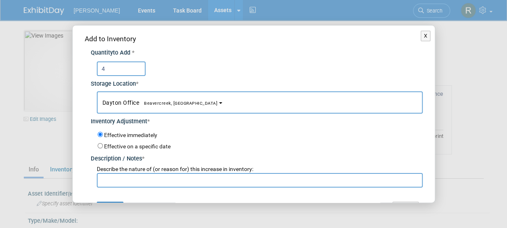
click at [135, 181] on input "text" at bounding box center [260, 180] width 326 height 15
paste input "Inventory Adjustment"
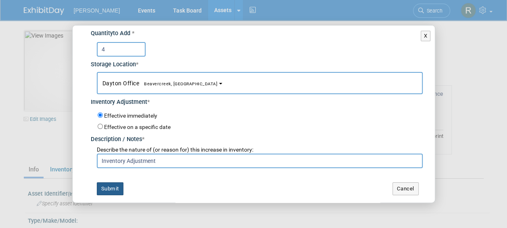
type input "Inventory Adjustment"
click at [108, 186] on button "Submit" at bounding box center [110, 188] width 27 height 13
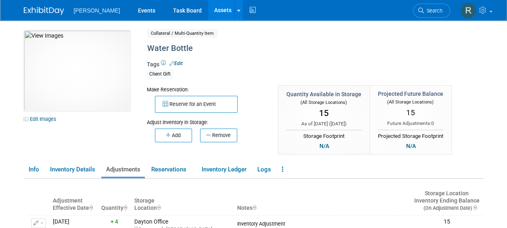
click at [208, 8] on link "Assets" at bounding box center [222, 10] width 29 height 20
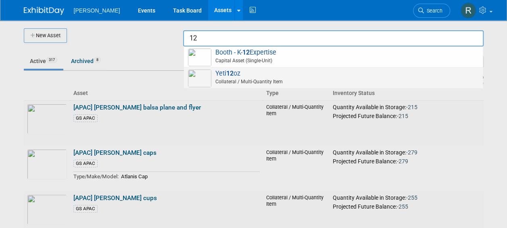
click at [242, 74] on span "Yeti 12 oz Collateral / Multi-Quantity Item" at bounding box center [333, 77] width 291 height 17
type input "Yeti 12 oz"
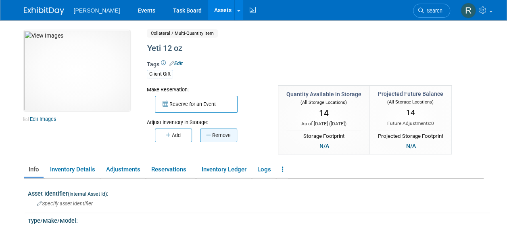
click at [213, 133] on button "Remove" at bounding box center [218, 135] width 37 height 14
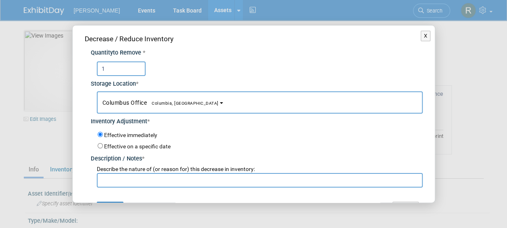
type input "1"
click at [145, 103] on span "Columbus Office [GEOGRAPHIC_DATA], [GEOGRAPHIC_DATA]" at bounding box center [161, 102] width 116 height 6
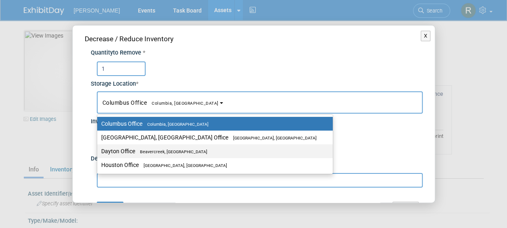
click at [141, 149] on label "Dayton Office [GEOGRAPHIC_DATA], [GEOGRAPHIC_DATA]" at bounding box center [213, 151] width 224 height 10
click at [99, 149] on input "Dayton Office [GEOGRAPHIC_DATA], [GEOGRAPHIC_DATA]" at bounding box center [95, 151] width 5 height 5
select select "11223930"
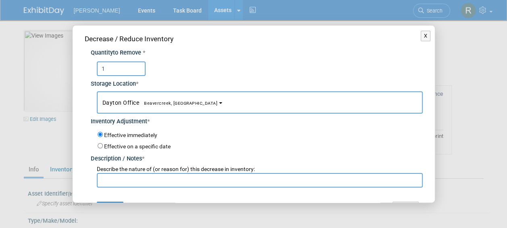
click at [137, 174] on input "text" at bounding box center [260, 180] width 326 height 15
paste input "Inventory Adjustment"
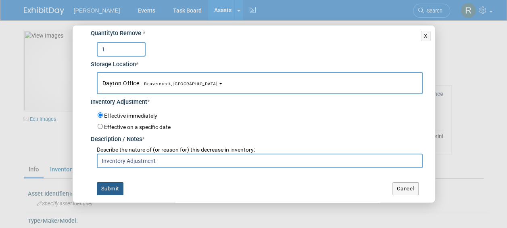
type input "Inventory Adjustment"
click at [114, 188] on button "Submit" at bounding box center [110, 188] width 27 height 13
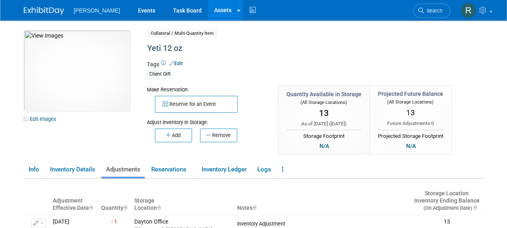
click at [208, 11] on link "Assets" at bounding box center [222, 10] width 29 height 20
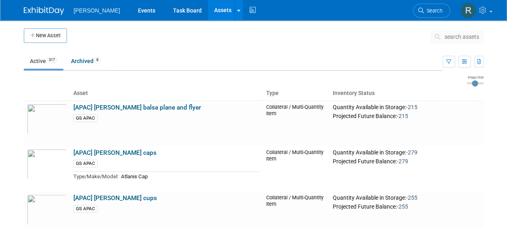
click at [446, 36] on span "search assets" at bounding box center [462, 37] width 35 height 6
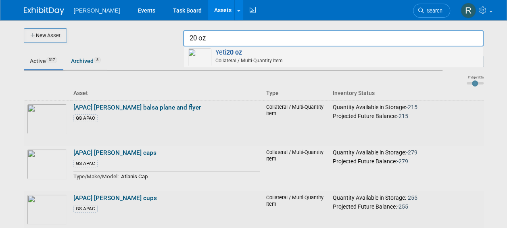
click at [262, 58] on span "Collateral / Multi-Quantity Item" at bounding box center [335, 60] width 289 height 7
type input "Yeti 20 oz"
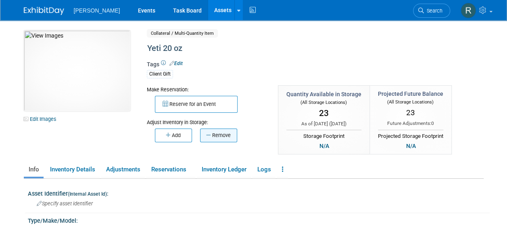
click at [224, 135] on button "Remove" at bounding box center [218, 135] width 37 height 14
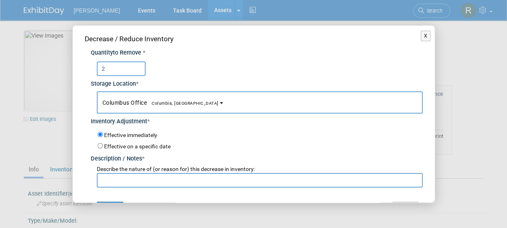
type input "2"
click at [178, 105] on span "Columbia, [GEOGRAPHIC_DATA]" at bounding box center [183, 103] width 72 height 5
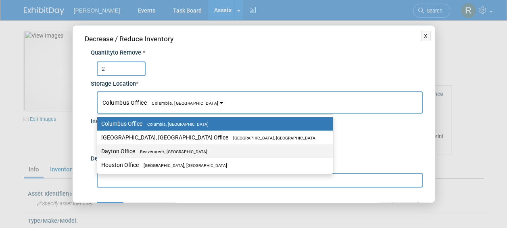
click at [122, 153] on label "Dayton Office [GEOGRAPHIC_DATA], [GEOGRAPHIC_DATA]" at bounding box center [213, 151] width 224 height 10
click at [99, 153] on input "Dayton Office [GEOGRAPHIC_DATA], [GEOGRAPHIC_DATA]" at bounding box center [95, 151] width 5 height 5
select select "11223930"
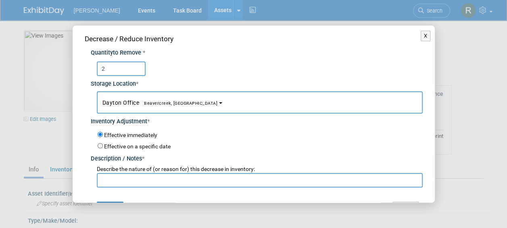
click at [126, 179] on input "text" at bounding box center [260, 180] width 326 height 15
paste input "Inventory Adjustment"
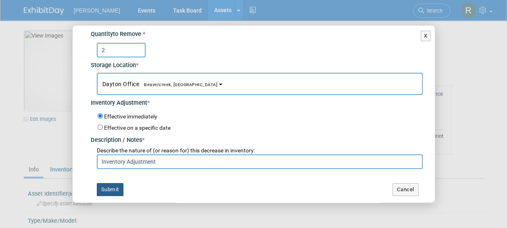
scroll to position [19, 0]
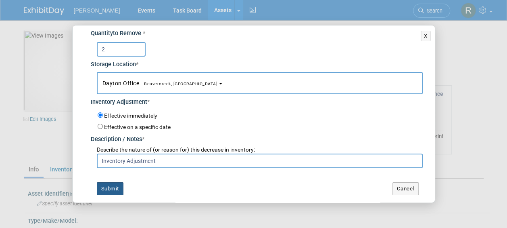
type input "Inventory Adjustment"
click at [111, 188] on button "Submit" at bounding box center [110, 188] width 27 height 13
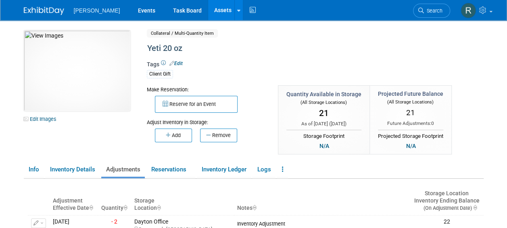
click at [208, 13] on link "Assets" at bounding box center [222, 10] width 29 height 20
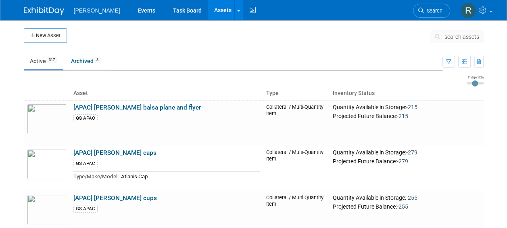
click at [448, 38] on span "search assets" at bounding box center [462, 37] width 35 height 6
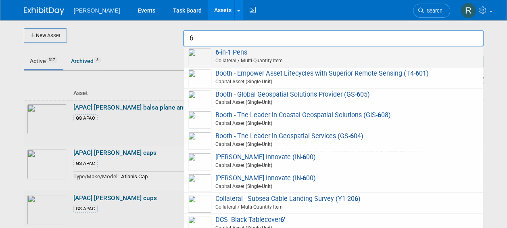
click at [275, 51] on span "6 -in-1 Pens Collateral / Multi-Quantity Item" at bounding box center [333, 56] width 291 height 17
type input "6-in-1 Pens"
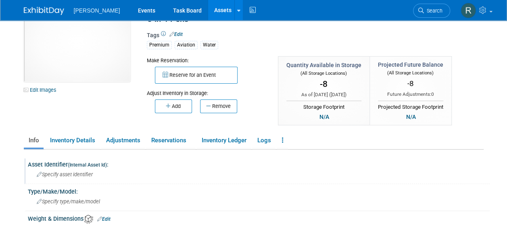
scroll to position [40, 0]
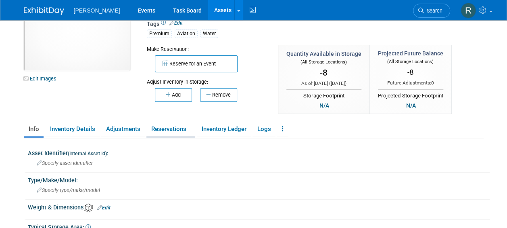
click at [178, 130] on link "Reservations" at bounding box center [171, 129] width 49 height 14
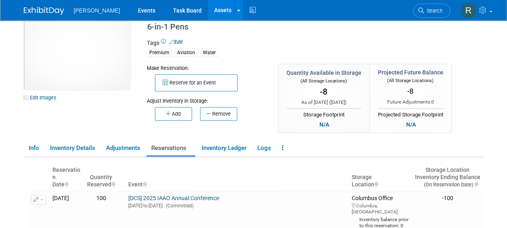
scroll to position [0, 0]
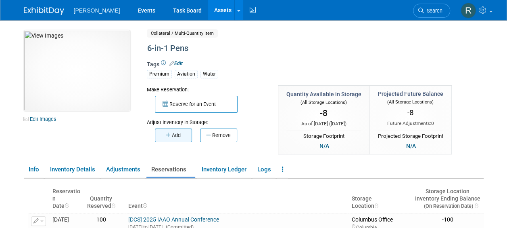
click at [184, 134] on button "Add" at bounding box center [173, 135] width 37 height 14
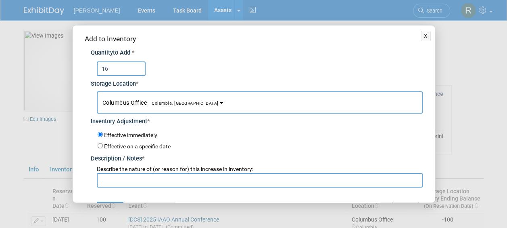
type input "16"
click at [156, 109] on button "Columbus Office [GEOGRAPHIC_DATA], [GEOGRAPHIC_DATA]" at bounding box center [260, 102] width 326 height 22
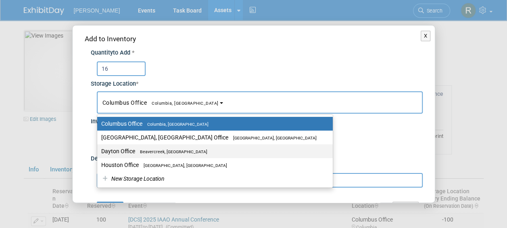
click at [139, 149] on span "Beavercreek, [GEOGRAPHIC_DATA]" at bounding box center [171, 151] width 72 height 5
click at [99, 149] on input "Dayton Office [GEOGRAPHIC_DATA], [GEOGRAPHIC_DATA]" at bounding box center [95, 151] width 5 height 5
select select "11223930"
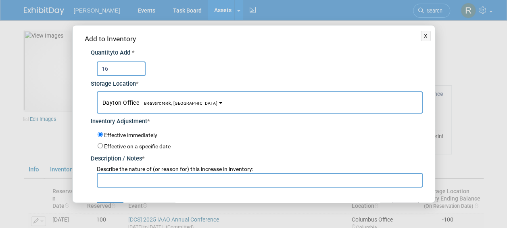
click at [138, 180] on input "text" at bounding box center [260, 180] width 326 height 15
paste input "Inventory Adjustment"
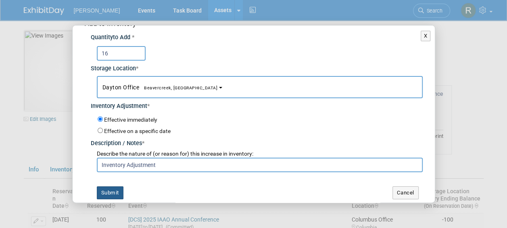
scroll to position [19, 0]
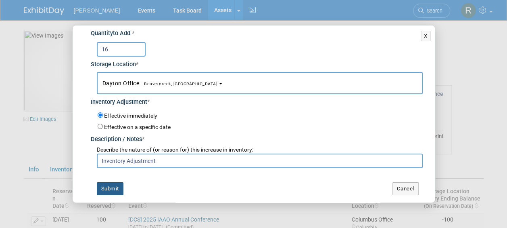
type input "Inventory Adjustment"
click at [117, 189] on button "Submit" at bounding box center [110, 188] width 27 height 13
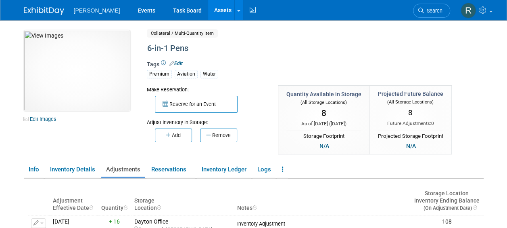
click at [208, 10] on link "Assets" at bounding box center [222, 10] width 29 height 20
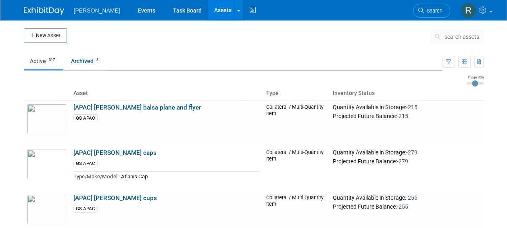
click at [447, 38] on span "search assets" at bounding box center [462, 37] width 35 height 6
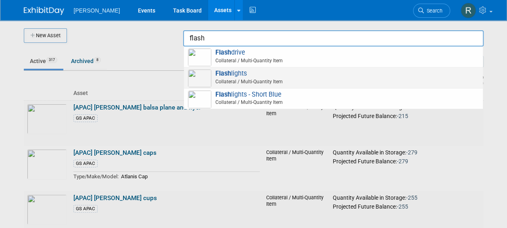
click at [241, 73] on span "Flash lights Collateral / Multi-Quantity Item" at bounding box center [333, 77] width 291 height 17
type input "Flashlights"
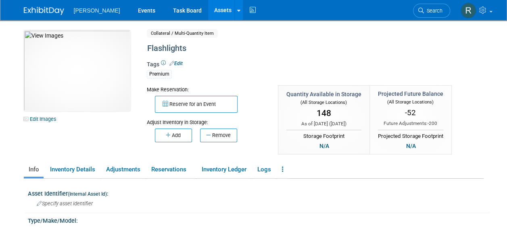
click at [273, 102] on div "Quantity Available in Storage (All Storage Locations) 148 As of today ( Sep 26,…" at bounding box center [350, 120] width 157 height 71
click at [261, 89] on div "Make Reservation:" at bounding box center [206, 89] width 119 height 8
click at [173, 134] on button "Add" at bounding box center [173, 135] width 37 height 14
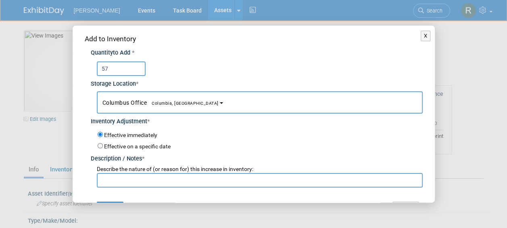
type input "57"
click at [136, 100] on span "Columbus Office [GEOGRAPHIC_DATA], [GEOGRAPHIC_DATA]" at bounding box center [161, 102] width 116 height 6
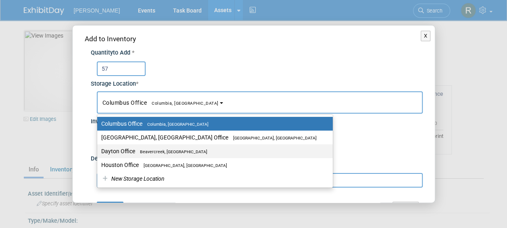
click at [129, 148] on label "Dayton Office Beavercreek, OH" at bounding box center [213, 151] width 224 height 10
click at [99, 149] on input "Dayton Office Beavercreek, OH" at bounding box center [95, 151] width 5 height 5
select select "11223930"
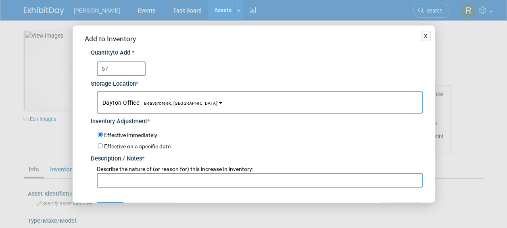
click at [128, 183] on input "text" at bounding box center [260, 180] width 326 height 15
paste input "Inventory Adjustment"
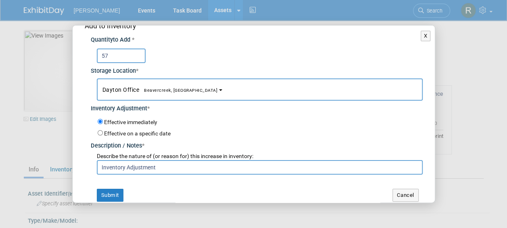
scroll to position [19, 0]
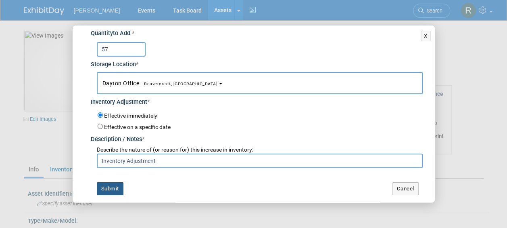
type input "Inventory Adjustment"
click at [115, 189] on button "Submit" at bounding box center [110, 188] width 27 height 13
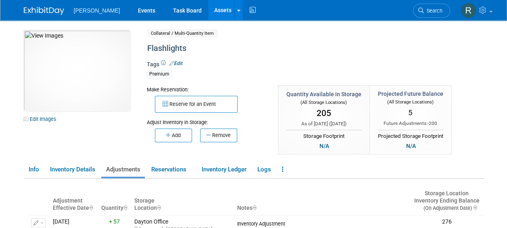
click at [208, 9] on link "Assets" at bounding box center [222, 10] width 29 height 20
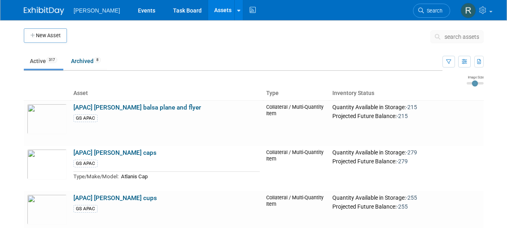
click at [447, 35] on span "search assets" at bounding box center [462, 37] width 35 height 6
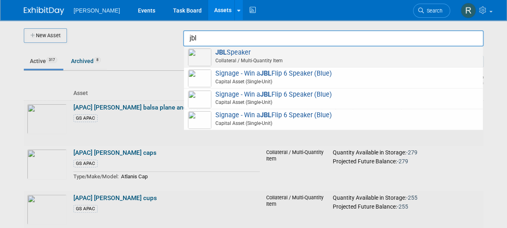
click at [239, 55] on span "JBL Speaker Collateral / Multi-Quantity Item" at bounding box center [333, 56] width 291 height 17
type input "JBL Speaker"
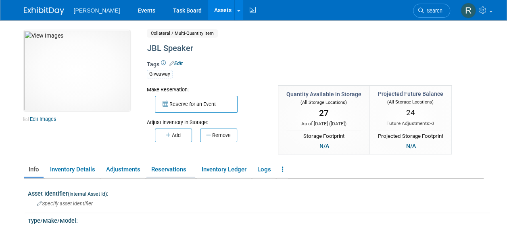
click at [178, 166] on link "Reservations" at bounding box center [171, 169] width 49 height 14
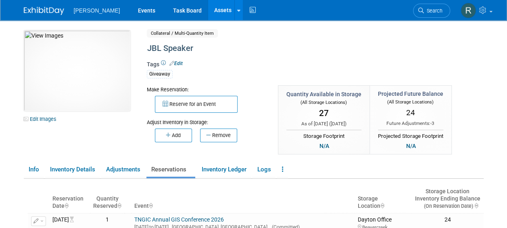
drag, startPoint x: 222, startPoint y: 131, endPoint x: 218, endPoint y: 139, distance: 8.7
click at [222, 131] on button "Remove" at bounding box center [218, 135] width 37 height 14
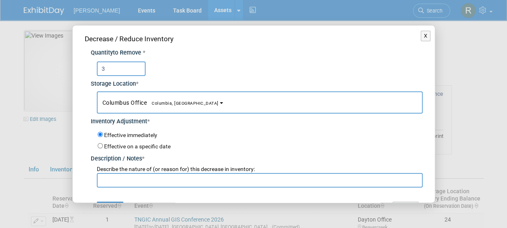
type input "3"
click at [155, 103] on span "Columbia, [GEOGRAPHIC_DATA]" at bounding box center [183, 103] width 72 height 5
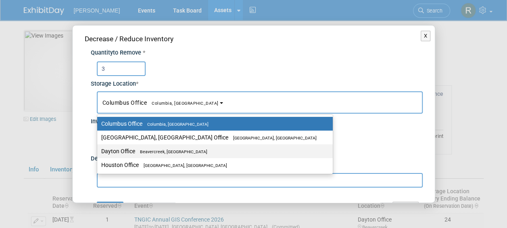
click at [126, 147] on label "Dayton Office [GEOGRAPHIC_DATA], [GEOGRAPHIC_DATA]" at bounding box center [213, 151] width 224 height 10
click at [99, 149] on input "Dayton Office [GEOGRAPHIC_DATA], [GEOGRAPHIC_DATA]" at bounding box center [95, 151] width 5 height 5
select select "11223930"
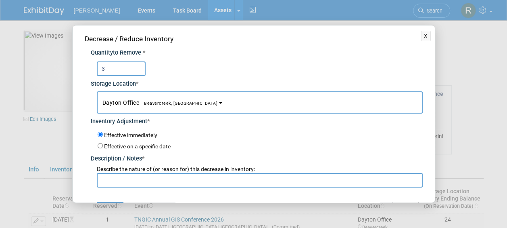
click at [126, 178] on input "text" at bounding box center [260, 180] width 326 height 15
paste input "Inventory Adjustment"
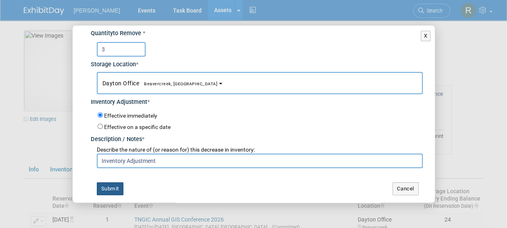
type input "Inventory Adjustment"
click at [113, 187] on button "Submit" at bounding box center [110, 188] width 27 height 13
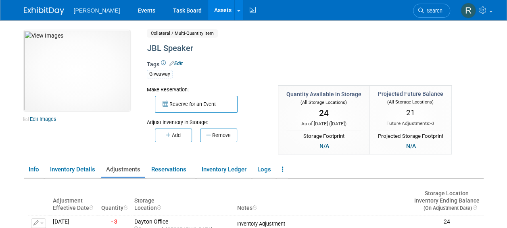
click at [208, 9] on link "Assets" at bounding box center [222, 10] width 29 height 20
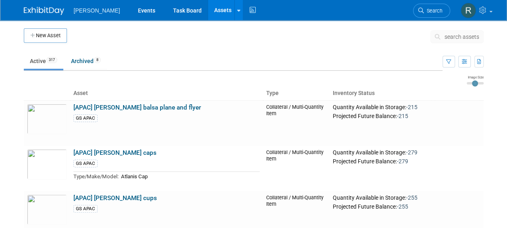
click at [447, 38] on span "search assets" at bounding box center [462, 37] width 35 height 6
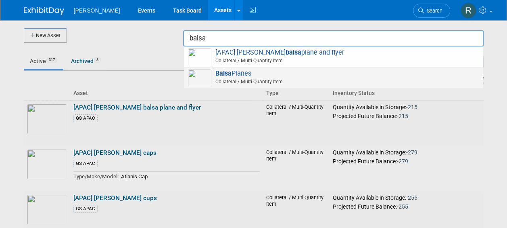
click at [249, 76] on span "Balsa Planes Collateral / Multi-Quantity Item" at bounding box center [333, 77] width 291 height 17
type input "Balsa Planes"
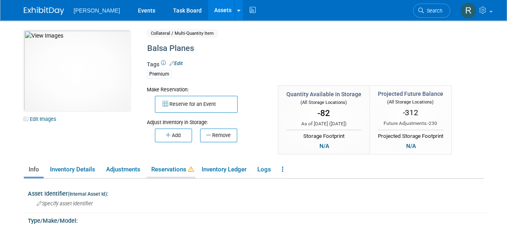
click at [177, 169] on link "Reservations" at bounding box center [171, 169] width 49 height 14
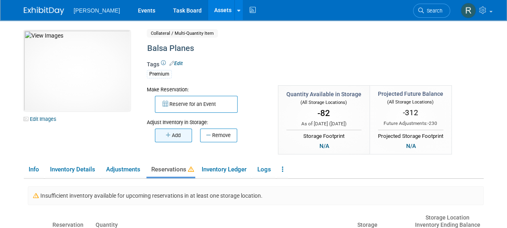
click at [182, 132] on button "Add" at bounding box center [173, 135] width 37 height 14
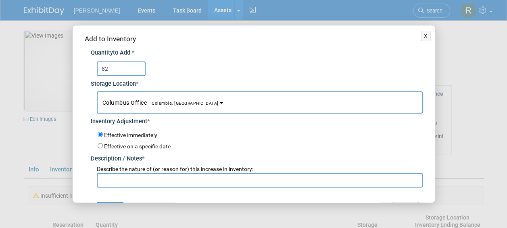
type input "82"
click at [148, 106] on button "Columbus Office [GEOGRAPHIC_DATA], [GEOGRAPHIC_DATA]" at bounding box center [260, 102] width 326 height 22
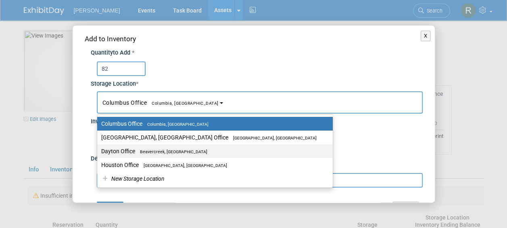
click at [134, 148] on label "Dayton Office [GEOGRAPHIC_DATA], [GEOGRAPHIC_DATA]" at bounding box center [213, 151] width 224 height 10
click at [99, 149] on input "Dayton Office [GEOGRAPHIC_DATA], [GEOGRAPHIC_DATA]" at bounding box center [95, 151] width 5 height 5
select select "11223930"
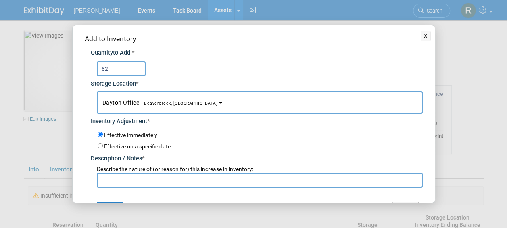
click at [133, 180] on input "text" at bounding box center [260, 180] width 326 height 15
paste input "Inventory Adjustment"
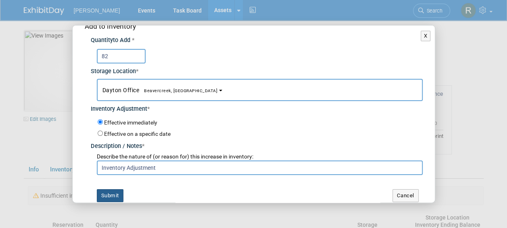
scroll to position [19, 0]
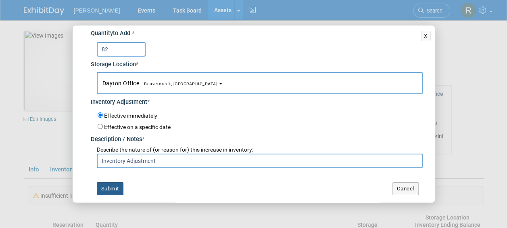
type input "Inventory Adjustment"
click at [113, 185] on button "Submit" at bounding box center [110, 188] width 27 height 13
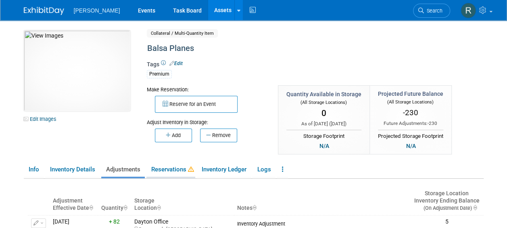
click at [172, 170] on link "Reservations" at bounding box center [171, 169] width 49 height 14
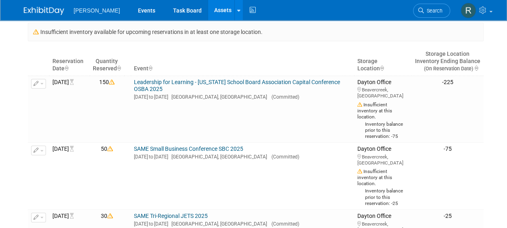
scroll to position [0, 0]
